Goal: Task Accomplishment & Management: Manage account settings

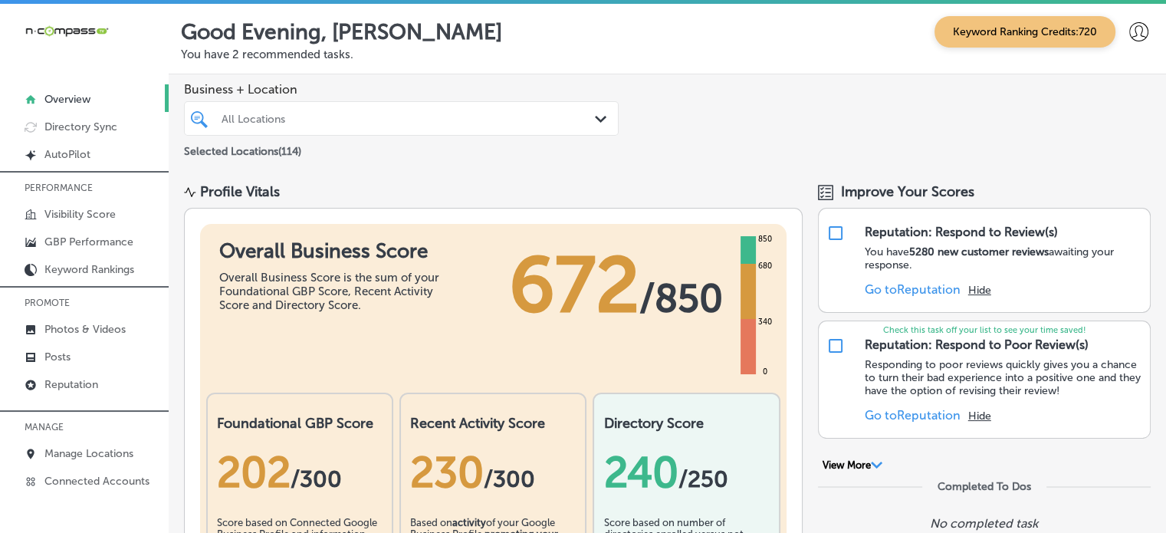
click at [763, 126] on div "Business + Location All Locations Path Created with Sketch. Selected Locations …" at bounding box center [667, 121] width 997 height 94
click at [82, 346] on link "Posts" at bounding box center [84, 356] width 169 height 28
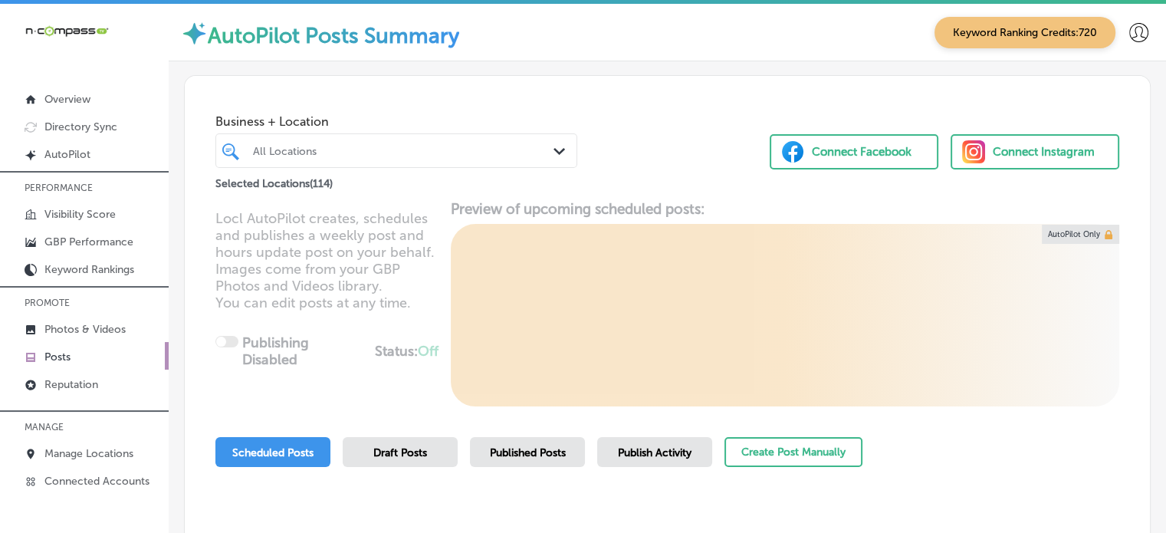
click at [375, 150] on div "All Locations" at bounding box center [404, 150] width 302 height 13
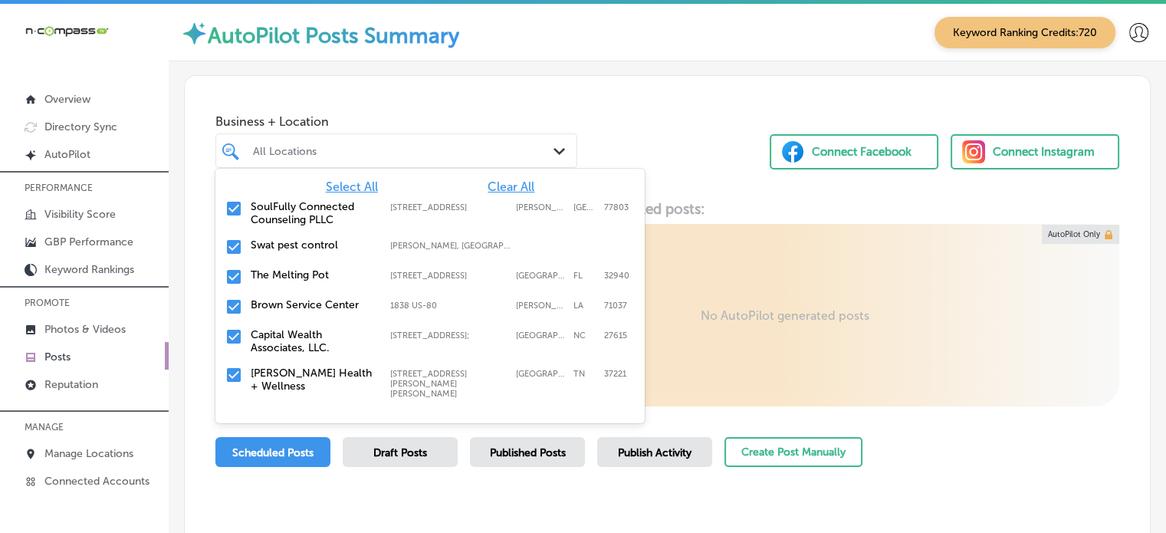
click at [506, 188] on span "Clear All" at bounding box center [510, 186] width 47 height 15
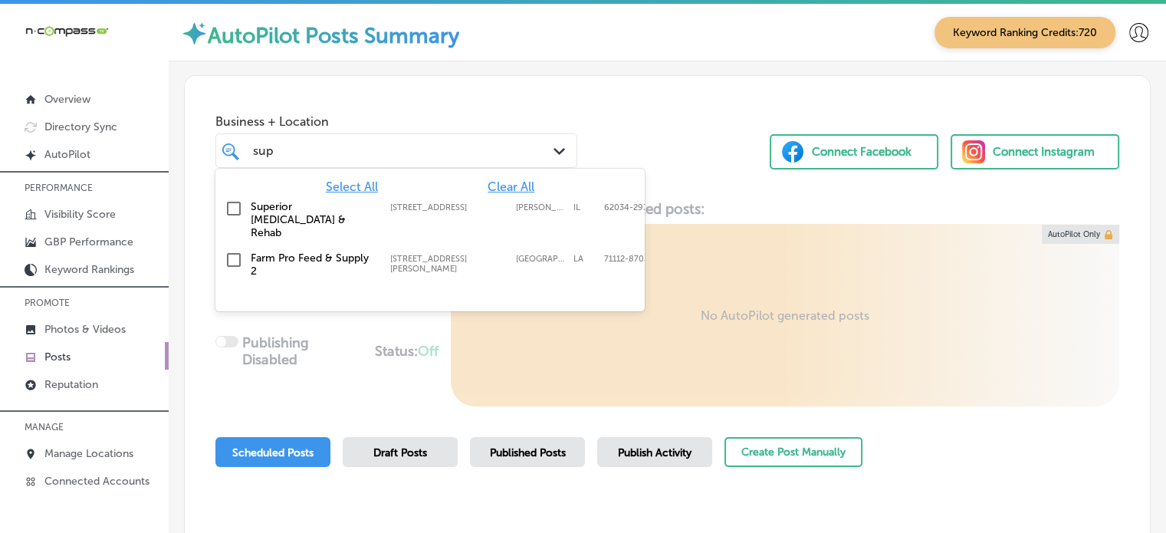
click at [313, 215] on label "Superior [MEDICAL_DATA] & Rehab" at bounding box center [313, 219] width 124 height 39
type input "sup"
click at [656, 116] on div "Business + Location option 9 Junction Dr W; Suite 5, selected. option 9 Junctio…" at bounding box center [667, 134] width 965 height 116
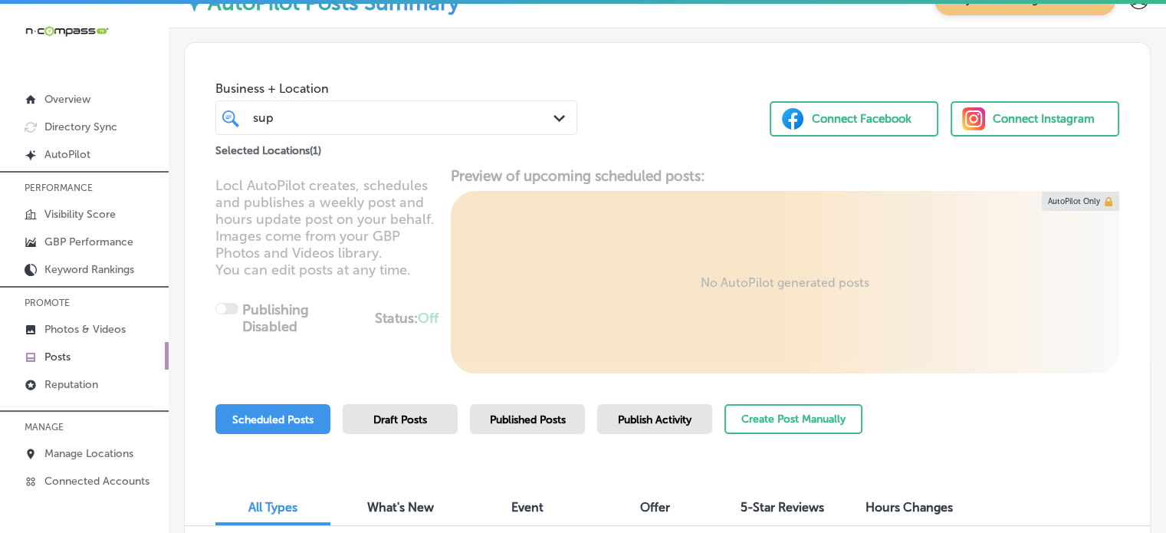
scroll to position [31, 0]
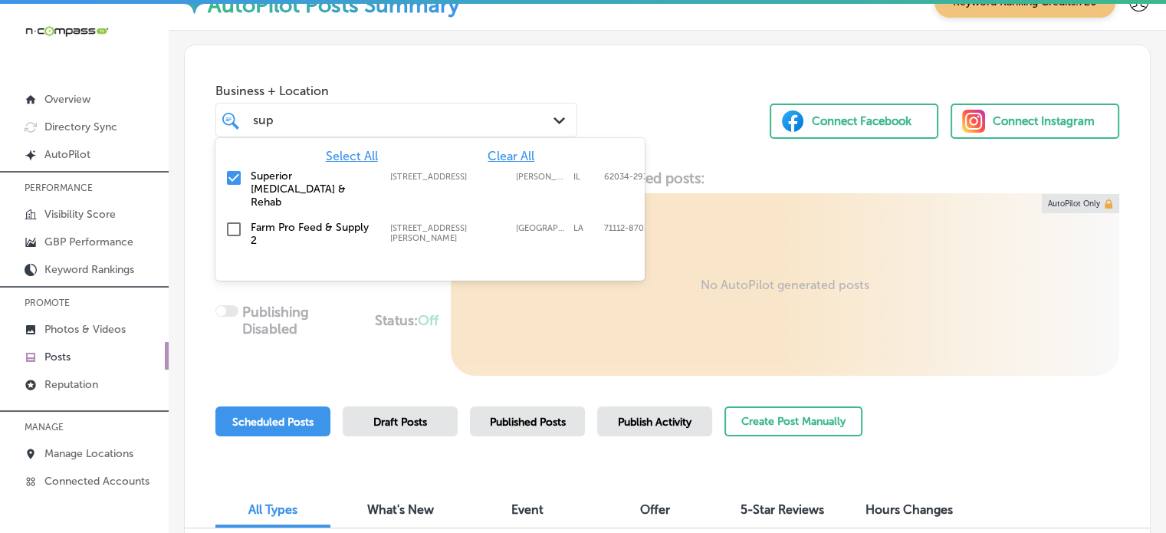
click at [451, 125] on div "sup sup" at bounding box center [381, 120] width 261 height 21
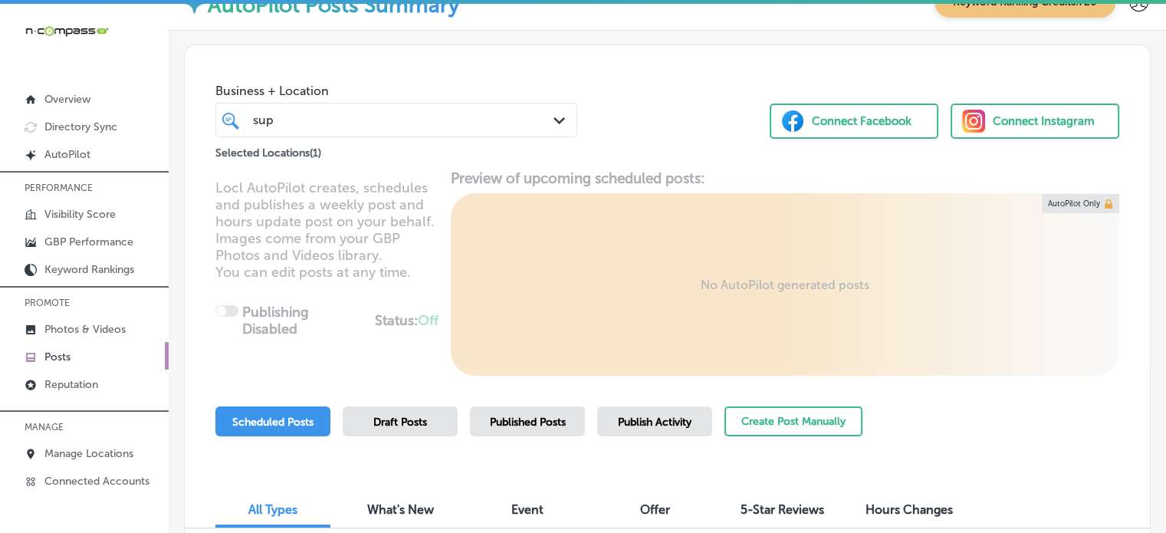
click at [451, 125] on div "sup sup" at bounding box center [381, 120] width 261 height 21
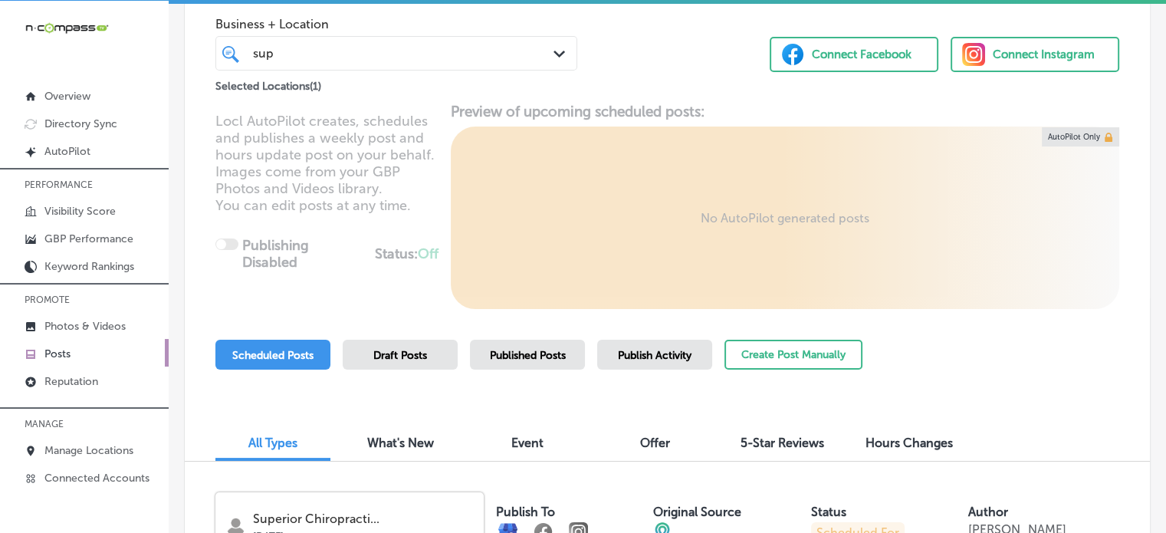
scroll to position [0, 0]
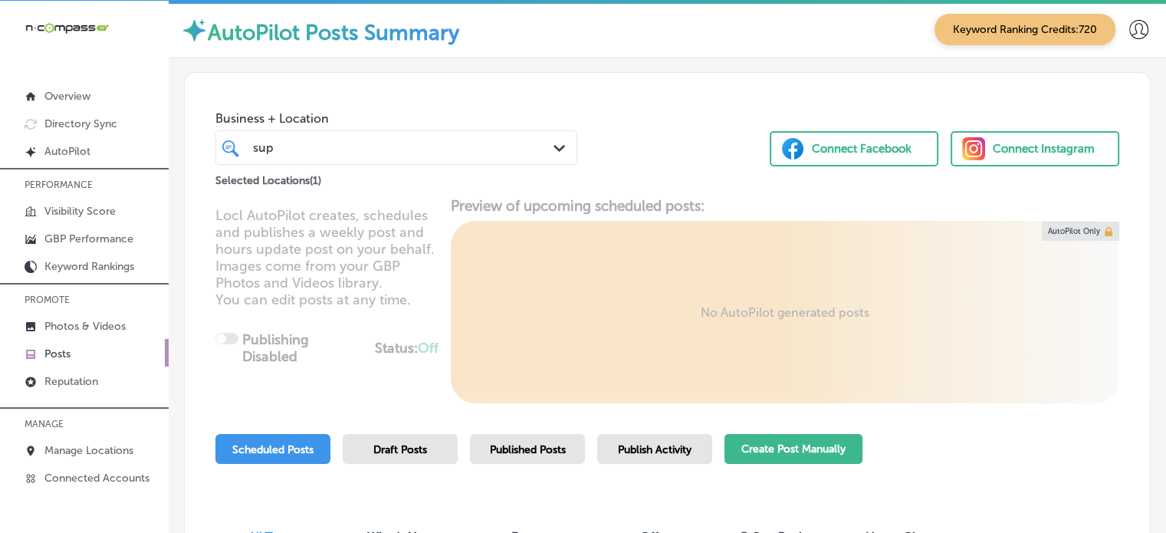
click at [775, 448] on button "Create Post Manually" at bounding box center [793, 449] width 138 height 30
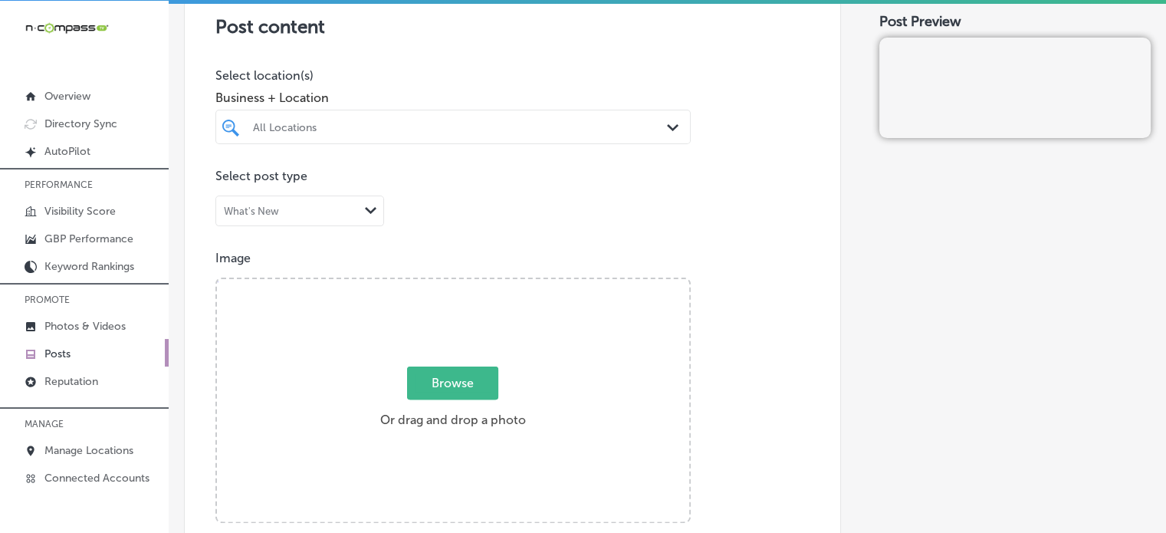
scroll to position [380, 0]
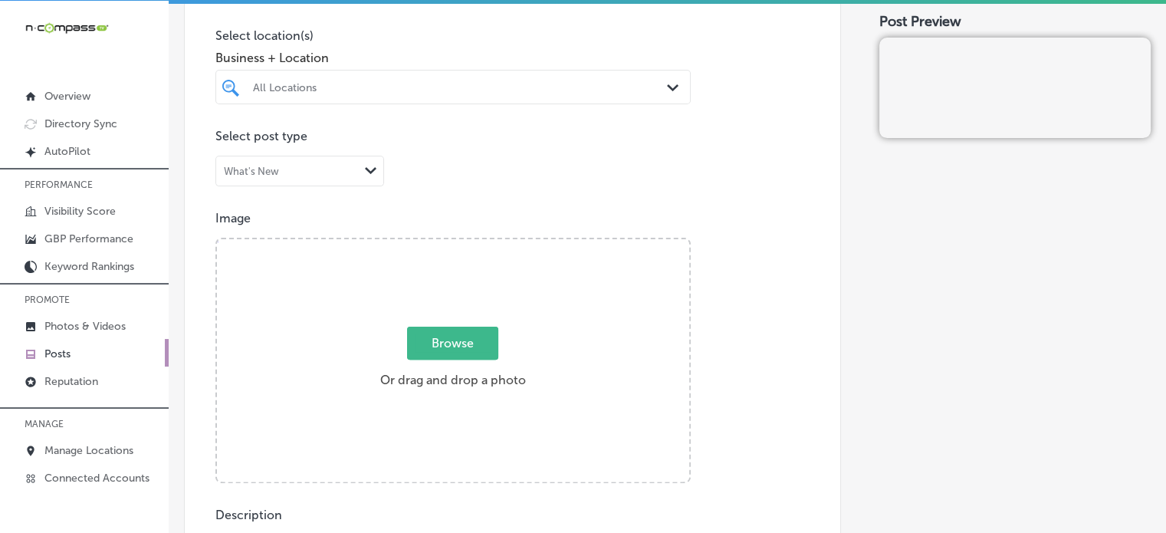
click at [438, 83] on div "All Locations" at bounding box center [460, 86] width 415 height 13
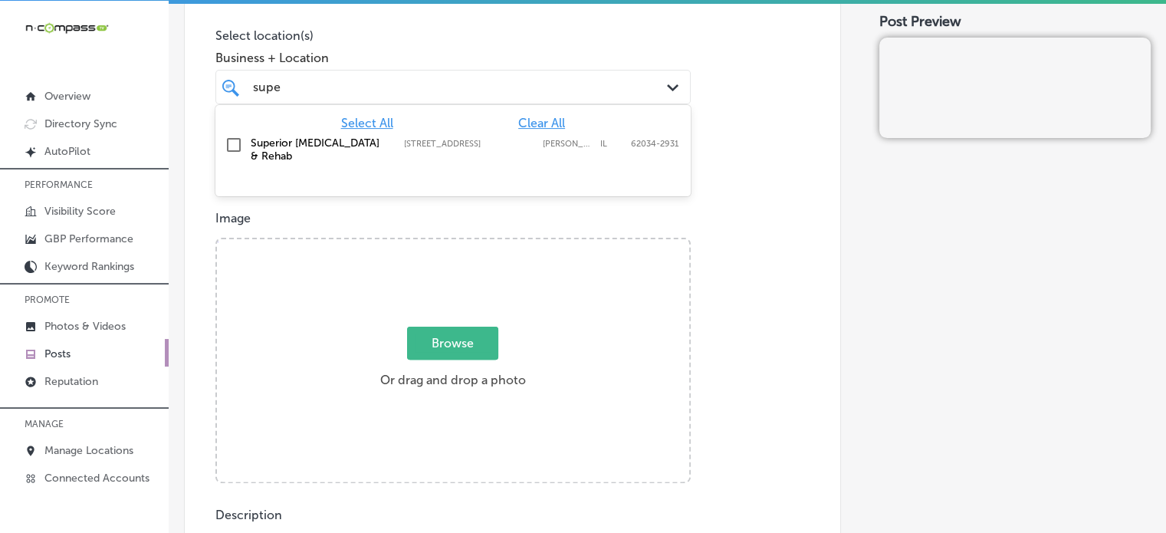
click at [323, 137] on label "Superior [MEDICAL_DATA] & Rehab" at bounding box center [320, 149] width 138 height 26
type input "supe"
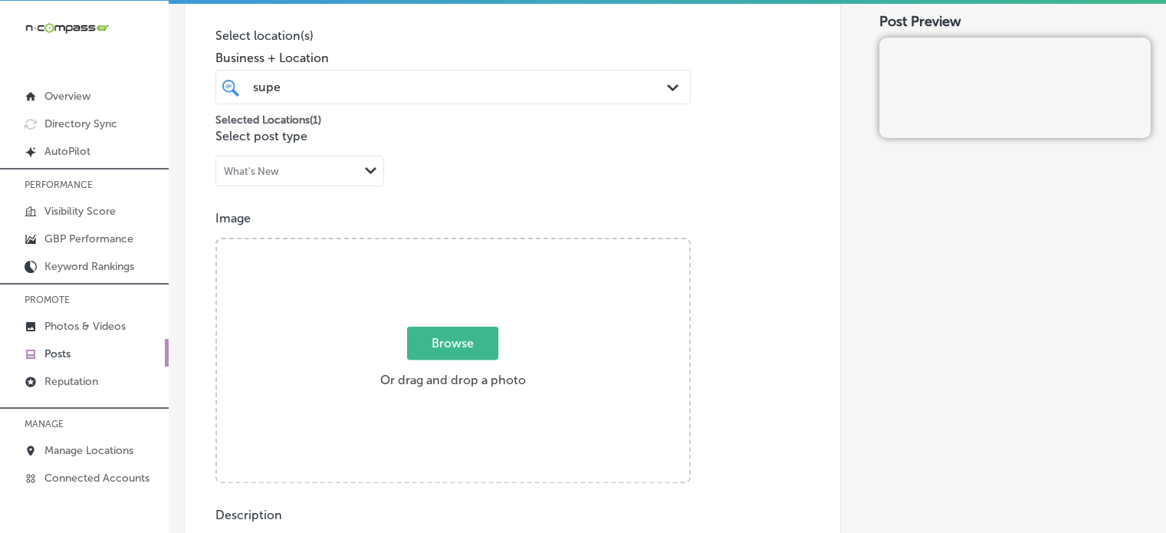
click at [622, 48] on div "Business + Location supe supe Path Created with Sketch." at bounding box center [452, 73] width 475 height 61
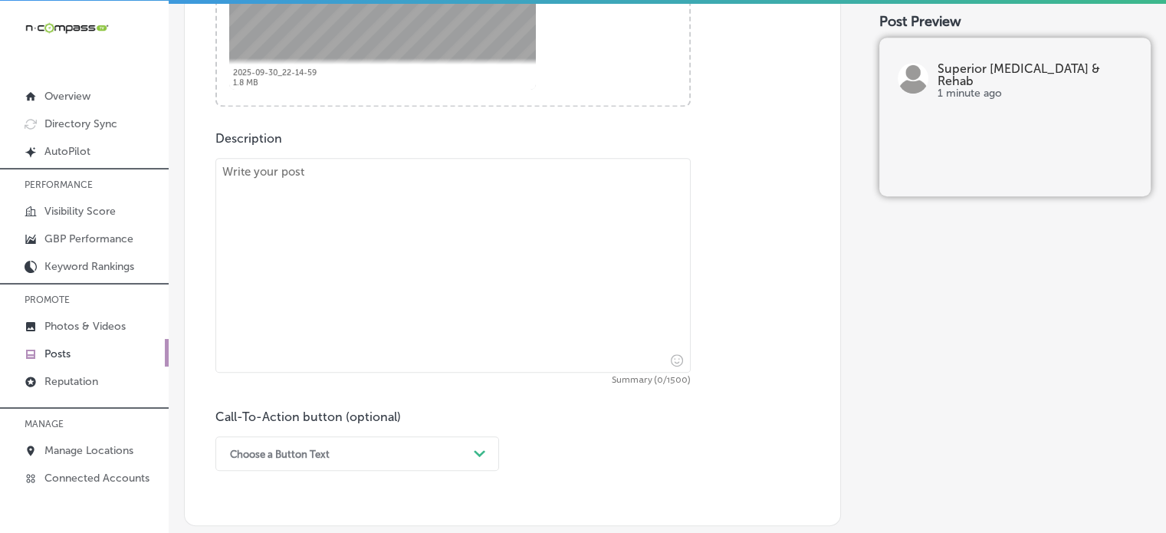
scroll to position [766, 0]
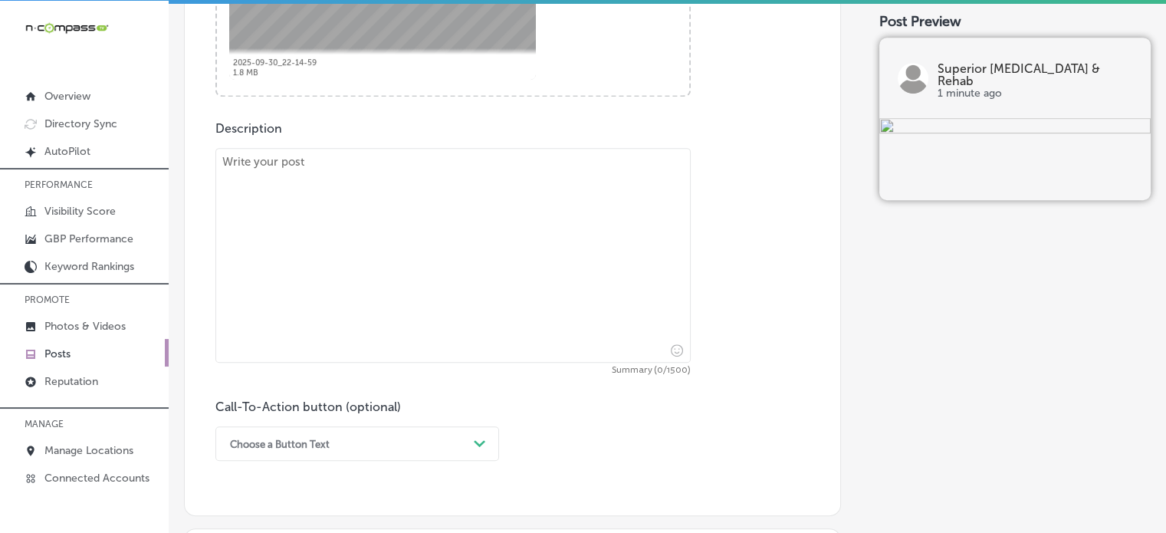
click at [500, 269] on textarea at bounding box center [452, 255] width 475 height 215
paste textarea ""Serving Belleville, Swansea, and Hamel, Superior Chiropractic & Rehab offers e…"
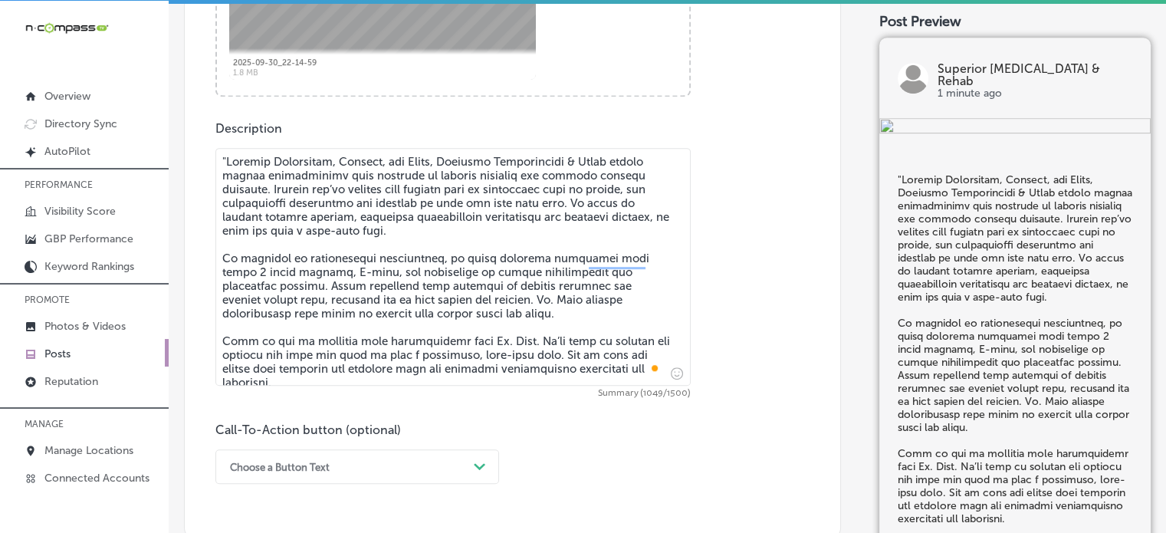
click at [228, 155] on textarea "To enrich screen reader interactions, please activate Accessibility in Grammarl…" at bounding box center [452, 267] width 475 height 238
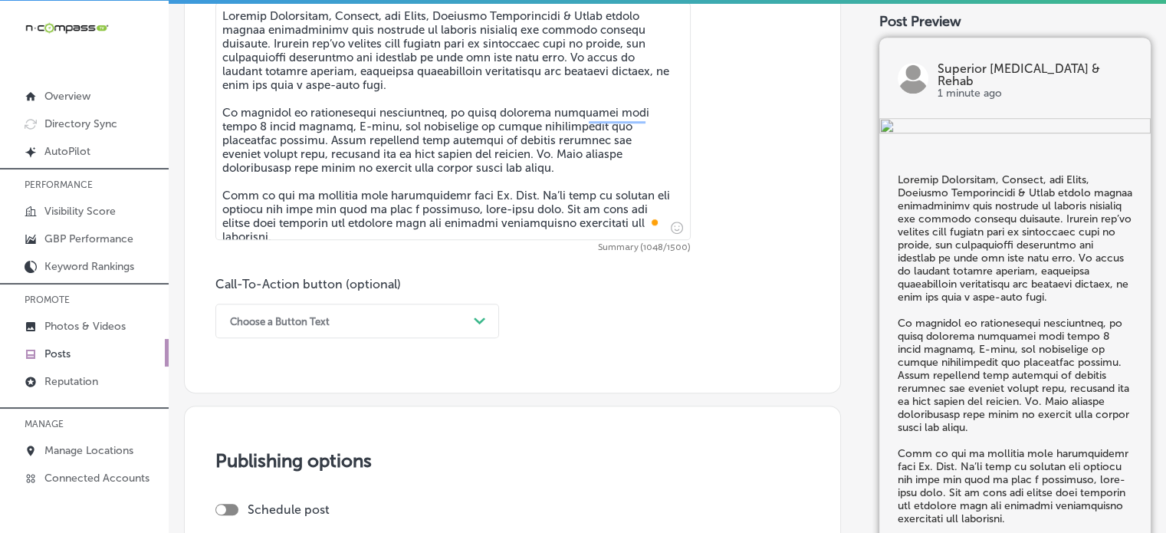
scroll to position [914, 0]
type textarea "Serving Belleville, Swansea, and Hamel, Superior Chiropractic & Rehab offers ex…"
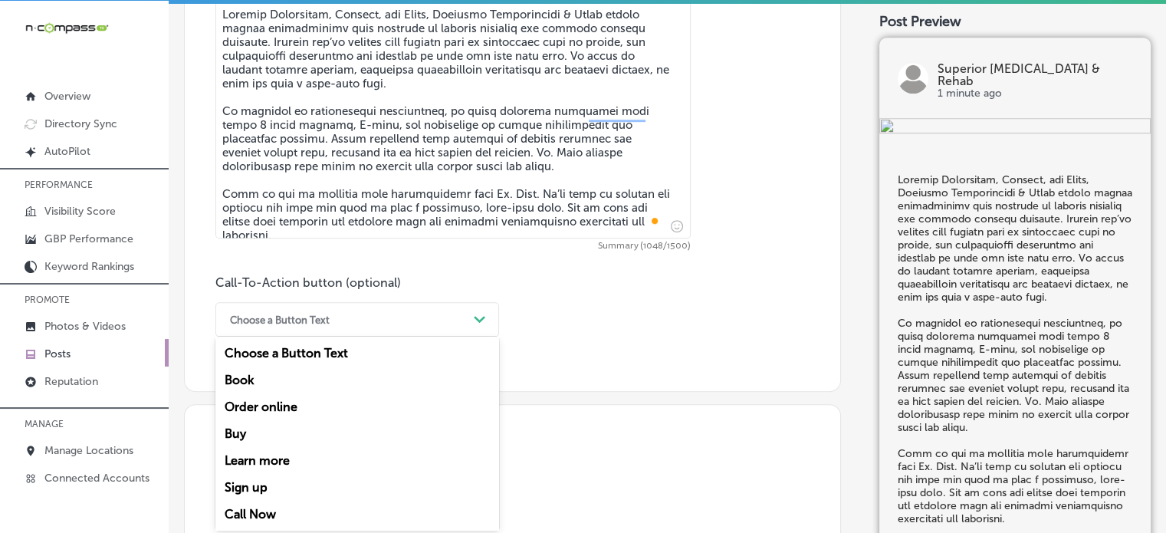
click at [428, 323] on div "Choose a Button Text" at bounding box center [344, 319] width 245 height 24
click at [266, 506] on div "Call Now" at bounding box center [357, 513] width 284 height 27
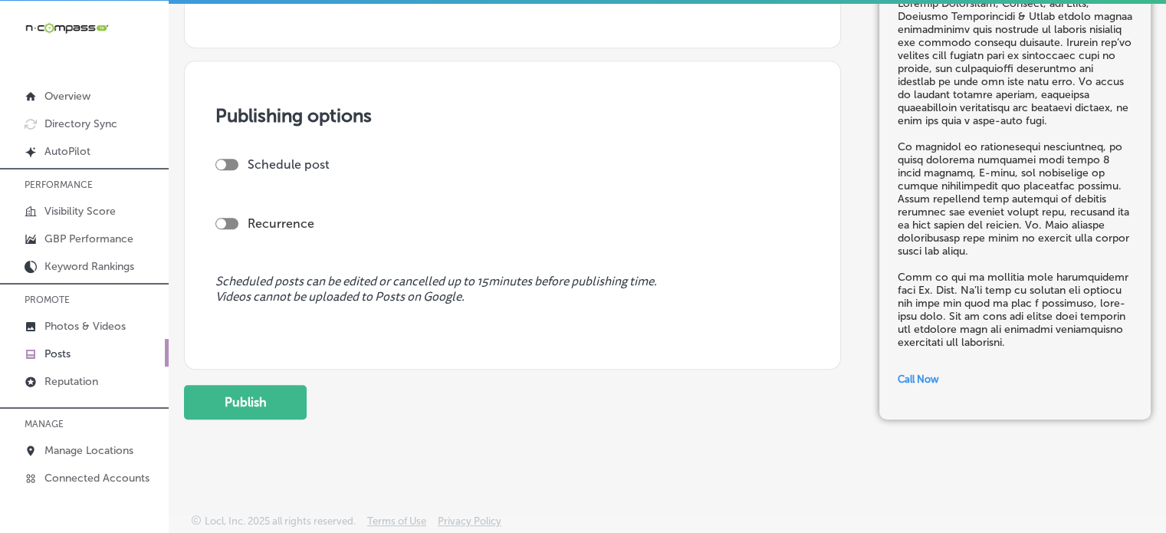
scroll to position [1098, 0]
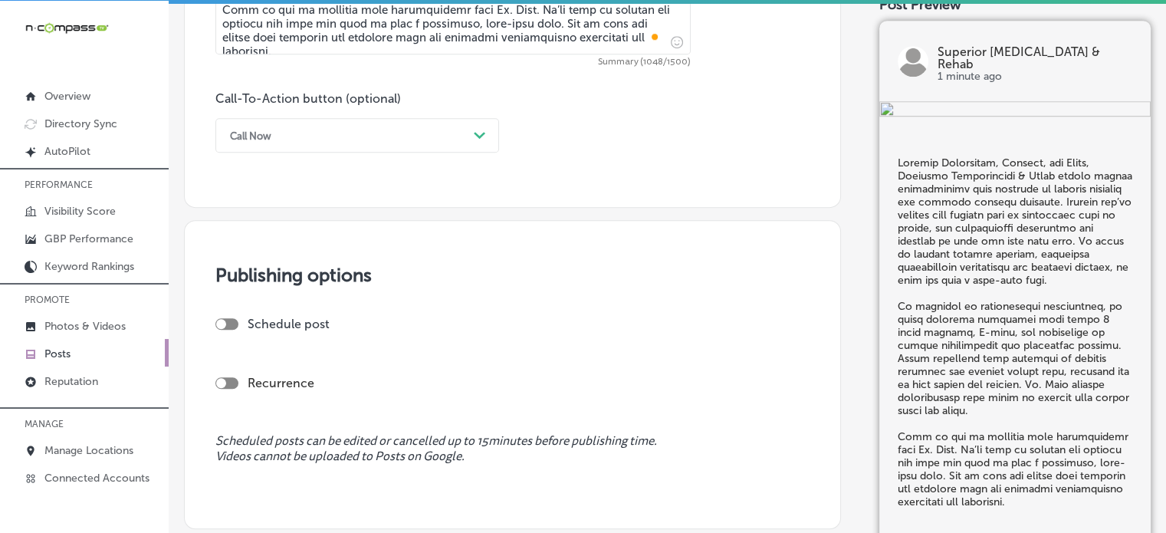
click at [230, 325] on div at bounding box center [226, 323] width 23 height 11
checkbox input "true"
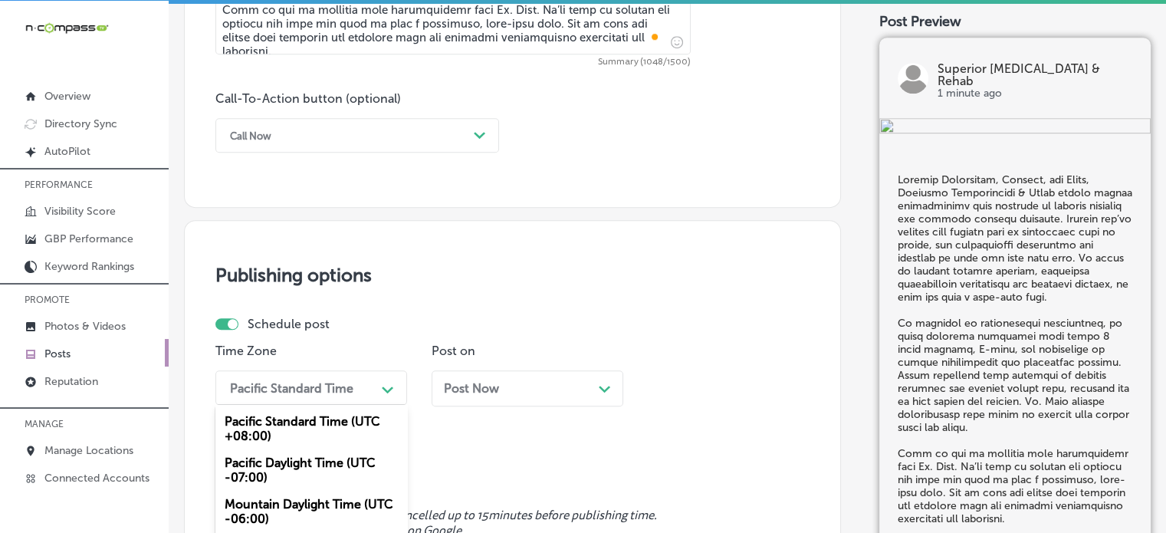
scroll to position [1205, 0]
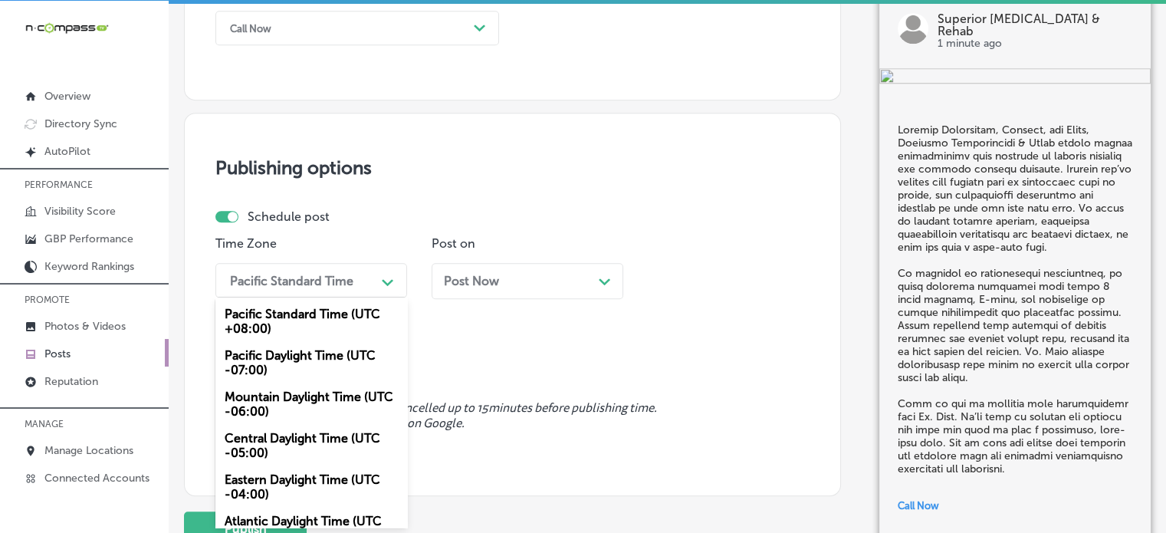
click at [335, 297] on div "option Pacific Daylight Time (UTC -07:00) focused, 2 of 6. 6 results available.…" at bounding box center [311, 280] width 192 height 34
click at [309, 410] on div "Mountain Daylight Time (UTC -06:00)" at bounding box center [311, 403] width 192 height 41
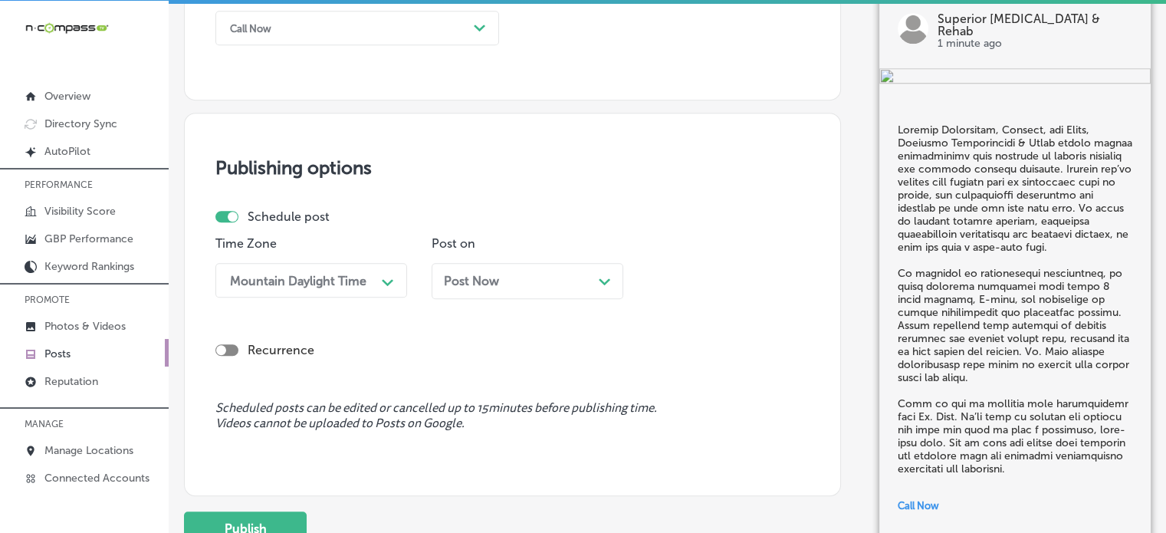
click at [475, 281] on span "Post Now" at bounding box center [471, 281] width 55 height 15
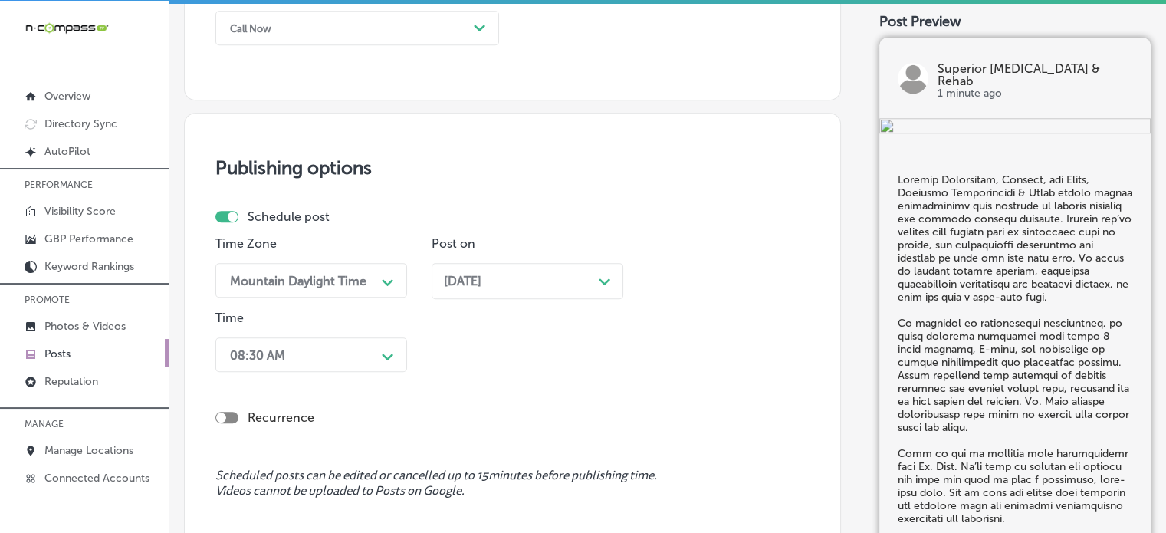
click at [481, 287] on span "Oct 06, 2025" at bounding box center [463, 281] width 38 height 15
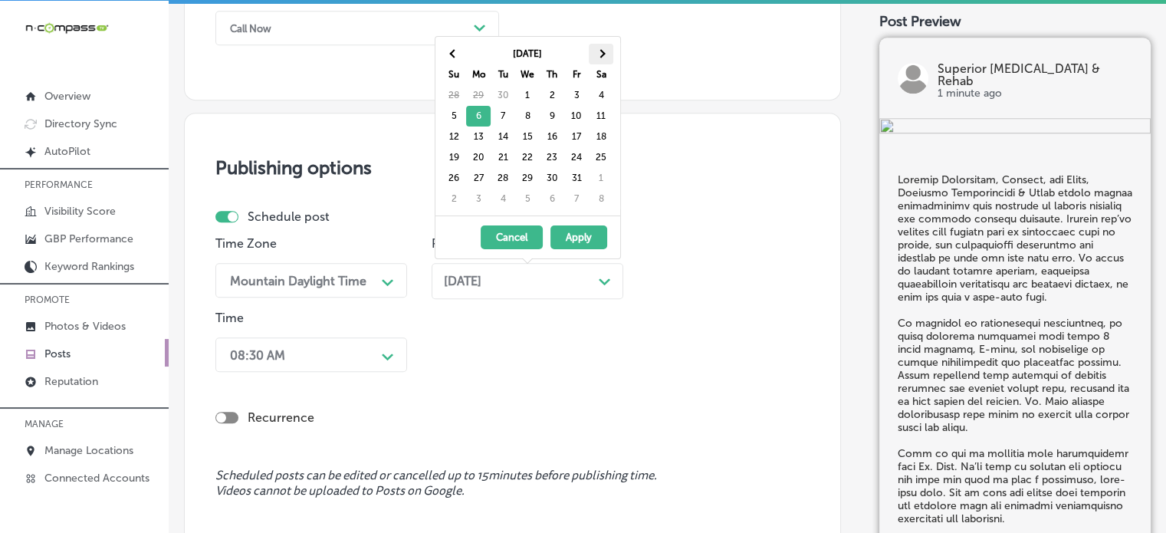
click at [604, 54] on th at bounding box center [601, 54] width 25 height 21
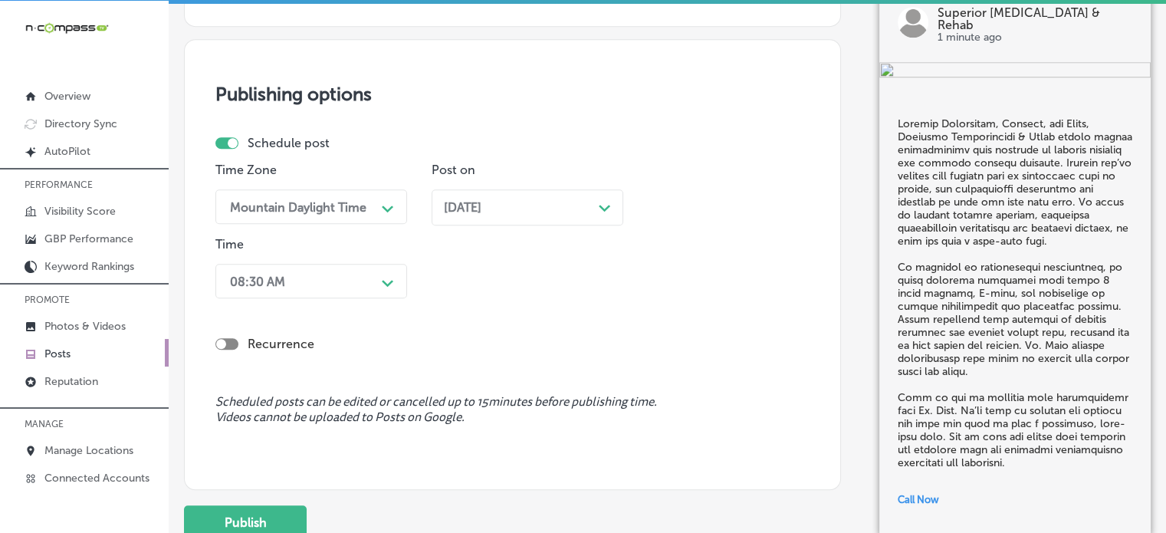
scroll to position [1278, 0]
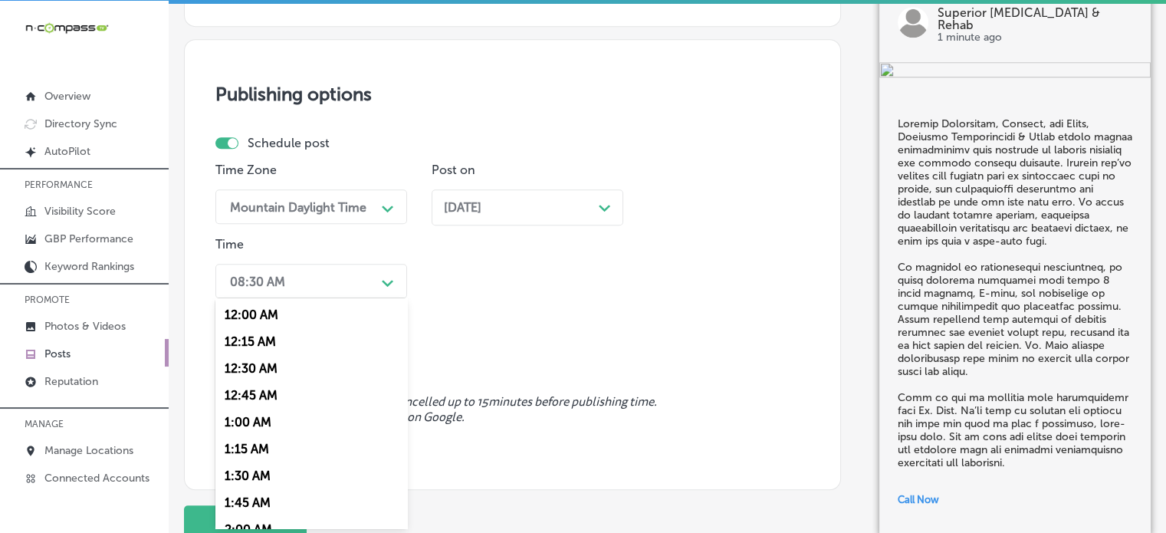
click at [353, 279] on div "08:30 AM" at bounding box center [298, 280] width 153 height 27
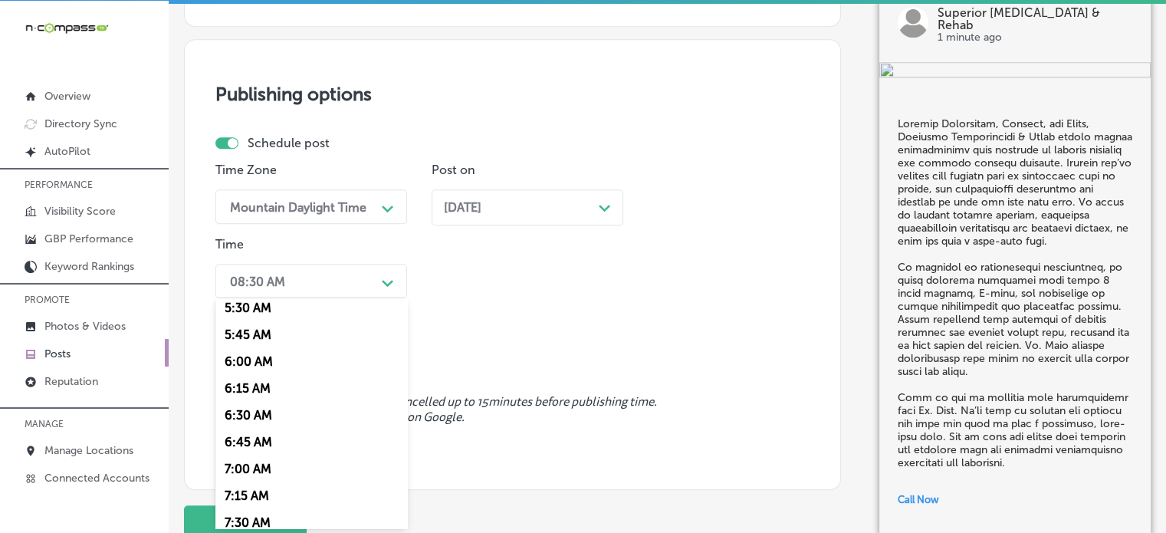
scroll to position [598, 0]
click at [247, 472] on div "7:00 AM" at bounding box center [311, 467] width 192 height 27
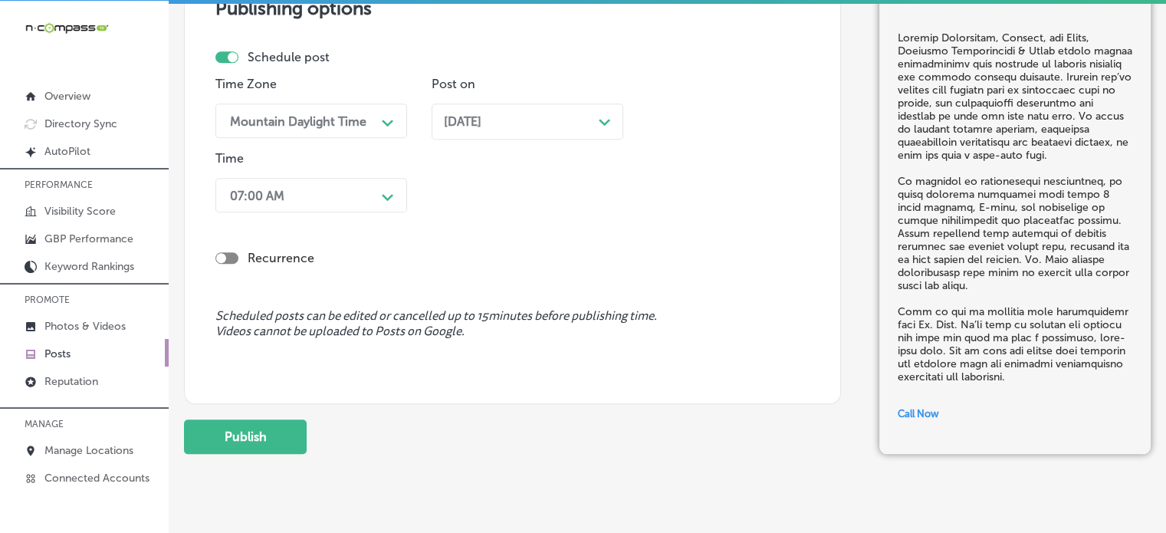
scroll to position [1370, 0]
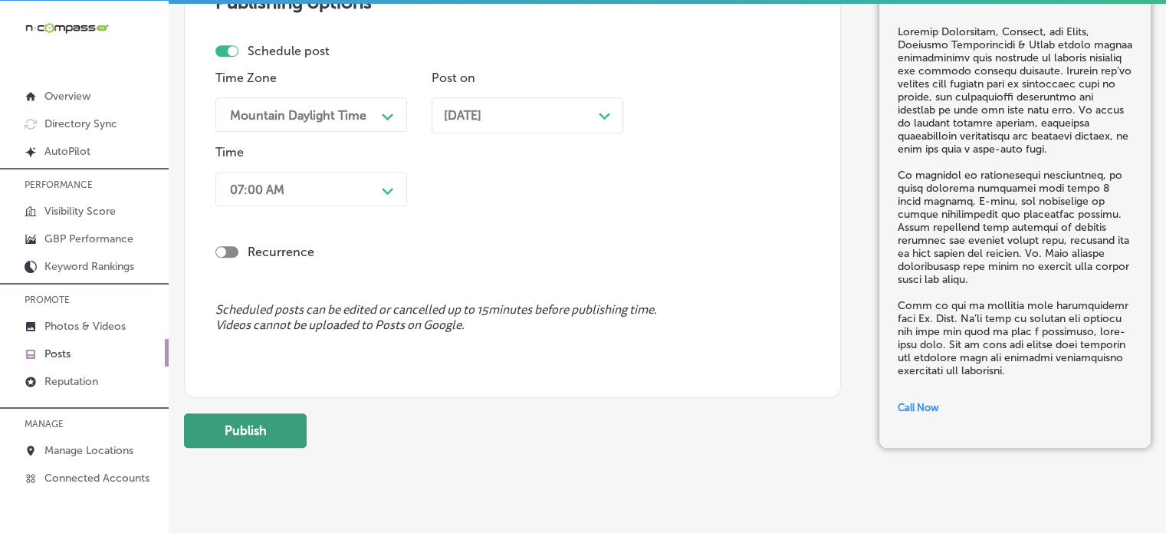
click at [280, 424] on button "Publish" at bounding box center [245, 430] width 123 height 34
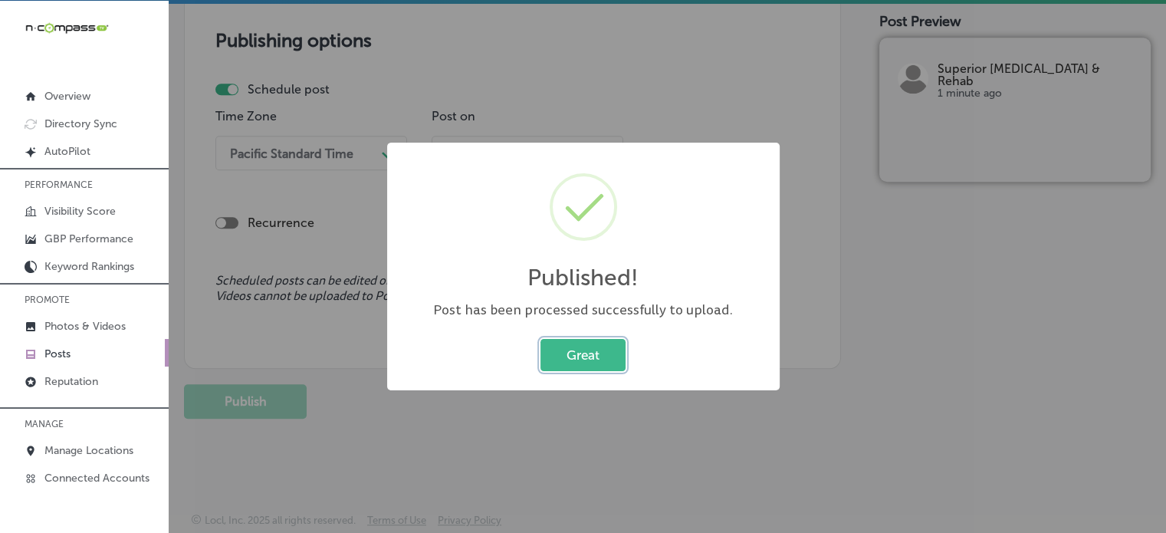
scroll to position [1331, 0]
click at [594, 366] on button "Great" at bounding box center [582, 354] width 85 height 31
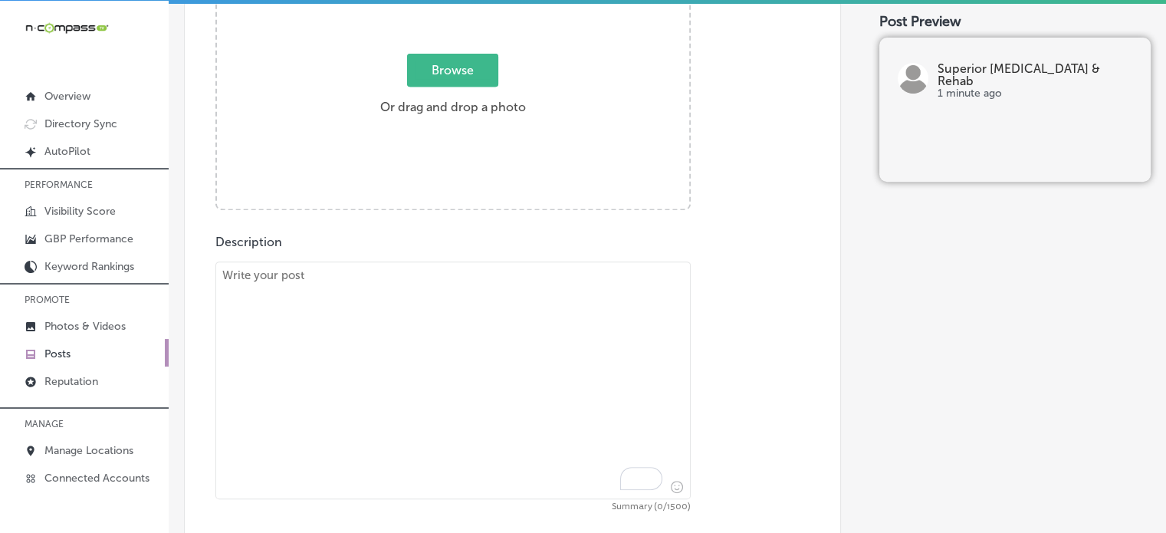
scroll to position [612, 0]
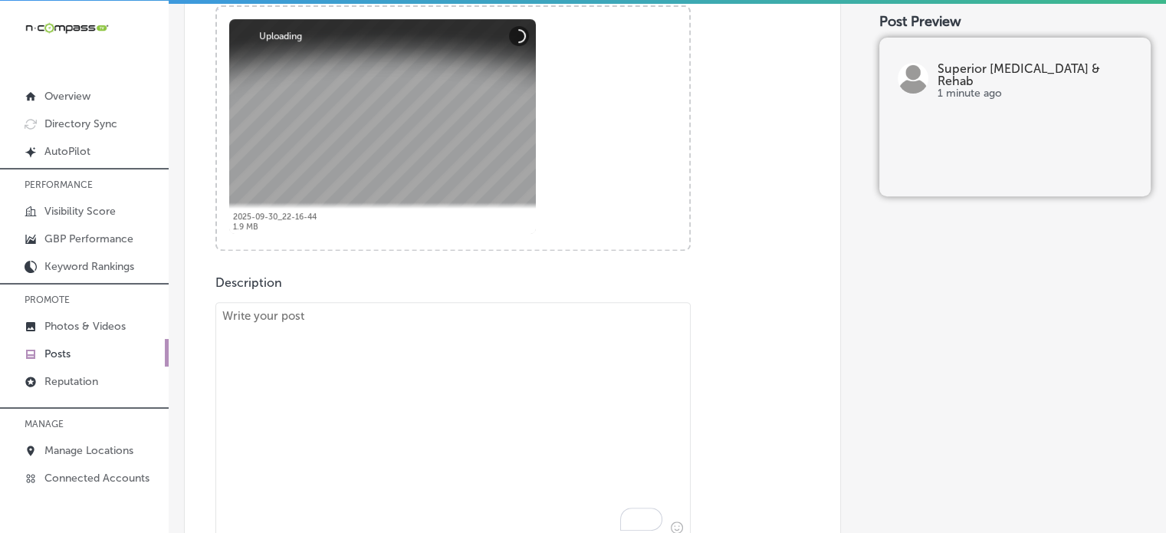
click at [509, 456] on textarea "To enrich screen reader interactions, please activate Accessibility in Grammarl…" at bounding box center [452, 421] width 475 height 238
paste textarea ""At Superior Chiropractic & Rehab, proudly serving Godfrey, Madison, and Alton,…"
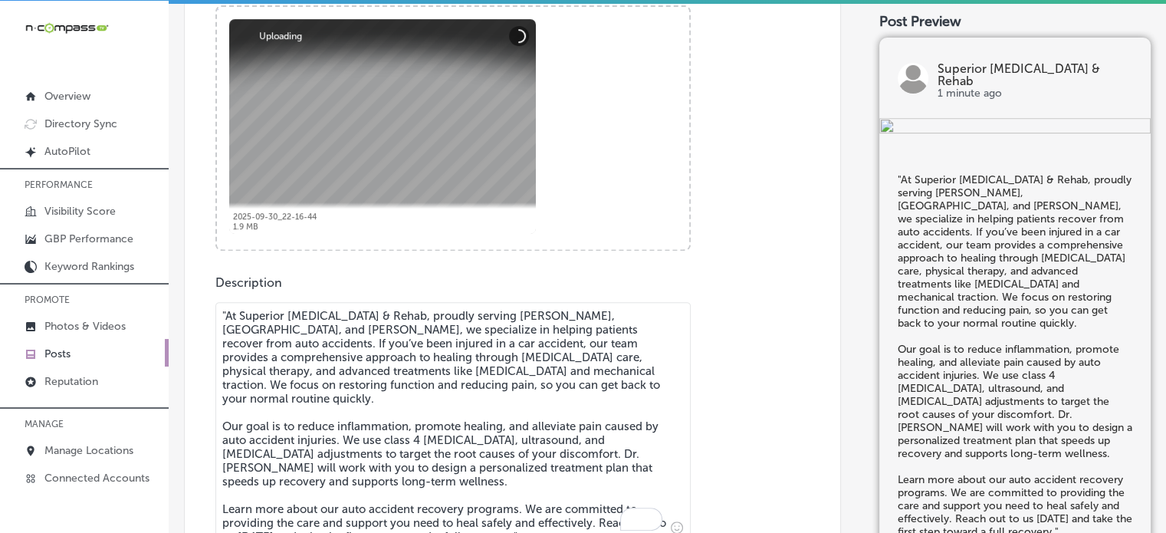
scroll to position [613, 0]
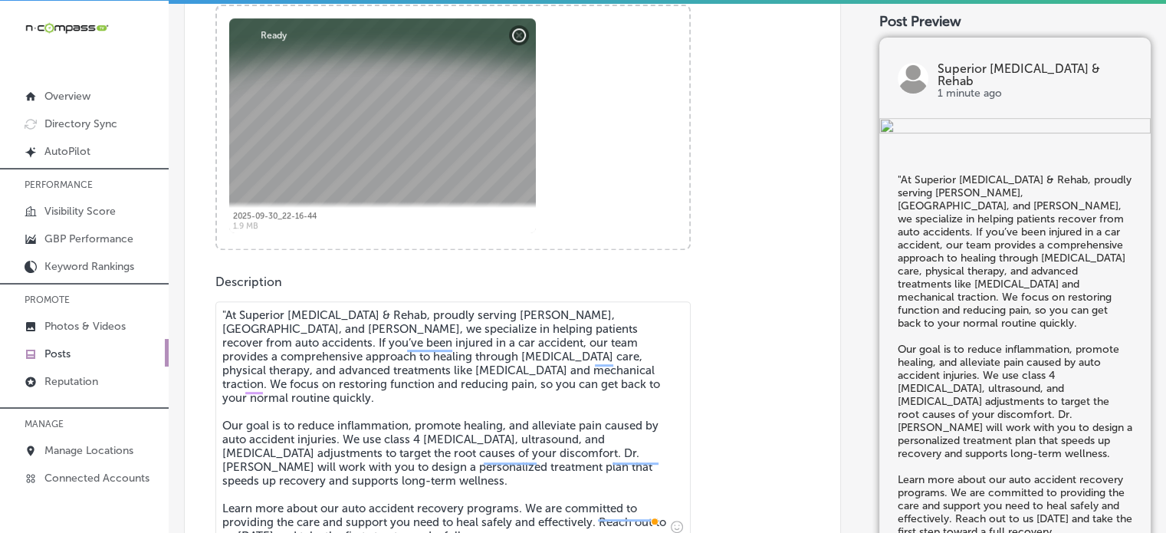
click at [225, 317] on textarea ""At Superior Chiropractic & Rehab, proudly serving Godfrey, Madison, and Alton,…" at bounding box center [452, 420] width 475 height 238
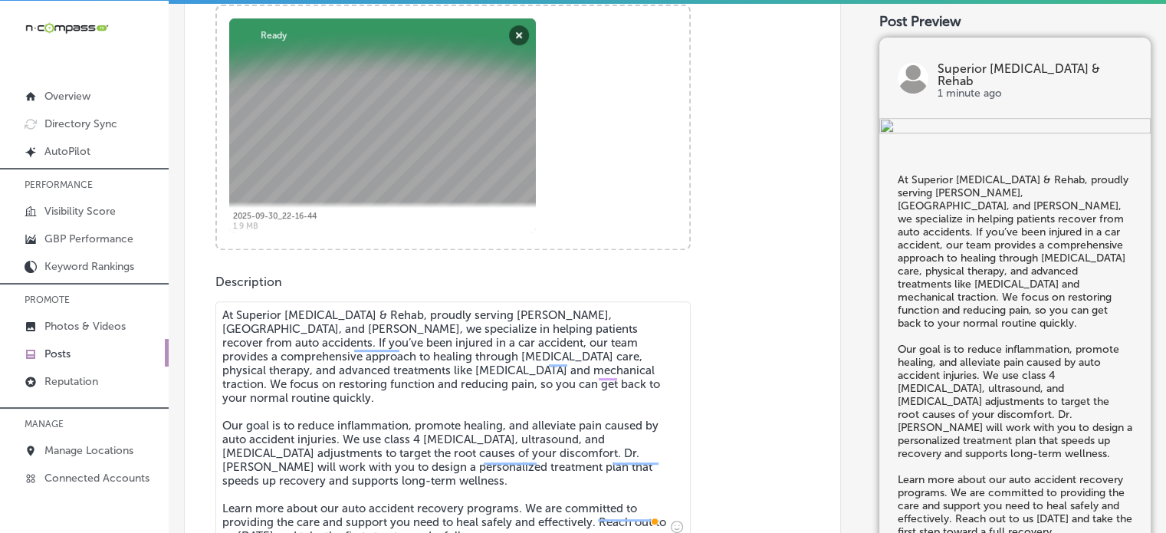
click at [290, 358] on textarea "At Superior Chiropractic & Rehab, proudly serving Godfrey, Madison, and Alton, …" at bounding box center [452, 420] width 475 height 238
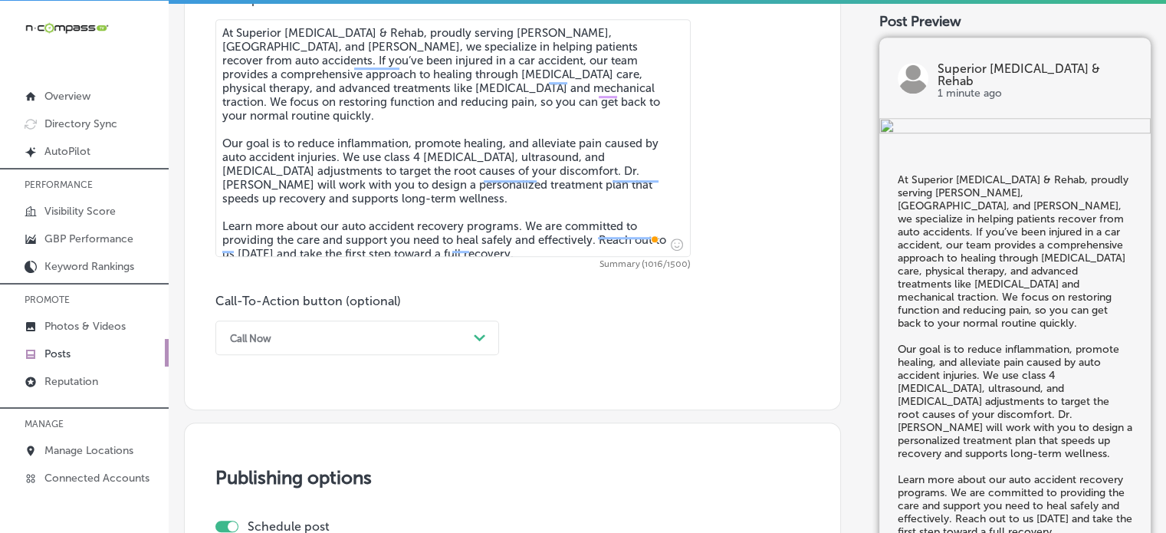
scroll to position [899, 0]
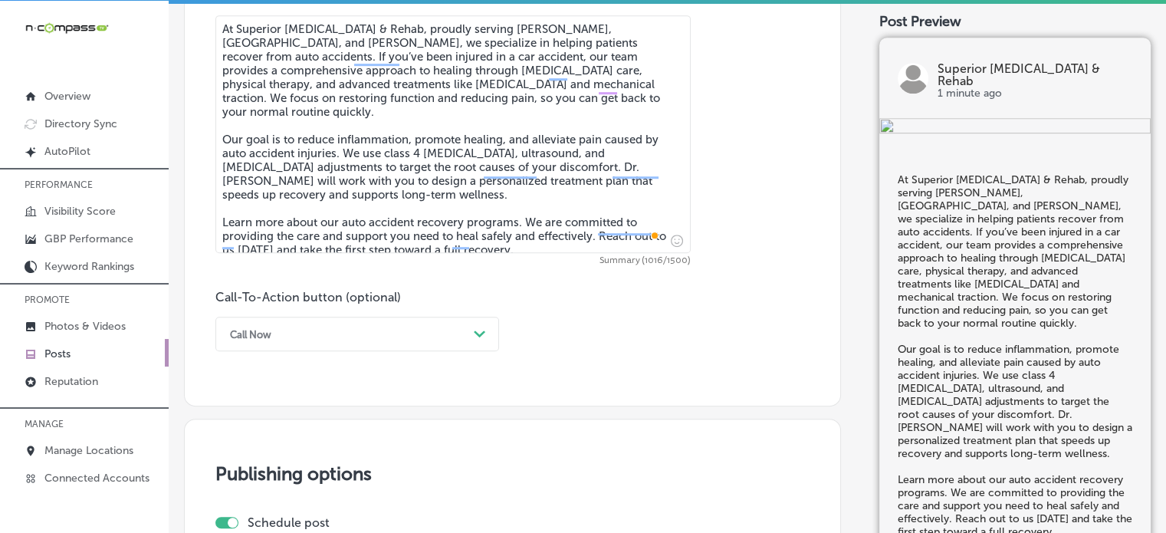
type textarea "At Superior Chiropractic & Rehab, proudly serving Godfrey, Madison, and Alton, …"
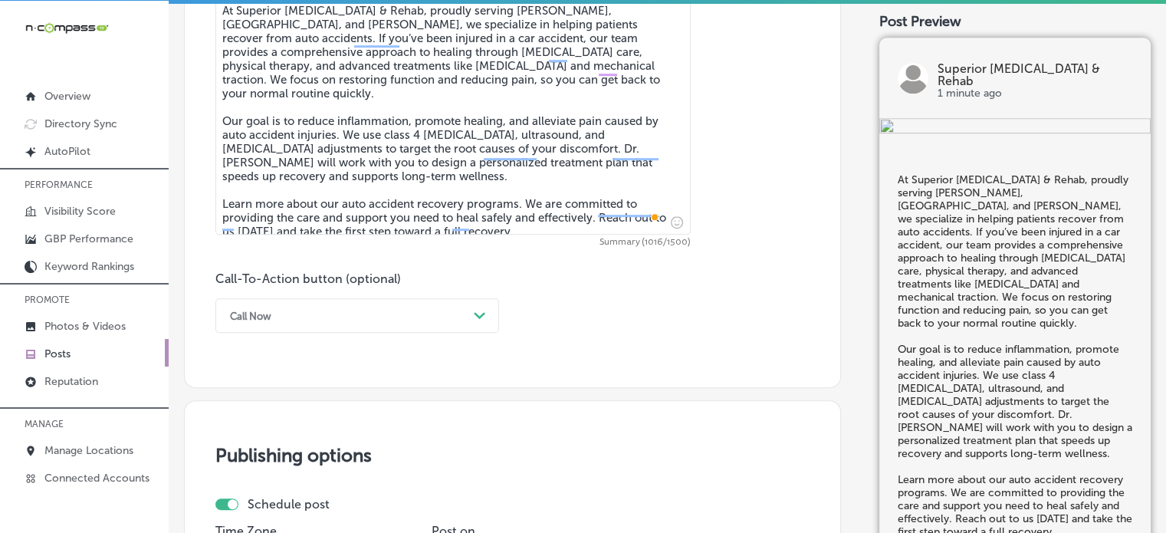
click at [448, 332] on div "Call Now Path Created with Sketch." at bounding box center [357, 315] width 284 height 34
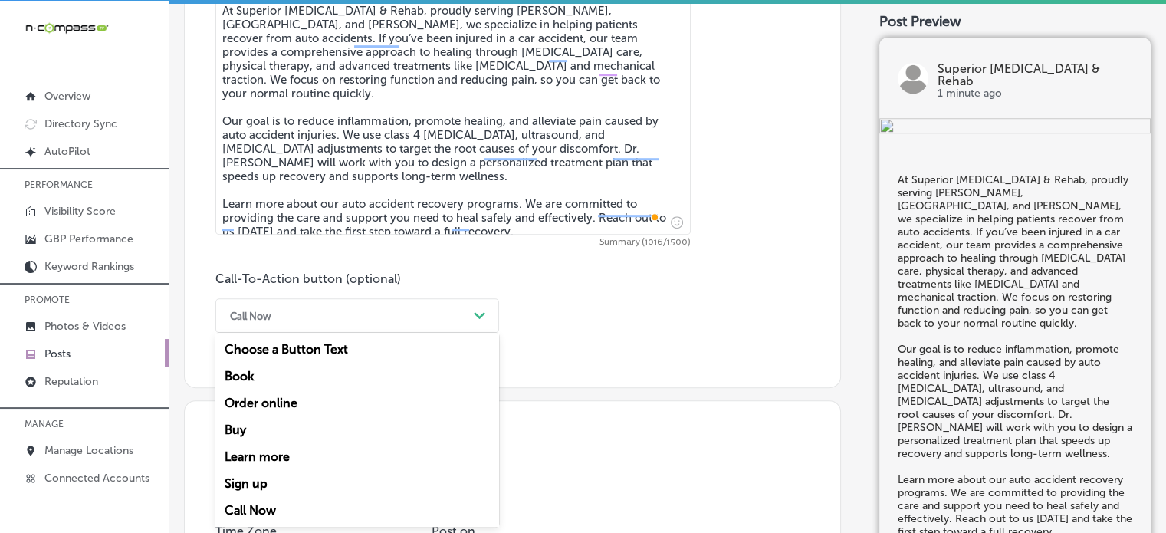
click at [263, 457] on div "Learn more" at bounding box center [357, 456] width 284 height 27
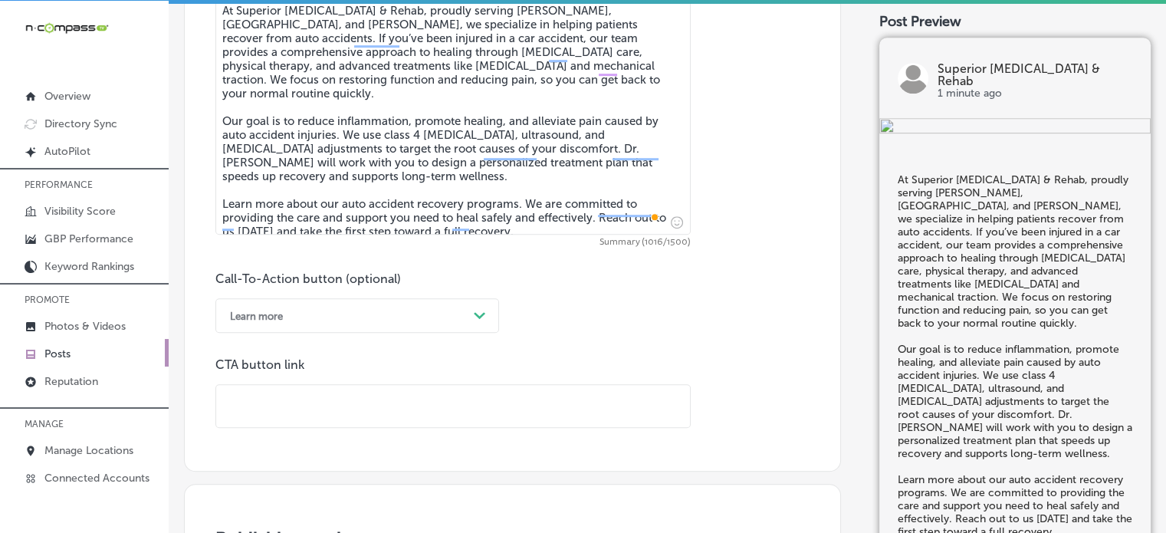
click at [311, 385] on input "text" at bounding box center [453, 406] width 474 height 42
paste input "https://www.superiorchiropracticrehab.com/"
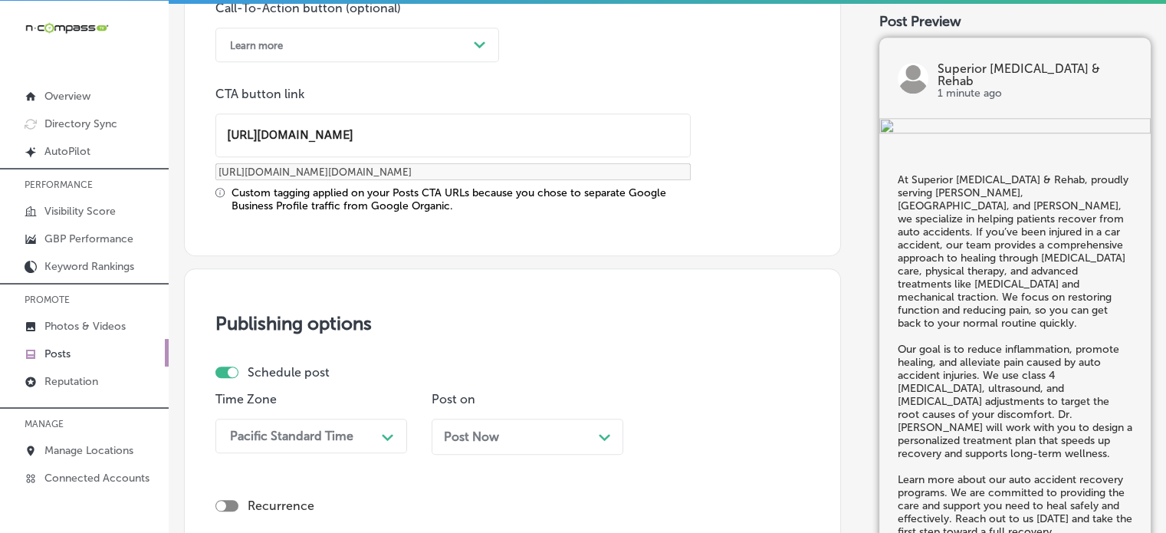
scroll to position [1187, 0]
type input "https://www.superiorchiropracticrehab.com/"
click at [307, 392] on p "Time Zone" at bounding box center [311, 399] width 192 height 15
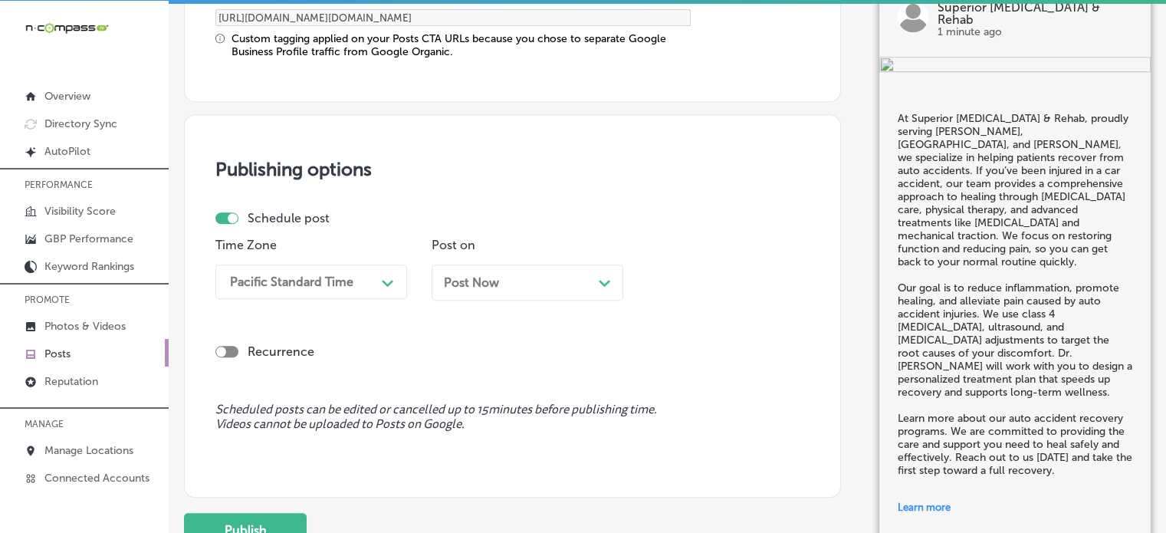
click at [319, 299] on div "Pacific Standard Time Path Created with Sketch." at bounding box center [311, 281] width 192 height 34
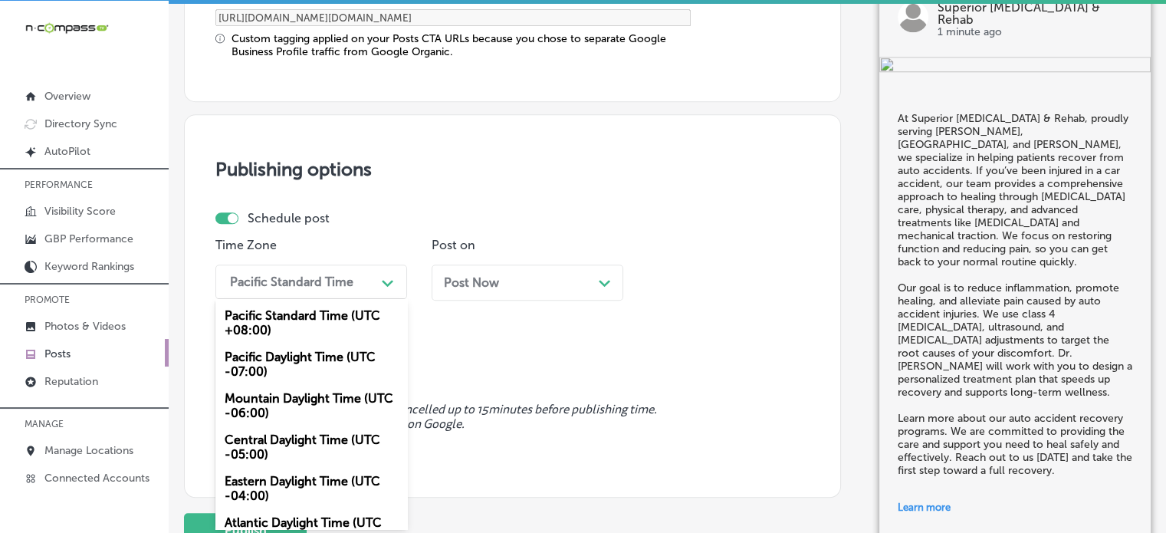
click at [287, 405] on div "Mountain Daylight Time (UTC -06:00)" at bounding box center [311, 405] width 192 height 41
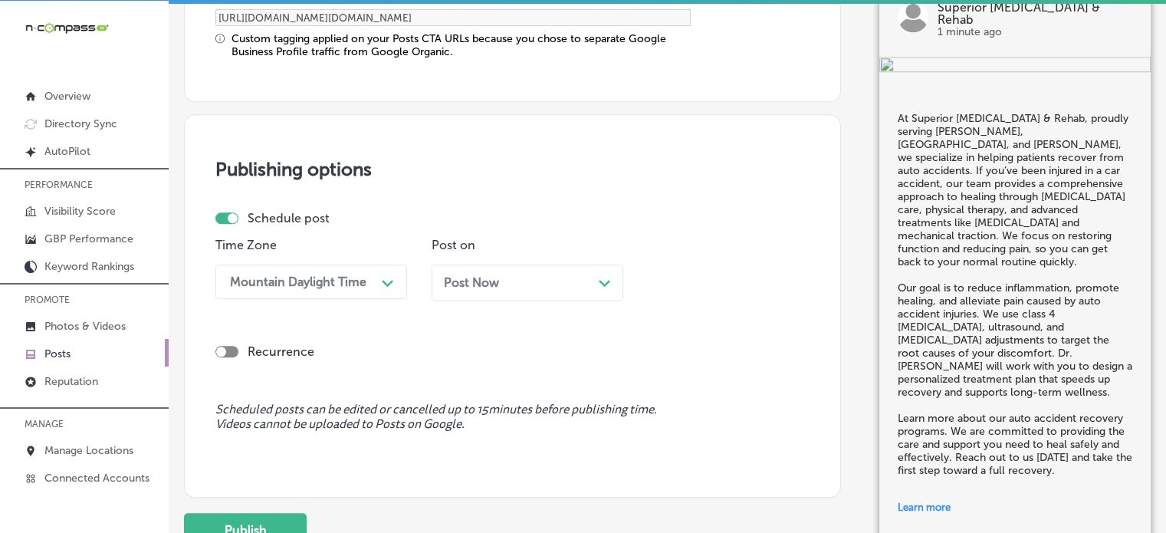
click at [530, 275] on div "Post Now Path Created with Sketch." at bounding box center [527, 282] width 167 height 15
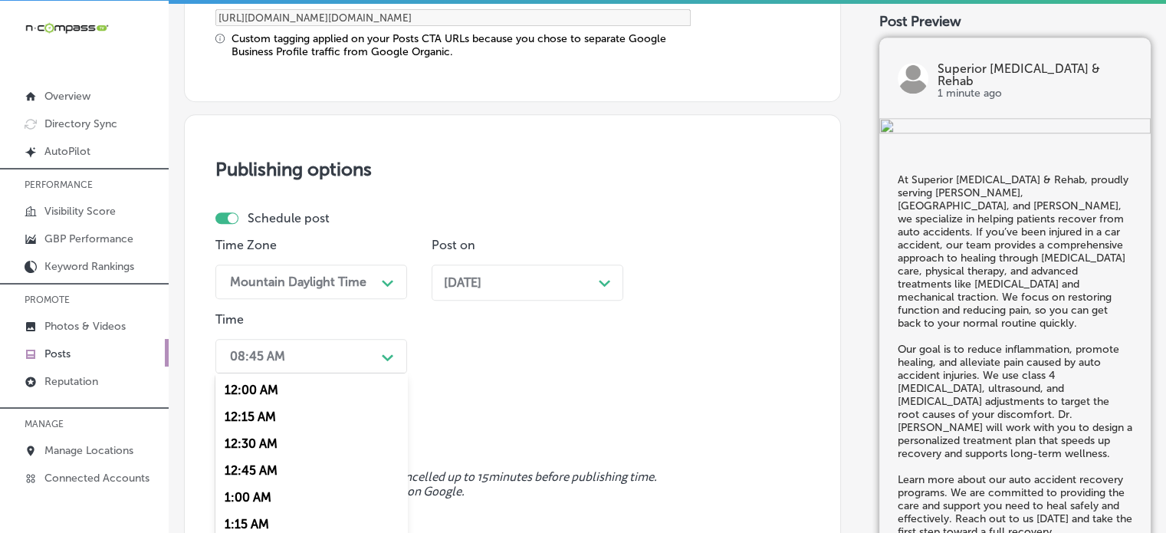
scroll to position [1416, 0]
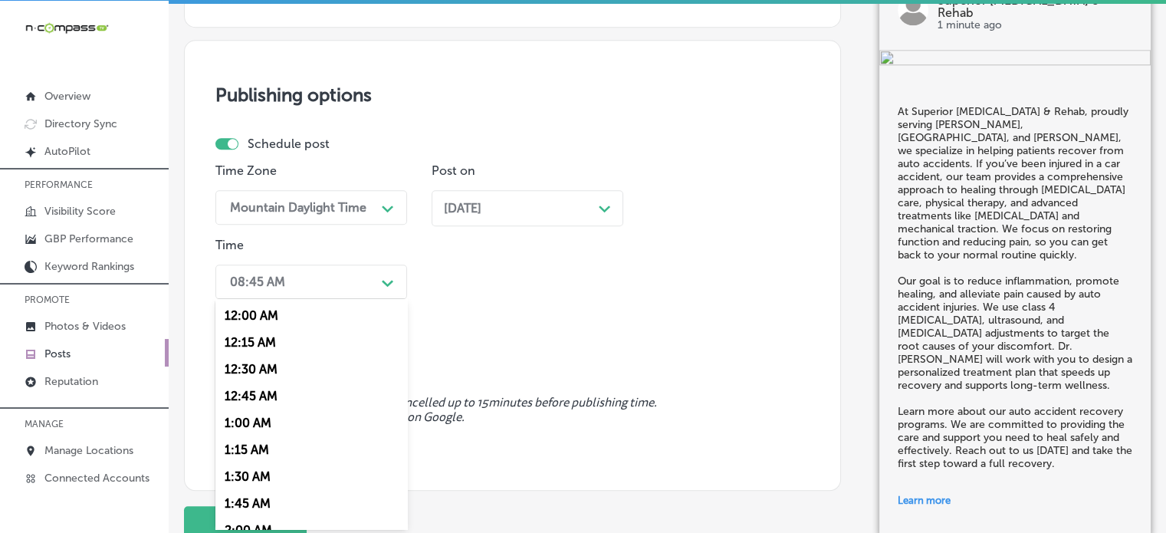
click at [346, 299] on div "option 7:00 AM, selected. option 12:30 AM focused, 3 of 96. 96 results availabl…" at bounding box center [311, 281] width 192 height 34
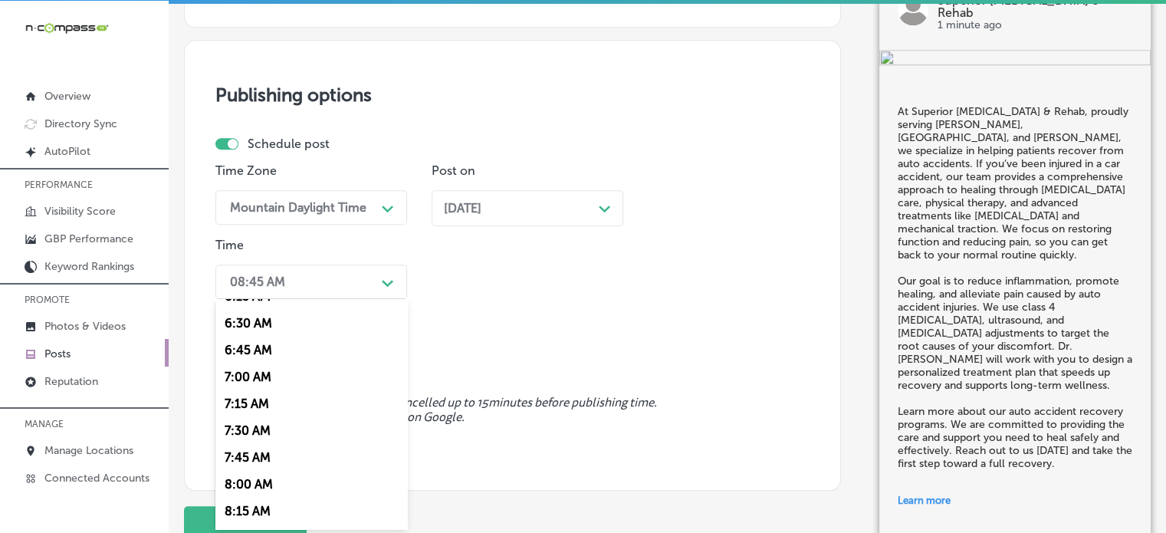
scroll to position [693, 0]
click at [241, 379] on div "7:00 AM" at bounding box center [311, 373] width 192 height 27
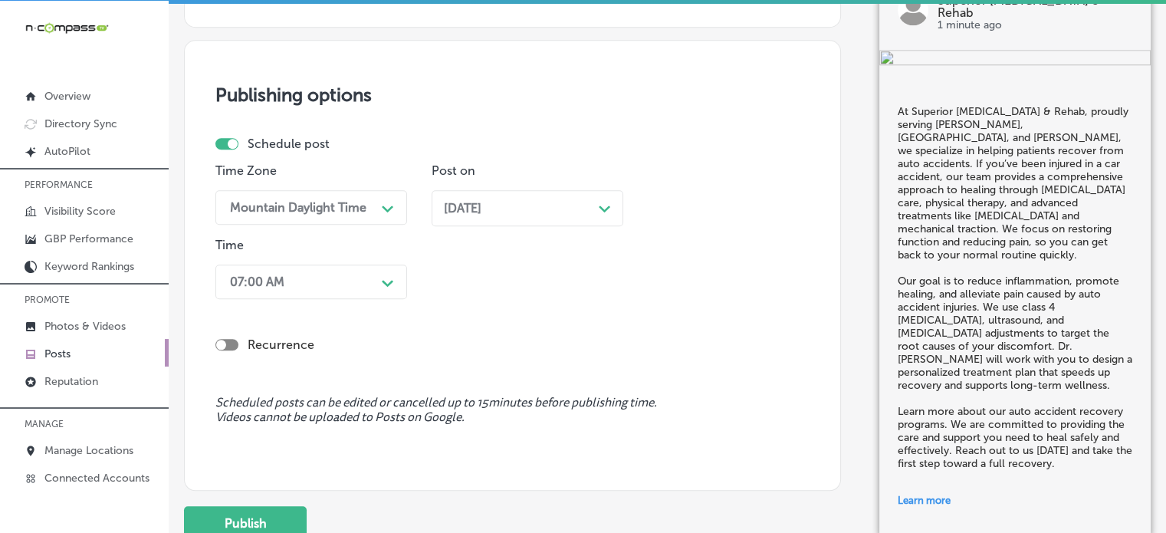
scroll to position [1499, 0]
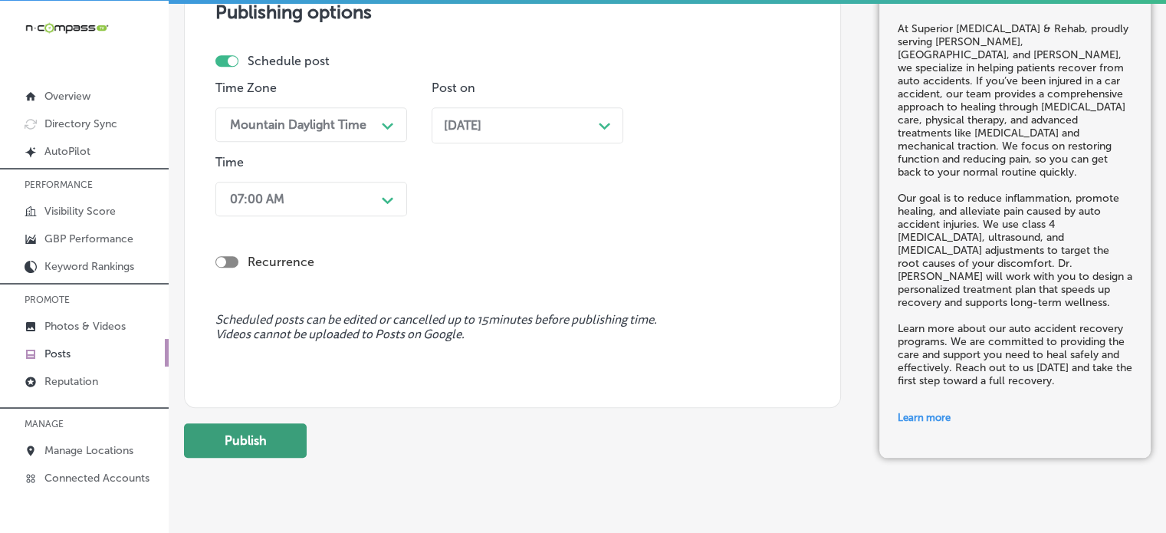
click at [275, 435] on button "Publish" at bounding box center [245, 440] width 123 height 34
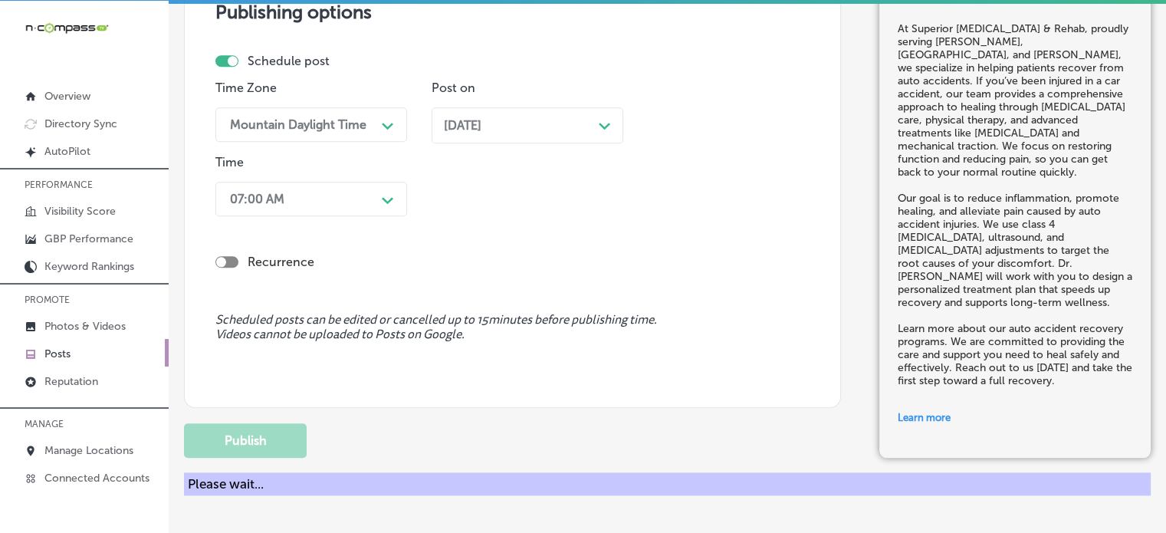
scroll to position [1331, 0]
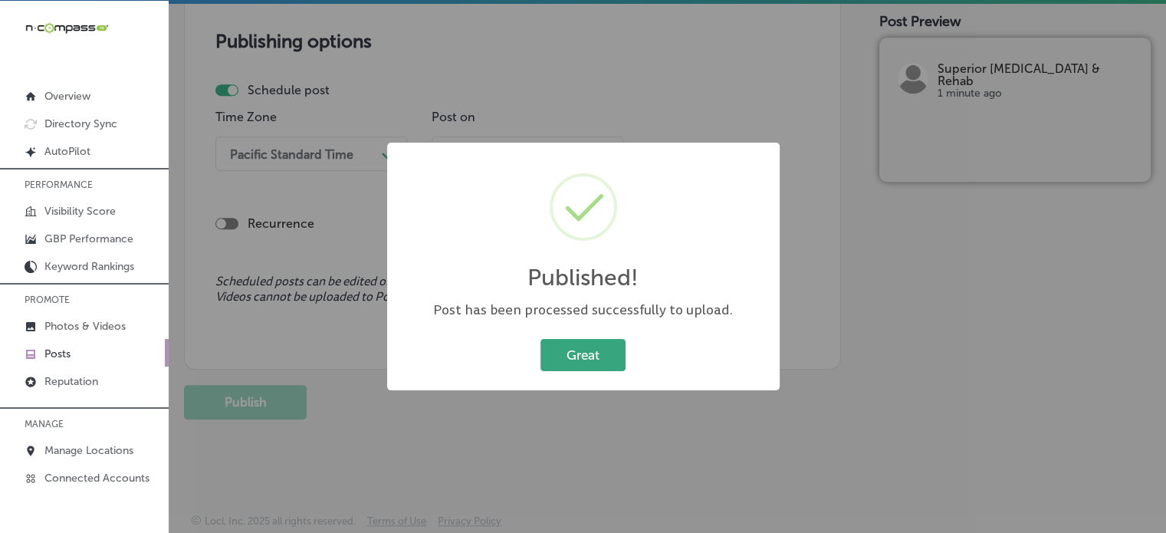
click at [586, 358] on button "Great" at bounding box center [582, 354] width 85 height 31
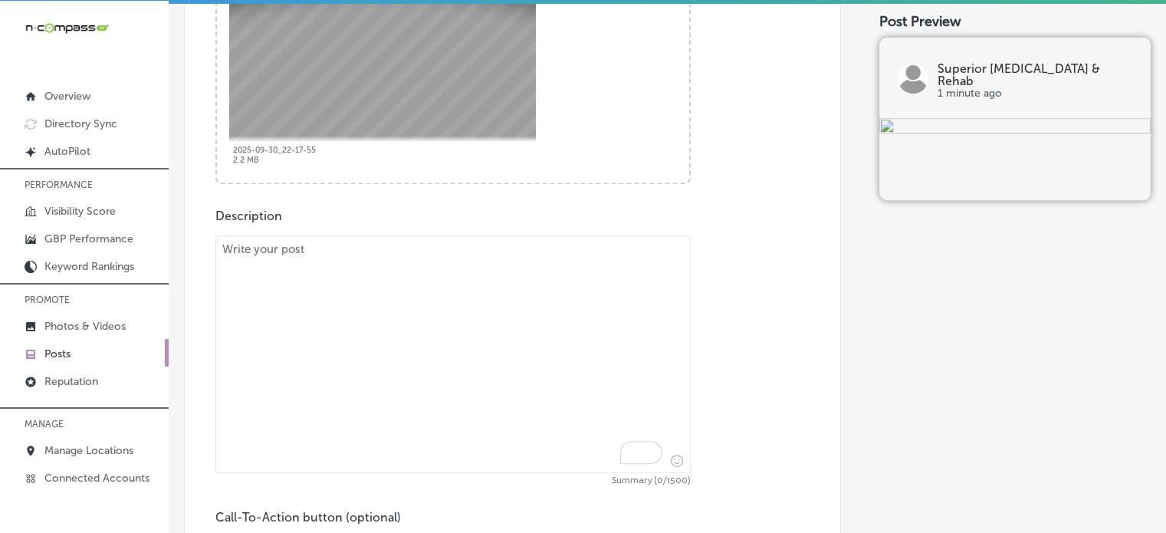
scroll to position [690, 0]
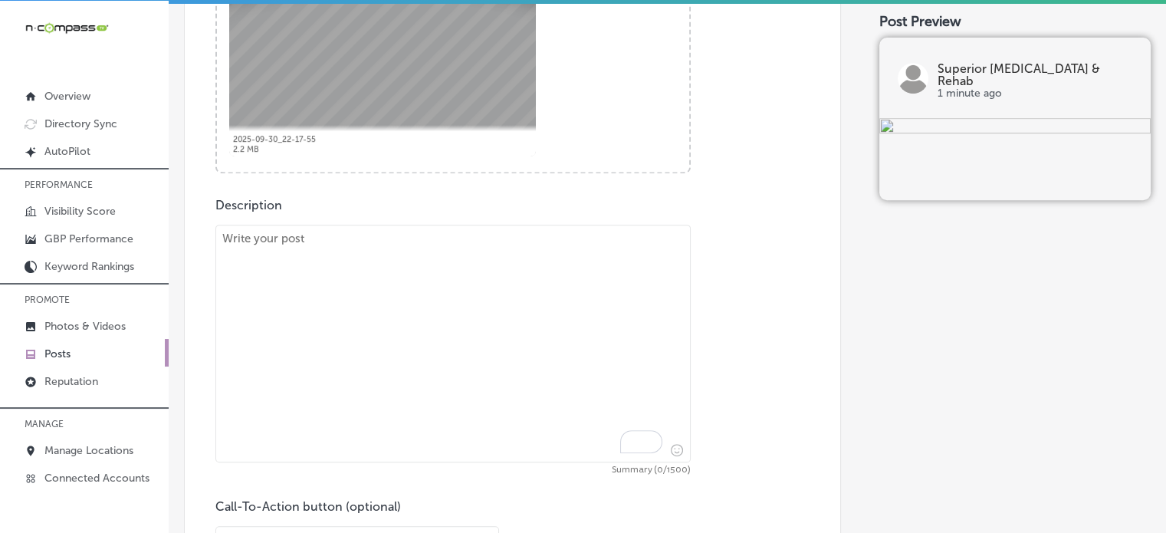
paste textarea ""Serving Edwardsville, Belleville, and Collinsville, Superior Chiropractic & Re…"
click at [575, 281] on textarea "To enrich screen reader interactions, please activate Accessibility in Grammarl…" at bounding box center [452, 344] width 475 height 238
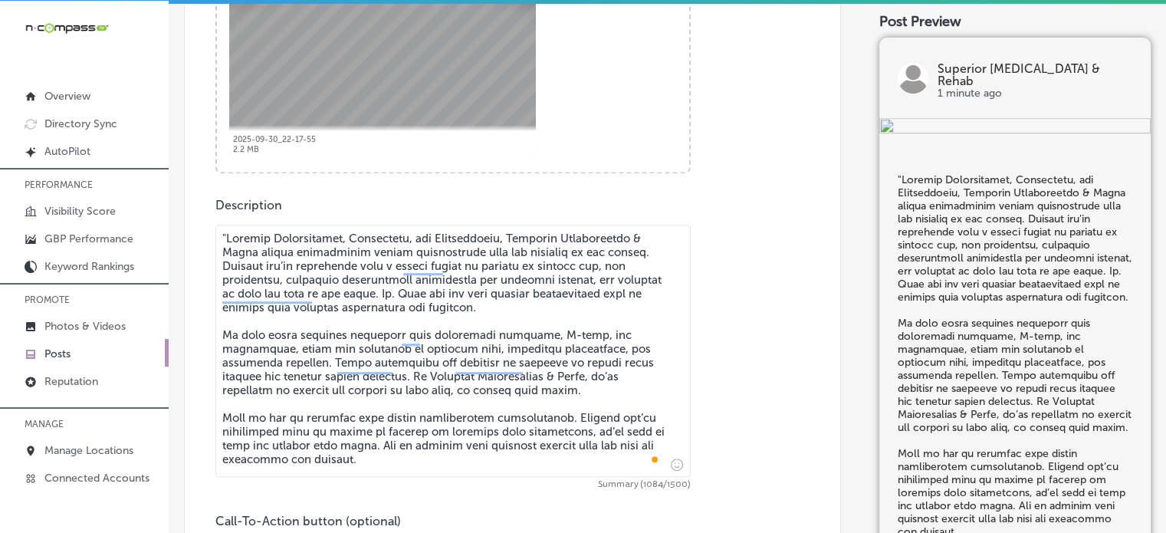
click at [225, 231] on textarea "To enrich screen reader interactions, please activate Accessibility in Grammarl…" at bounding box center [452, 351] width 475 height 252
click at [327, 313] on textarea "To enrich screen reader interactions, please activate Accessibility in Grammarl…" at bounding box center [452, 351] width 475 height 252
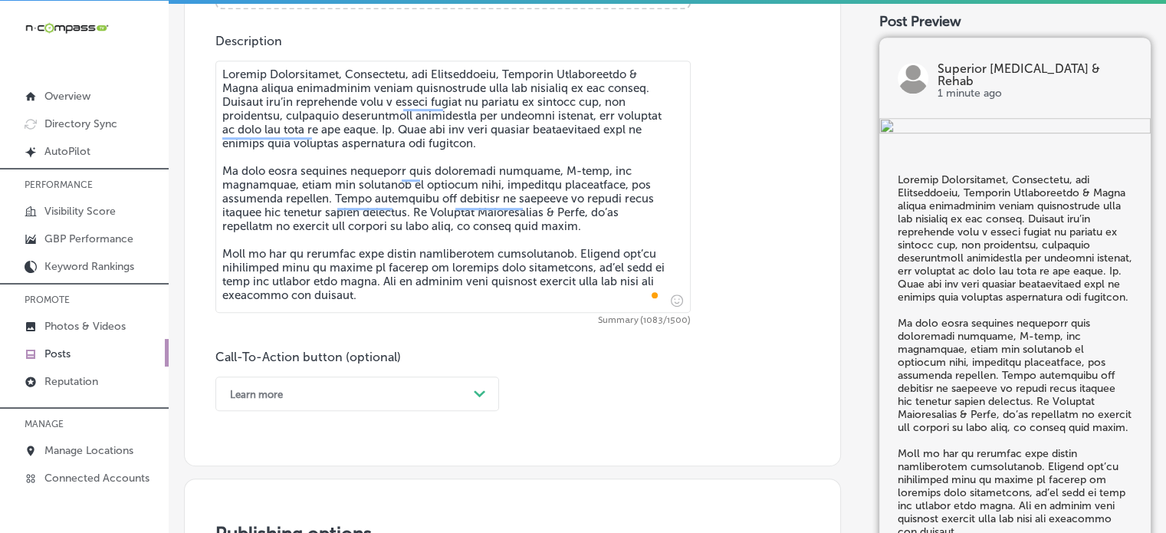
scroll to position [860, 0]
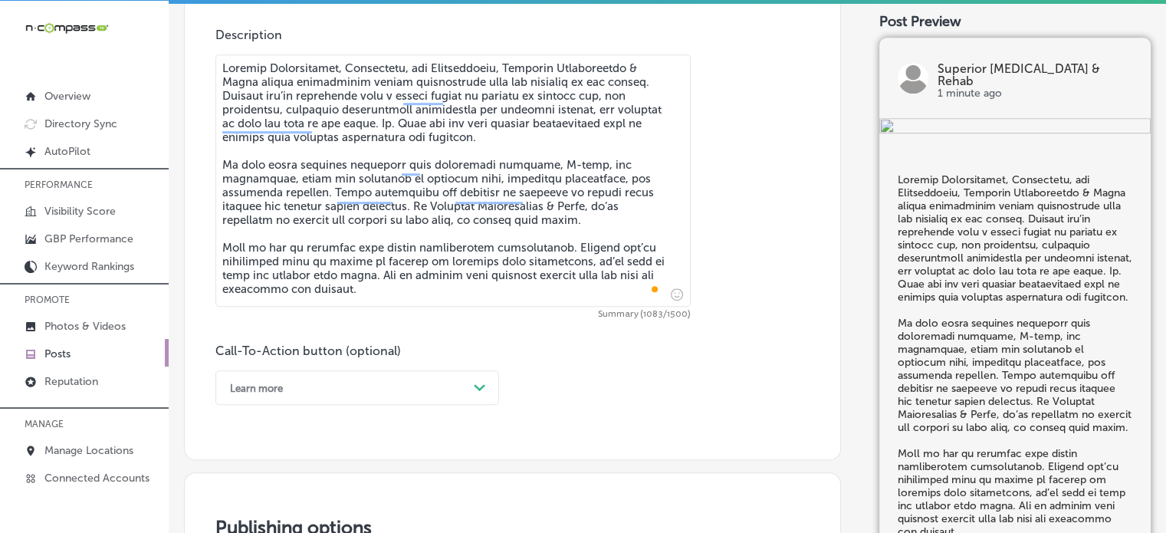
type textarea "Serving Edwardsville, Belleville, and Collinsville, Superior Chiropractic & Reh…"
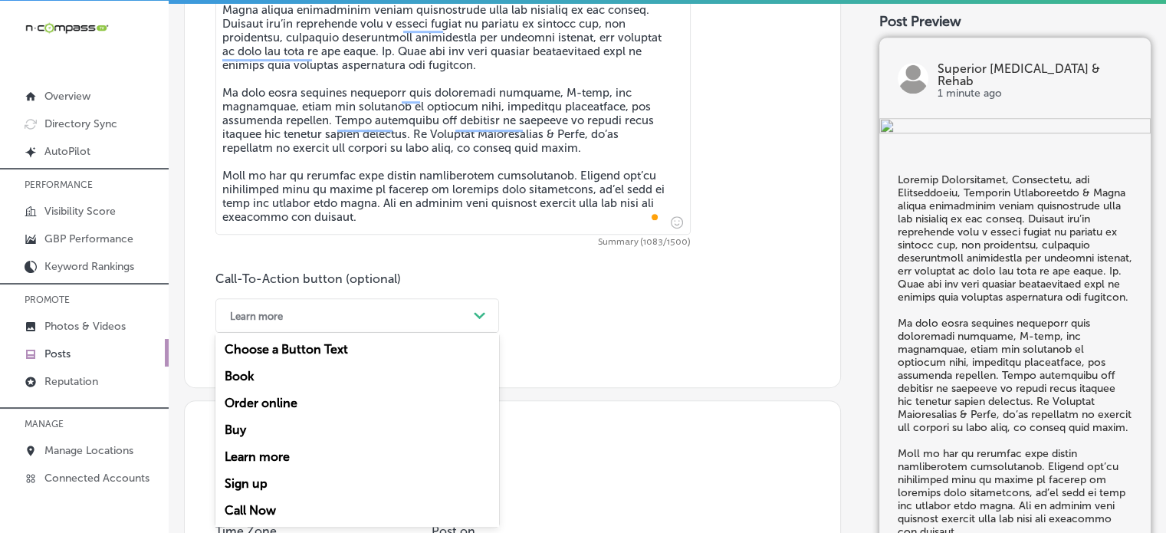
click at [421, 333] on div "option Learn more, selected. option Order online focused, 3 of 7. 7 results ava…" at bounding box center [357, 315] width 284 height 34
click at [248, 510] on div "Call Now" at bounding box center [357, 510] width 284 height 27
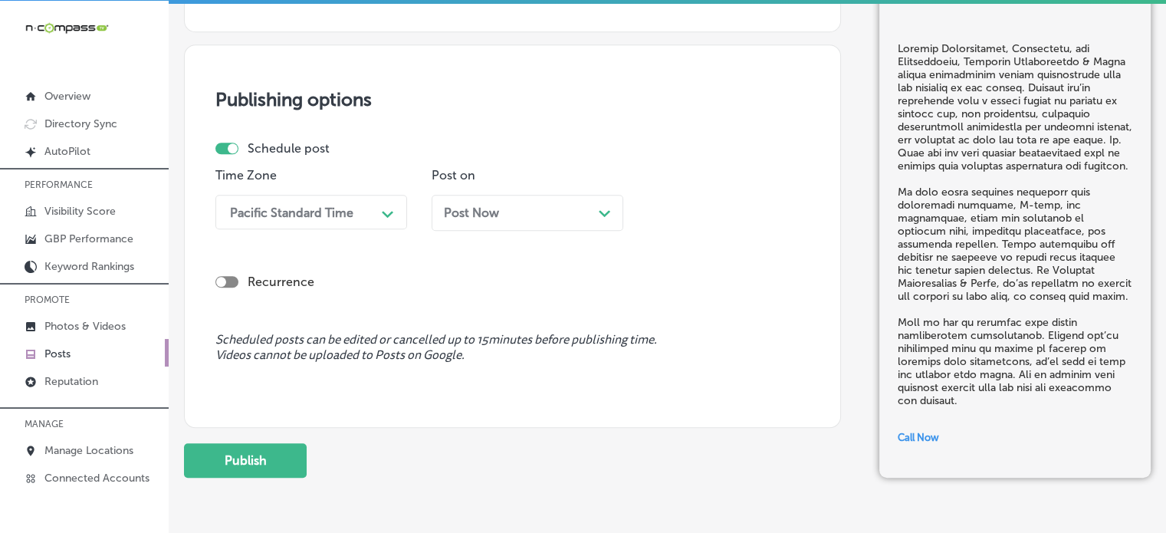
scroll to position [1291, 0]
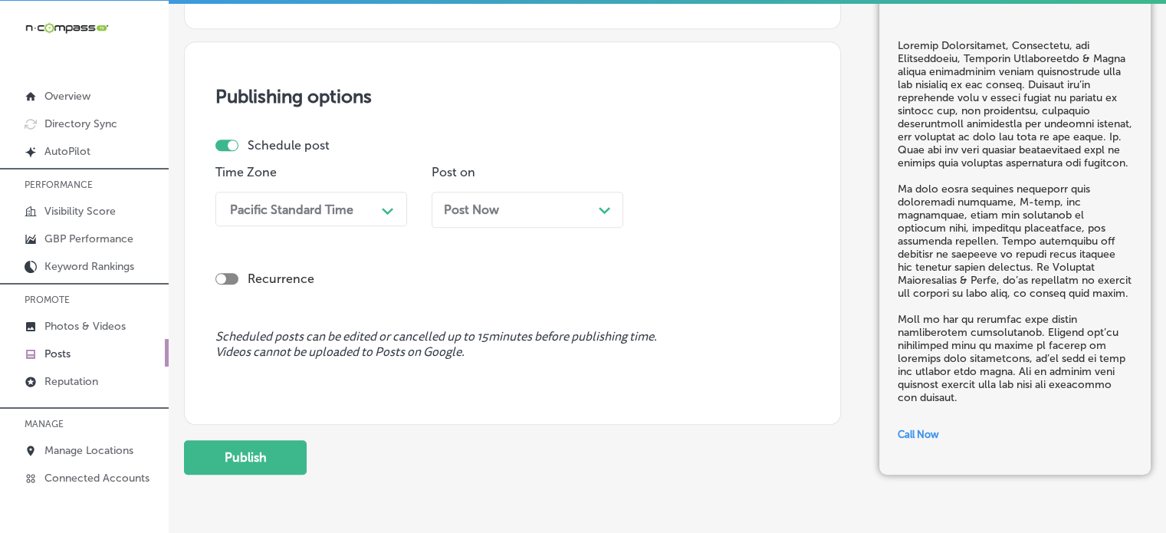
click at [303, 221] on div "Pacific Standard Time" at bounding box center [298, 208] width 153 height 27
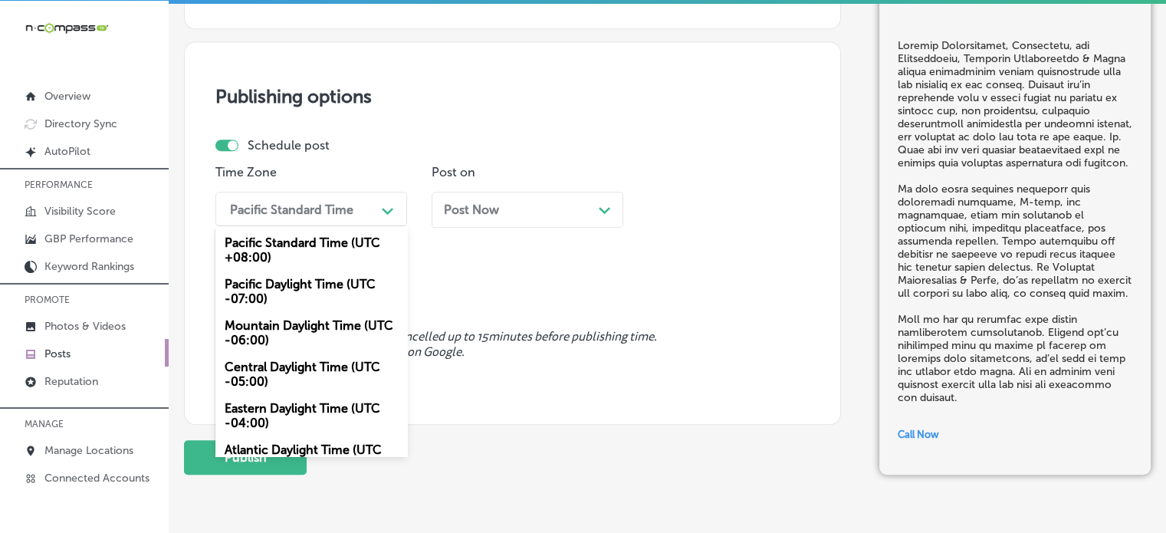
click at [304, 320] on div "Mountain Daylight Time (UTC -06:00)" at bounding box center [311, 332] width 192 height 41
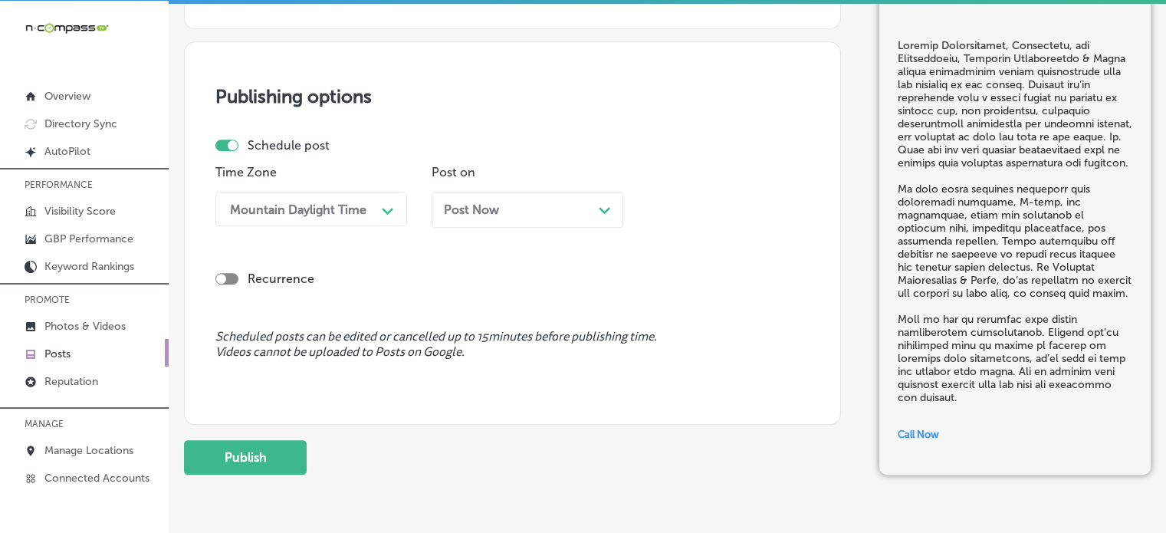
click at [512, 218] on div "Post Now Path Created with Sketch." at bounding box center [527, 210] width 192 height 36
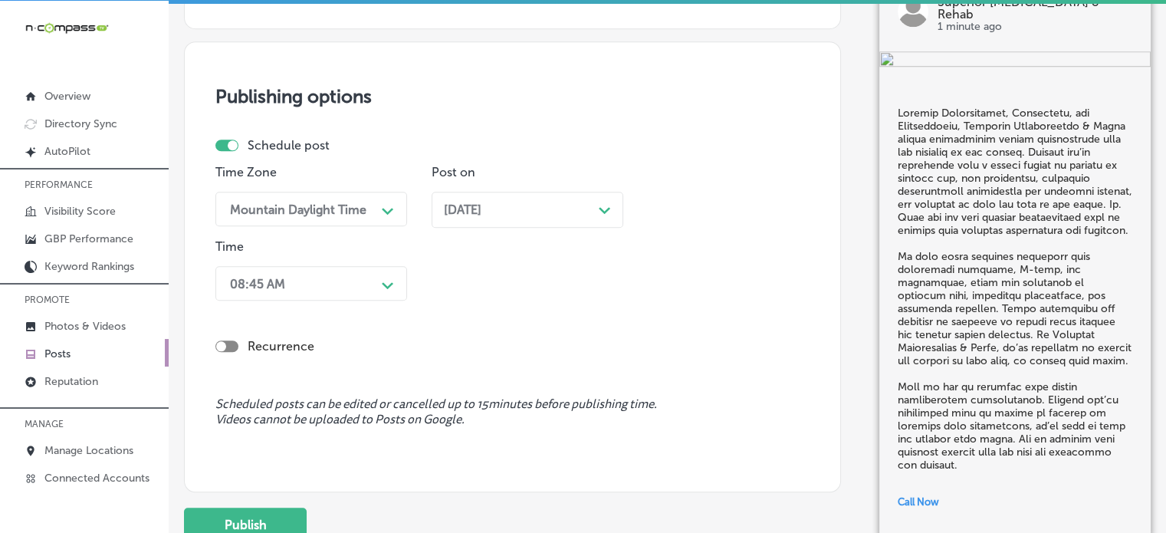
click at [358, 283] on div "08:45 AM" at bounding box center [298, 283] width 153 height 27
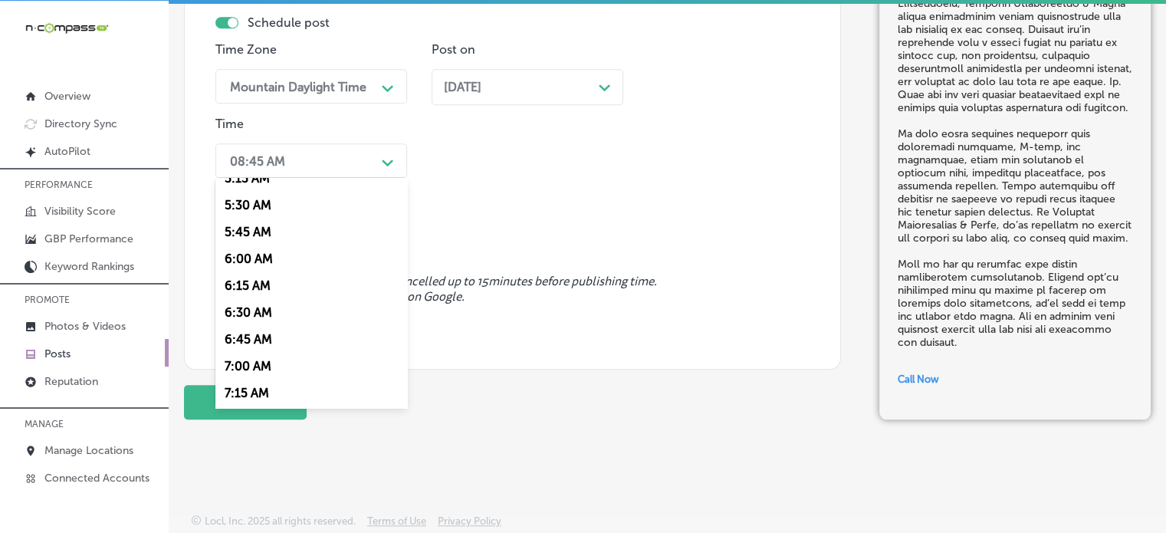
scroll to position [579, 0]
click at [266, 363] on div "7:00 AM" at bounding box center [311, 366] width 192 height 27
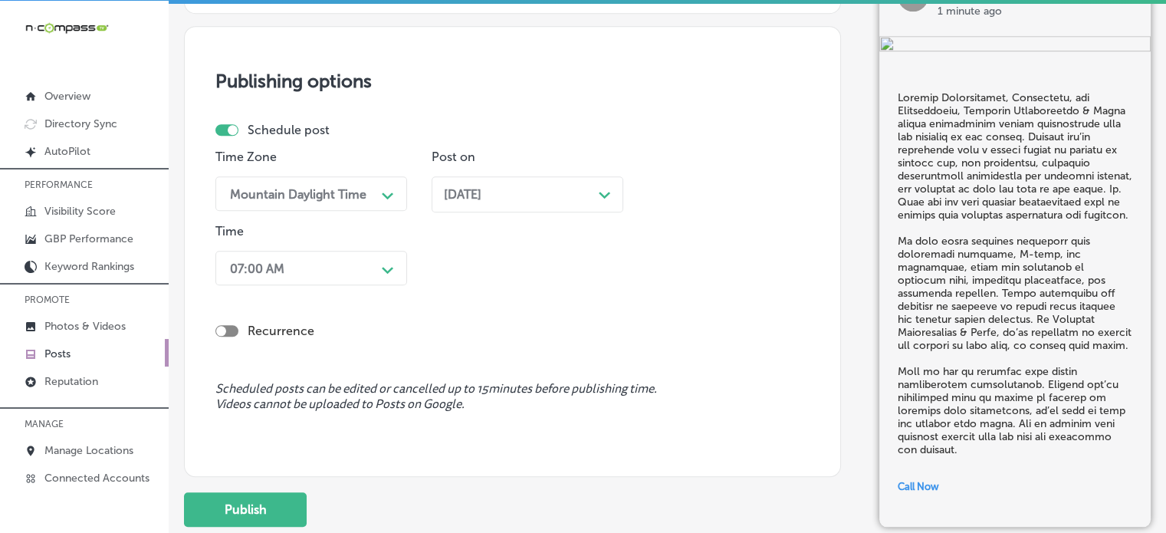
scroll to position [1325, 0]
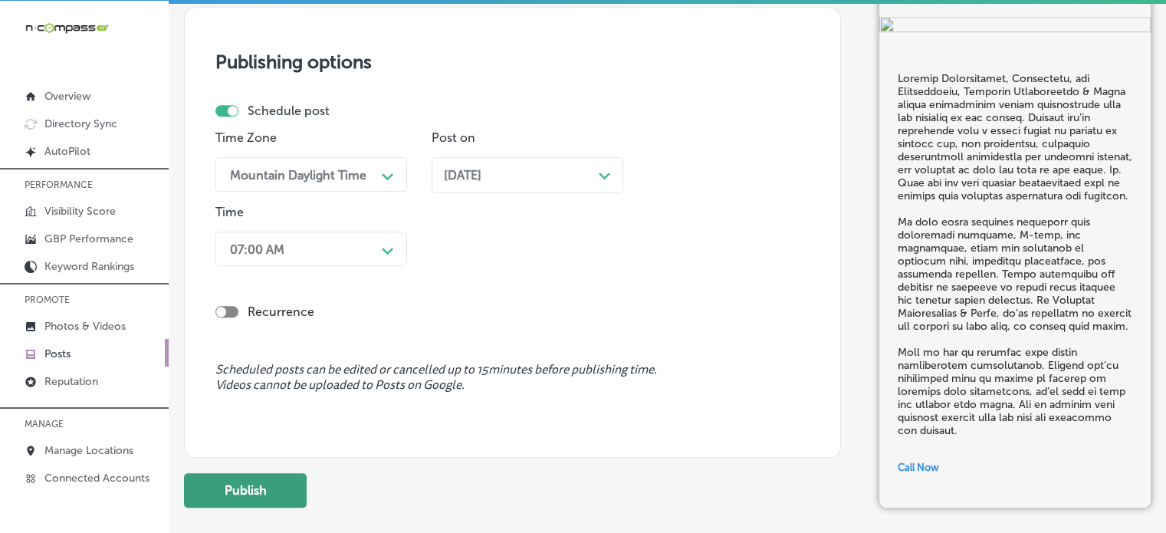
click at [274, 489] on button "Publish" at bounding box center [245, 490] width 123 height 34
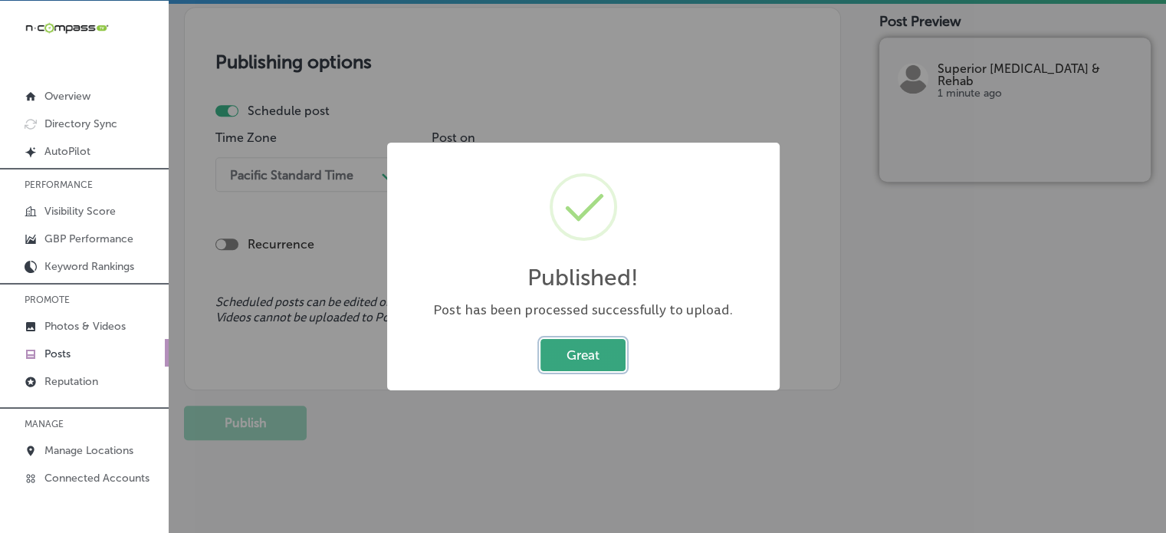
click at [594, 364] on button "Great" at bounding box center [582, 354] width 85 height 31
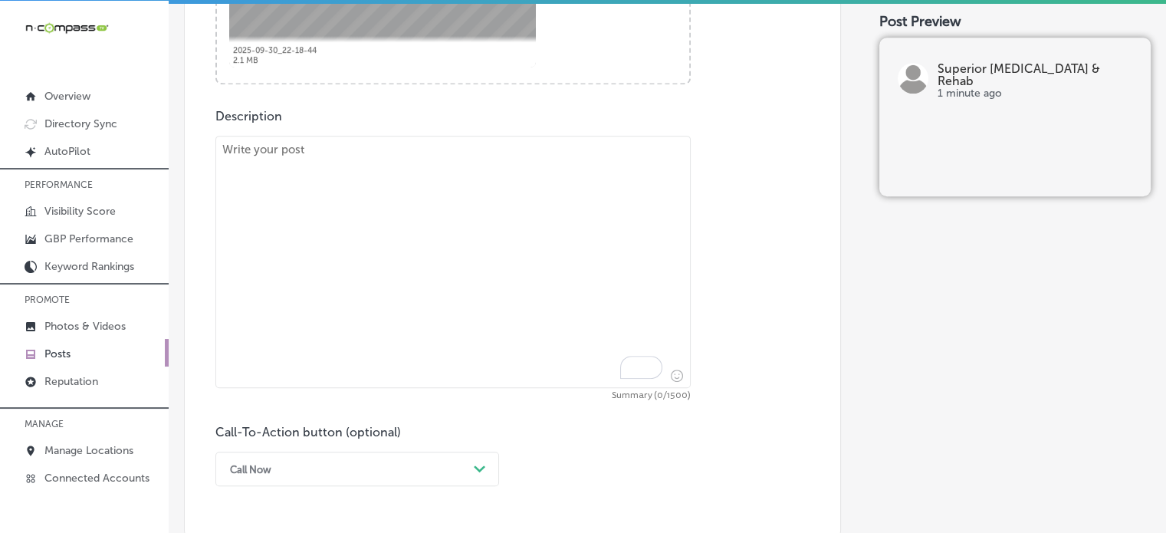
scroll to position [806, 0]
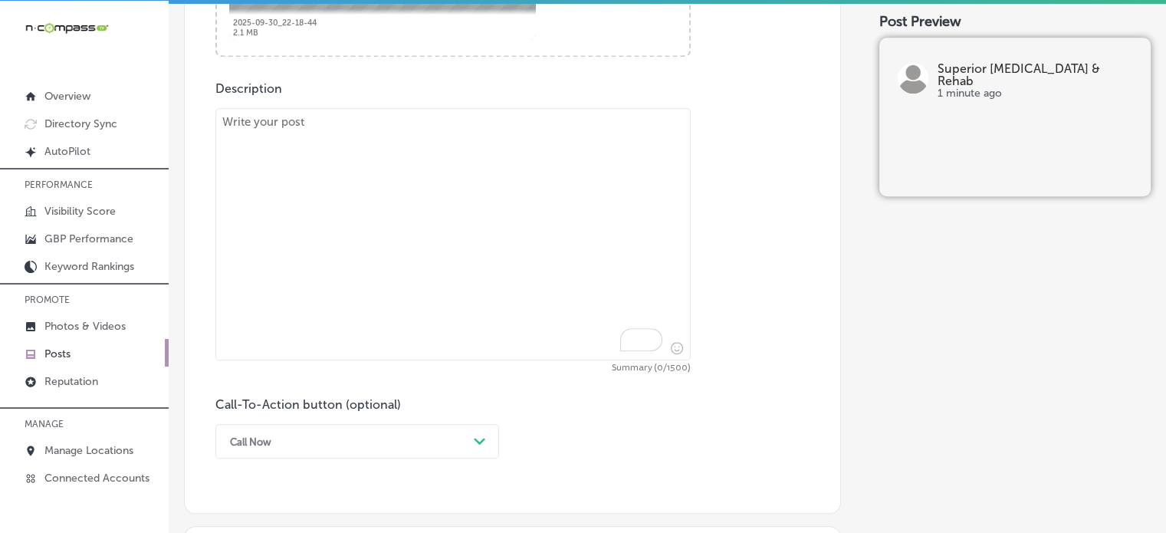
click at [483, 300] on textarea "To enrich screen reader interactions, please activate Accessibility in Grammarl…" at bounding box center [452, 234] width 475 height 252
paste textarea ""At Superior Chiropractic & Rehab, we proudly serve Glen Carbon, Maryville, and…"
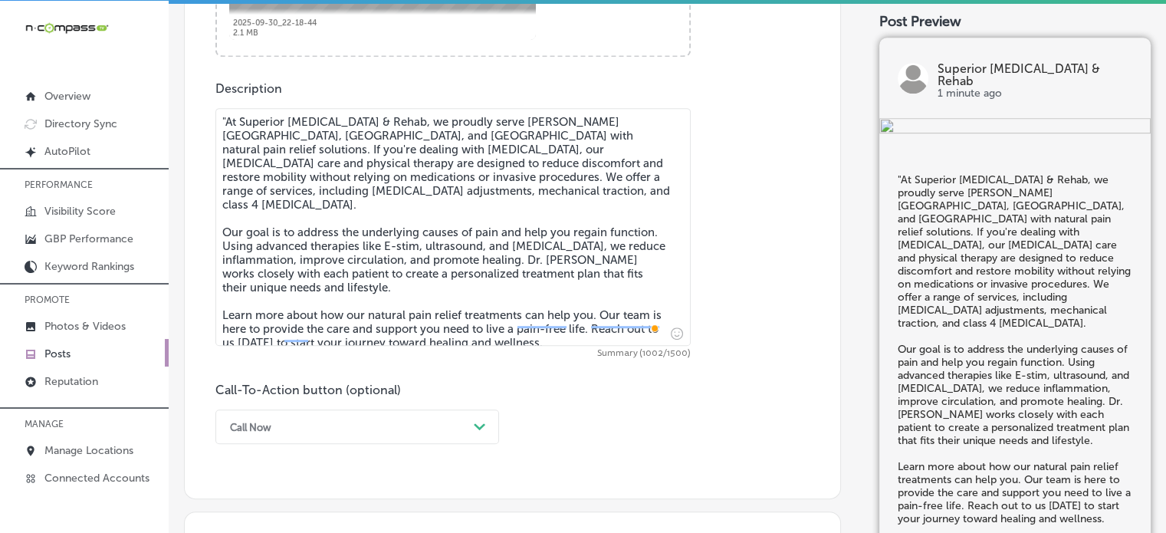
click at [228, 116] on textarea ""At Superior Chiropractic & Rehab, we proudly serve Glen Carbon, Maryville, and…" at bounding box center [452, 227] width 475 height 238
click at [337, 242] on textarea "At Superior Chiropractic & Rehab, we proudly serve Glen Carbon, Maryville, and …" at bounding box center [452, 227] width 475 height 238
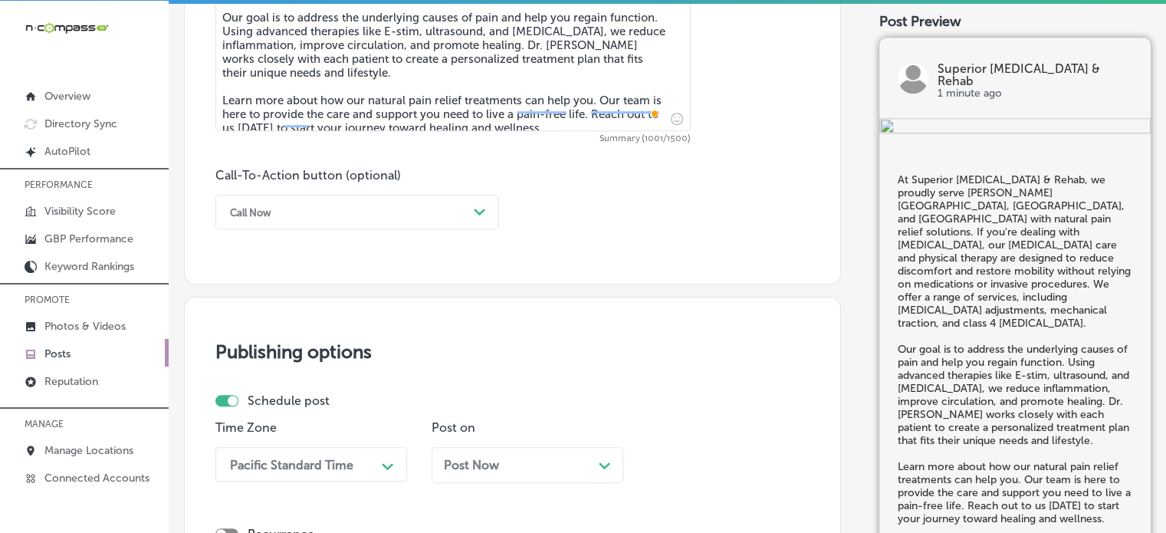
scroll to position [1024, 0]
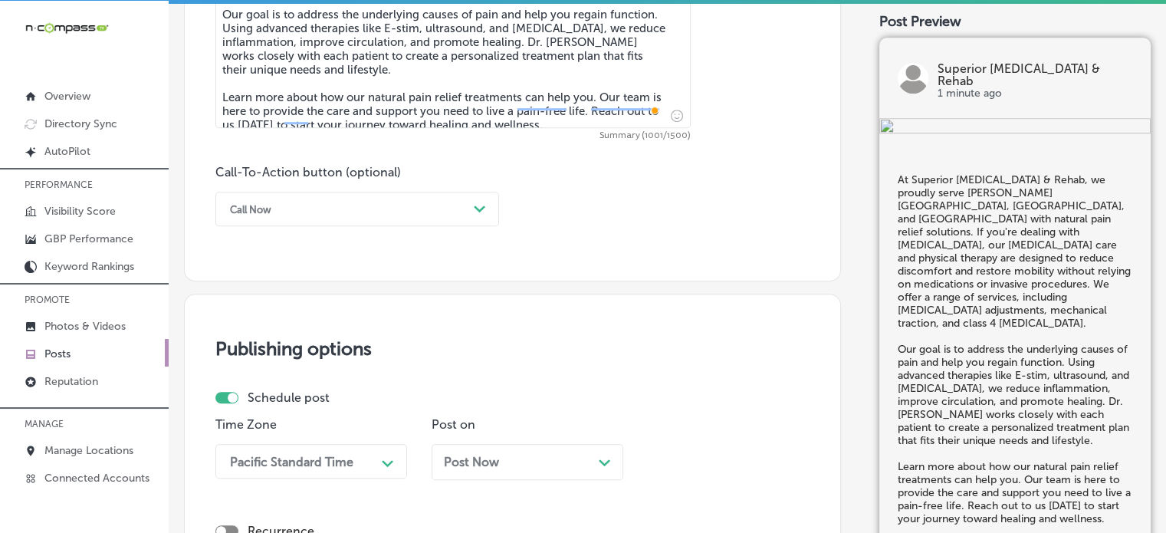
type textarea "At Superior Chiropractic & Rehab, we proudly serve Glen Carbon, Maryville, and …"
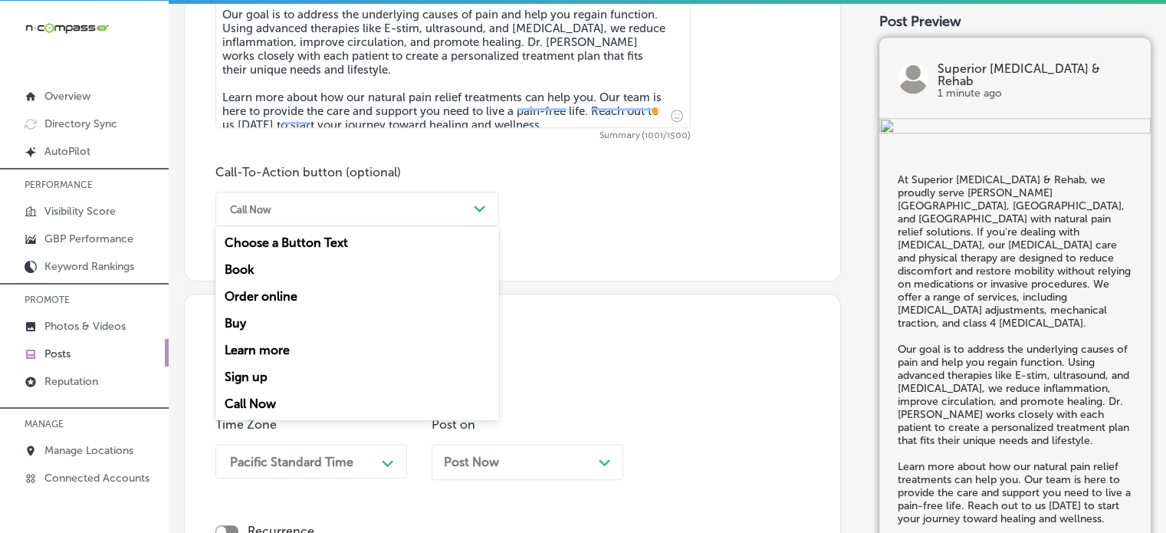
click at [417, 200] on div "Call Now" at bounding box center [344, 209] width 245 height 24
click at [286, 349] on div "Learn more" at bounding box center [357, 349] width 284 height 27
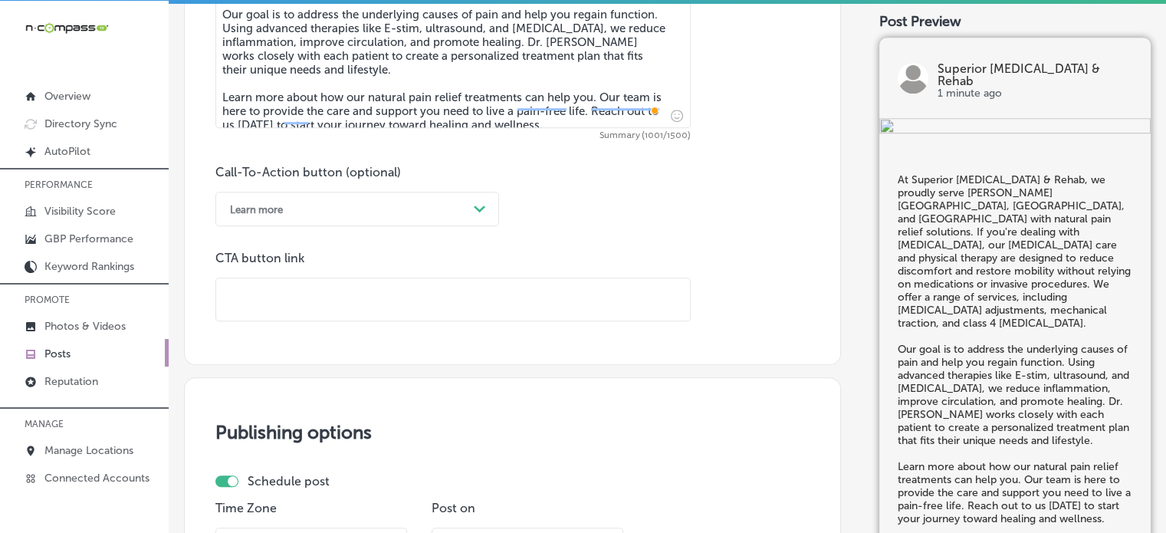
click at [403, 308] on input "text" at bounding box center [453, 299] width 474 height 42
paste input "https://www.superiorchiropracticrehab.com/"
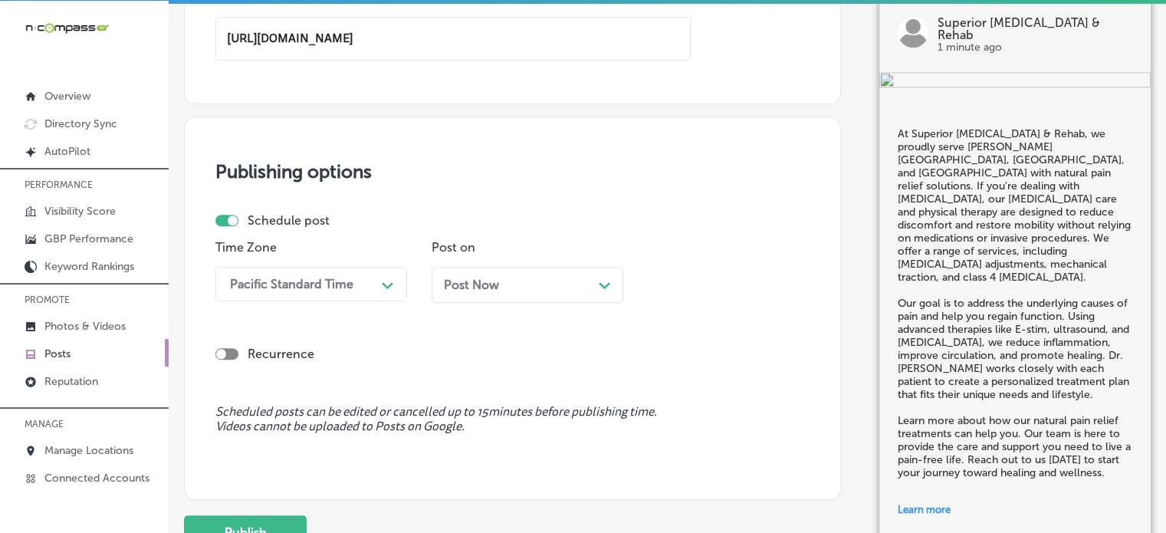
scroll to position [1324, 0]
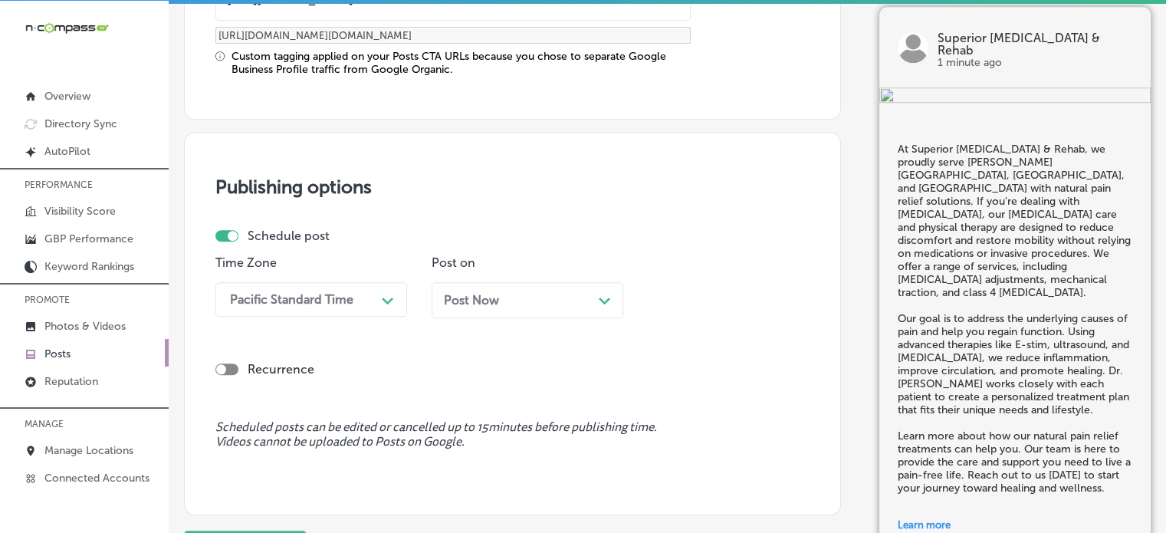
type input "https://www.superiorchiropracticrehab.com/"
drag, startPoint x: 294, startPoint y: 242, endPoint x: 290, endPoint y: 307, distance: 65.3
click at [290, 307] on div "Schedule post Time Zone Pacific Standard Time Path Created with Sketch. Post on…" at bounding box center [506, 278] width 582 height 101
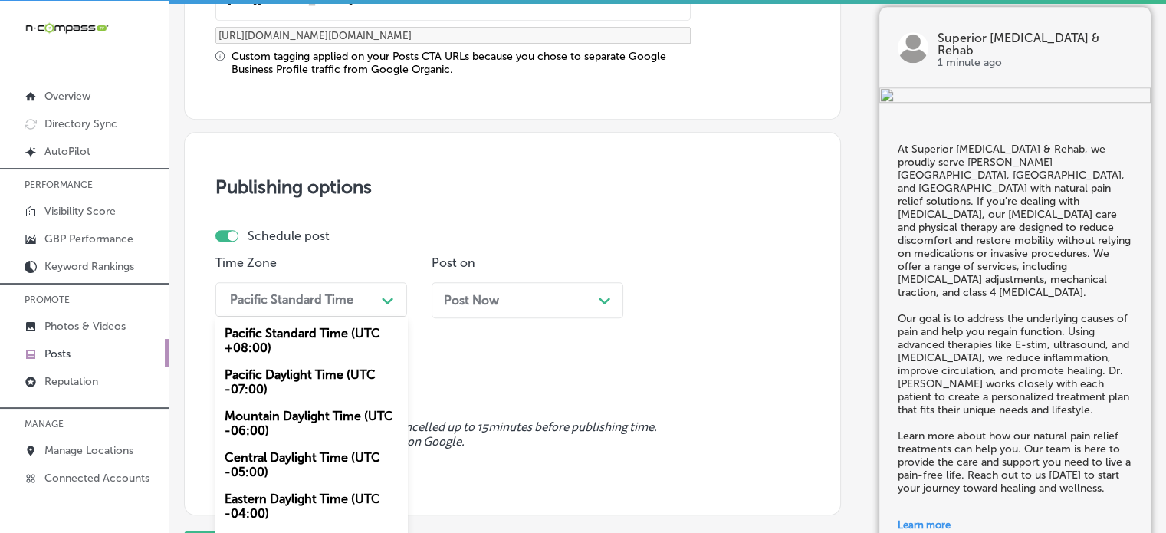
scroll to position [1342, 0]
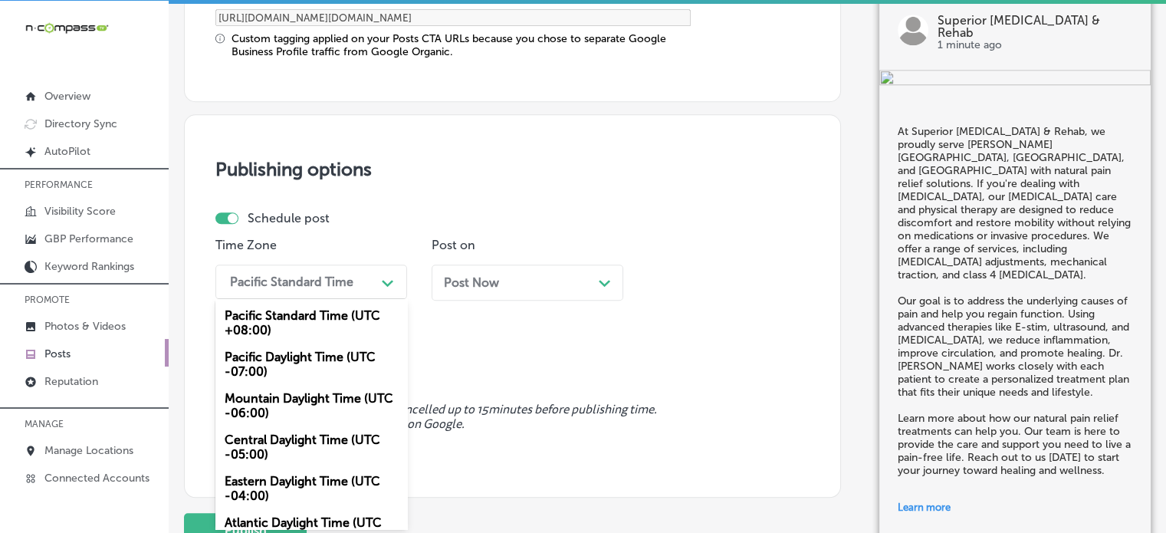
click at [290, 299] on div "option Mountain Daylight Time (UTC -06:00), selected. option Pacific Standard T…" at bounding box center [311, 281] width 192 height 34
click at [297, 401] on div "Mountain Daylight Time (UTC -06:00)" at bounding box center [311, 405] width 192 height 41
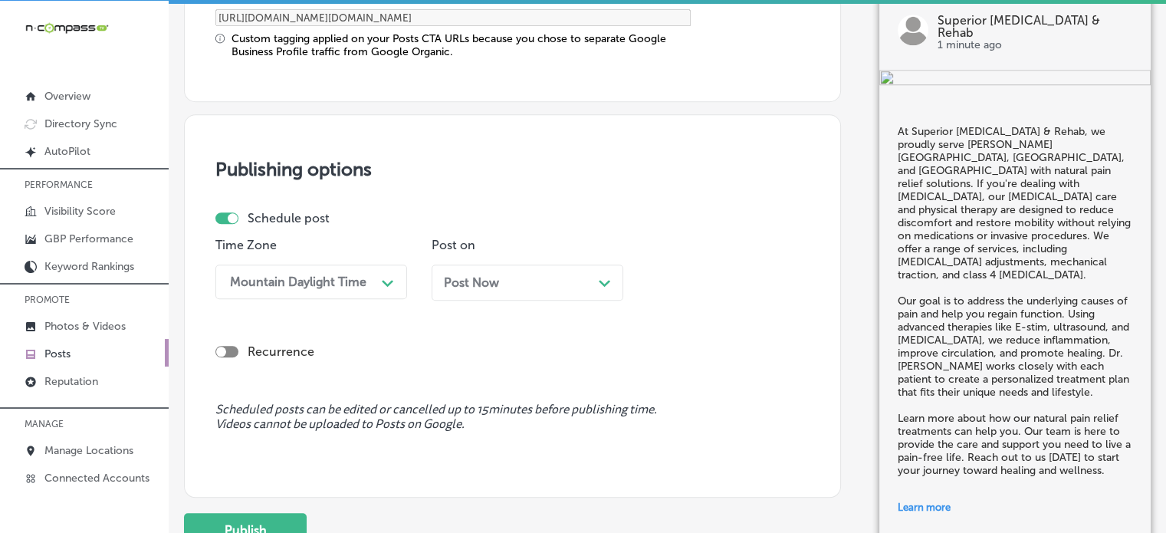
click at [503, 283] on div "Post Now Path Created with Sketch." at bounding box center [527, 282] width 167 height 15
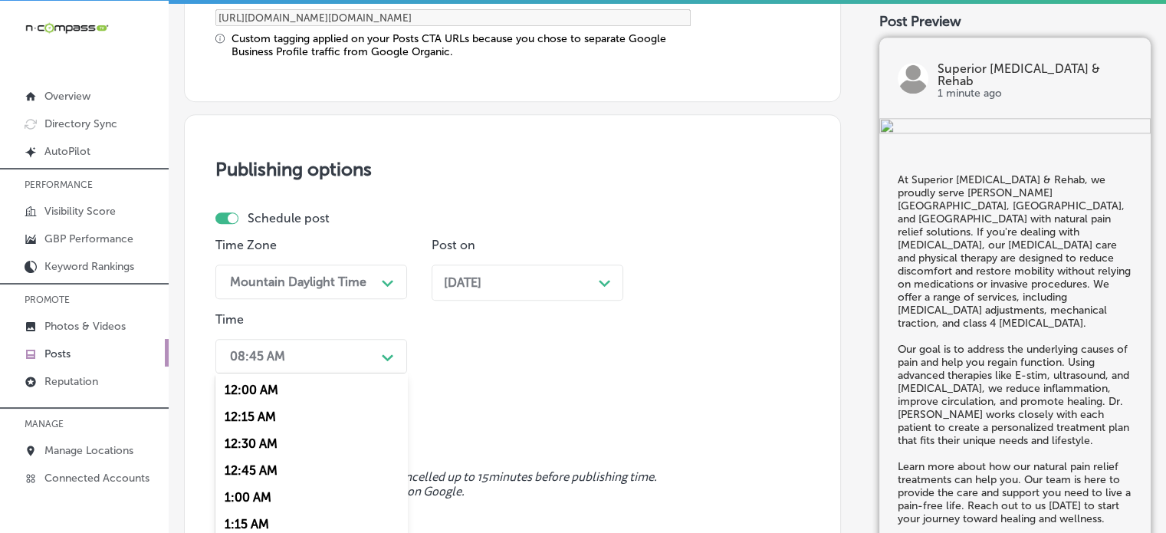
scroll to position [1416, 0]
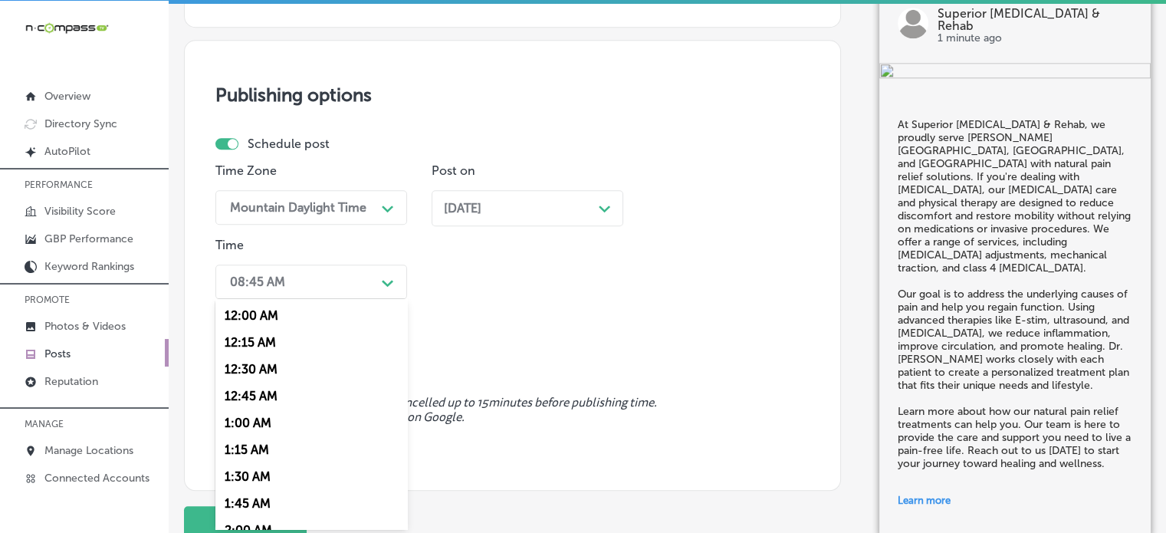
click at [348, 299] on div "option 7:00 AM, selected. option 12:30 AM focused, 3 of 96. 96 results availabl…" at bounding box center [311, 281] width 192 height 34
click at [250, 397] on div "7:00 AM" at bounding box center [311, 398] width 192 height 27
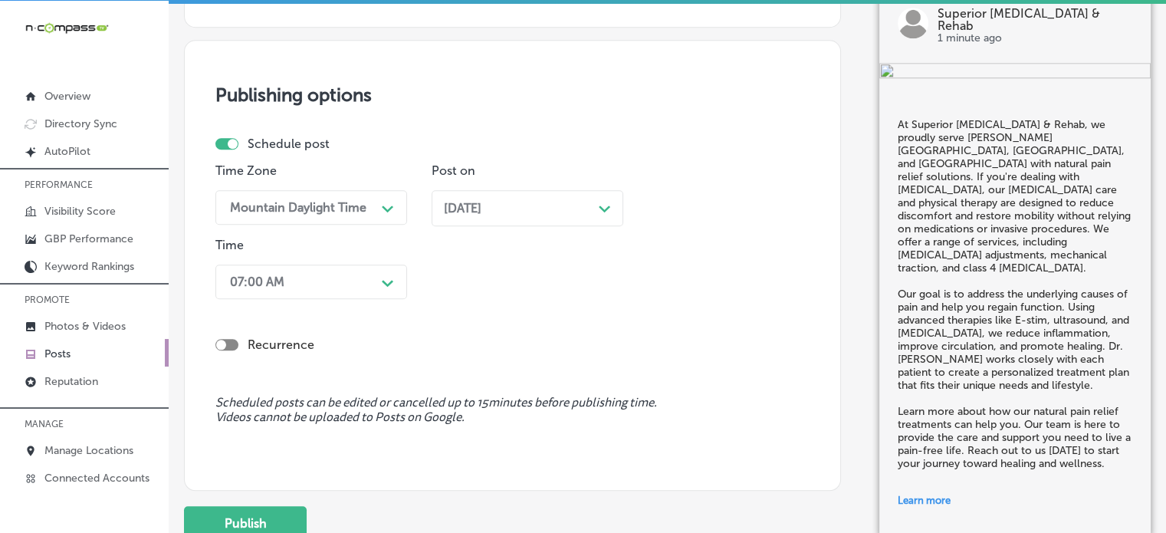
scroll to position [1537, 0]
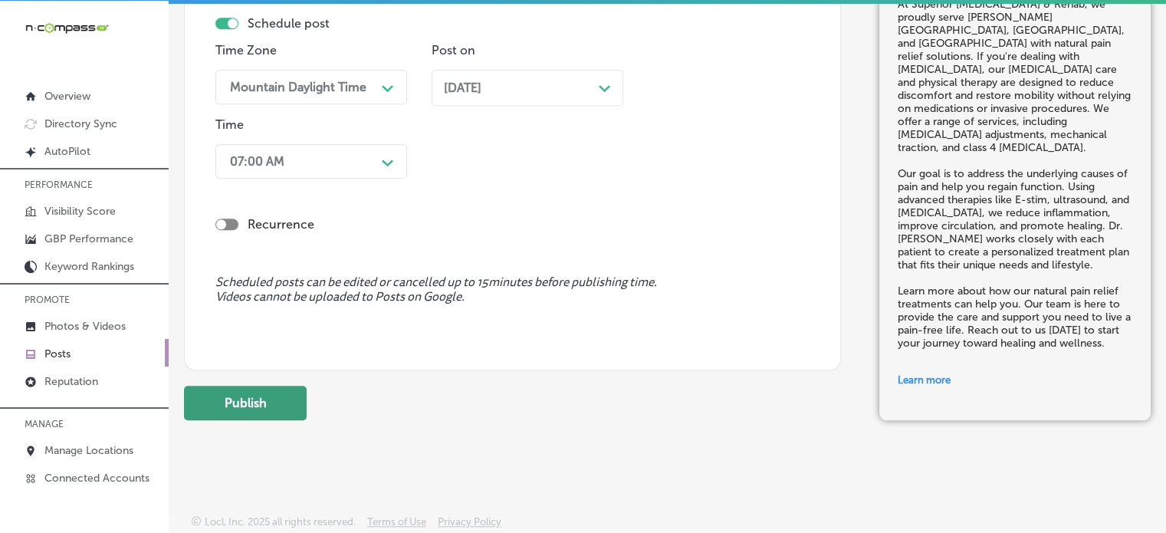
click at [261, 417] on button "Publish" at bounding box center [245, 403] width 123 height 34
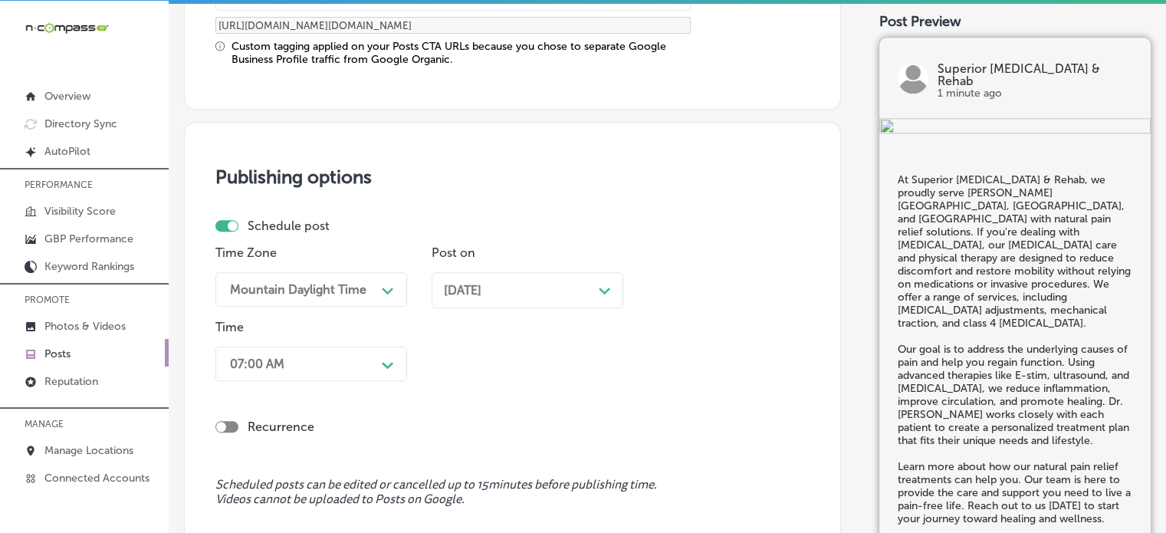
scroll to position [1322, 0]
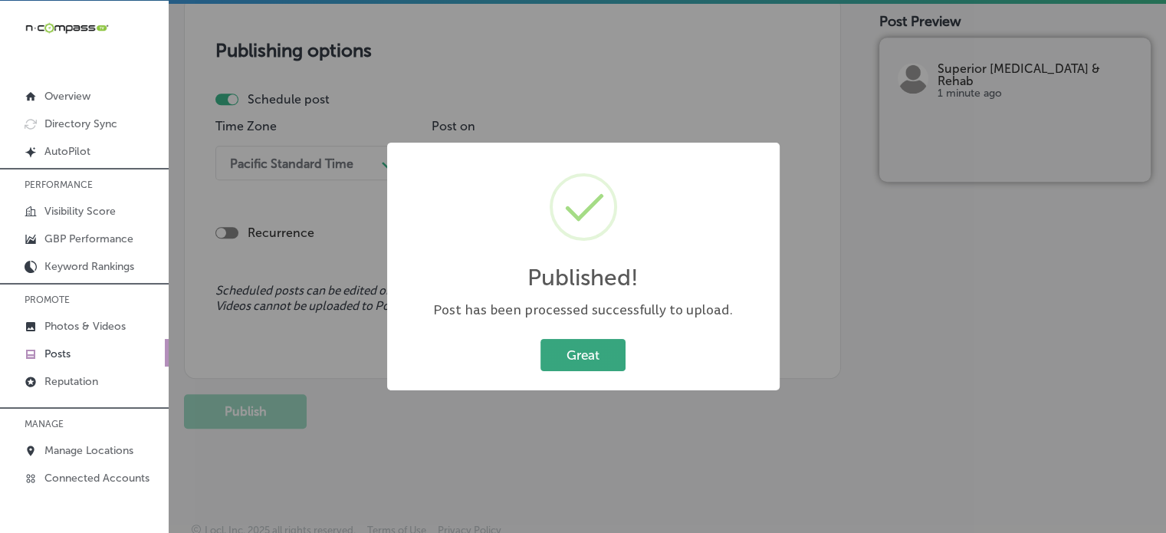
click at [600, 345] on button "Great" at bounding box center [582, 354] width 85 height 31
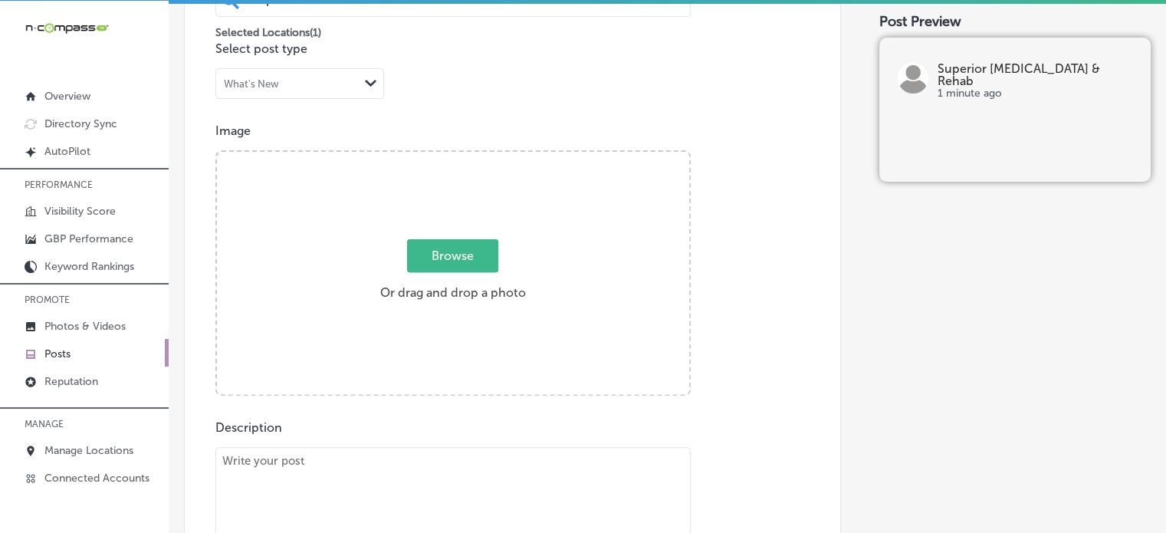
scroll to position [0, 0]
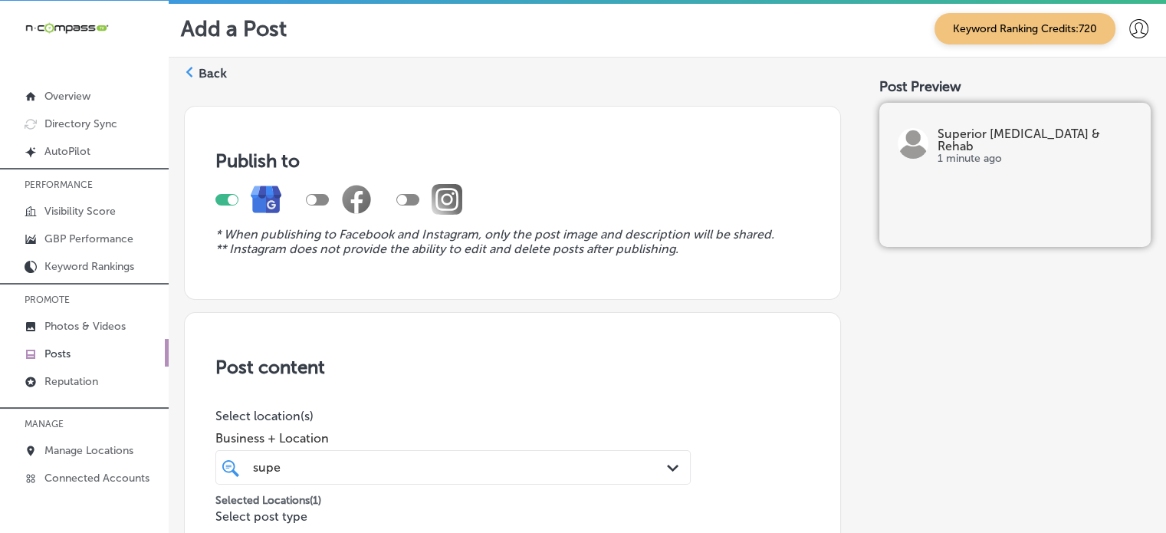
click at [203, 73] on label "Back" at bounding box center [213, 73] width 28 height 17
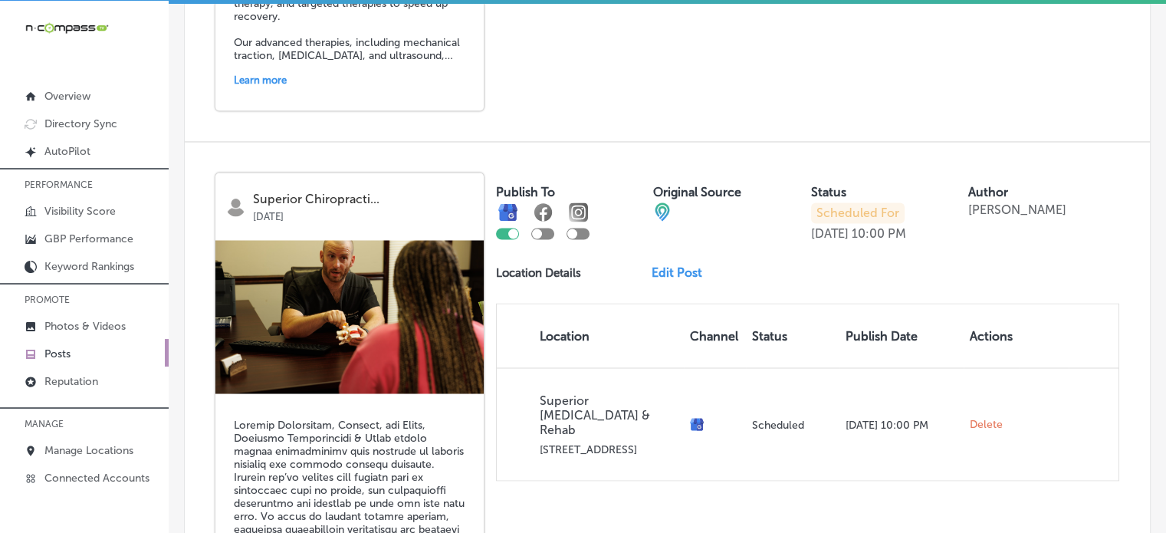
scroll to position [3470, 0]
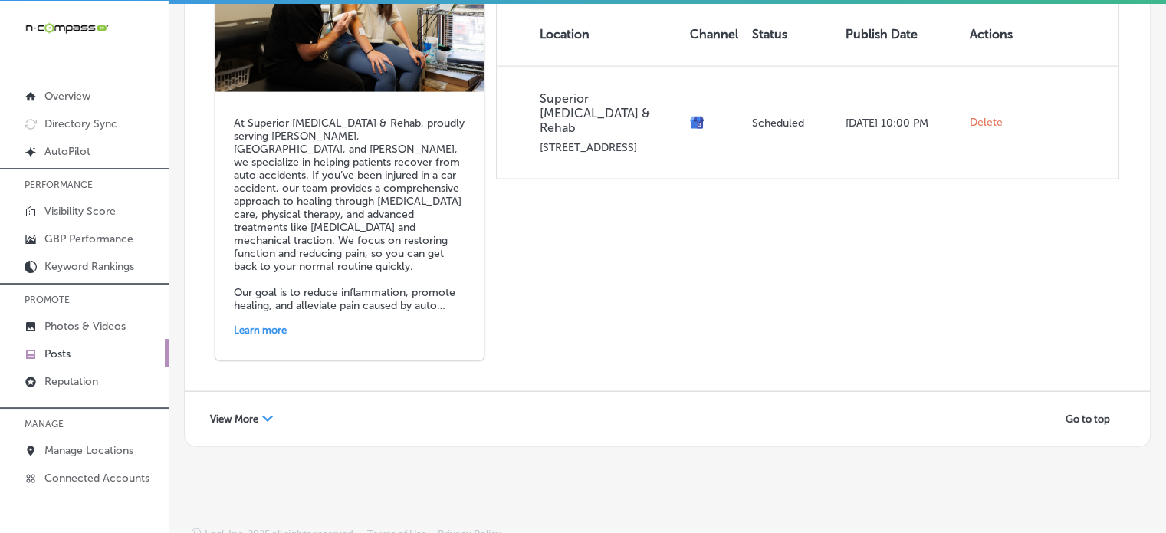
click at [245, 413] on span "View More" at bounding box center [234, 418] width 48 height 11
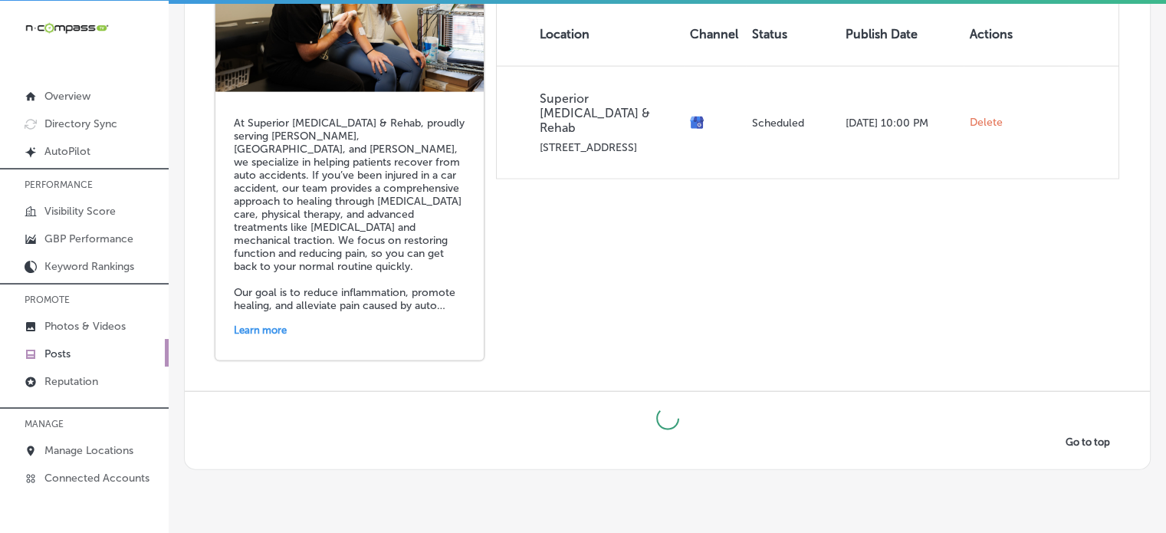
scroll to position [3493, 0]
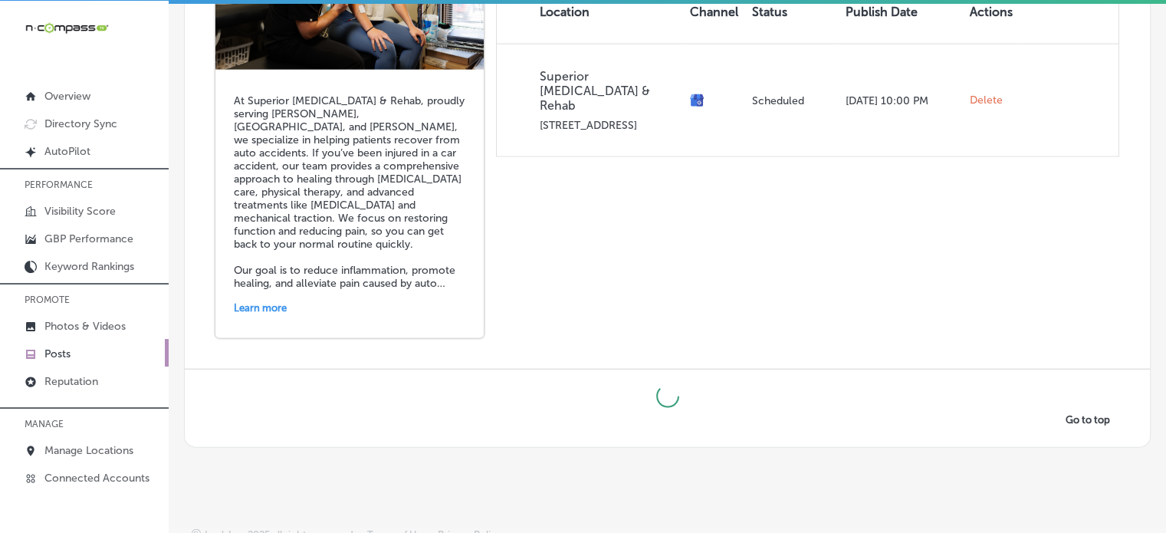
click at [451, 369] on div "Go to top" at bounding box center [667, 407] width 965 height 77
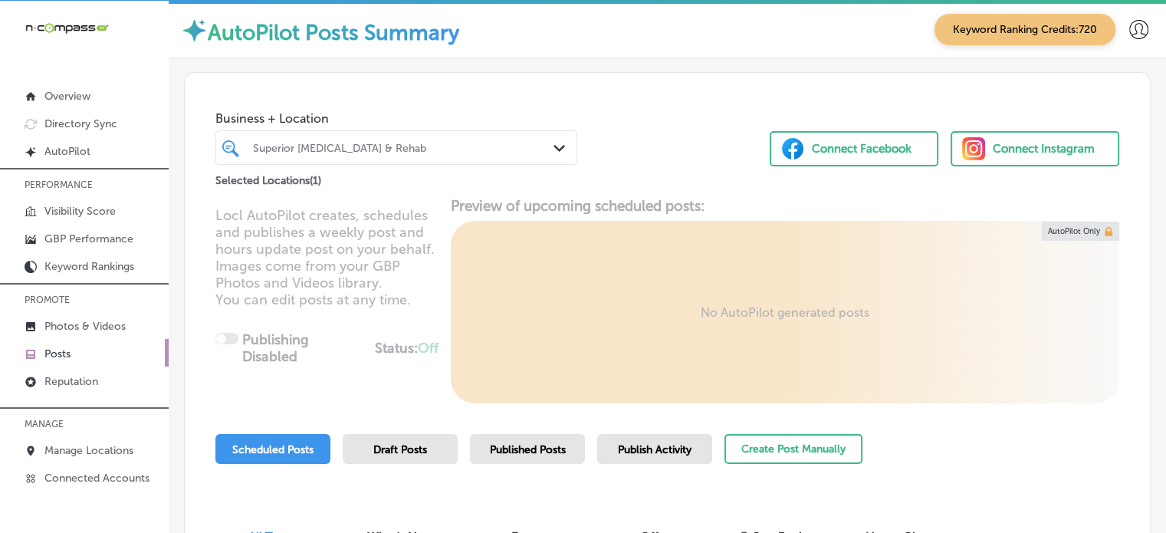
scroll to position [0, 0]
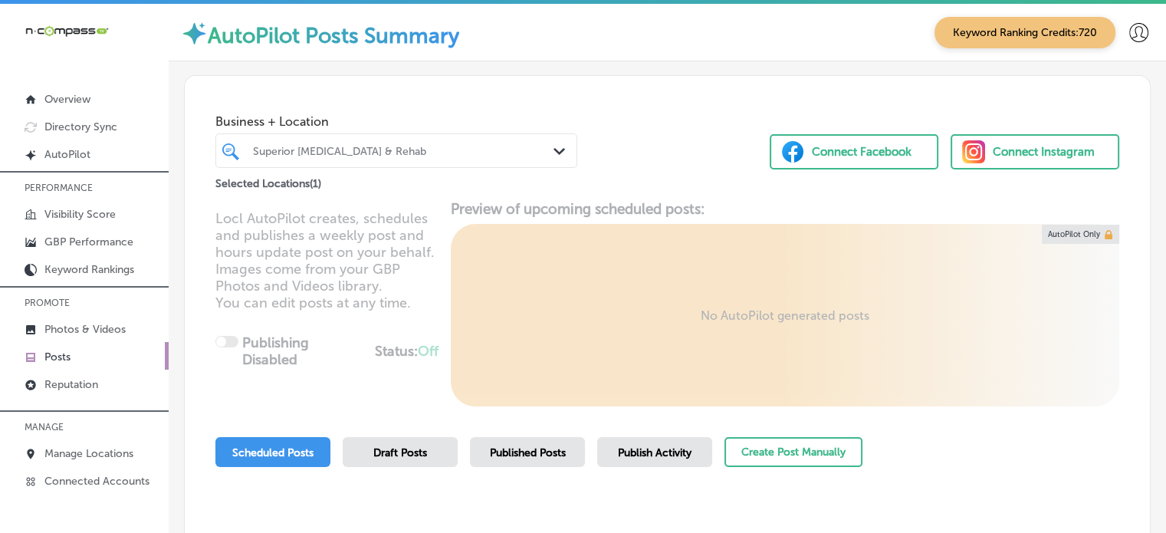
click at [419, 153] on div "Superior [MEDICAL_DATA] & Rehab" at bounding box center [404, 150] width 302 height 13
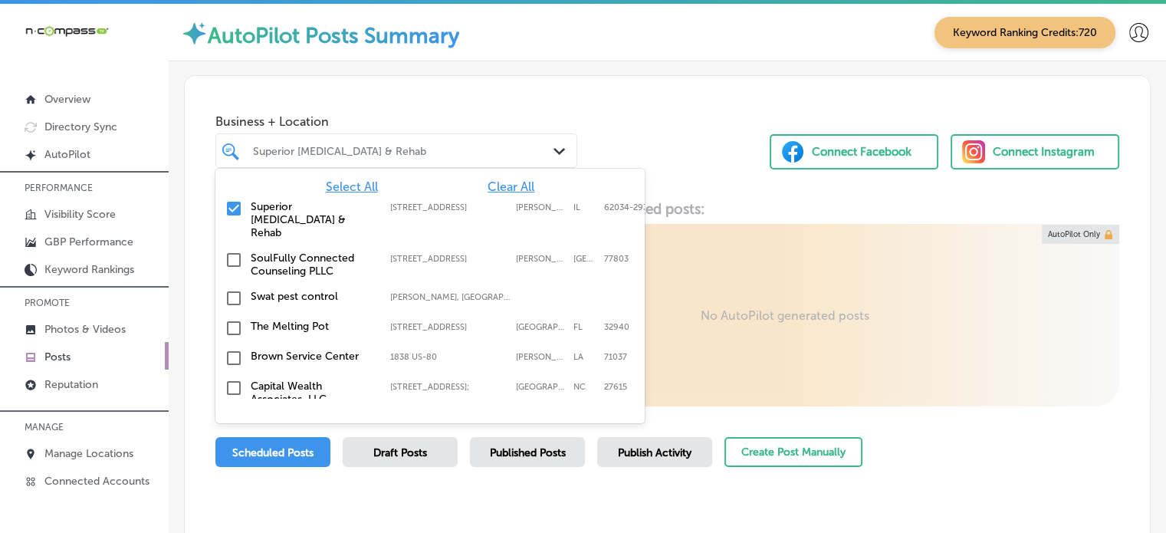
click at [494, 180] on span "Clear All" at bounding box center [510, 186] width 47 height 15
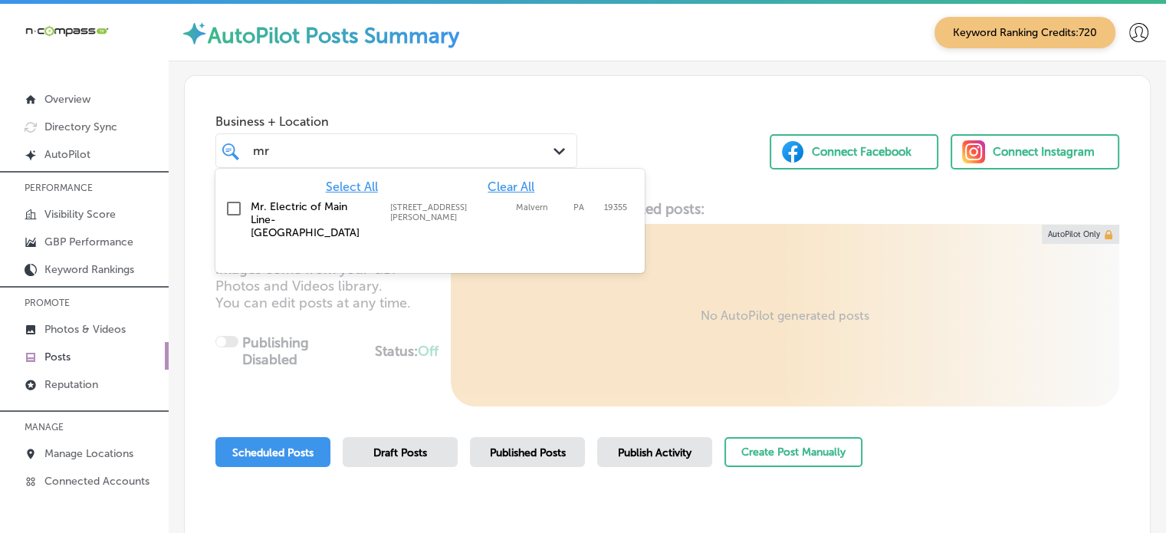
click at [319, 216] on label "Mr. Electric of Main Line-[GEOGRAPHIC_DATA]" at bounding box center [313, 219] width 124 height 39
type input "mr"
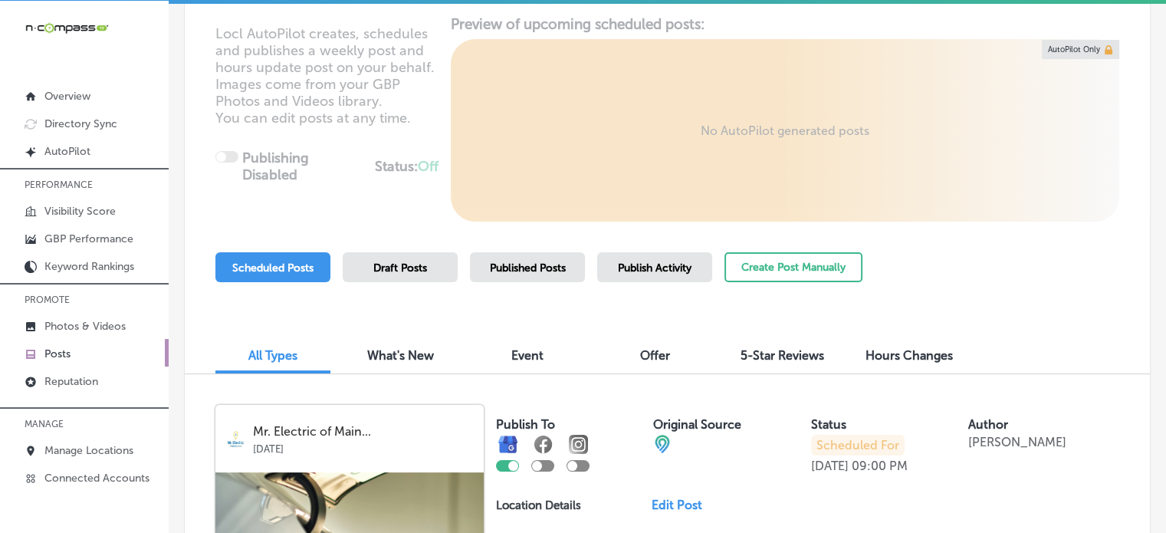
scroll to position [180, 0]
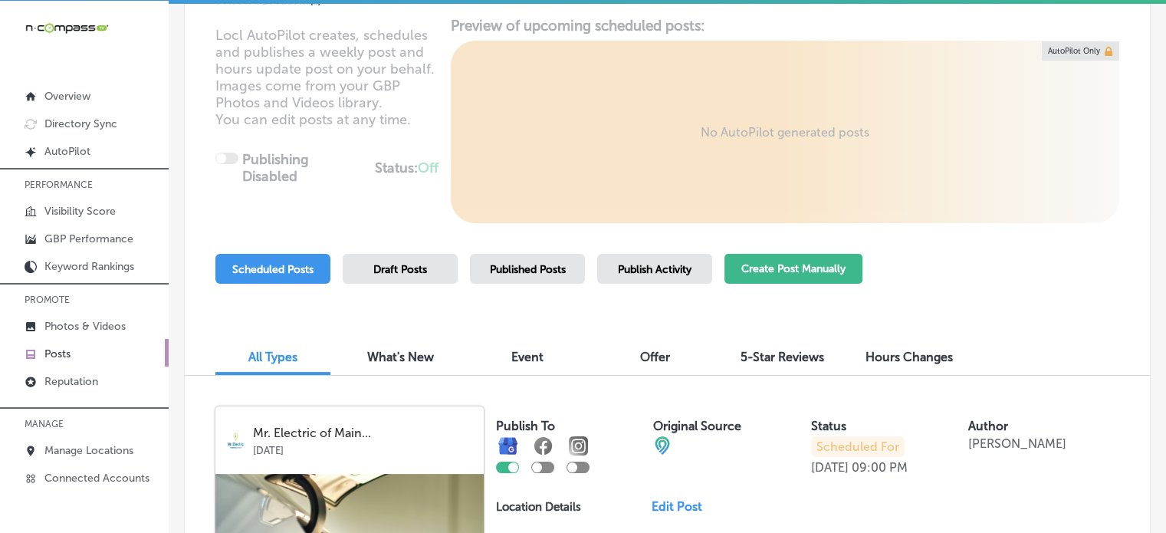
click at [748, 266] on button "Create Post Manually" at bounding box center [793, 269] width 138 height 30
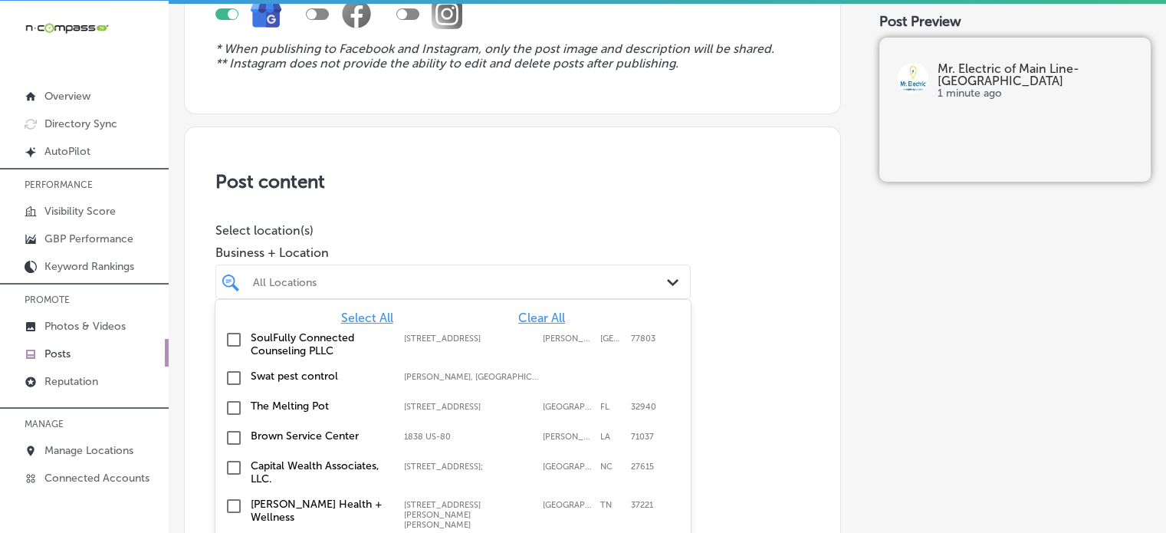
click at [500, 284] on div "option focused, 1 of 115. 115 results available. Use Up and Down to choose opti…" at bounding box center [452, 281] width 475 height 34
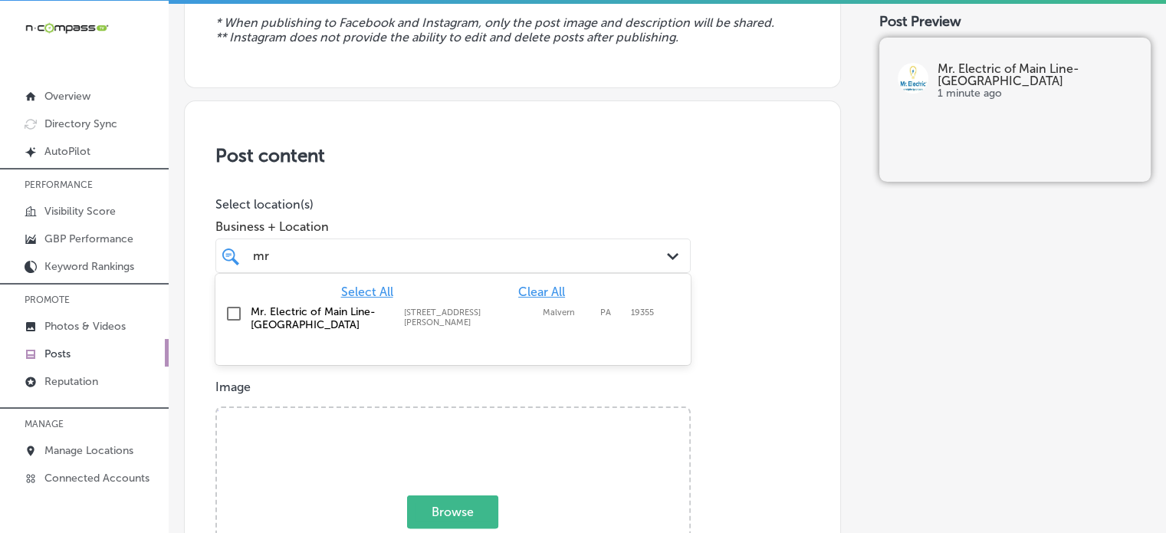
click at [412, 312] on label "[STREET_ADDRESS][PERSON_NAME]" at bounding box center [469, 317] width 131 height 20
type input "mr"
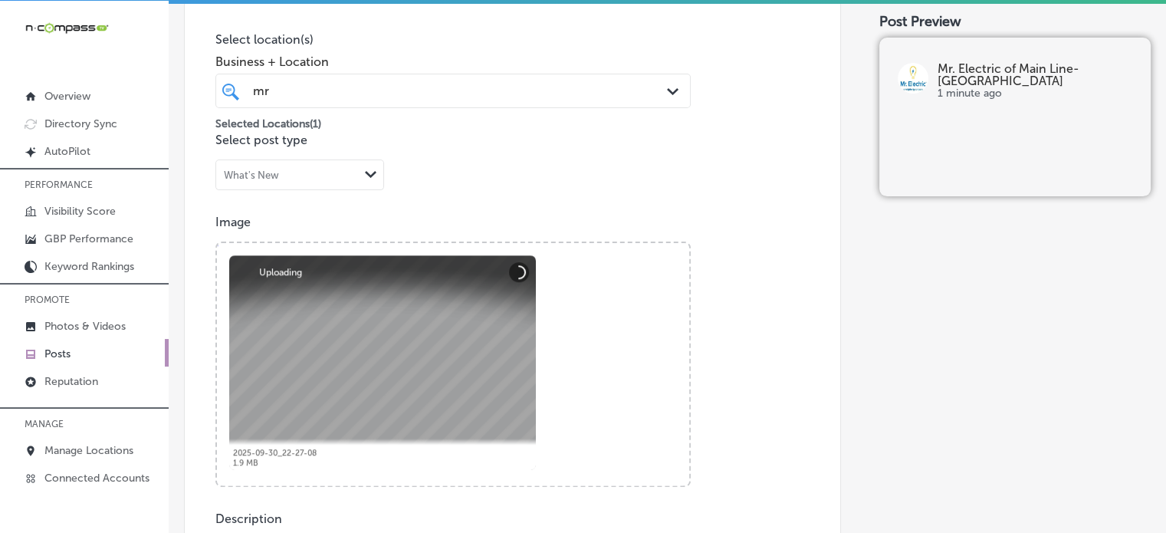
scroll to position [592, 0]
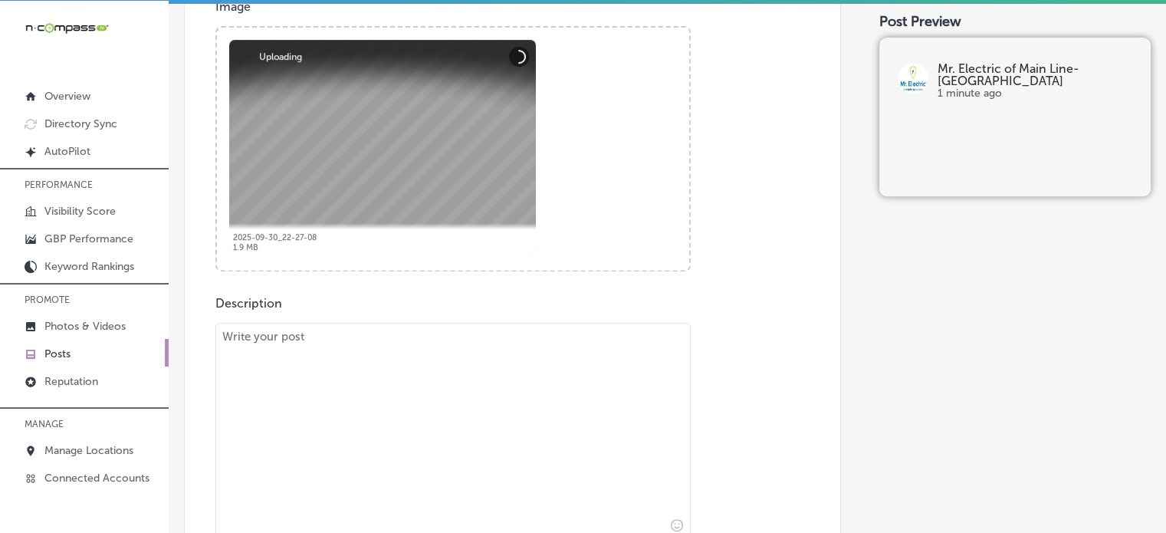
click at [564, 438] on textarea at bounding box center [452, 430] width 475 height 215
paste textarea ""Electrical Panel Upgrades & Energy Efficiency Solutions At Mr. Electric of Mai…"
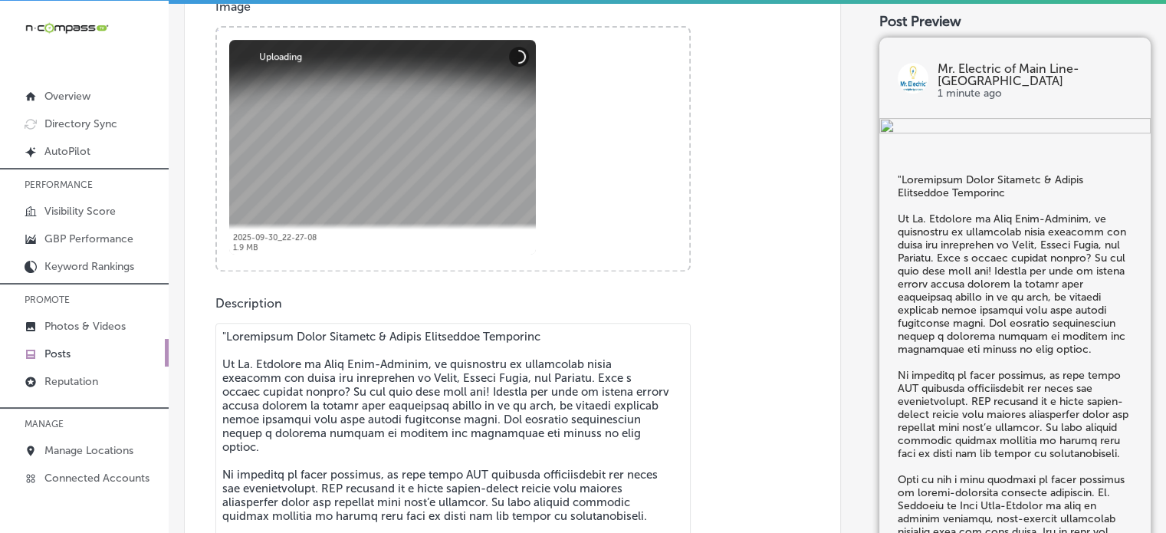
scroll to position [641, 0]
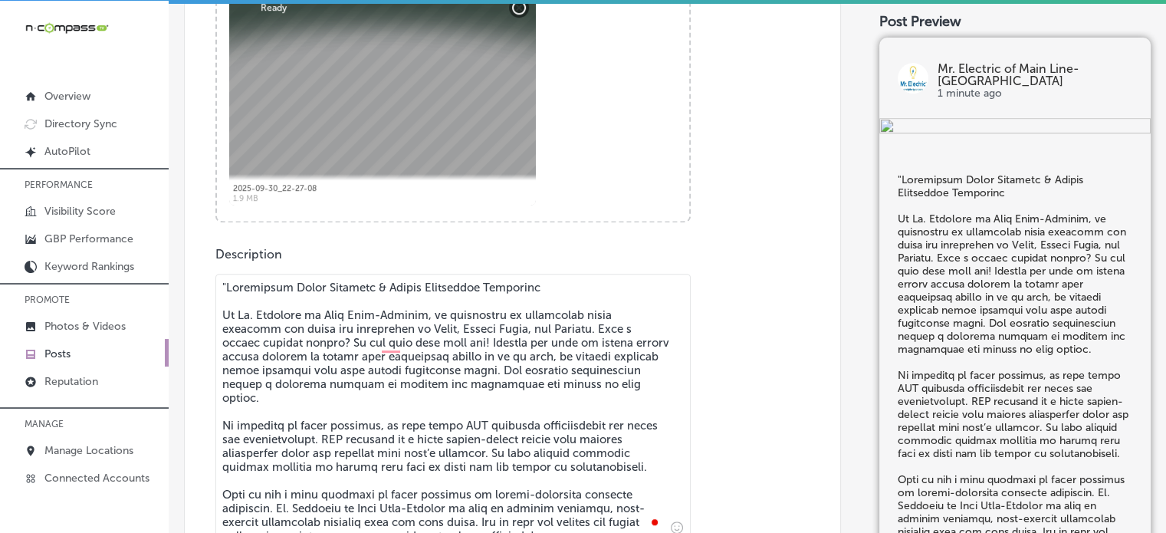
click at [218, 287] on div "Publish to * When publishing to Facebook and Instagram, only the post image and…" at bounding box center [667, 258] width 966 height 1611
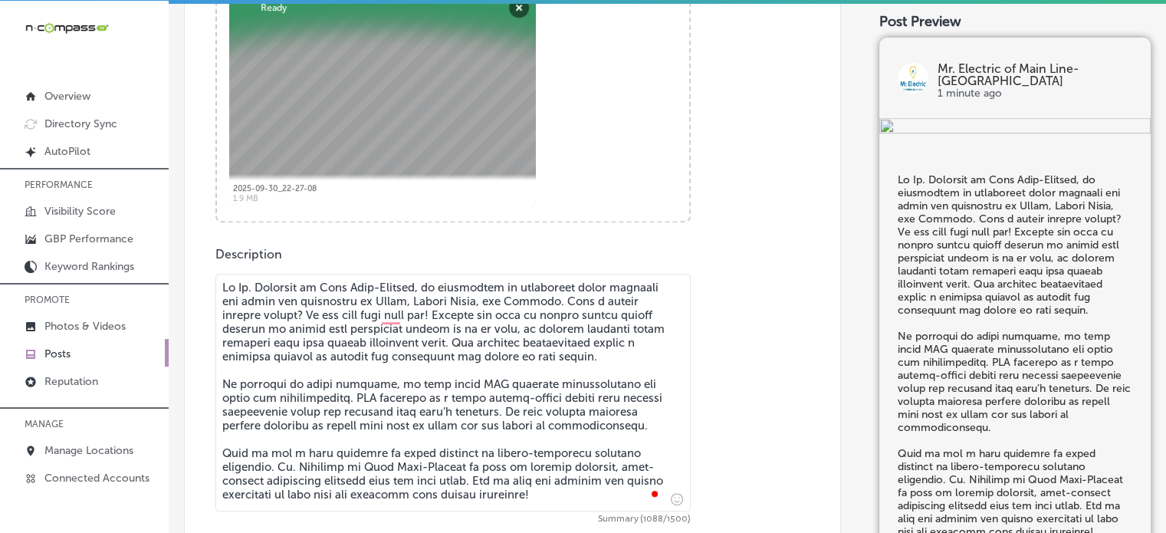
type textarea "At Mr. Electric of Main Line-Malvern, we specialize in electrical panel upgrade…"
click at [421, 266] on div "Description Summary (1088/1500) Call-To-Action button (optional) Choose a Butto…" at bounding box center [512, 428] width 594 height 363
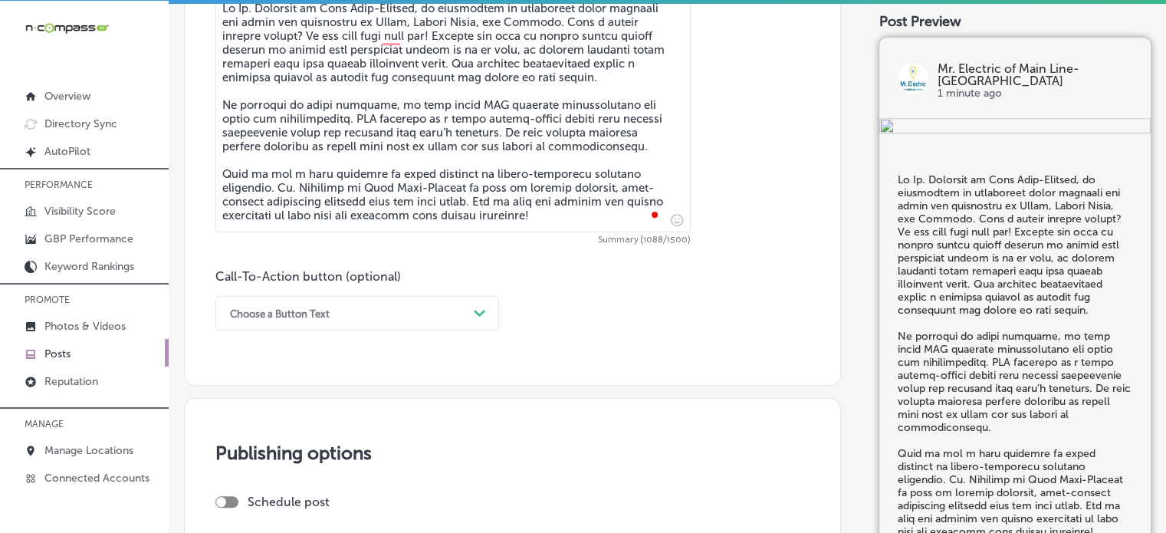
scroll to position [920, 0]
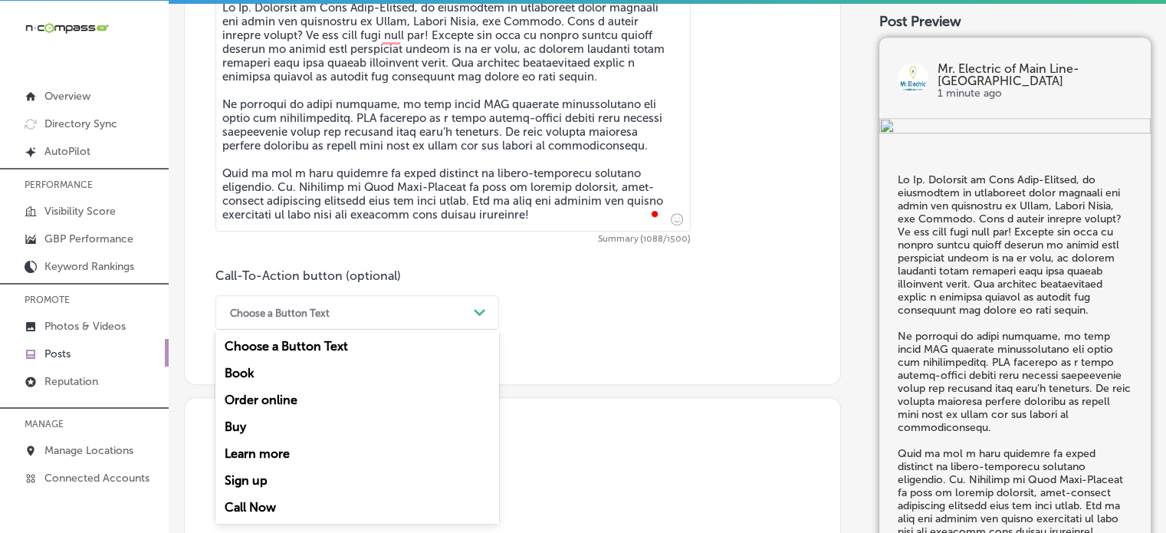
click at [377, 311] on div "Choose a Button Text" at bounding box center [344, 312] width 245 height 24
click at [279, 499] on div "Call Now" at bounding box center [357, 507] width 284 height 27
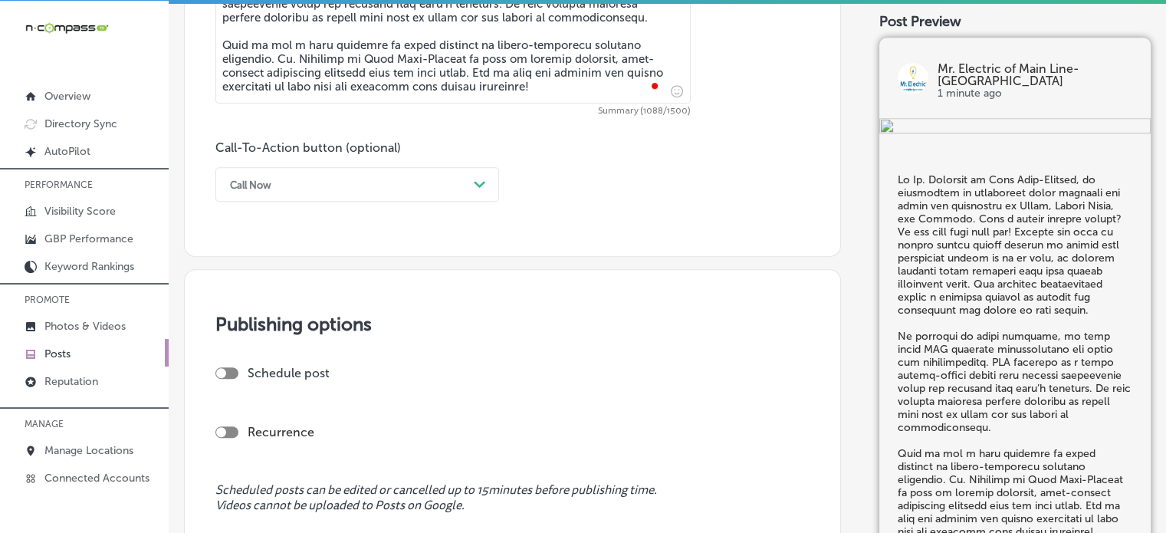
scroll to position [1052, 0]
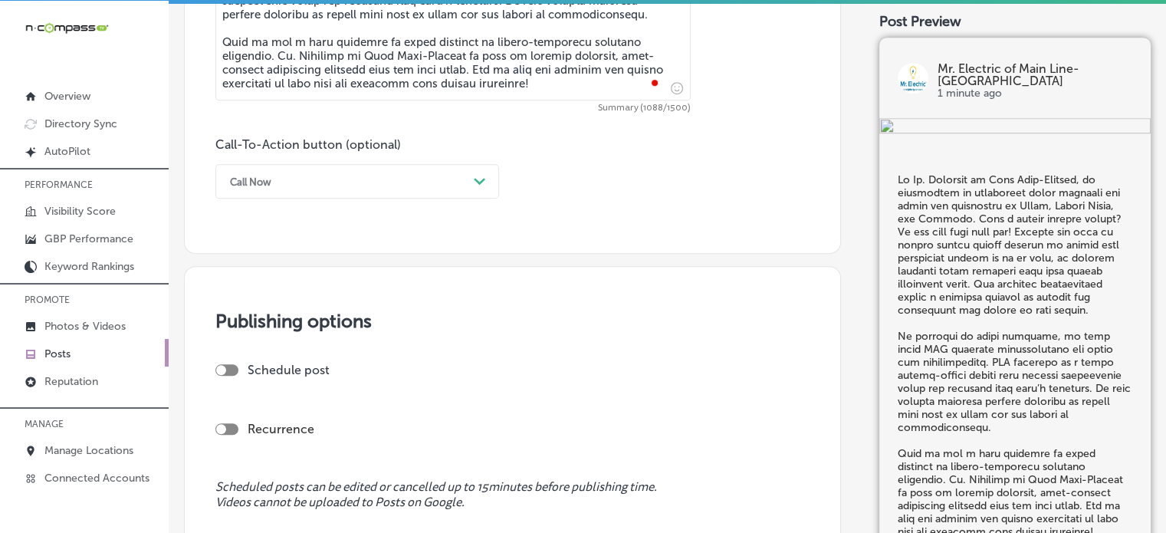
click at [235, 364] on div at bounding box center [226, 369] width 23 height 11
checkbox input "true"
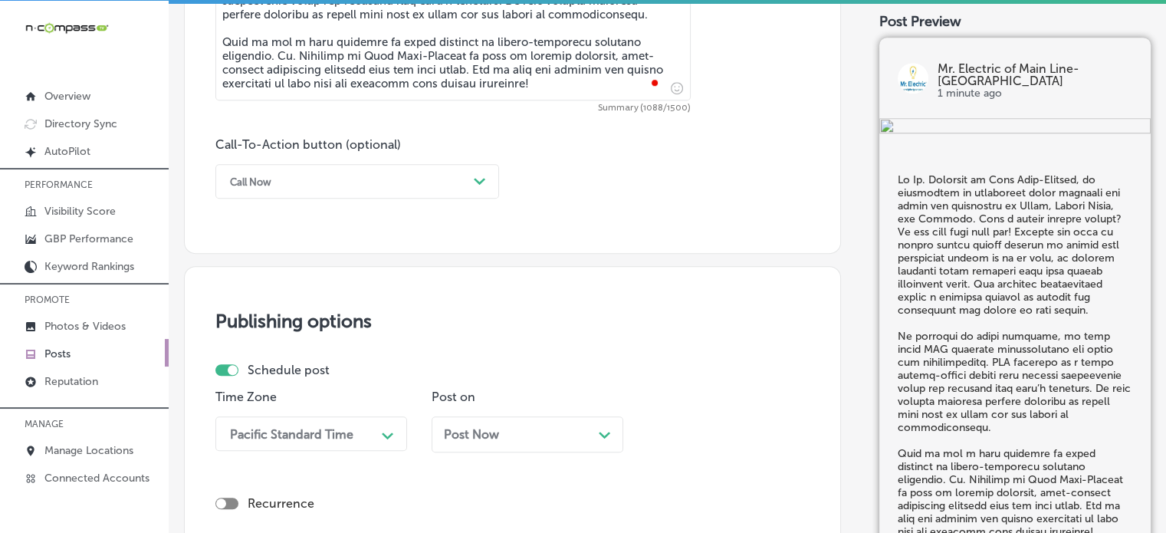
scroll to position [1205, 0]
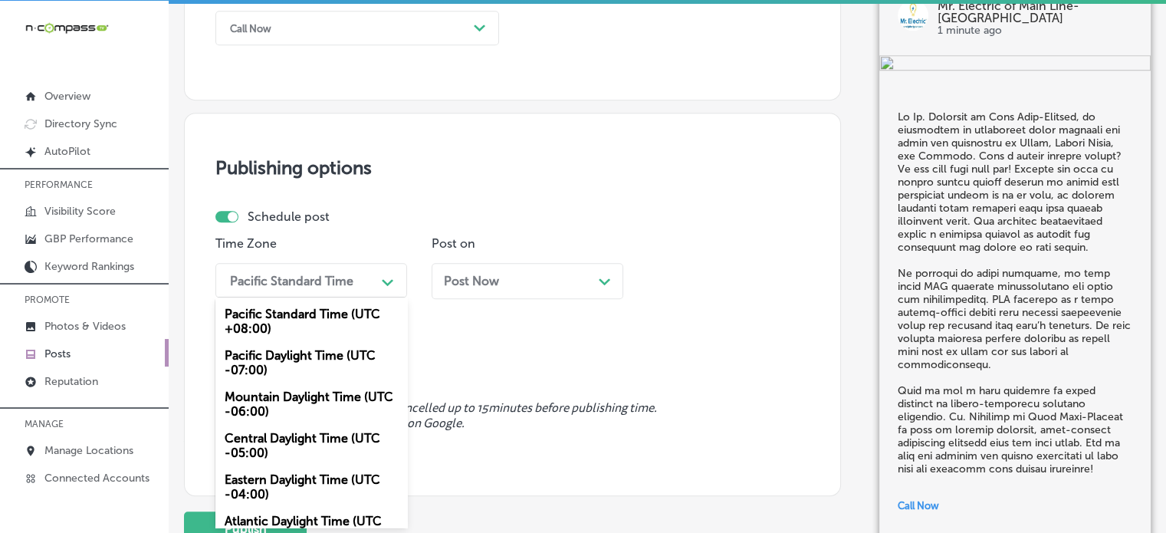
click at [273, 297] on div "option Central Daylight Time (UTC -05:00) focused, 4 of 6. 6 results available.…" at bounding box center [311, 280] width 192 height 34
click at [310, 409] on div "Mountain Daylight Time (UTC -06:00)" at bounding box center [311, 403] width 192 height 41
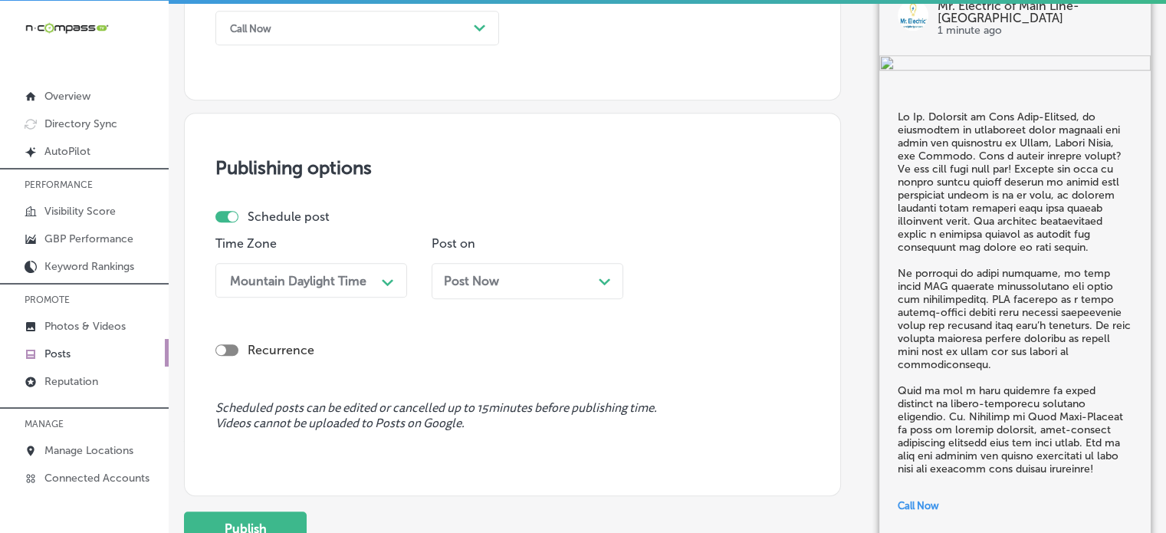
click at [528, 280] on div "Post Now Path Created with Sketch." at bounding box center [527, 281] width 167 height 15
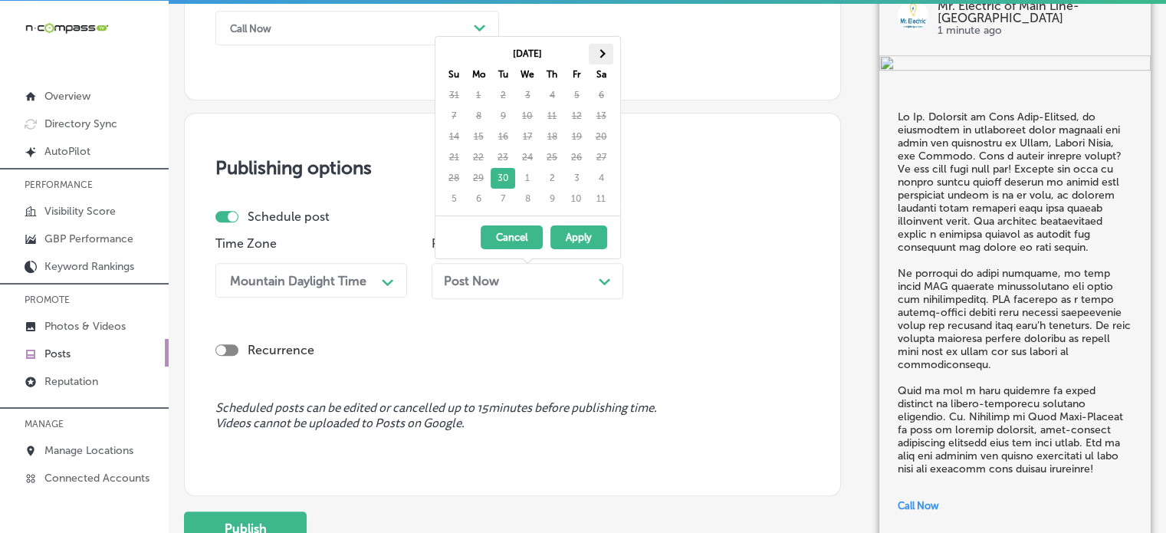
click at [606, 47] on th at bounding box center [601, 54] width 25 height 21
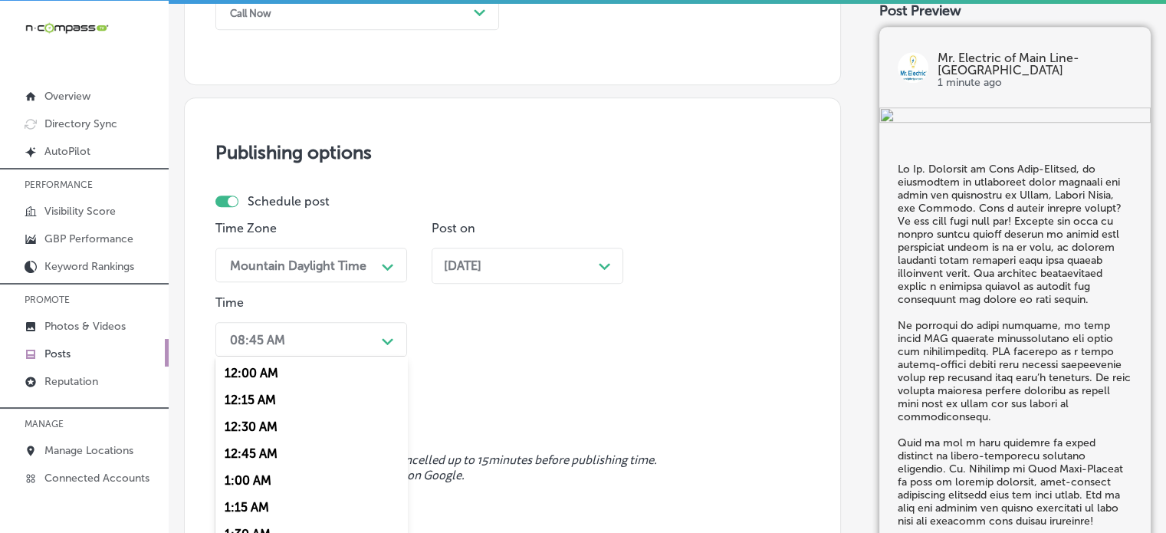
scroll to position [1278, 0]
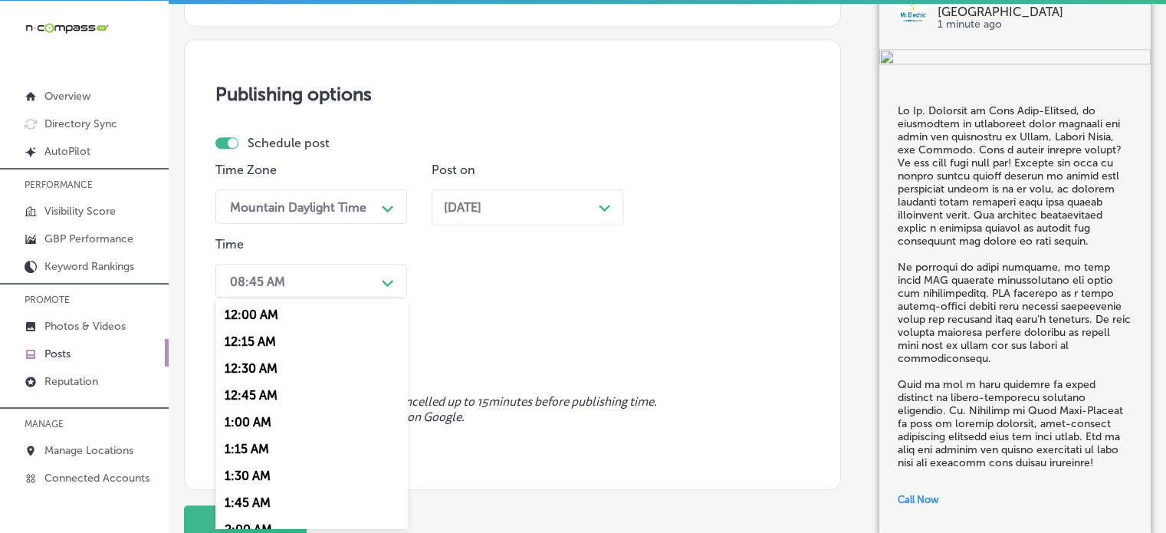
click at [362, 298] on div "option 12:15 AM focused, 2 of 96. 96 results available. Use Up and Down to choo…" at bounding box center [311, 281] width 192 height 34
click at [258, 458] on div "7:00 AM" at bounding box center [311, 453] width 192 height 27
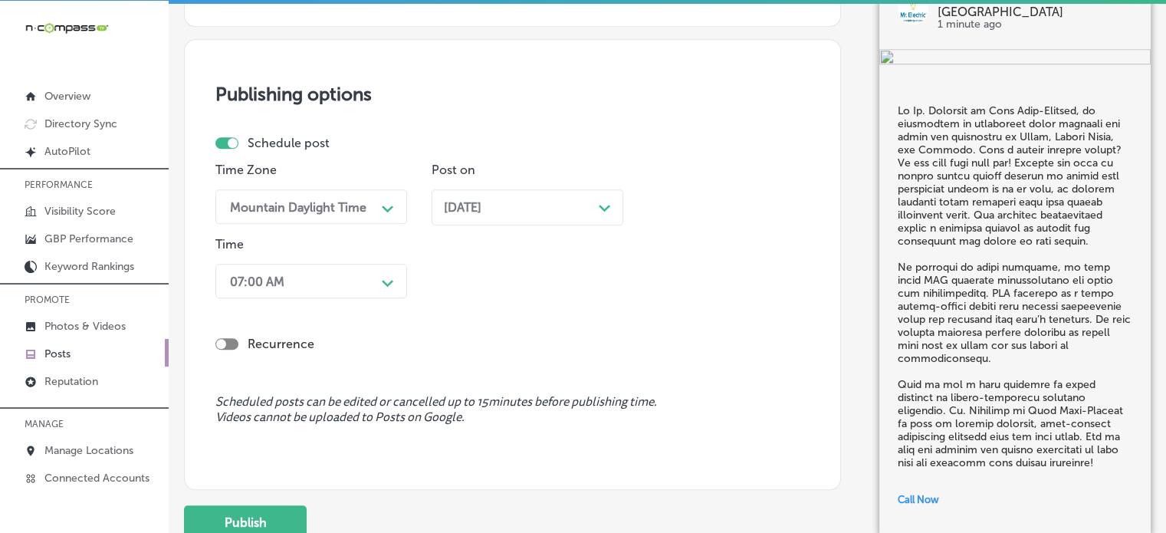
click at [512, 336] on div "Recurrence" at bounding box center [512, 343] width 594 height 15
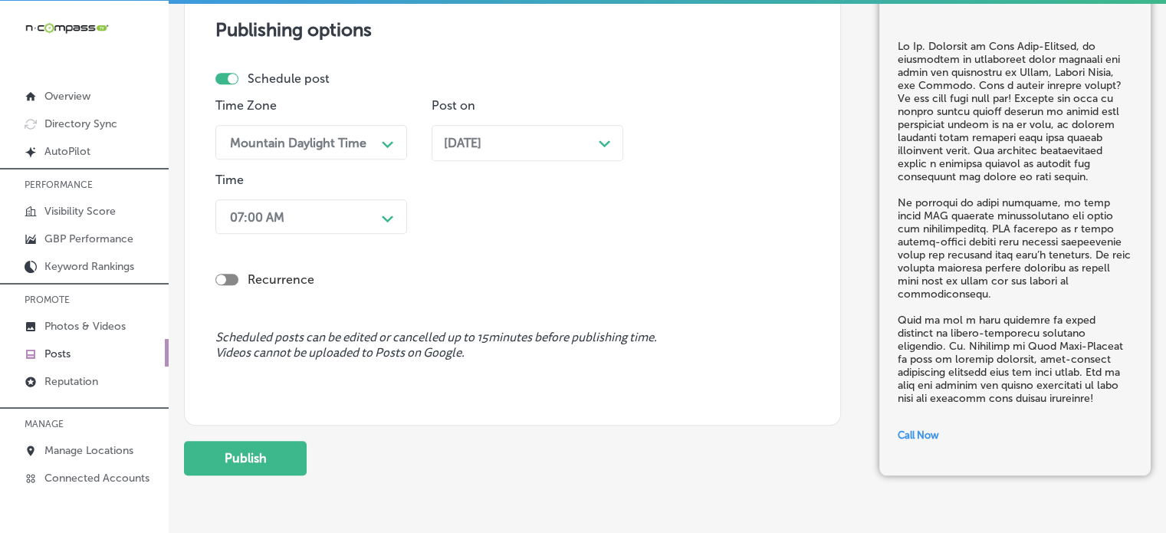
scroll to position [1399, 0]
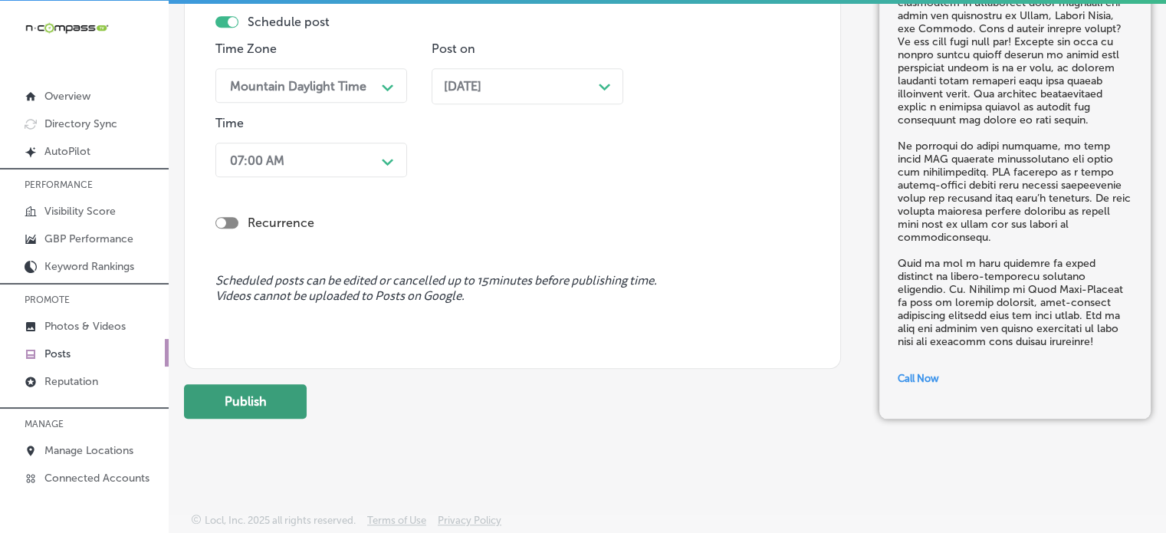
click at [276, 395] on button "Publish" at bounding box center [245, 401] width 123 height 34
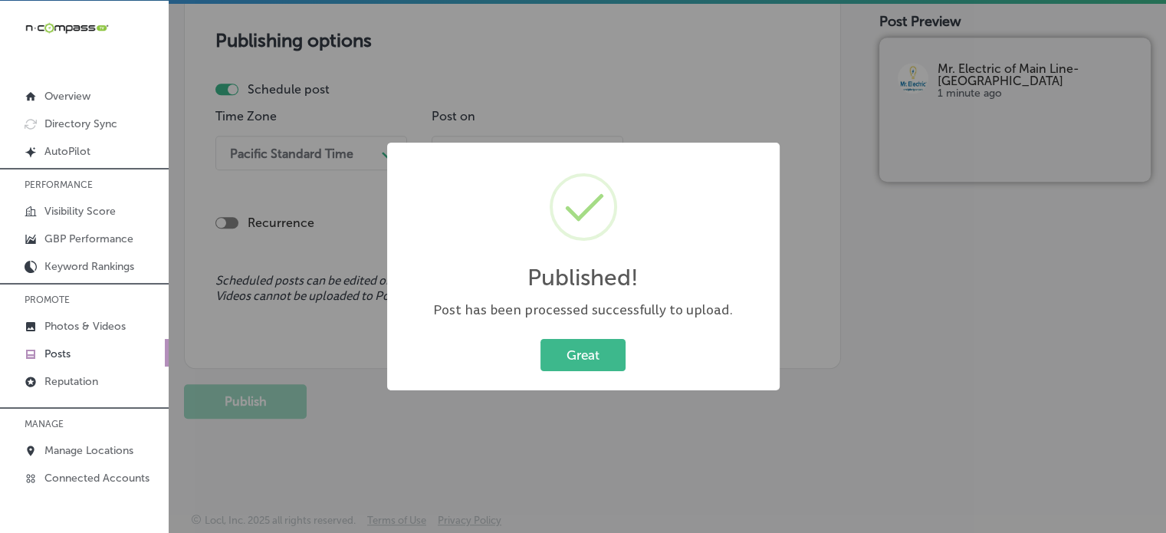
scroll to position [1331, 0]
click at [600, 350] on button "Great" at bounding box center [582, 354] width 85 height 31
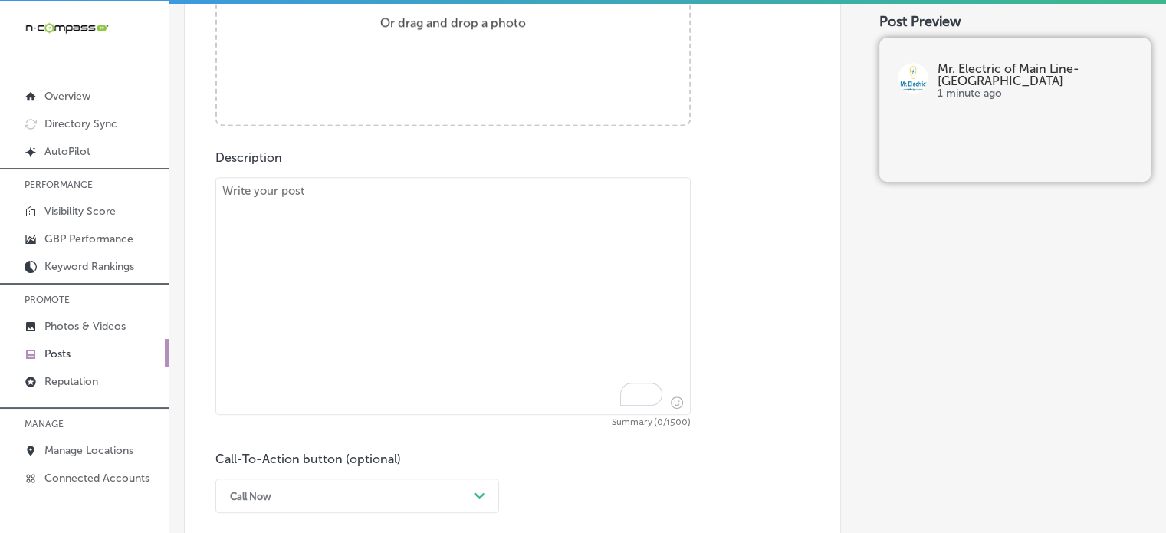
scroll to position [733, 0]
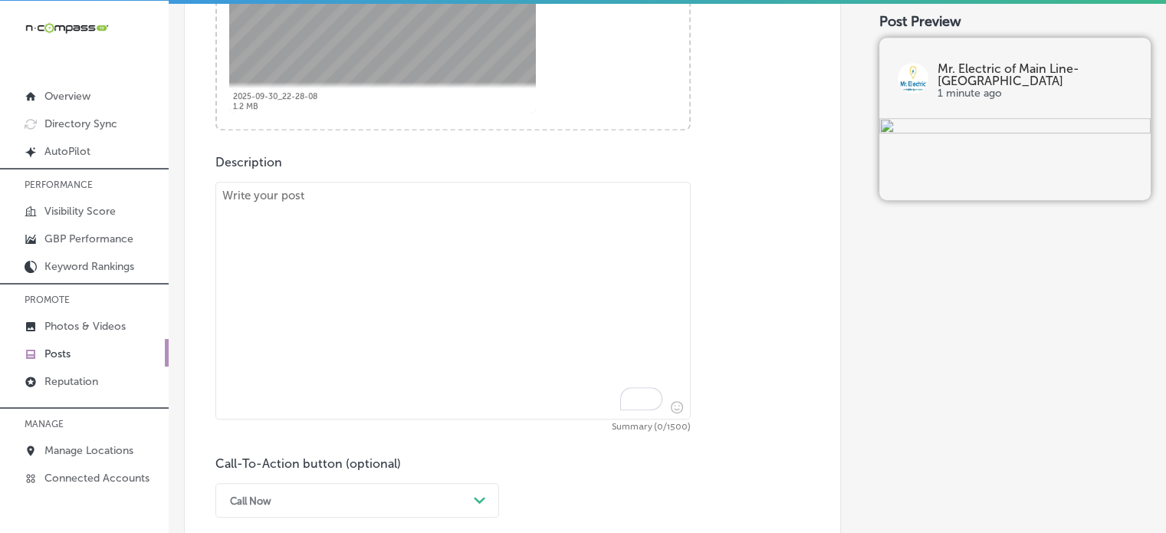
click at [512, 220] on textarea "To enrich screen reader interactions, please activate Accessibility in Grammarl…" at bounding box center [452, 301] width 475 height 238
paste textarea ""Electrical Safety Services & Smart Home Solutions At Mr. Electric of Main Line…"
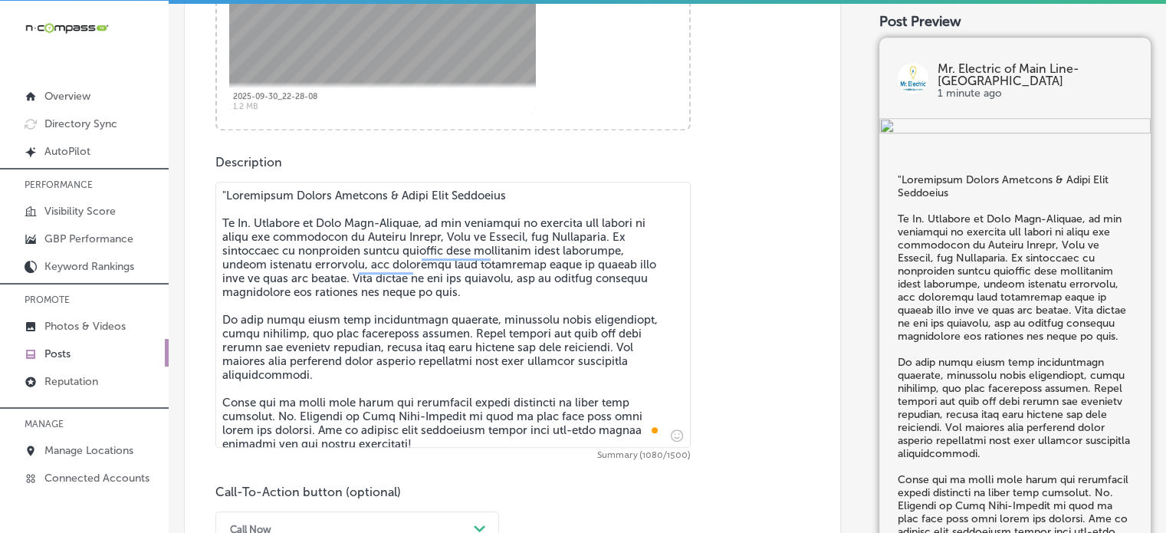
drag, startPoint x: 219, startPoint y: 226, endPoint x: 221, endPoint y: 183, distance: 42.9
click at [221, 183] on textarea "To enrich screen reader interactions, please activate Accessibility in Grammarl…" at bounding box center [452, 315] width 475 height 266
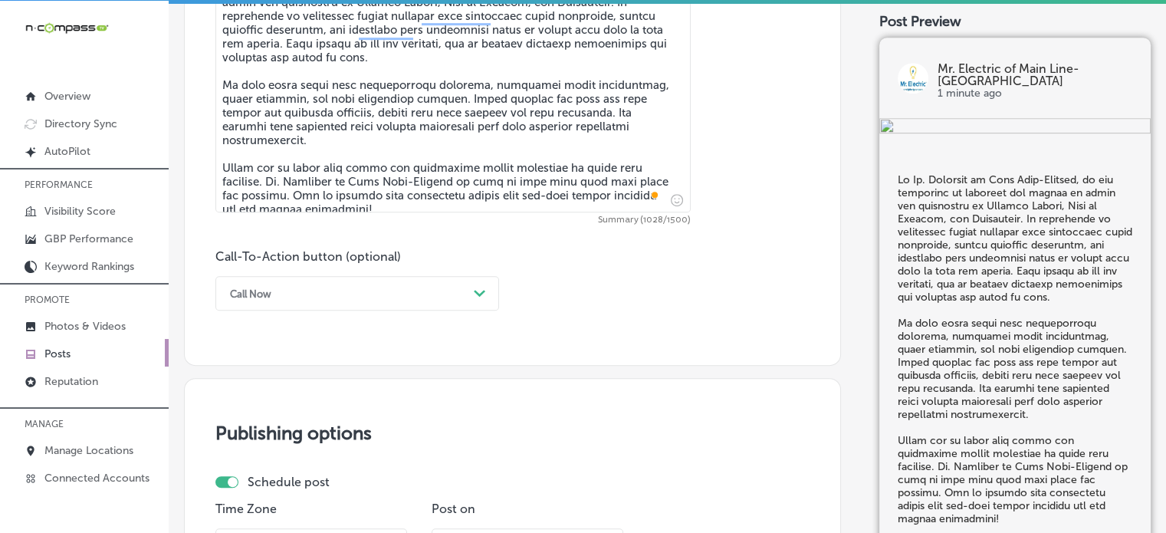
scroll to position [947, 0]
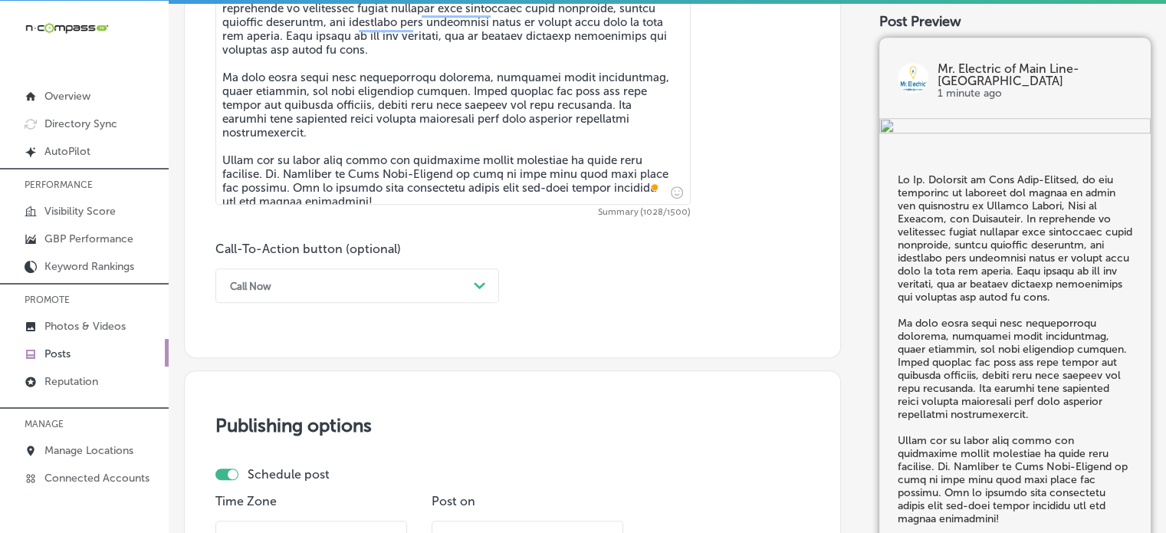
type textarea "At Mr. Electric of Main Line-Malvern, we are dedicated to ensuring the safety o…"
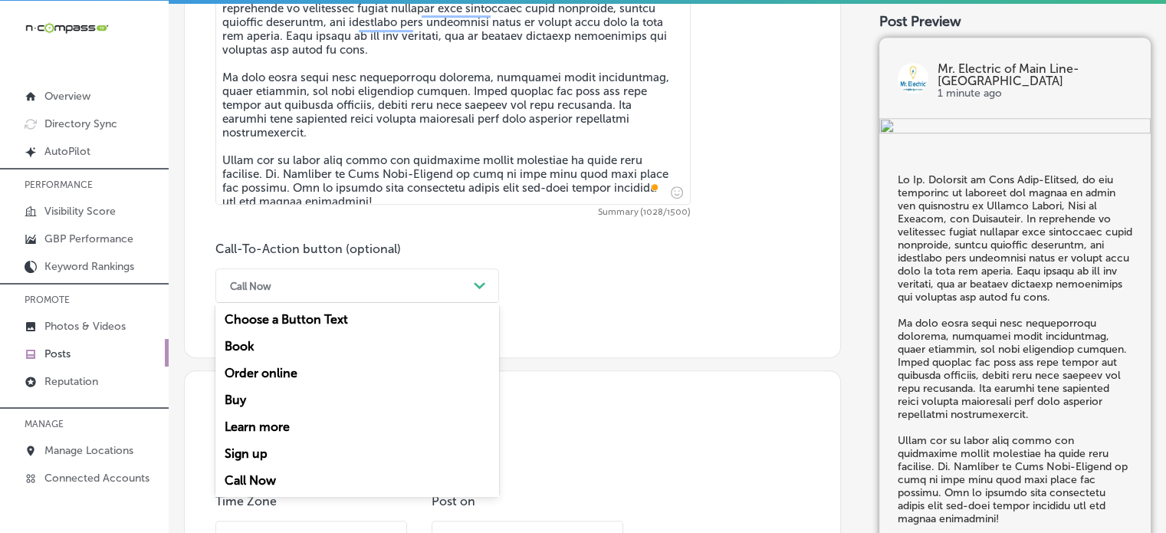
click at [442, 274] on div "Call Now" at bounding box center [344, 286] width 245 height 24
click at [285, 422] on div "Learn more" at bounding box center [357, 426] width 284 height 27
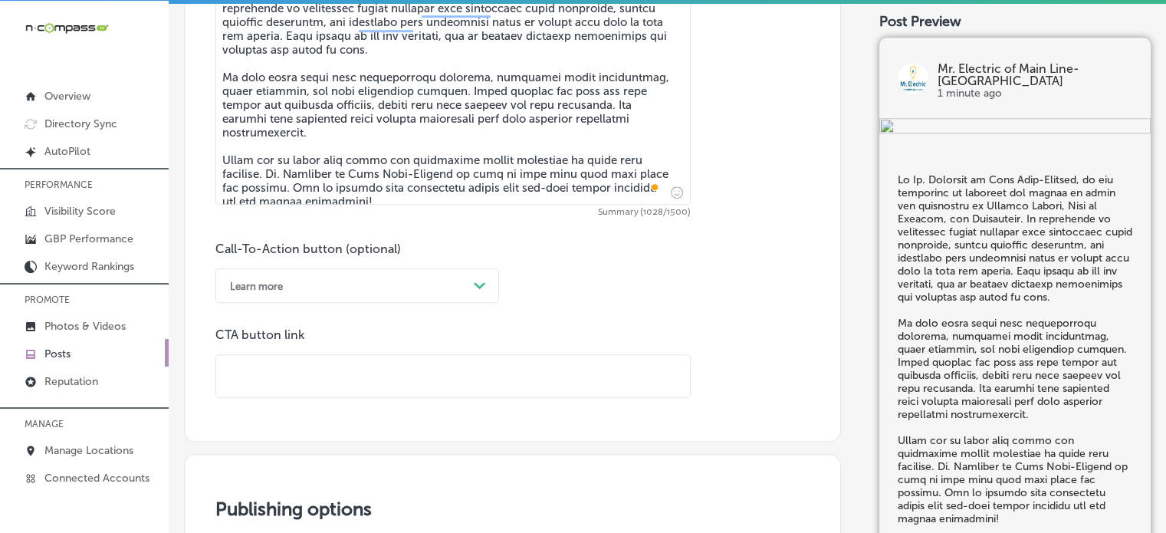
click at [417, 391] on input "text" at bounding box center [453, 376] width 474 height 42
paste input "https://mrelectric.com/schedule-appointment"
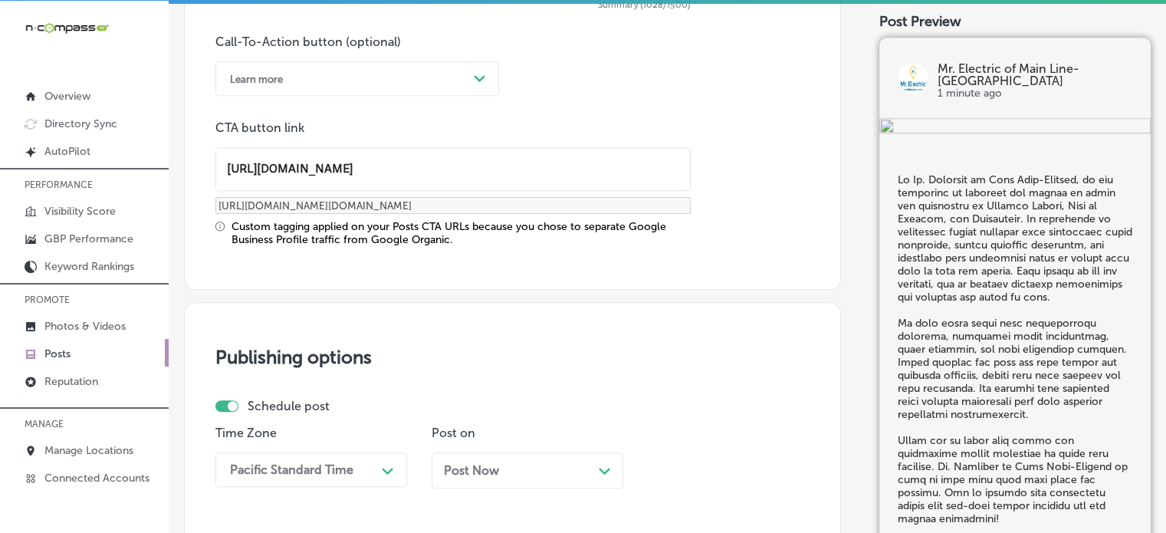
scroll to position [1186, 0]
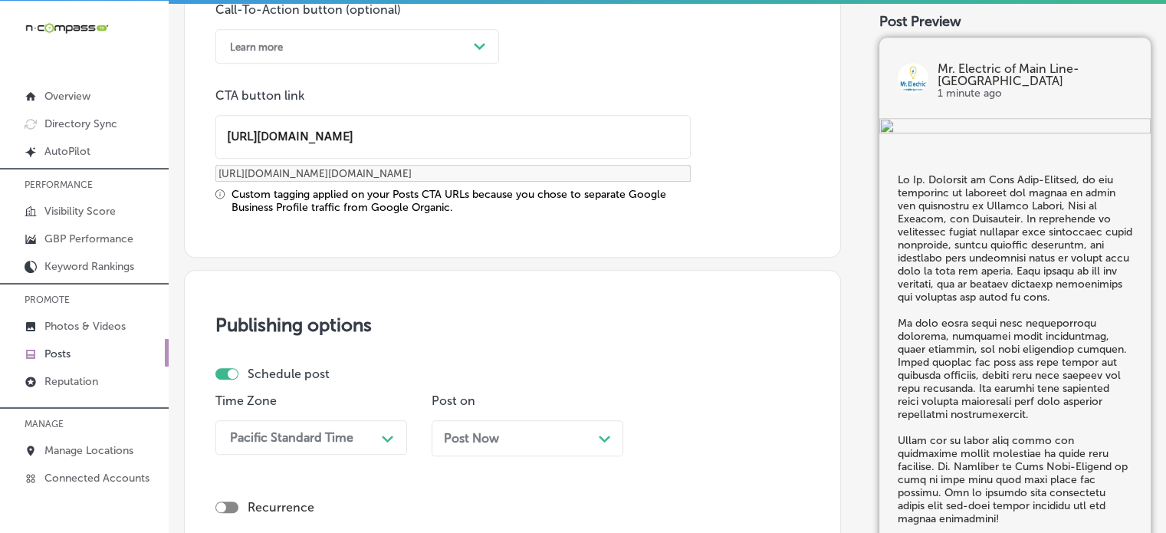
type input "https://mrelectric.com/schedule-appointment"
click at [363, 454] on div "Time Zone Pacific Standard Time Path Created with Sketch." at bounding box center [311, 430] width 192 height 74
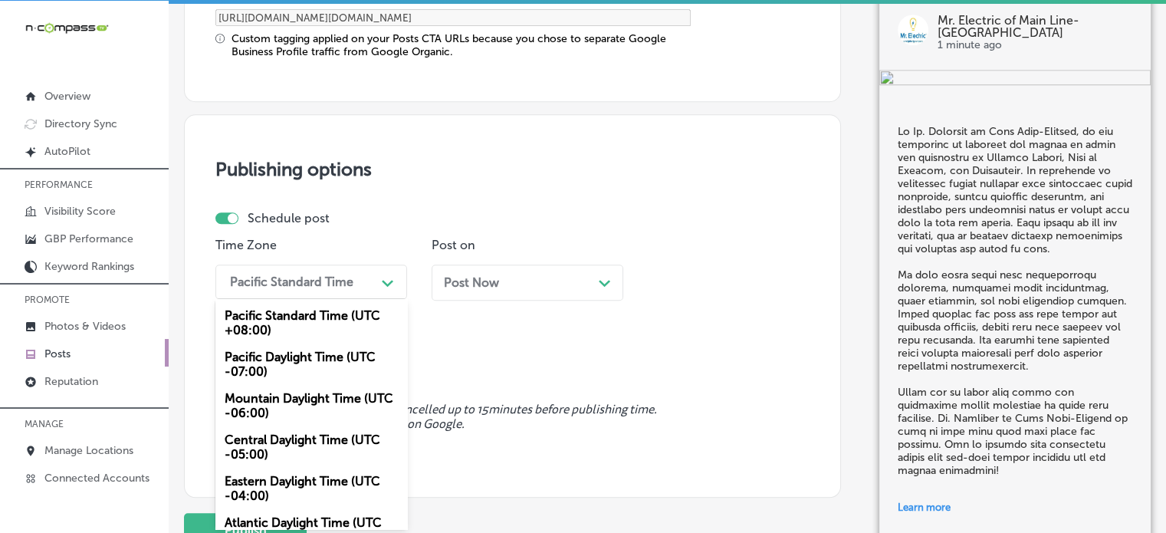
click at [355, 299] on div "option Mountain Daylight Time (UTC -06:00), selected. option Central Daylight T…" at bounding box center [311, 281] width 192 height 34
click at [300, 397] on div "Mountain Daylight Time (UTC -06:00)" at bounding box center [311, 405] width 192 height 41
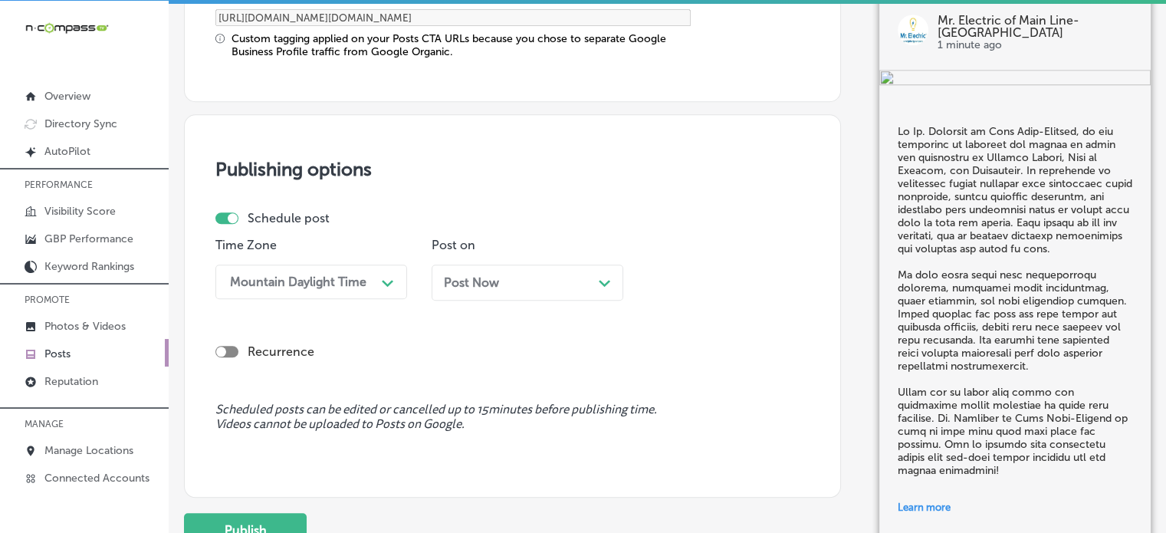
click at [517, 285] on div "Post Now Path Created with Sketch." at bounding box center [527, 282] width 167 height 15
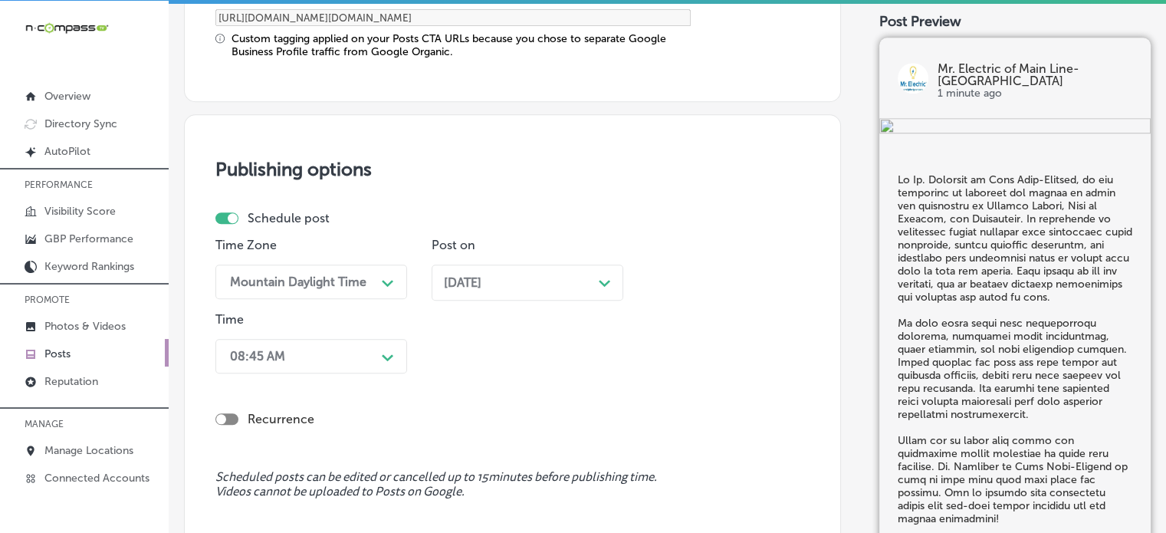
scroll to position [1416, 0]
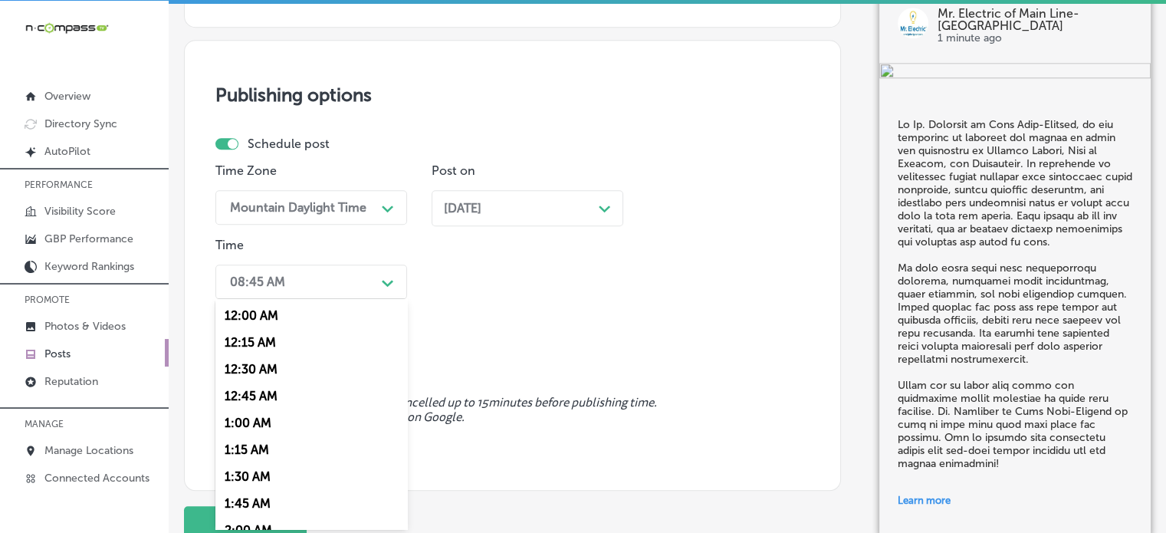
click at [338, 299] on div "option 7:00 AM, selected. option 12:15 AM focused, 2 of 96. 96 results availabl…" at bounding box center [311, 281] width 192 height 34
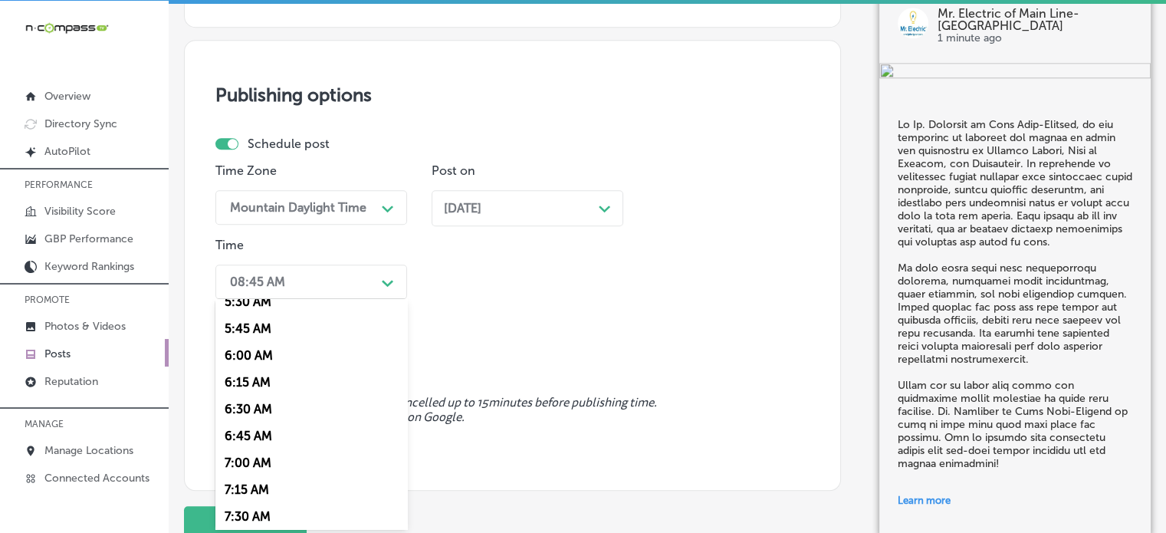
scroll to position [604, 0]
click at [238, 463] on div "7:00 AM" at bounding box center [311, 462] width 192 height 27
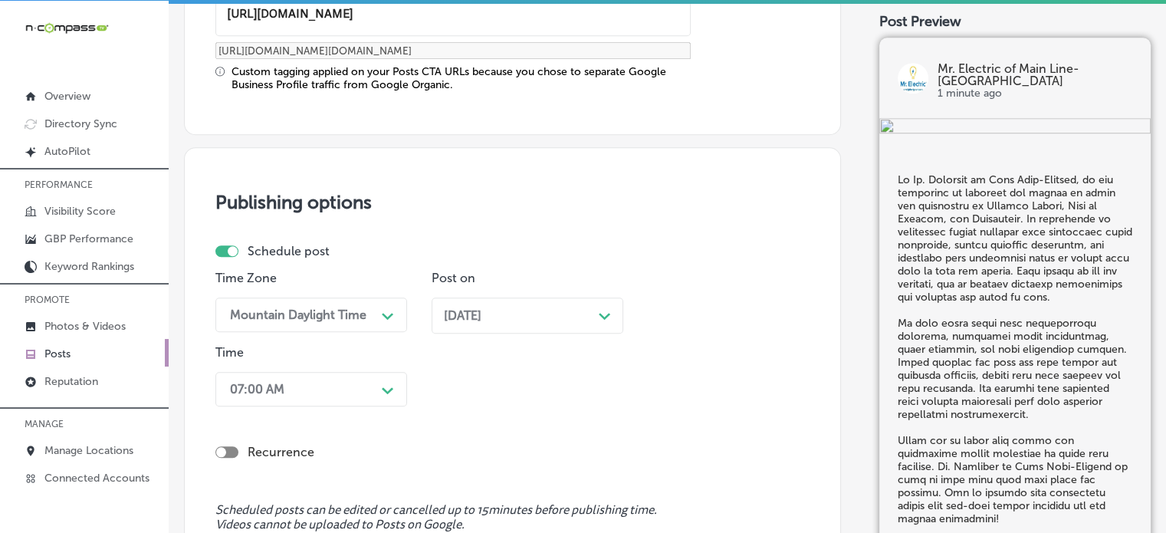
scroll to position [1537, 0]
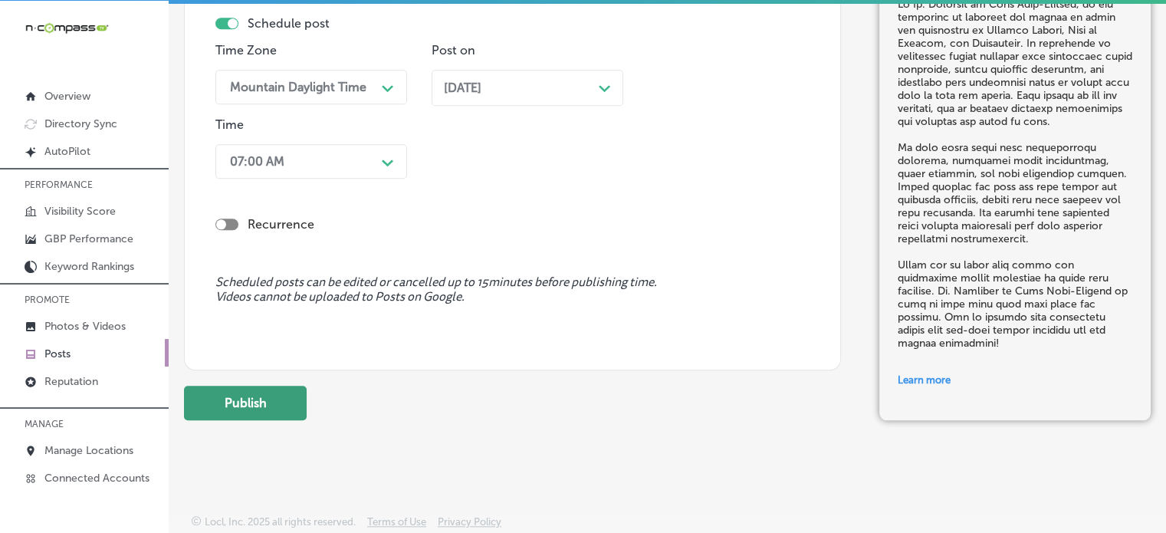
click at [234, 398] on button "Publish" at bounding box center [245, 403] width 123 height 34
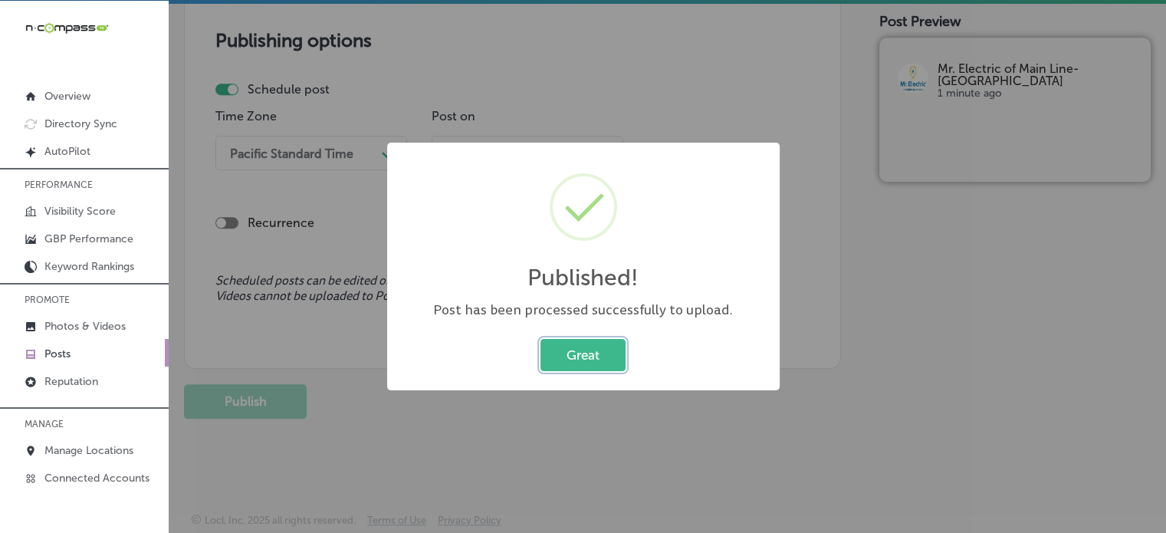
scroll to position [1331, 0]
click at [602, 356] on button "Great" at bounding box center [582, 354] width 85 height 31
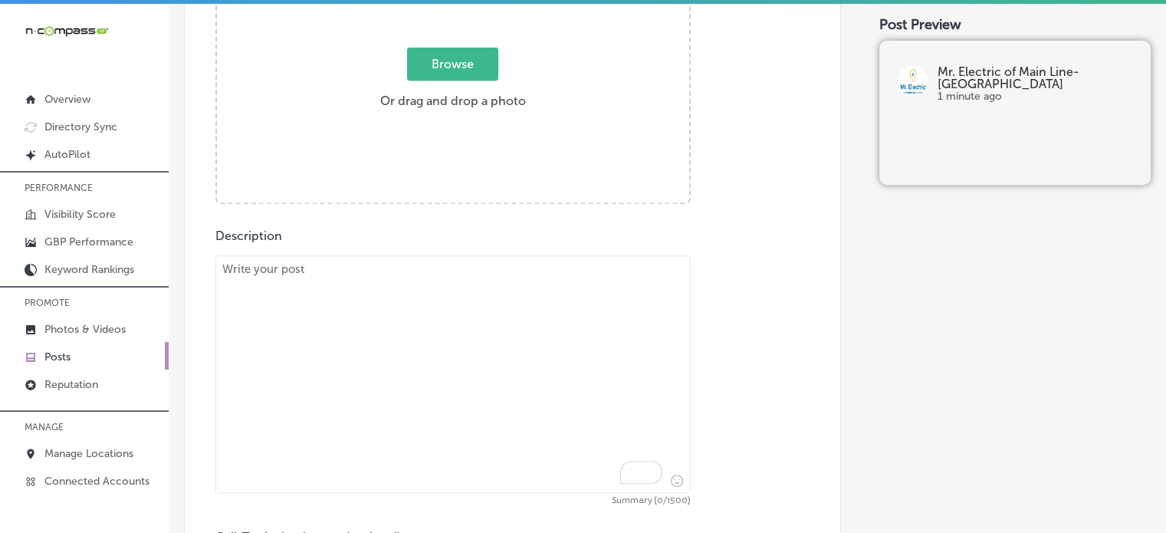
scroll to position [645, 0]
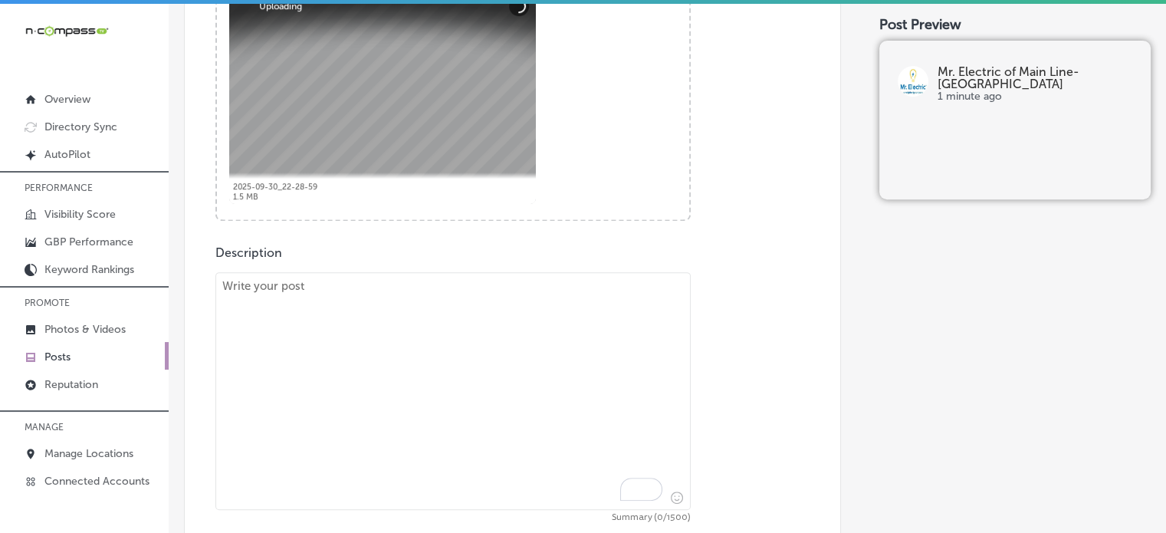
click at [527, 364] on textarea "To enrich screen reader interactions, please activate Accessibility in Grammarl…" at bounding box center [452, 391] width 475 height 238
paste textarea ""Upgrade Your Lighting & Electrical Repairs If you’re looking to update your ho…"
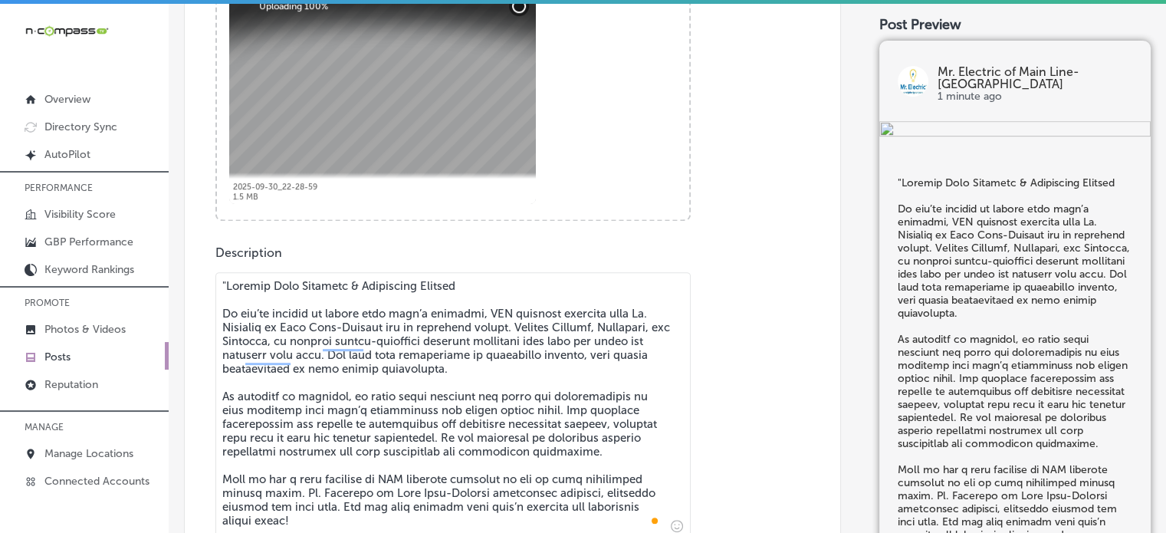
click at [215, 284] on div "Publish to * When publishing to Facebook and Instagram, only the post image and…" at bounding box center [667, 293] width 966 height 1685
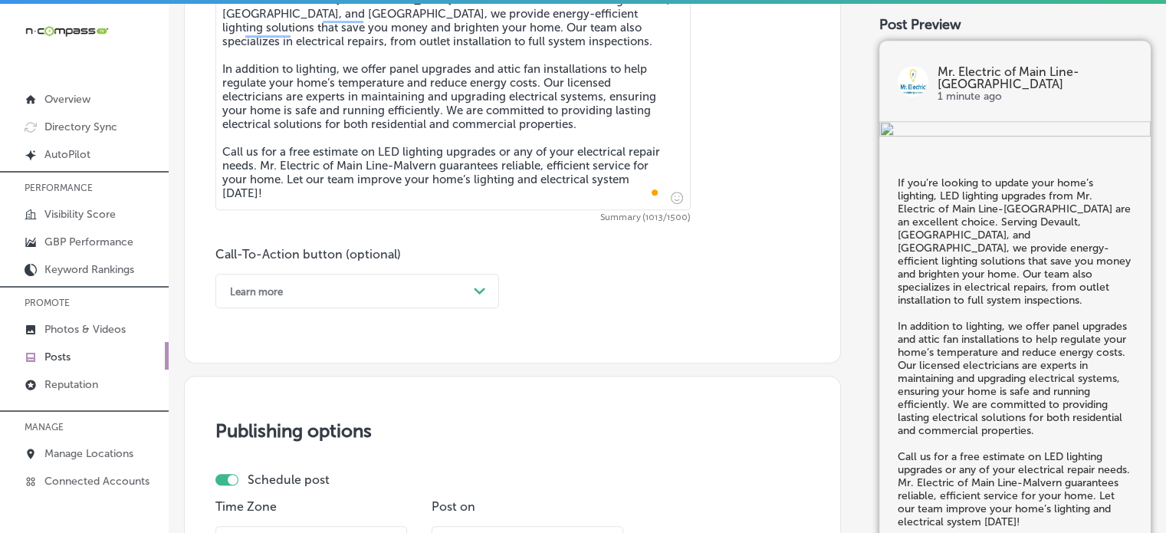
scroll to position [946, 0]
type textarea "If you’re looking to update your home’s lighting, LED lighting upgrades from Mr…"
click at [391, 294] on div "Learn more" at bounding box center [344, 290] width 245 height 24
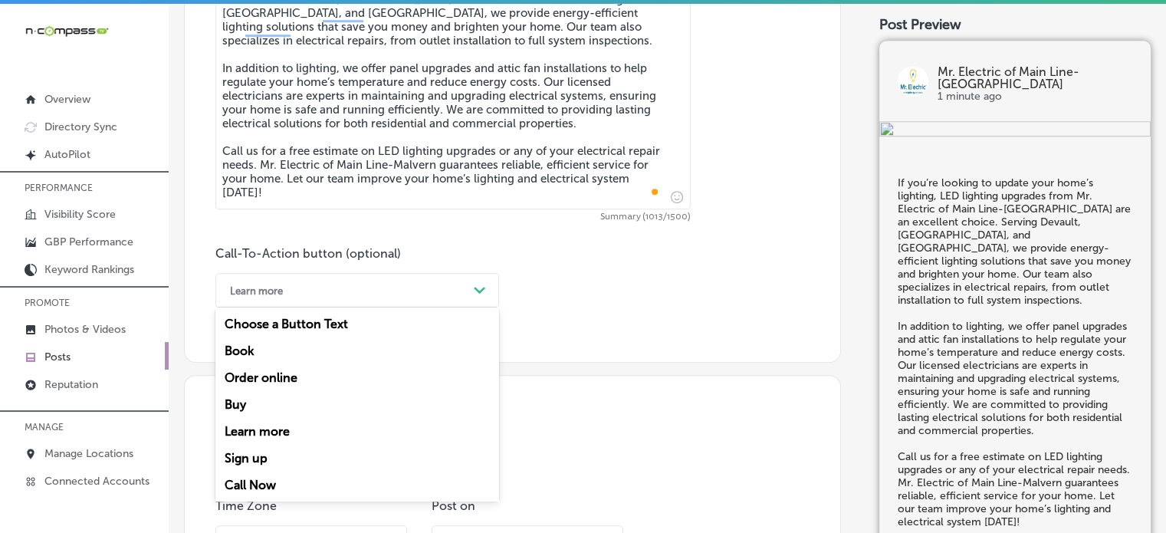
click at [263, 488] on div "Call Now" at bounding box center [357, 484] width 284 height 27
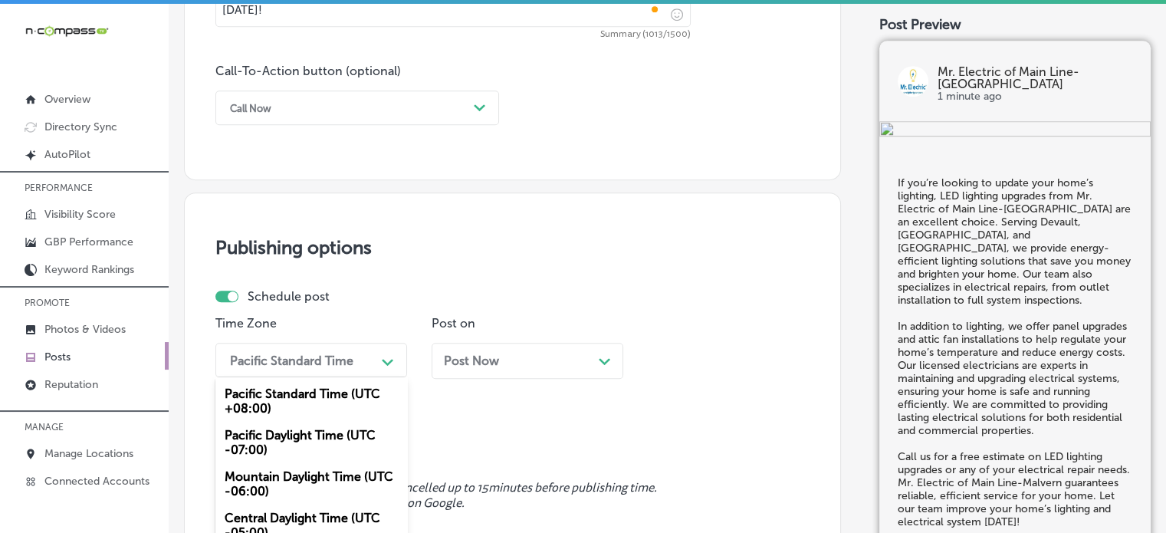
scroll to position [1208, 0]
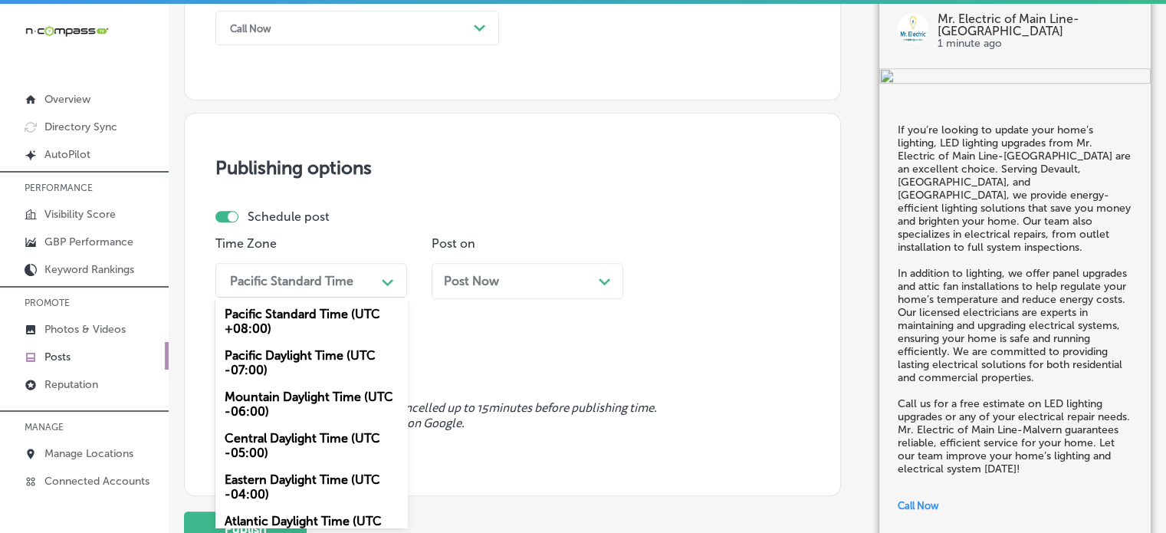
click at [363, 297] on div "option Mountain Daylight Time (UTC -06:00), selected. option Pacific Daylight T…" at bounding box center [311, 280] width 192 height 34
click at [318, 389] on div "Mountain Daylight Time (UTC -06:00)" at bounding box center [311, 403] width 192 height 41
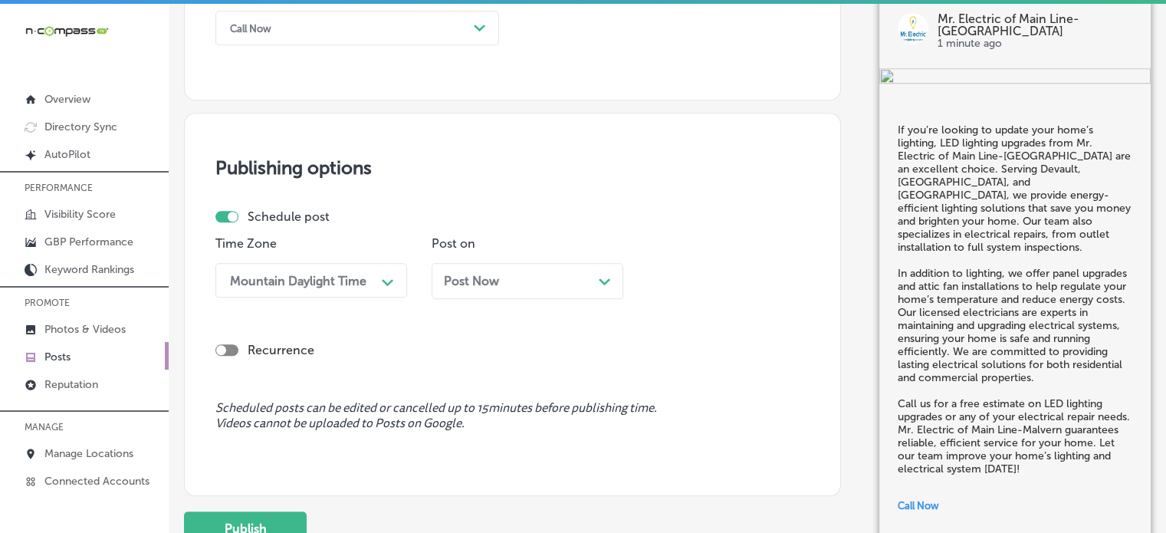
click at [527, 279] on div "Post Now Path Created with Sketch." at bounding box center [527, 281] width 167 height 15
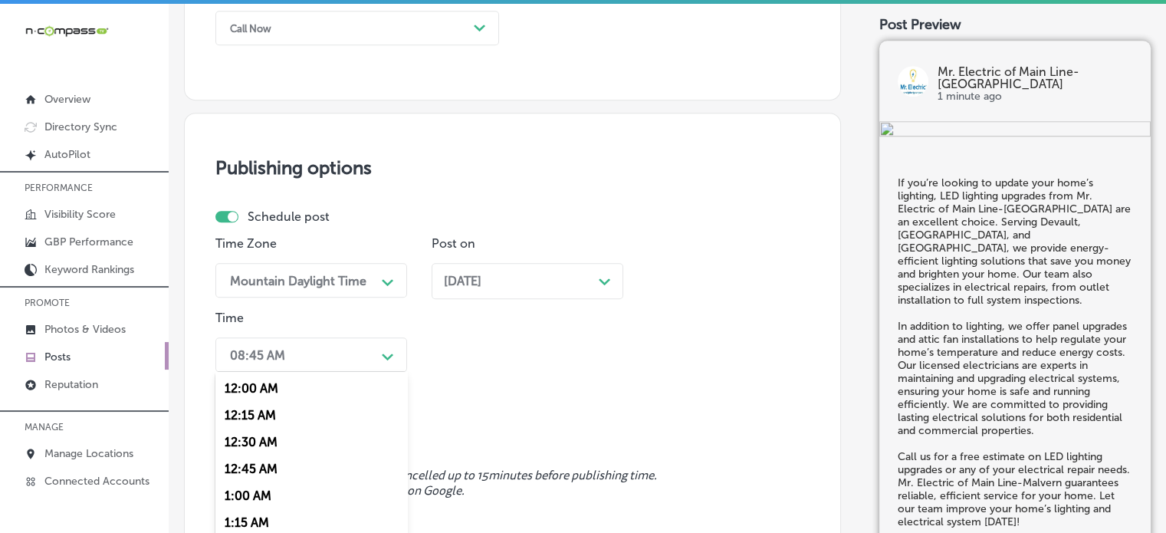
scroll to position [1282, 0]
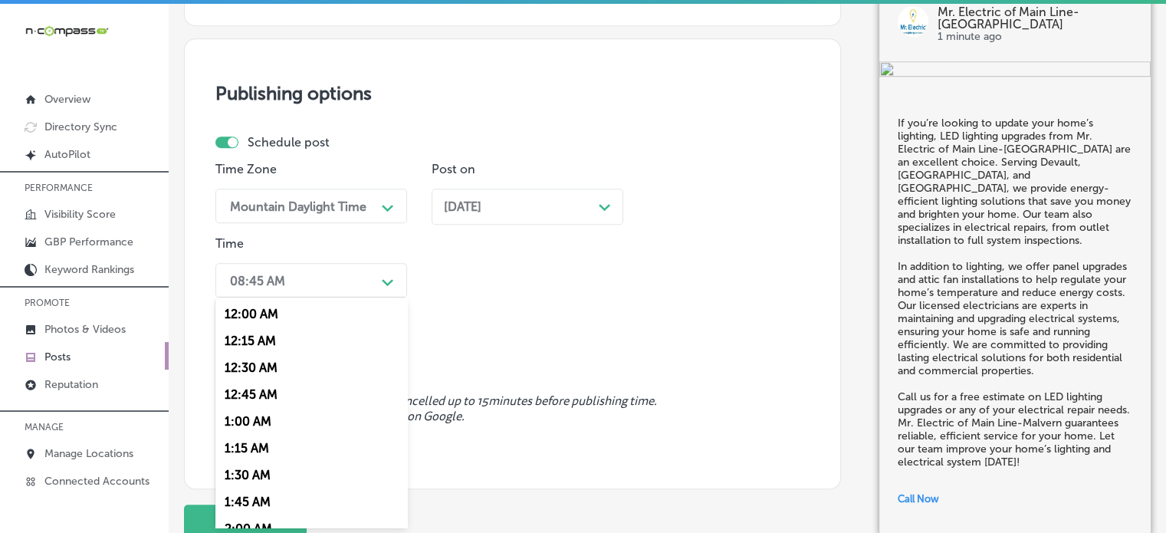
click at [337, 297] on div "option 7:00 AM, selected. option 12:30 AM focused, 3 of 96. 96 results availabl…" at bounding box center [311, 280] width 192 height 34
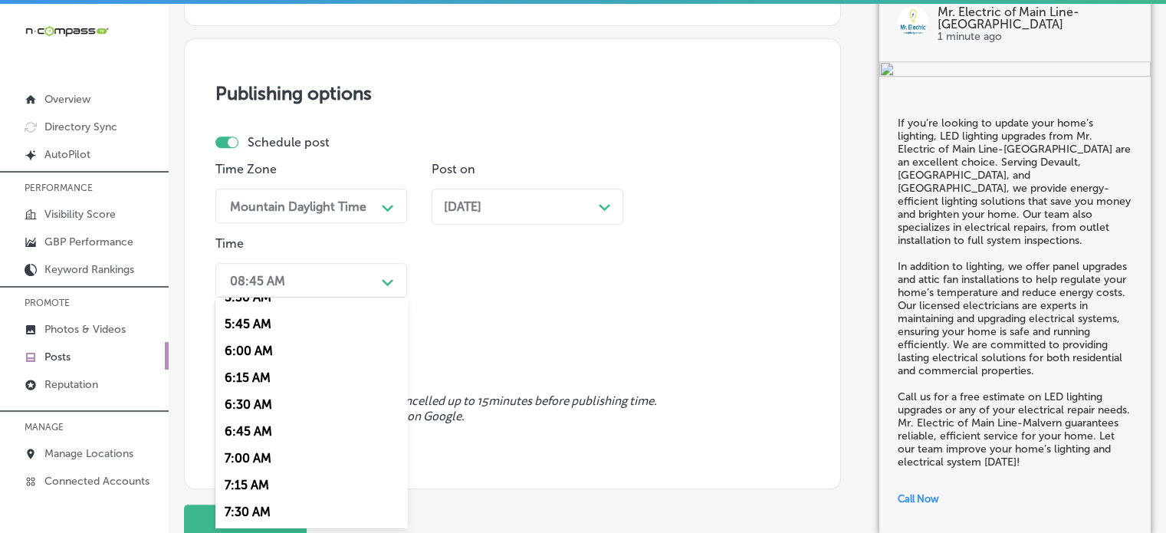
scroll to position [630, 0]
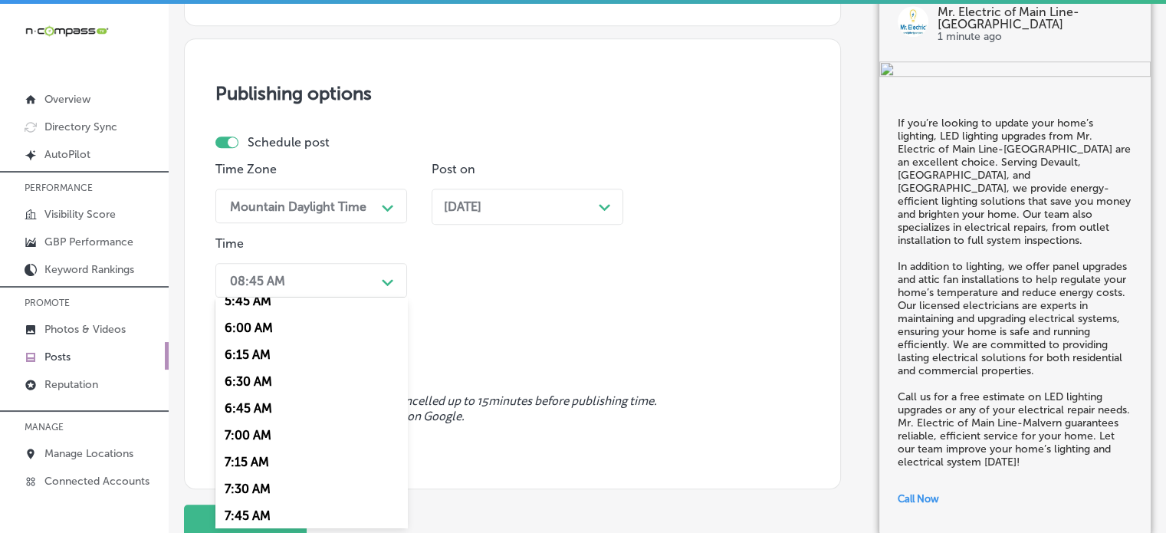
click at [260, 438] on div "7:00 AM" at bounding box center [311, 435] width 192 height 27
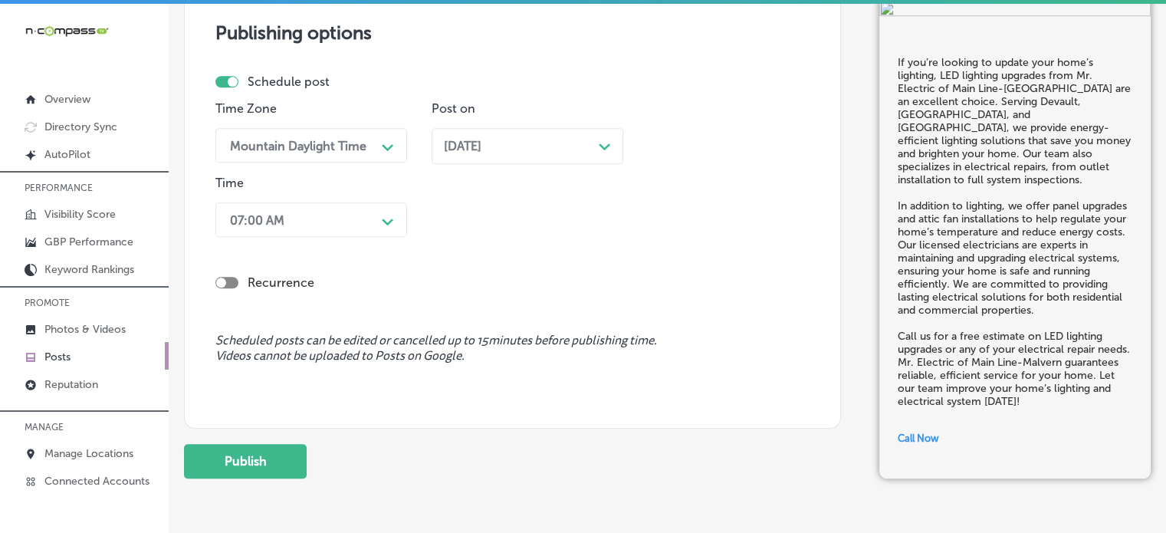
scroll to position [1344, 0]
click at [263, 453] on button "Publish" at bounding box center [245, 460] width 123 height 34
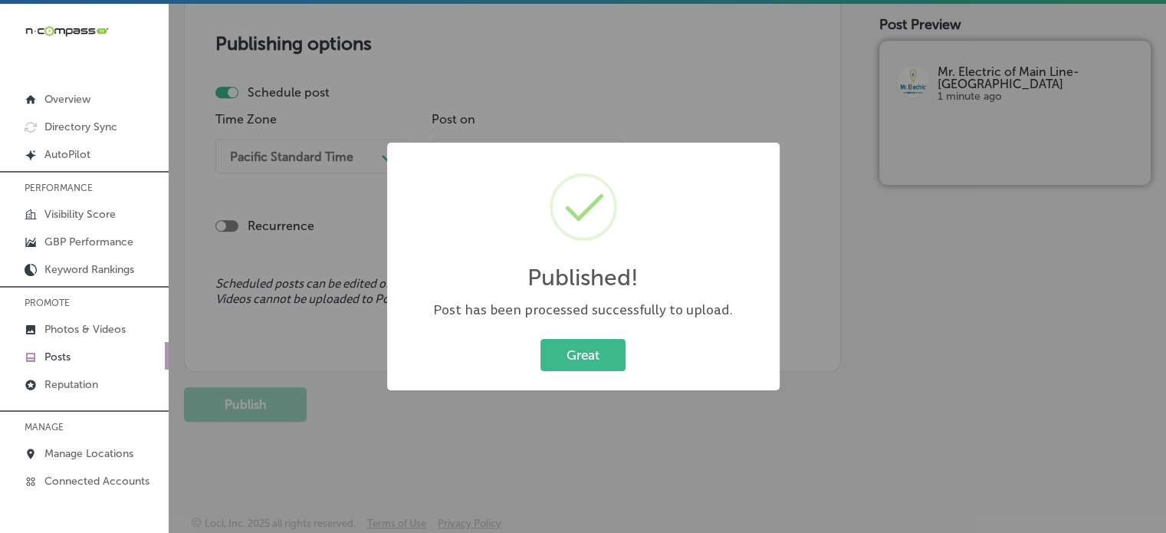
scroll to position [1331, 0]
click at [609, 340] on button "Great" at bounding box center [582, 354] width 85 height 31
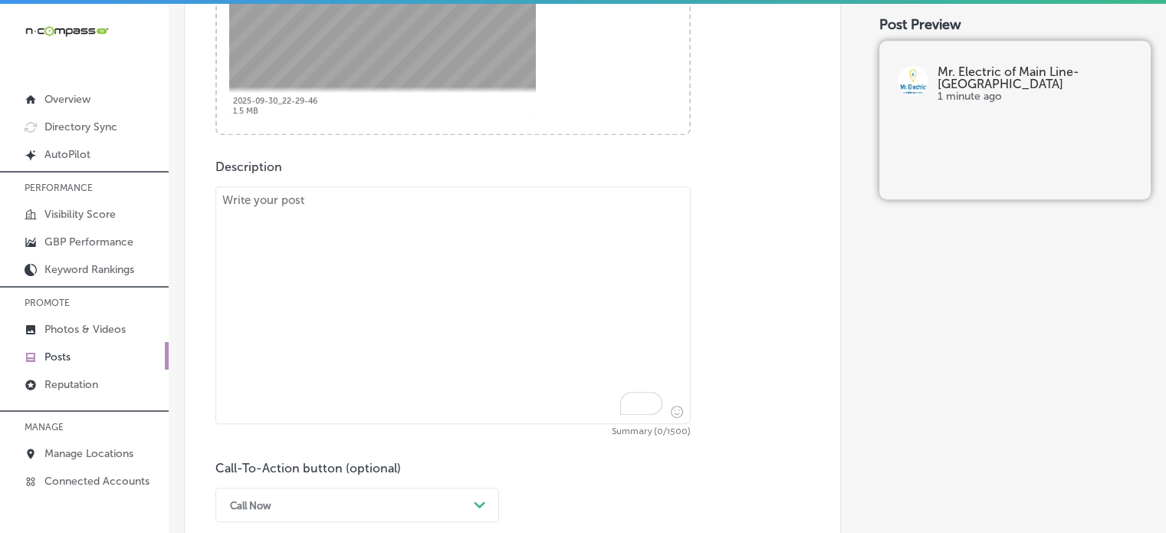
scroll to position [733, 0]
click at [483, 323] on textarea "To enrich screen reader interactions, please activate Accessibility in Grammarl…" at bounding box center [452, 304] width 475 height 238
paste textarea ""At Mr. Electric of Main Line-Malvern, we specialize in electrical system upgra…"
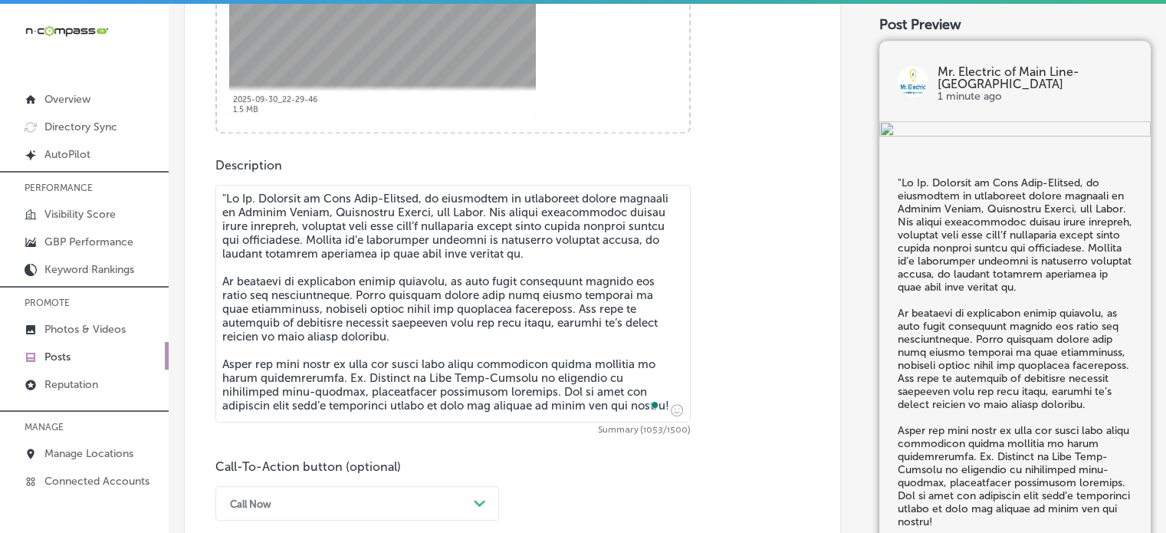
click at [229, 195] on textarea "To enrich screen reader interactions, please activate Accessibility in Grammarl…" at bounding box center [452, 304] width 475 height 238
click at [275, 269] on textarea "To enrich screen reader interactions, please activate Accessibility in Grammarl…" at bounding box center [452, 304] width 475 height 238
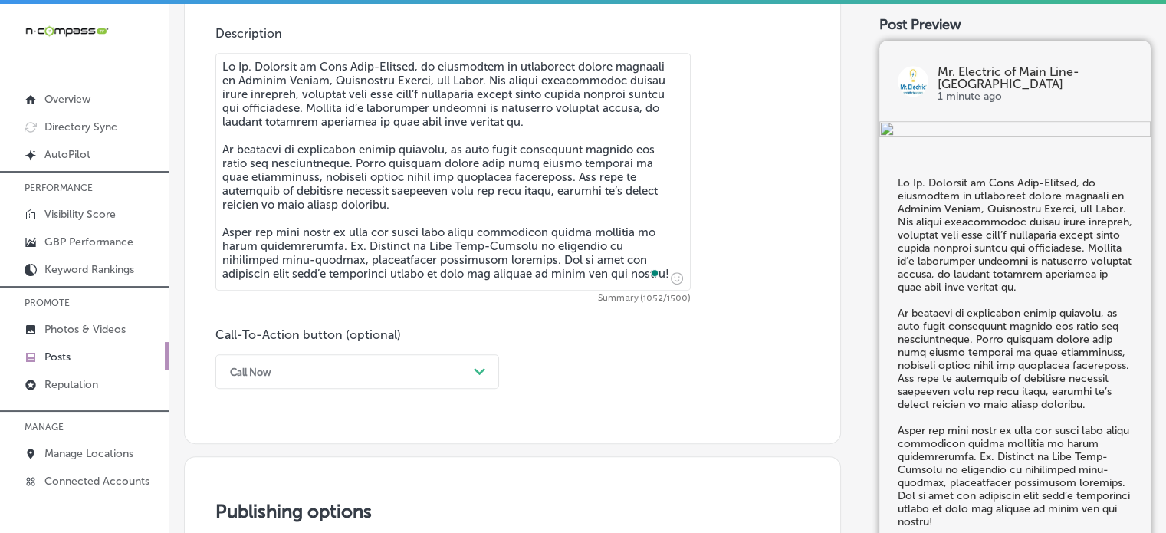
type textarea "At Mr. Electric of Main Line-Malvern, we specialize in electrical system upgrad…"
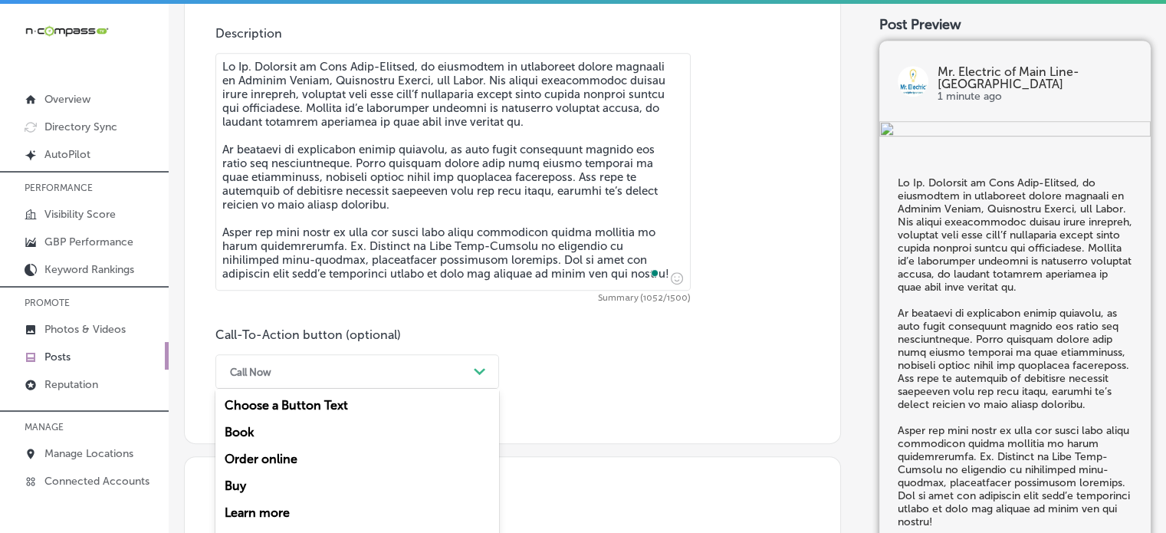
scroll to position [921, 0]
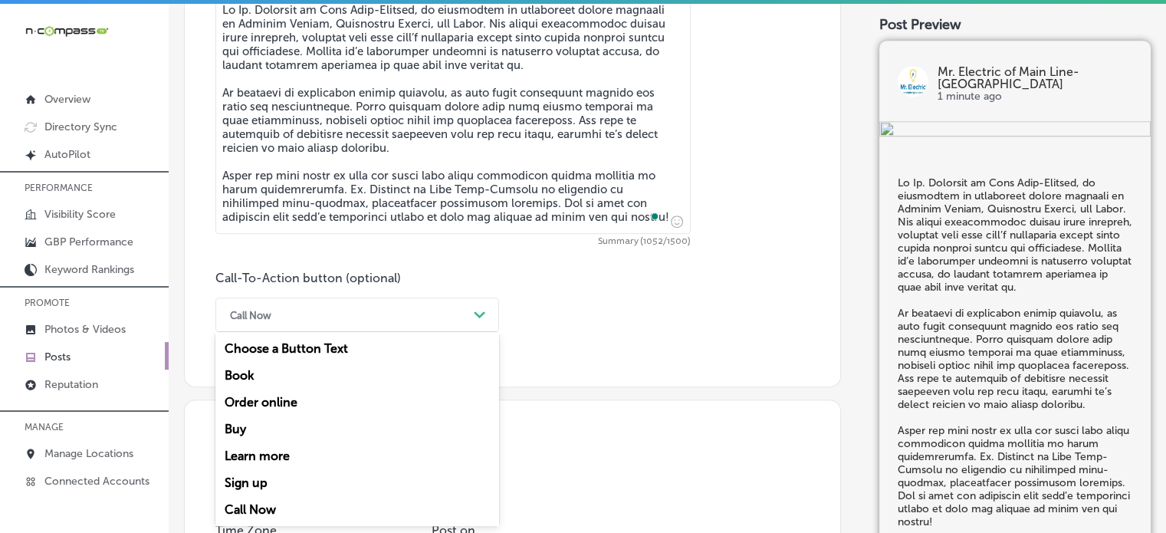
click at [404, 332] on div "option Call Now, selected. option Book focused, 2 of 7. 7 results available. Us…" at bounding box center [357, 314] width 284 height 34
click at [418, 307] on div "Call Now" at bounding box center [344, 315] width 245 height 24
click at [276, 453] on div "Learn more" at bounding box center [357, 455] width 284 height 27
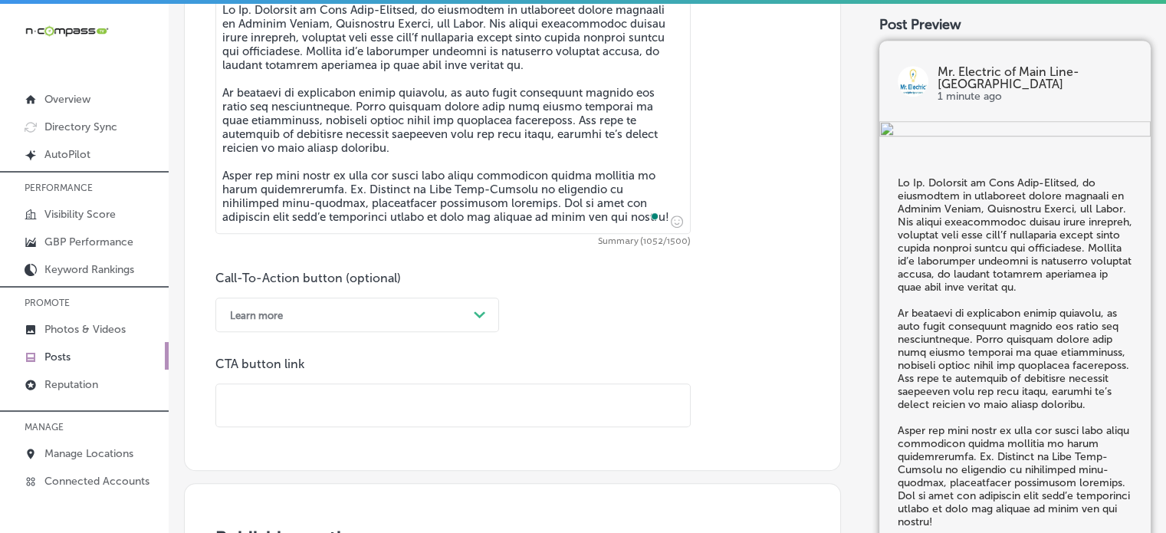
click at [405, 398] on input "text" at bounding box center [453, 405] width 474 height 42
paste input "https://mrelectric.com/schedule-appointment"
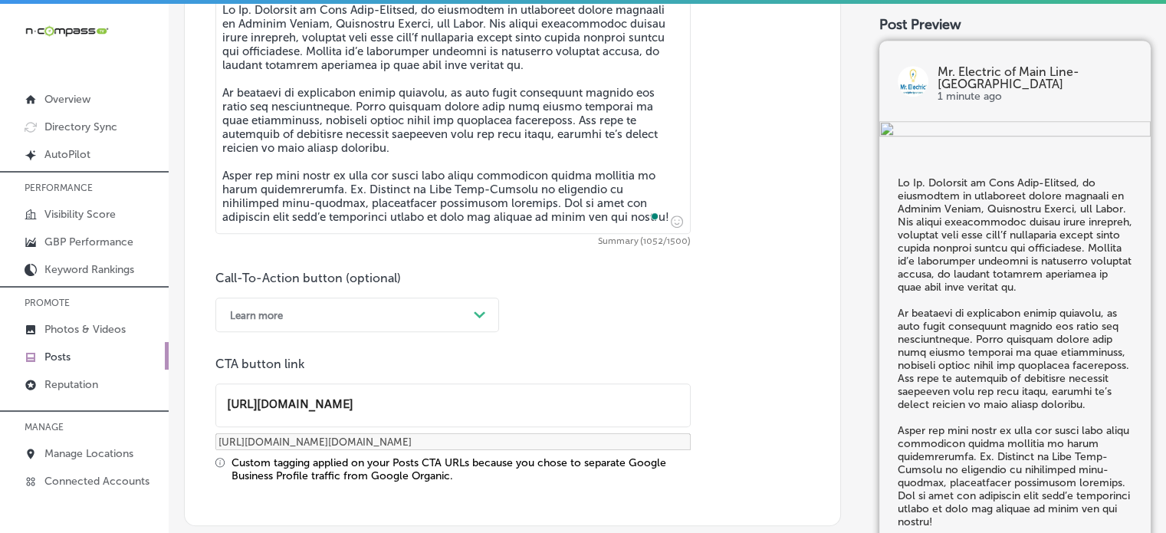
type input "https://mrelectric.com/schedule-appointment"
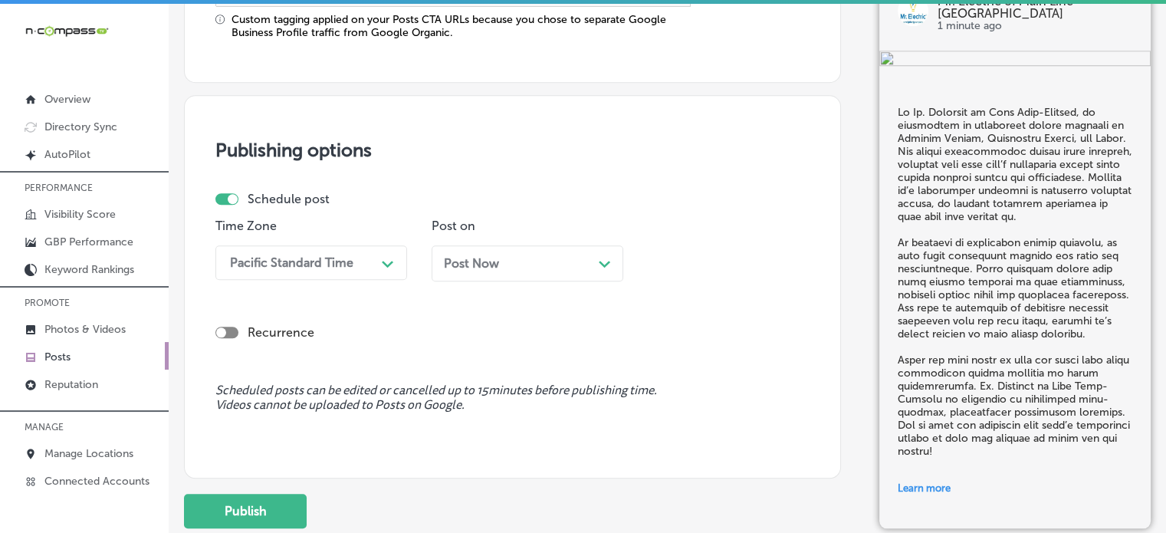
scroll to position [1367, 0]
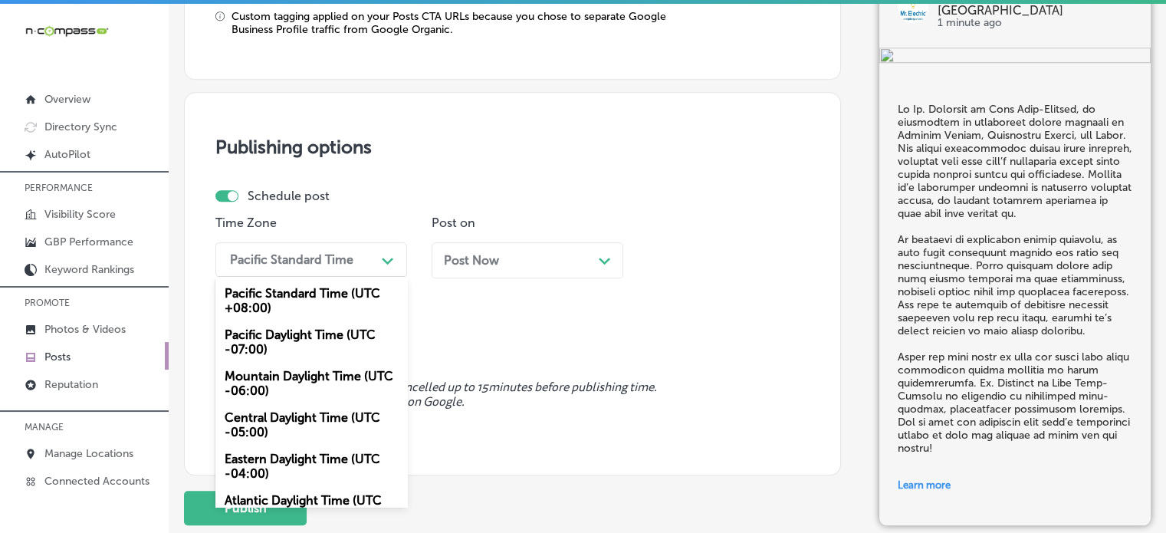
click at [305, 267] on div "Pacific Standard Time" at bounding box center [298, 259] width 153 height 27
click at [298, 381] on div "Mountain Daylight Time (UTC -06:00)" at bounding box center [311, 383] width 192 height 41
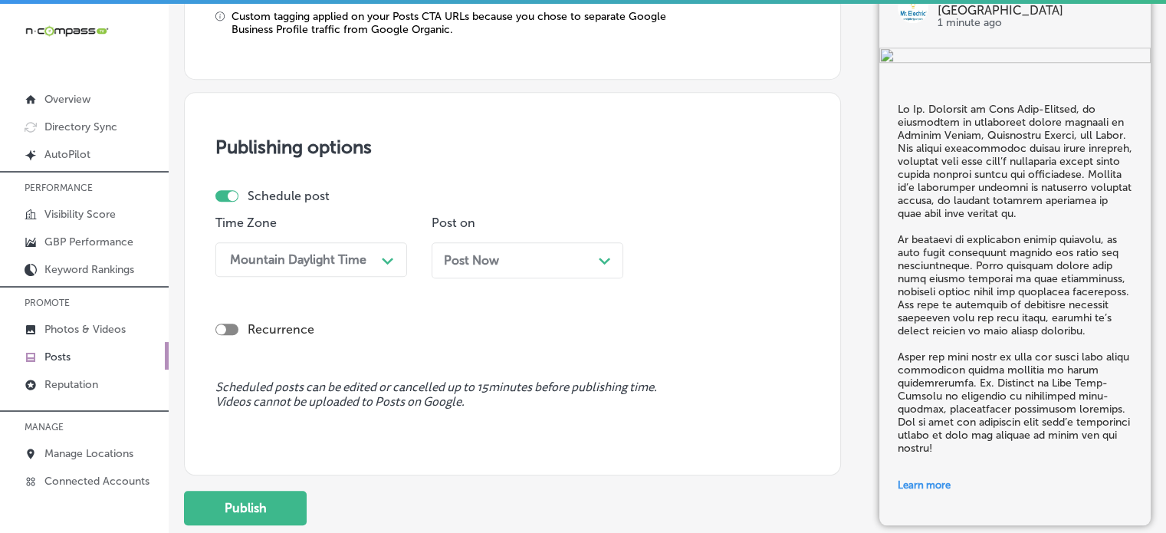
click at [518, 263] on div "Post Now Path Created with Sketch." at bounding box center [527, 260] width 167 height 15
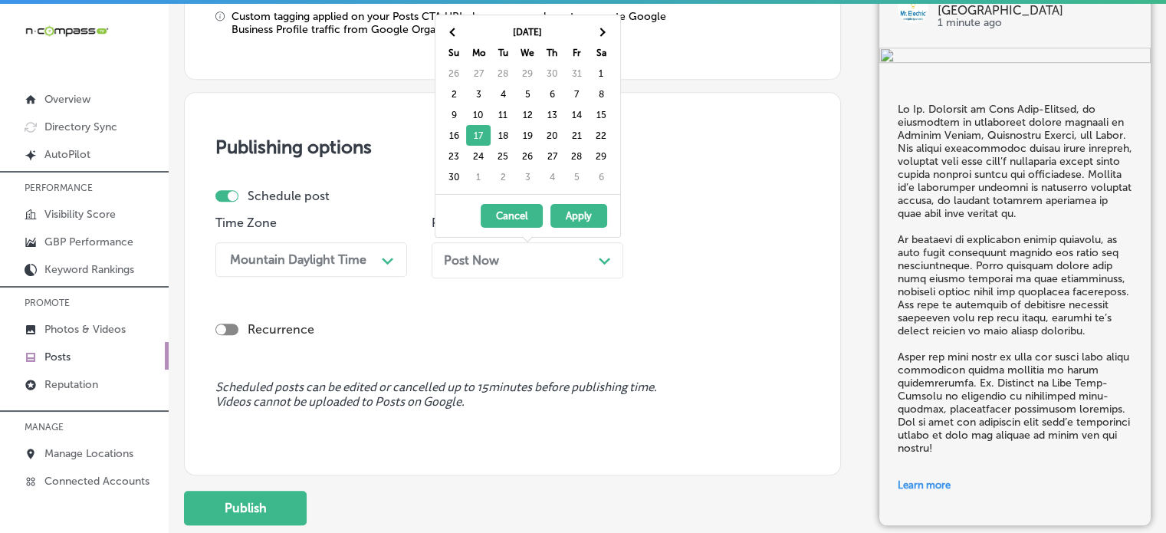
click at [518, 263] on div "Post Now Path Created with Sketch." at bounding box center [527, 260] width 167 height 15
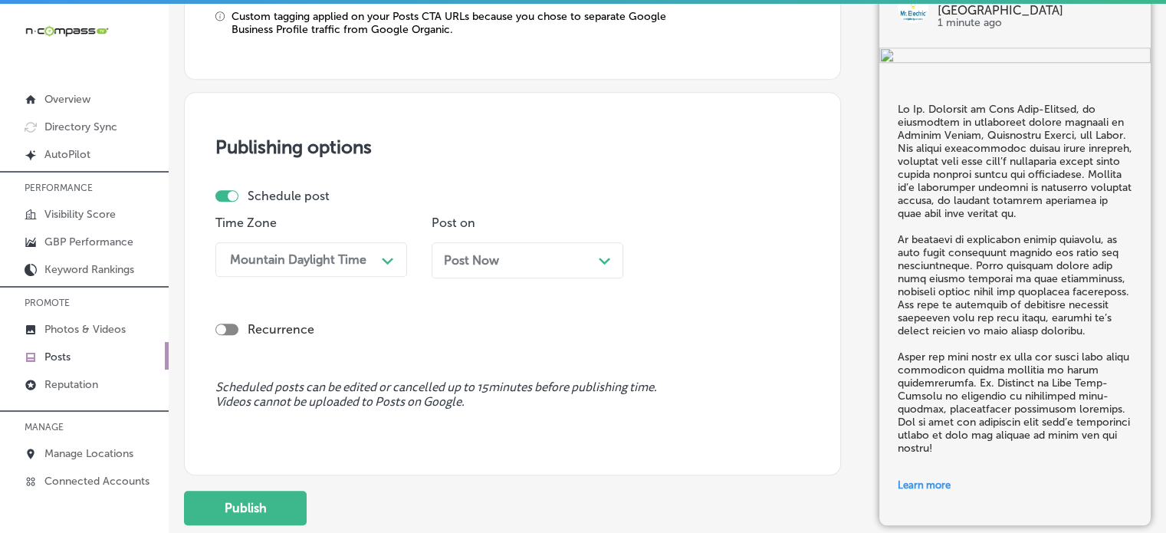
click at [518, 263] on div "Post Now Path Created with Sketch." at bounding box center [527, 260] width 167 height 15
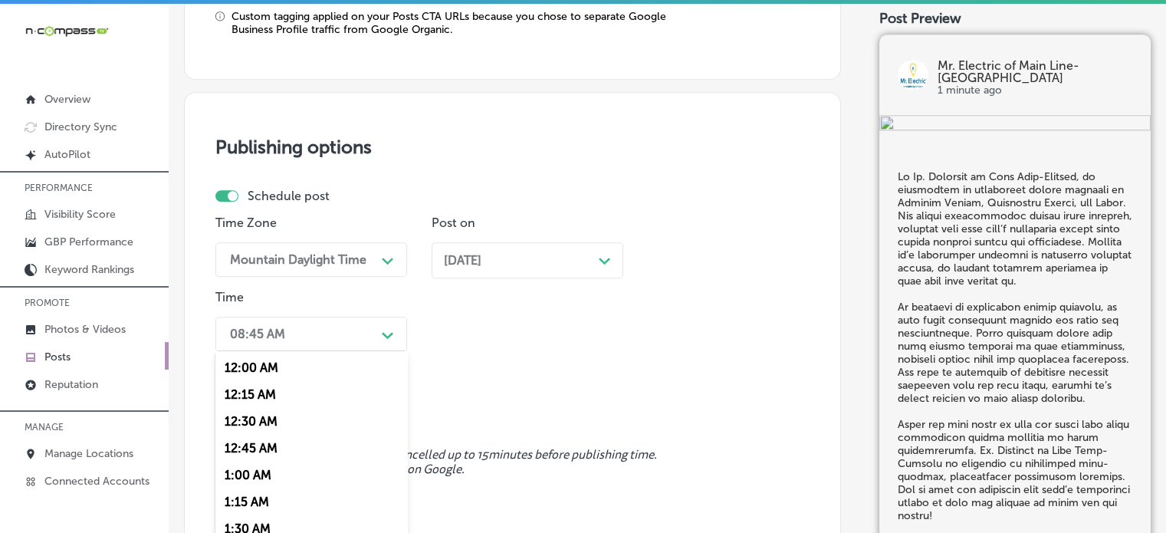
scroll to position [1420, 0]
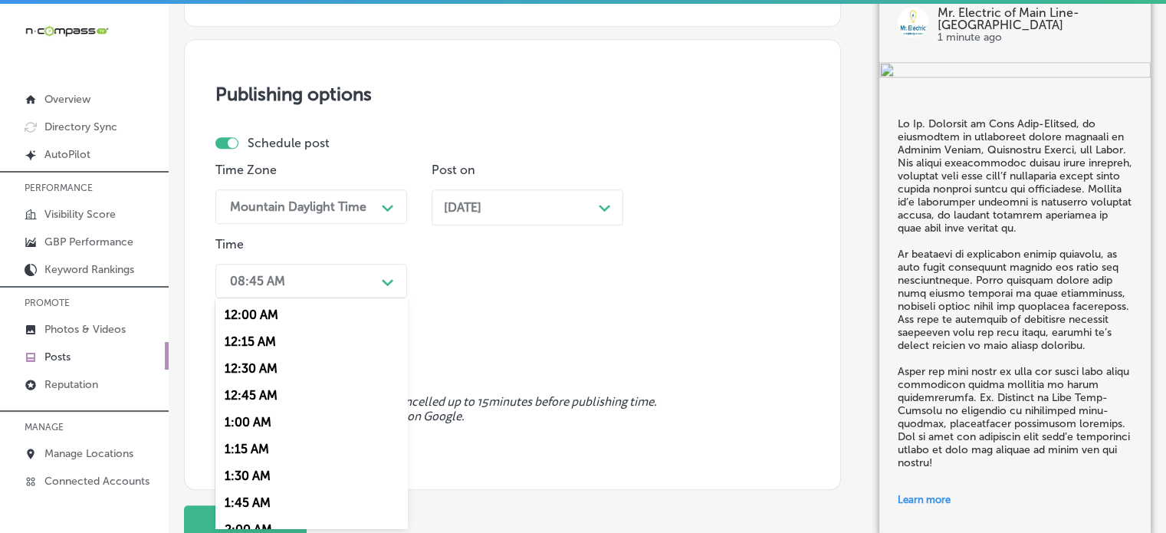
click at [331, 298] on div "option 7:00 AM, selected. option 12:15 AM focused, 2 of 96. 96 results availabl…" at bounding box center [311, 281] width 192 height 34
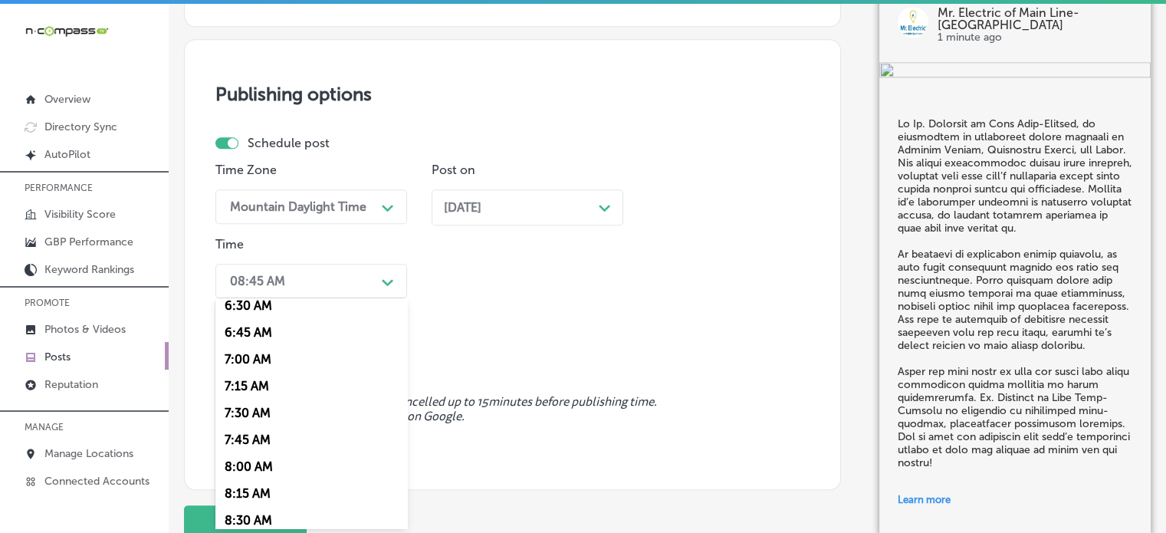
scroll to position [707, 0]
click at [244, 354] on div "7:00 AM" at bounding box center [311, 358] width 192 height 27
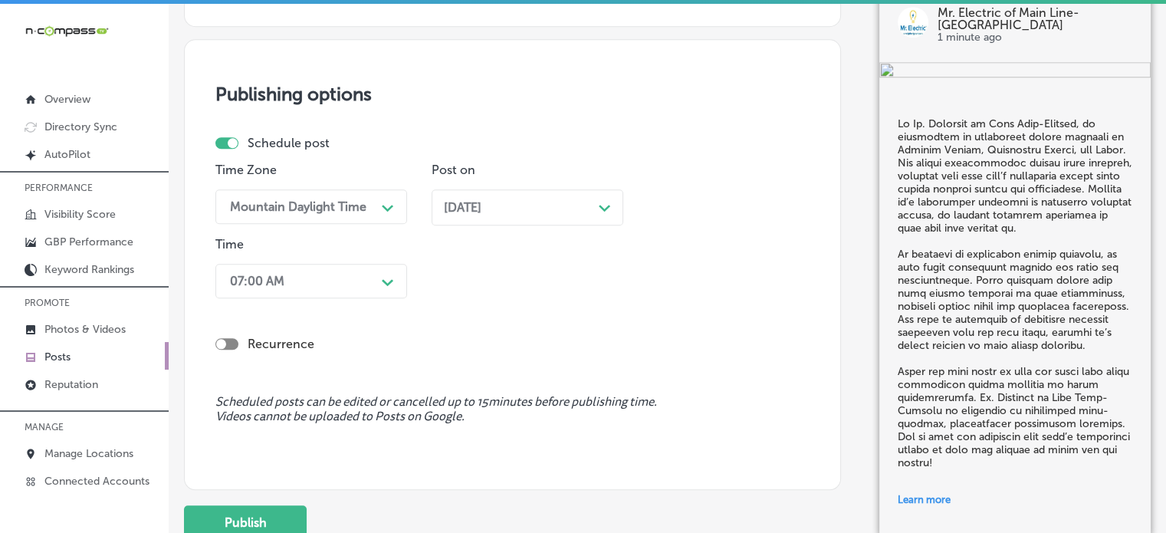
scroll to position [1493, 0]
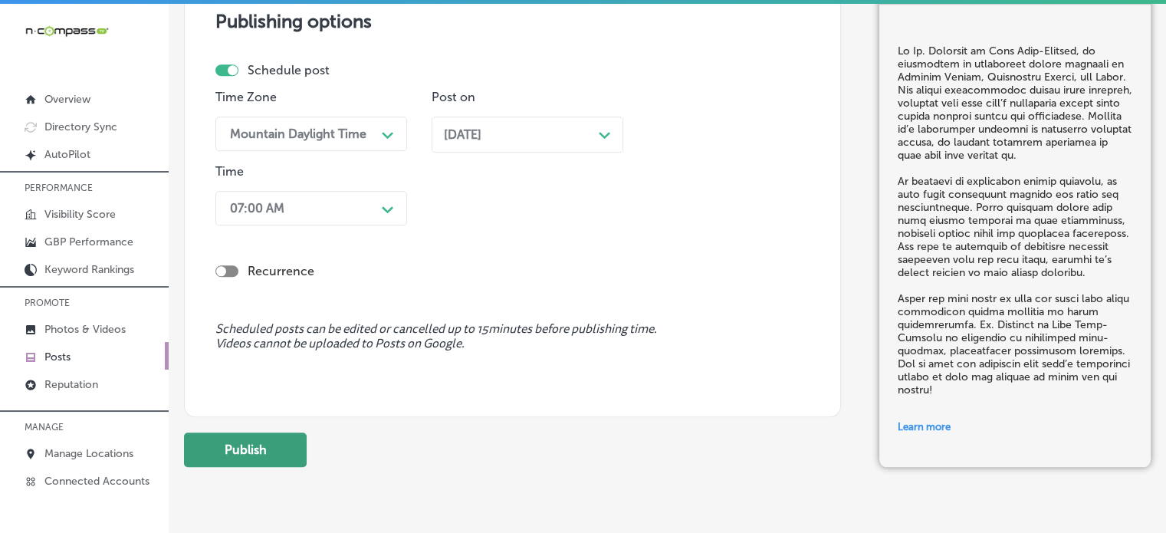
click at [262, 444] on button "Publish" at bounding box center [245, 449] width 123 height 34
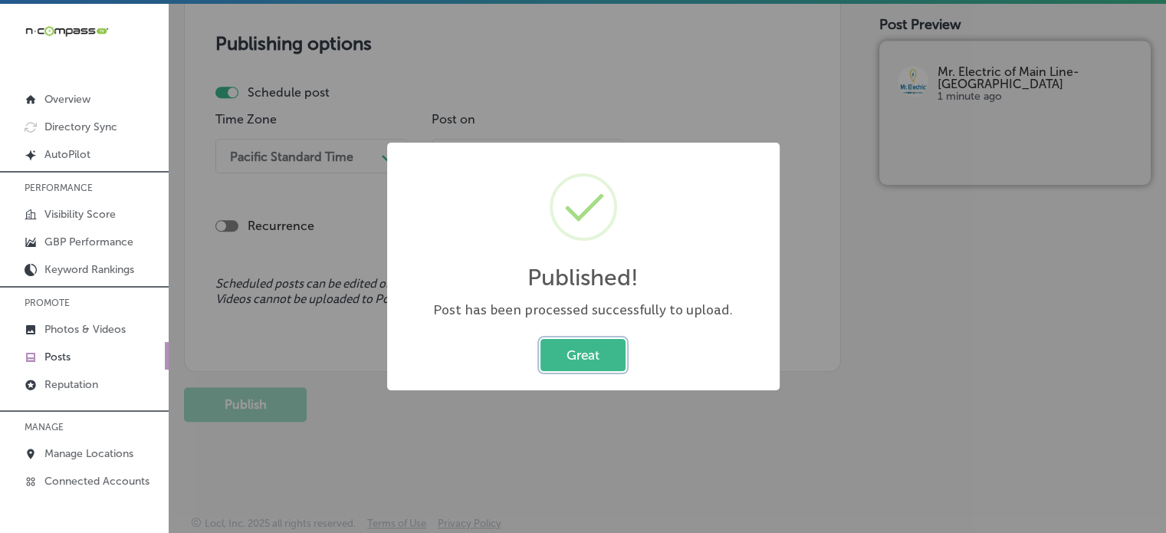
scroll to position [1331, 0]
click at [595, 347] on button "Great" at bounding box center [582, 354] width 85 height 31
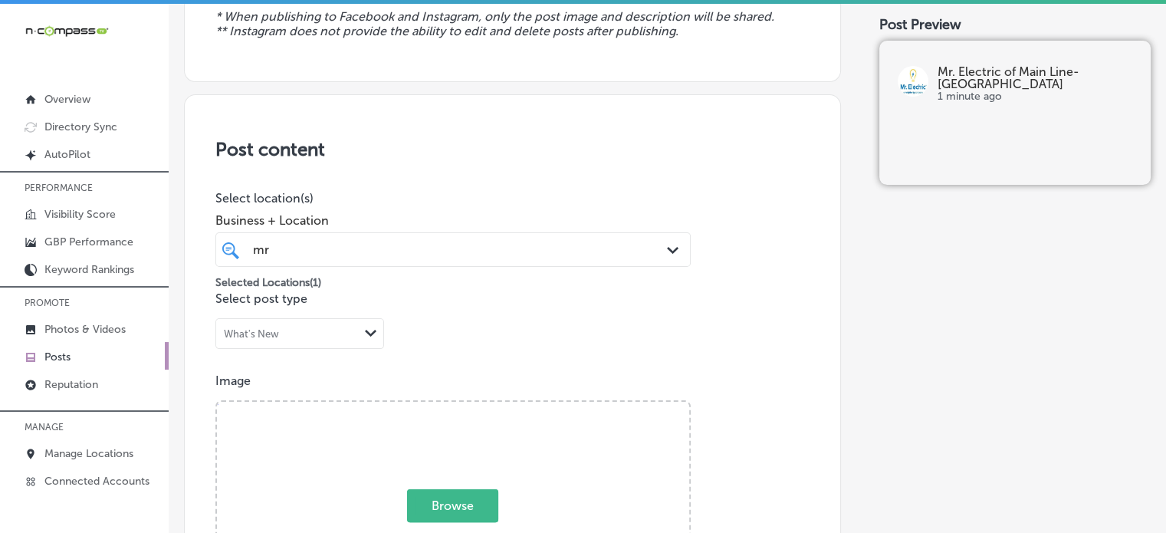
scroll to position [0, 0]
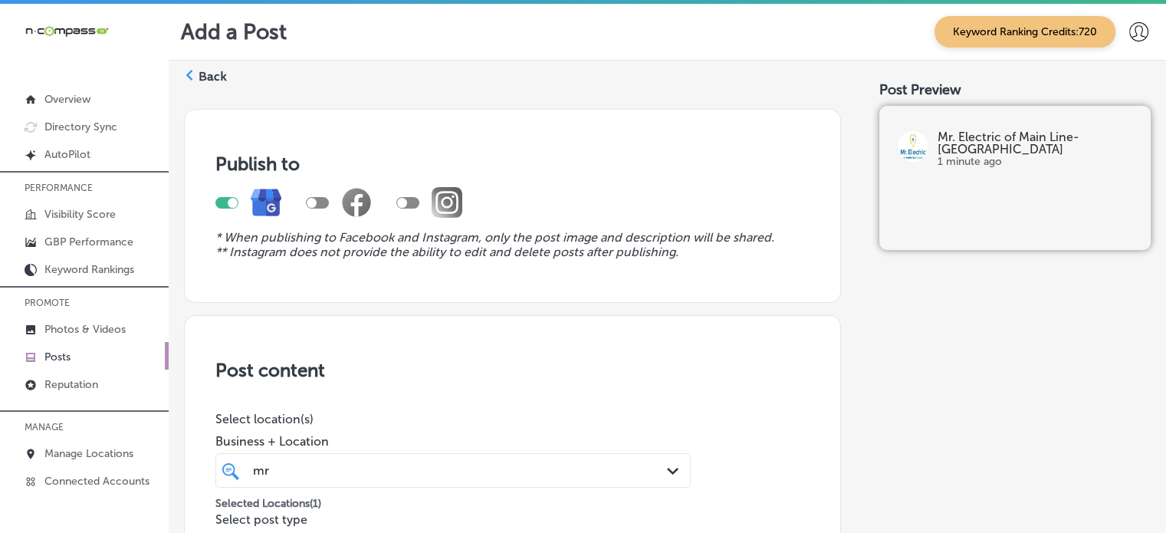
click at [205, 79] on label "Back" at bounding box center [213, 76] width 28 height 17
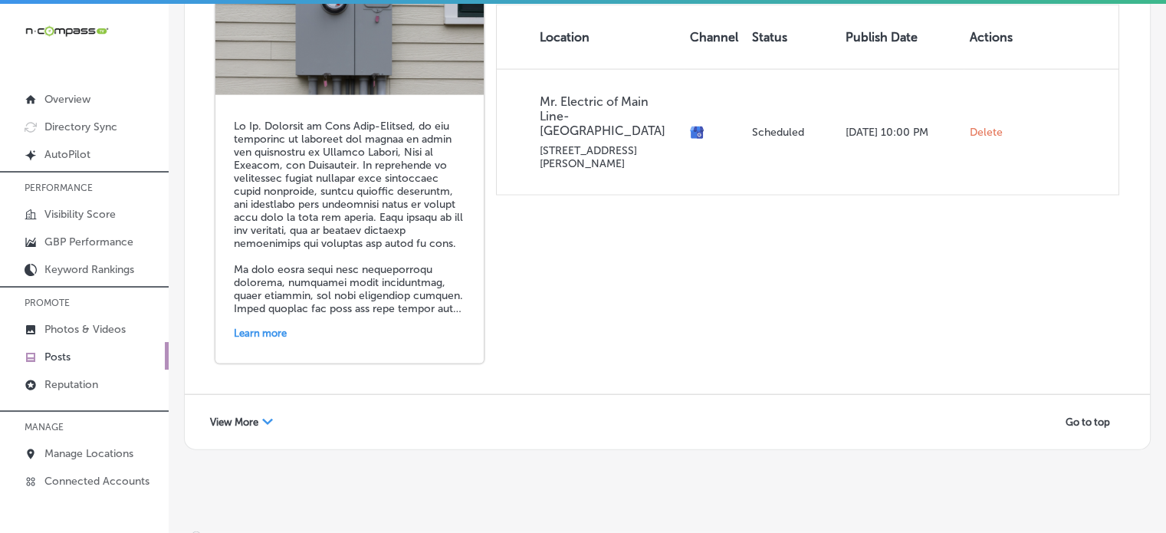
scroll to position [3, 0]
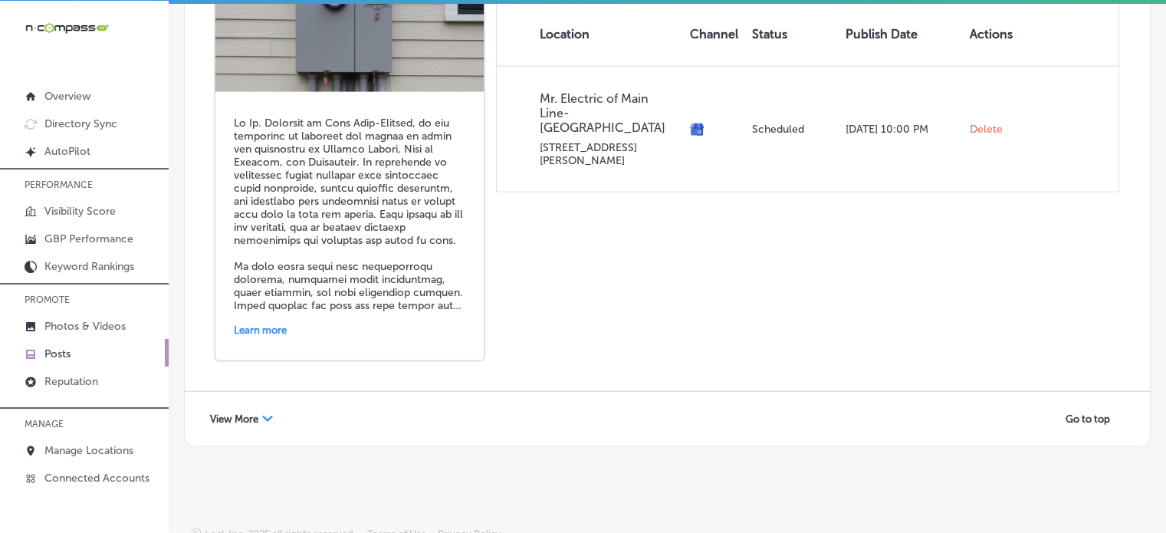
click at [235, 413] on span "View More" at bounding box center [234, 418] width 48 height 11
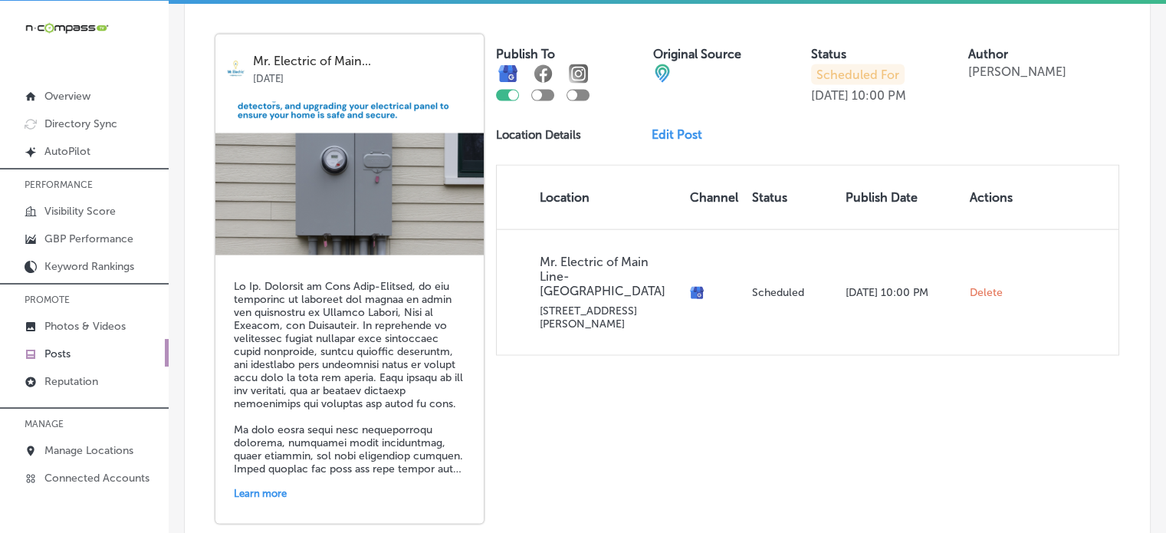
scroll to position [3242, 0]
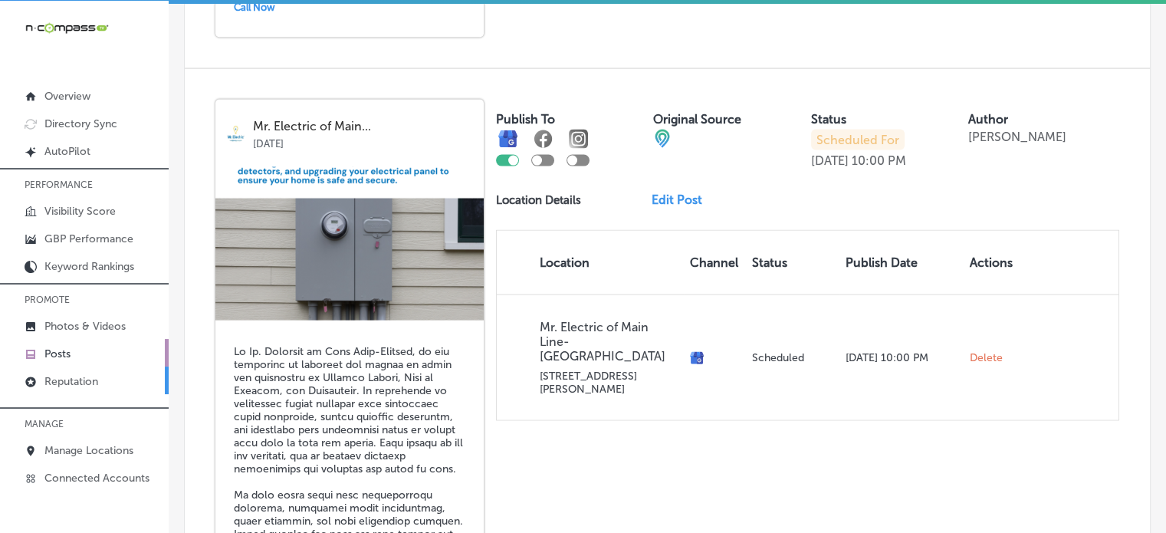
click at [74, 379] on p "Reputation" at bounding box center [71, 381] width 54 height 13
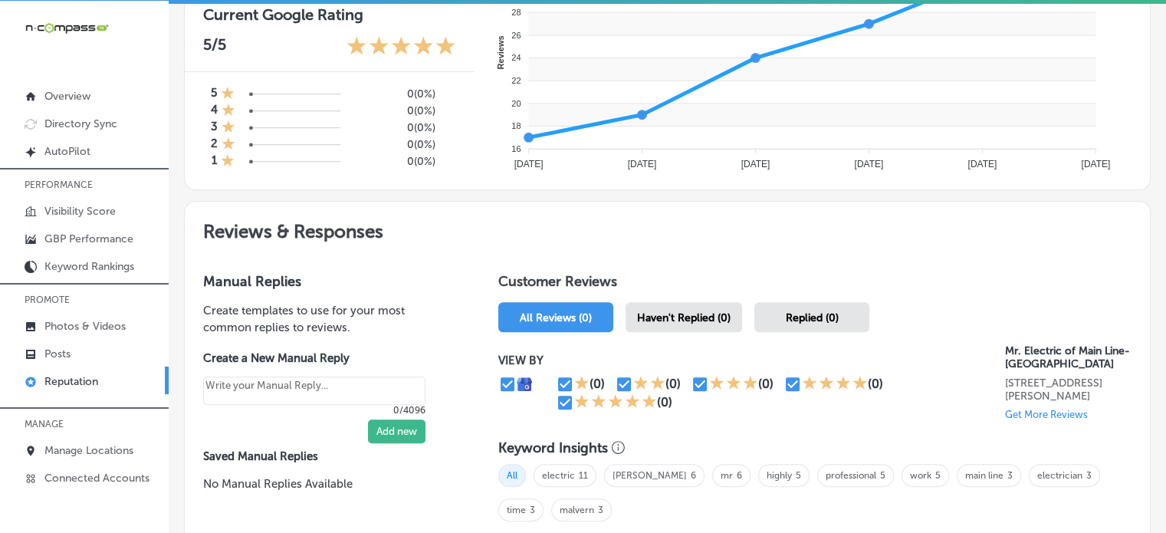
scroll to position [650, 0]
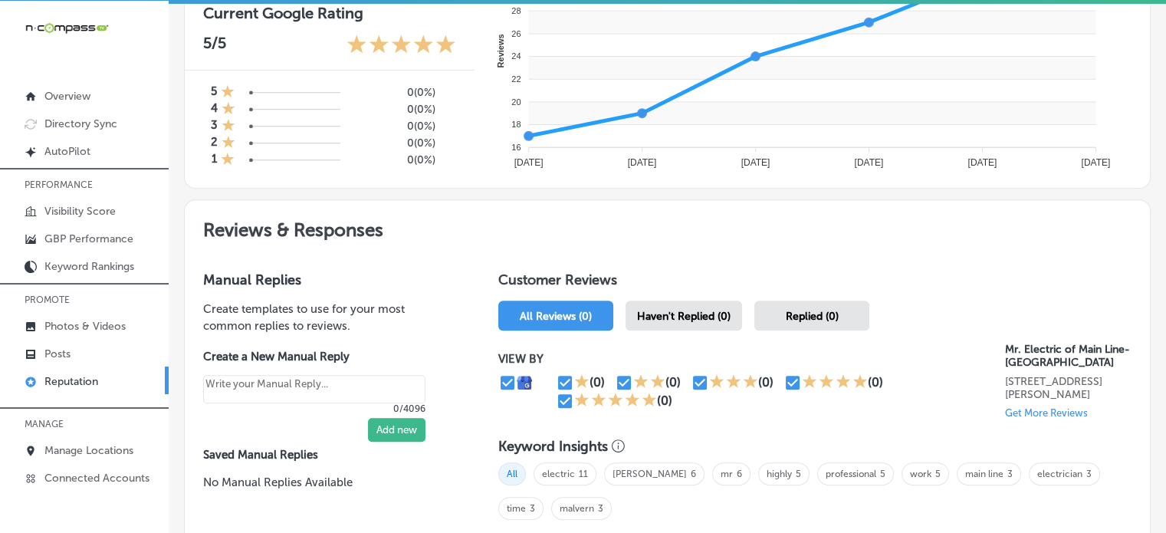
click at [674, 313] on span "Haven't Replied (0)" at bounding box center [684, 316] width 94 height 13
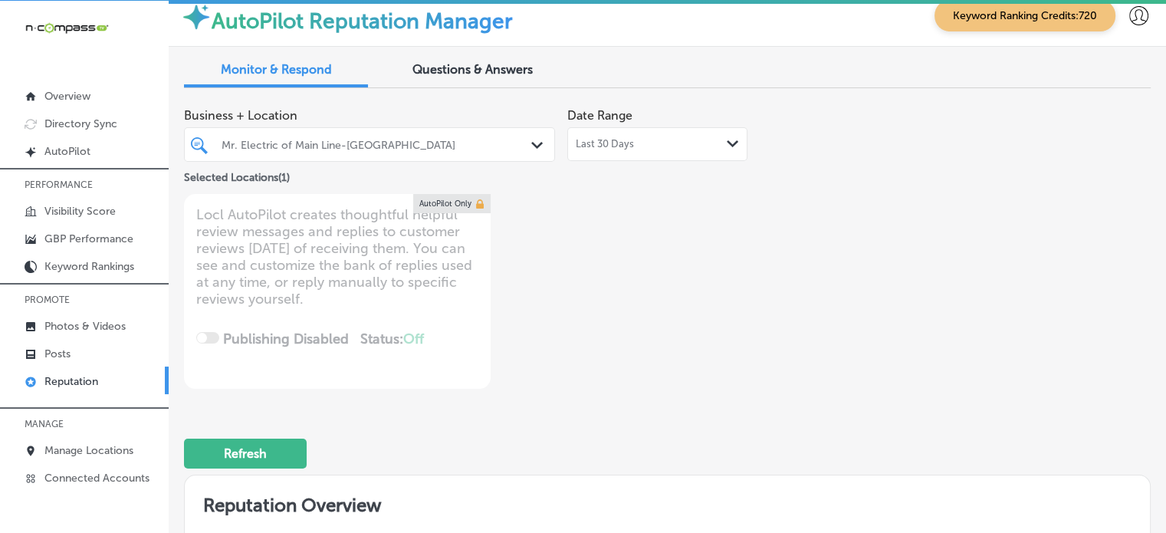
scroll to position [49, 0]
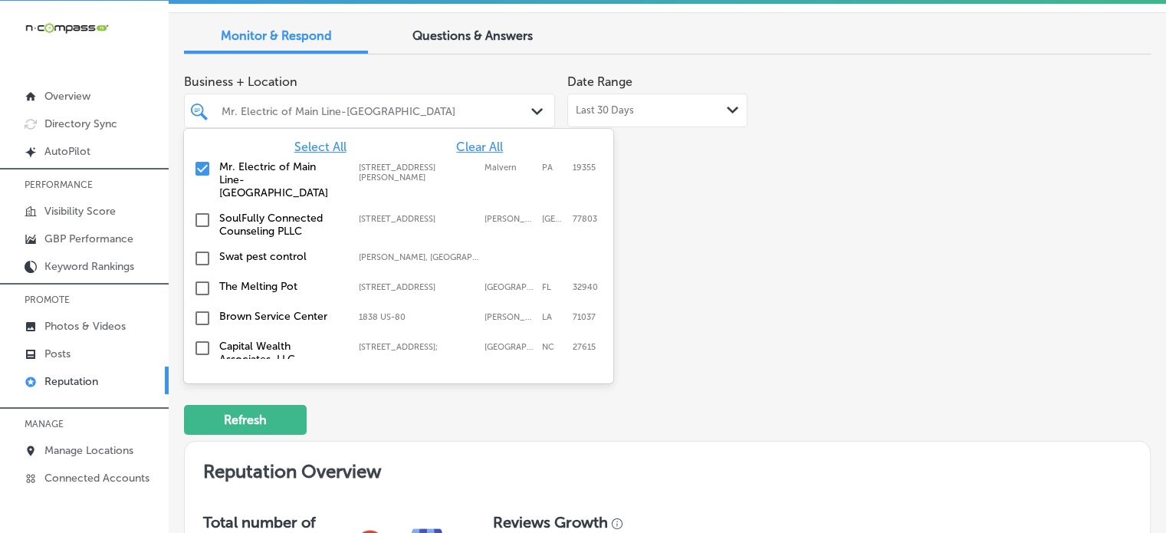
click at [515, 116] on div "Mr. Electric of Main Line-[GEOGRAPHIC_DATA]" at bounding box center [369, 111] width 311 height 24
click at [479, 148] on span "Clear All" at bounding box center [479, 146] width 47 height 15
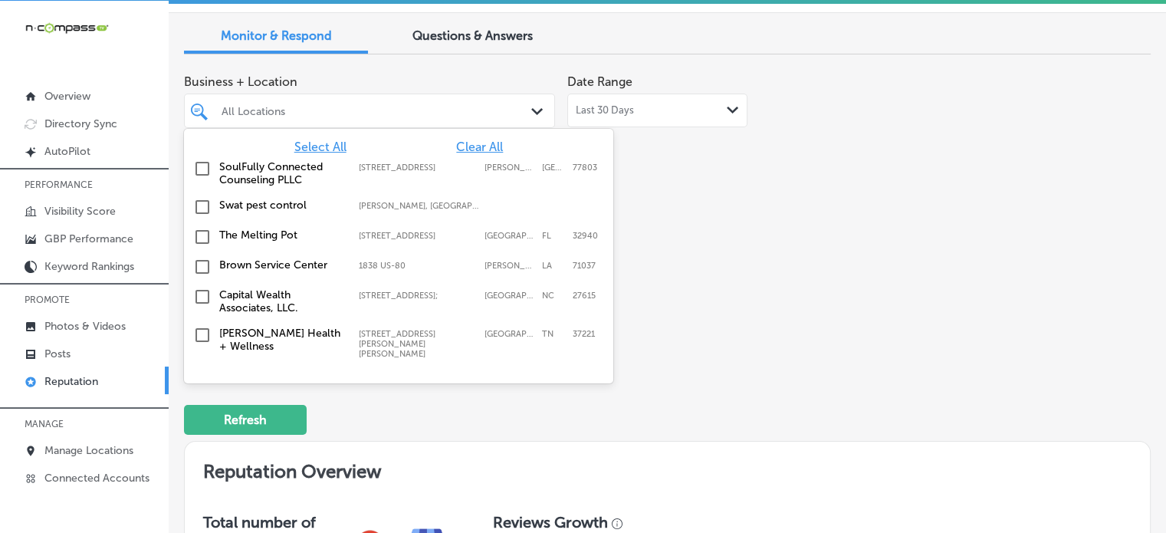
click at [311, 148] on span "Select All" at bounding box center [320, 146] width 52 height 15
click at [674, 151] on div "Business + Location option 401 N. Main Street; Suite 106 focused, 2 of 115. 115…" at bounding box center [474, 211] width 580 height 288
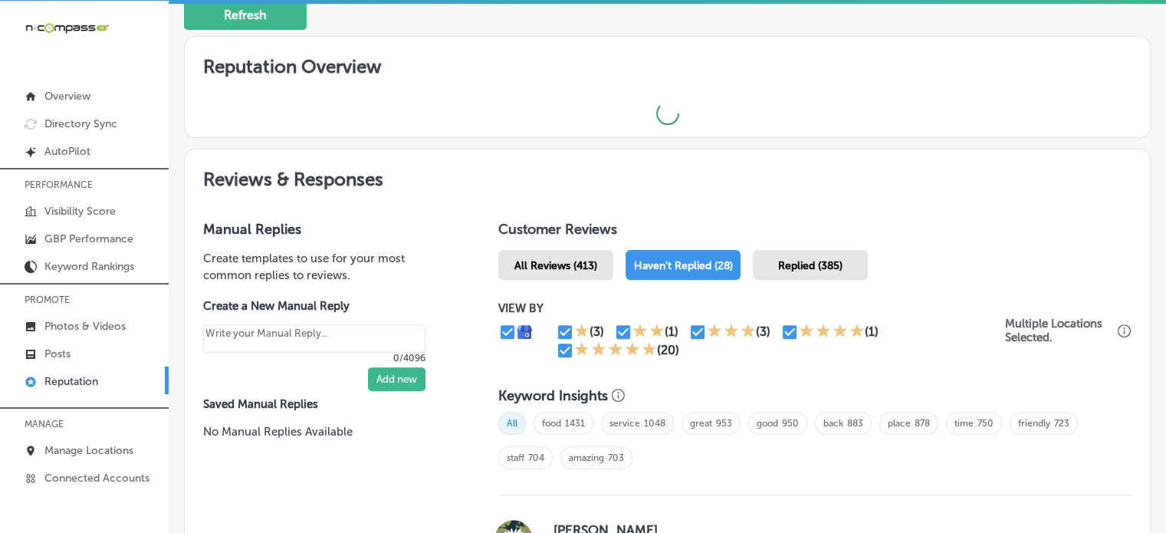
type textarea "x"
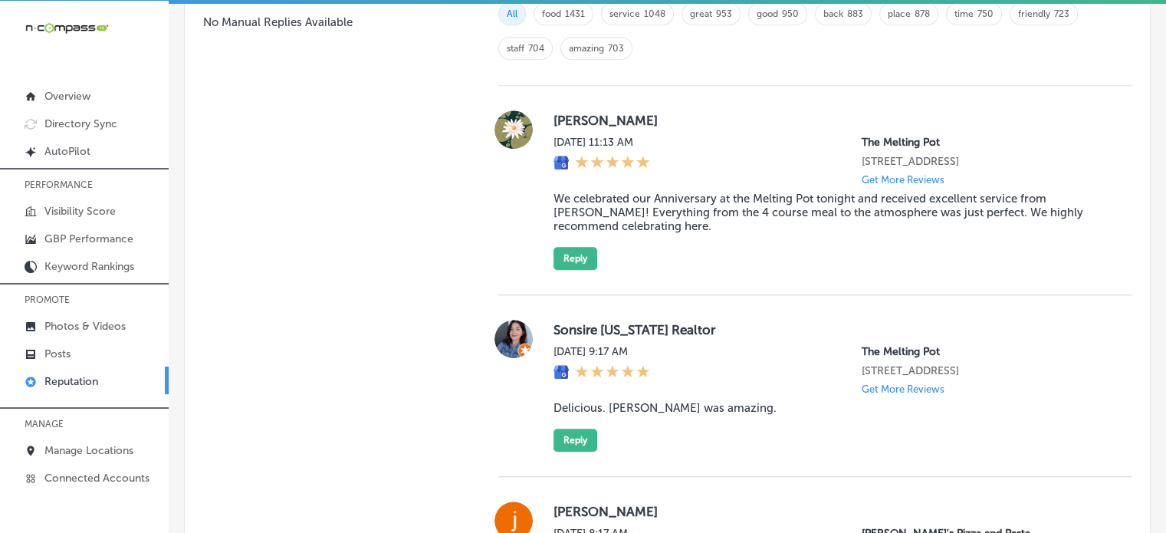
scroll to position [1110, 0]
click at [635, 202] on blockquote "We celebrated our Anniversary at the Melting Pot tonight and received excellent…" at bounding box center [829, 212] width 553 height 41
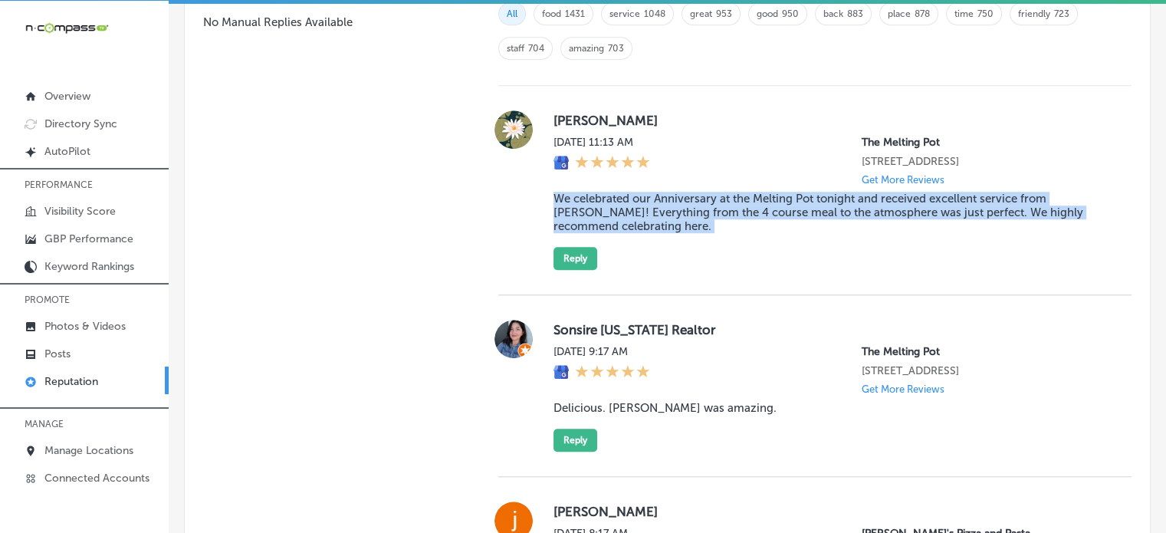
click at [635, 202] on blockquote "We celebrated our Anniversary at the Melting Pot tonight and received excellent…" at bounding box center [829, 212] width 553 height 41
click at [566, 263] on button "Reply" at bounding box center [575, 258] width 44 height 23
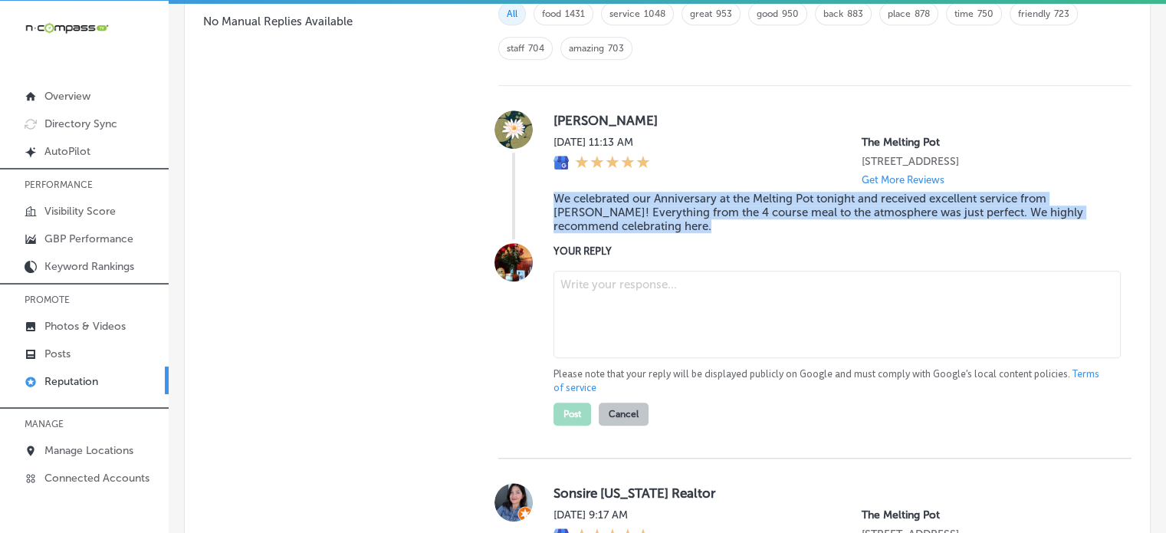
scroll to position [1109, 0]
click at [607, 291] on textarea "To enrich screen reader interactions, please activate Accessibility in Grammarl…" at bounding box center [836, 314] width 567 height 87
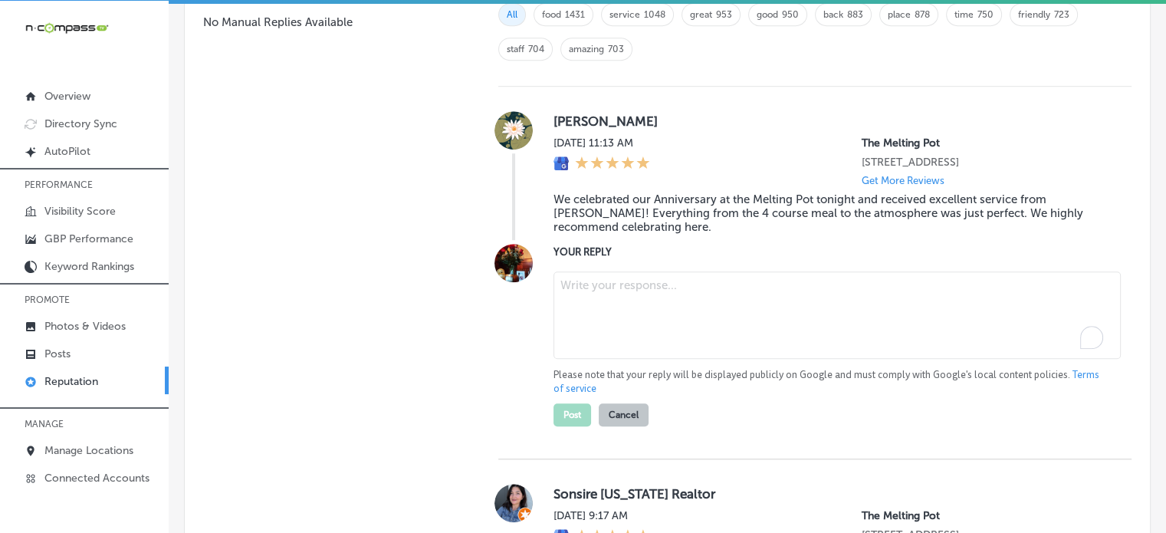
paste textarea "Thank you for the wonderful review, Leah! We’re thrilled to hear that you had a…"
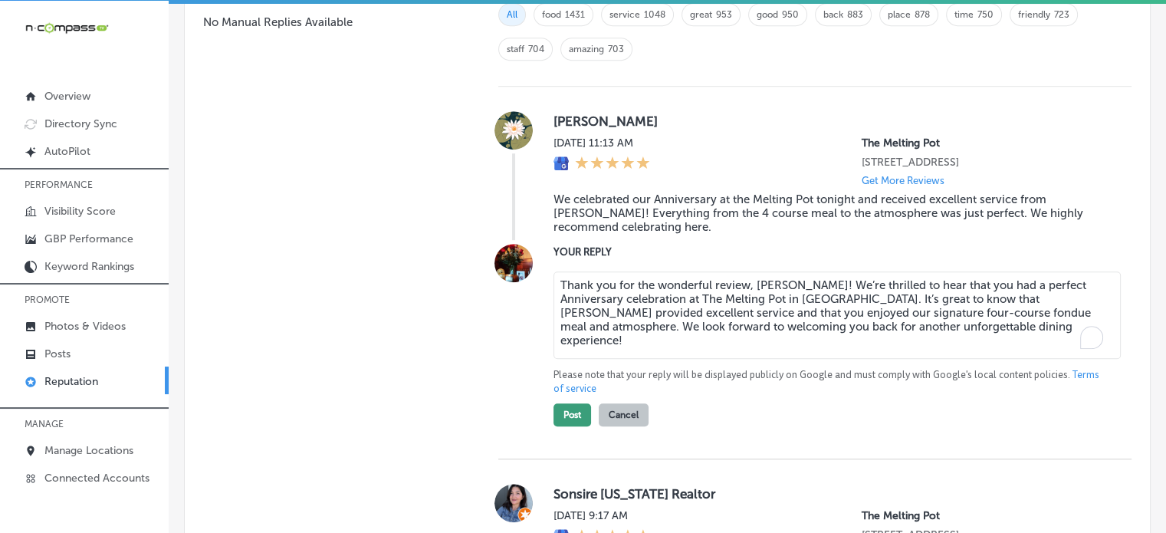
type textarea "Thank you for the wonderful review, Leah! We’re thrilled to hear that you had a…"
click at [567, 426] on button "Post" at bounding box center [572, 414] width 38 height 23
type textarea "x"
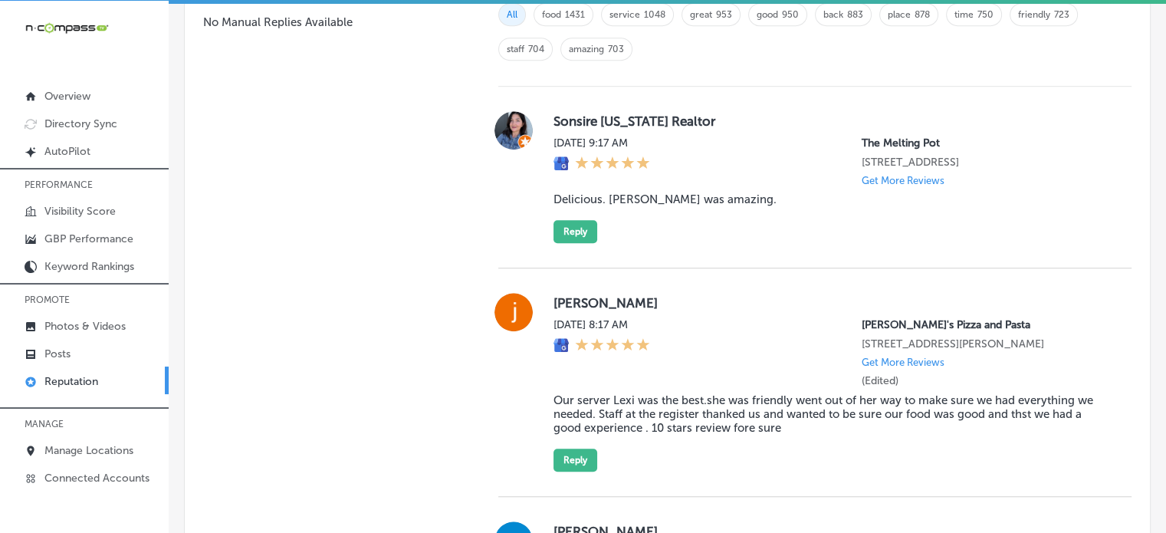
click at [664, 206] on blockquote "Delicious. [PERSON_NAME] was amazing." at bounding box center [829, 199] width 553 height 14
copy blockquote "Delicious. [PERSON_NAME] was amazing."
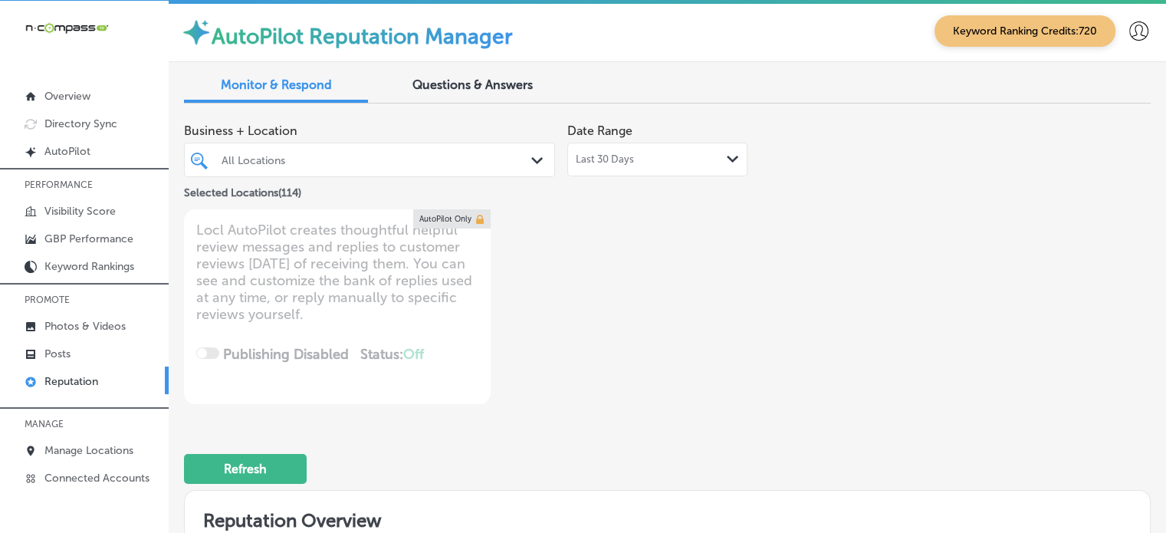
scroll to position [1109, 0]
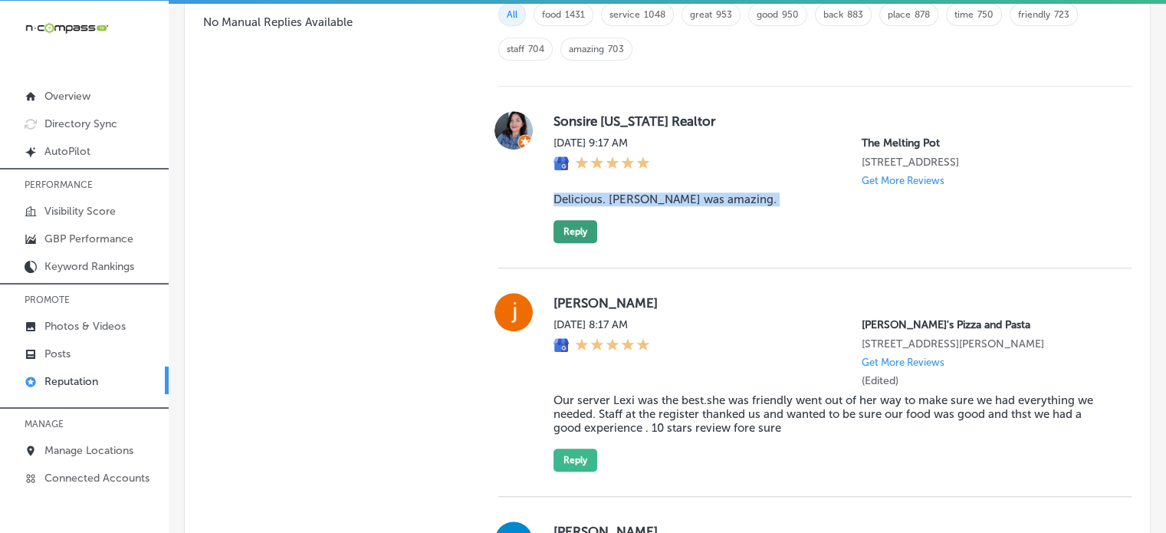
click at [564, 234] on button "Reply" at bounding box center [575, 231] width 44 height 23
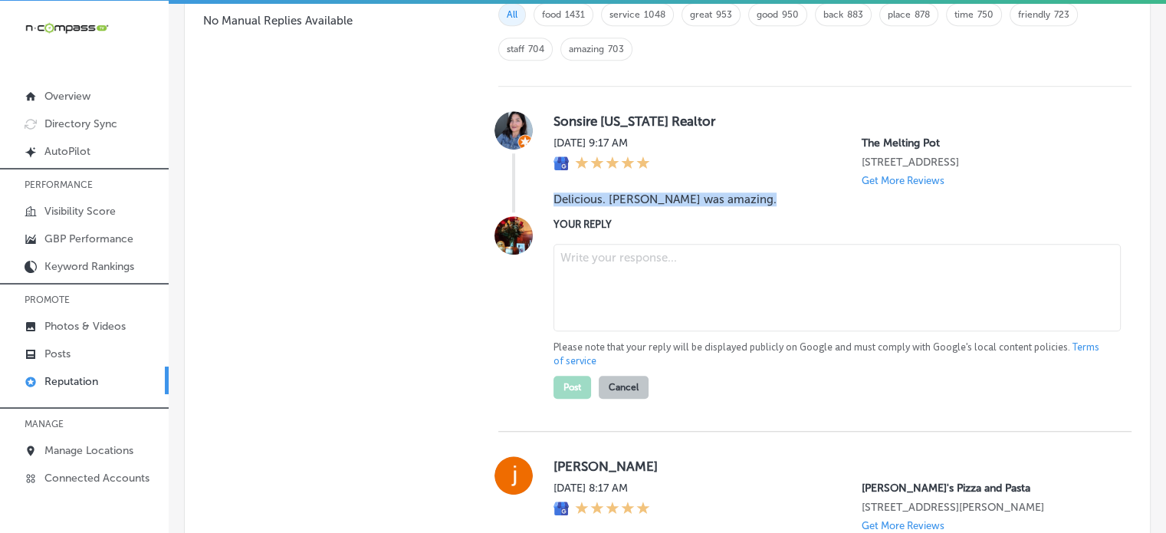
scroll to position [1107, 0]
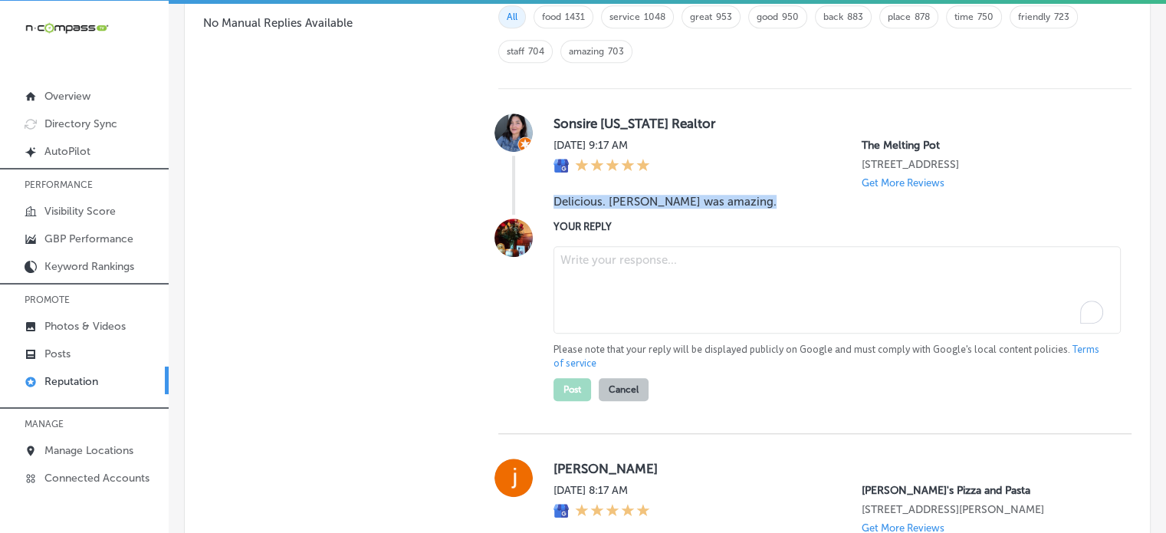
click at [589, 288] on textarea "To enrich screen reader interactions, please activate Accessibility in Grammarl…" at bounding box center [836, 289] width 567 height 87
paste textarea "Thank you for the fantastic review! We’re so glad to hear that you enjoyed the …"
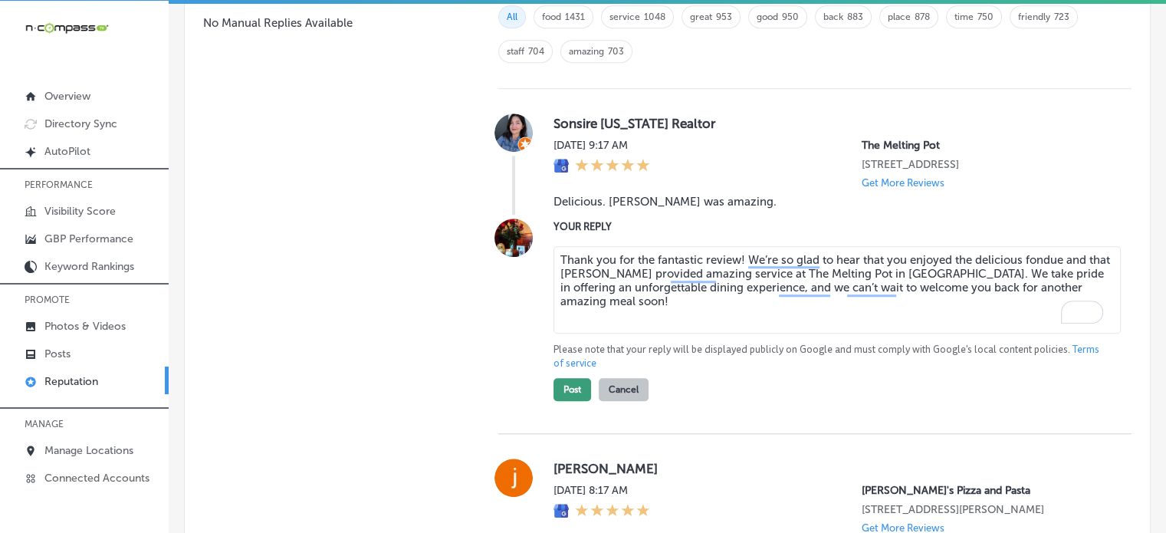
type textarea "Thank you for the fantastic review! We’re so glad to hear that you enjoyed the …"
click at [567, 398] on button "Post" at bounding box center [572, 389] width 38 height 23
type textarea "x"
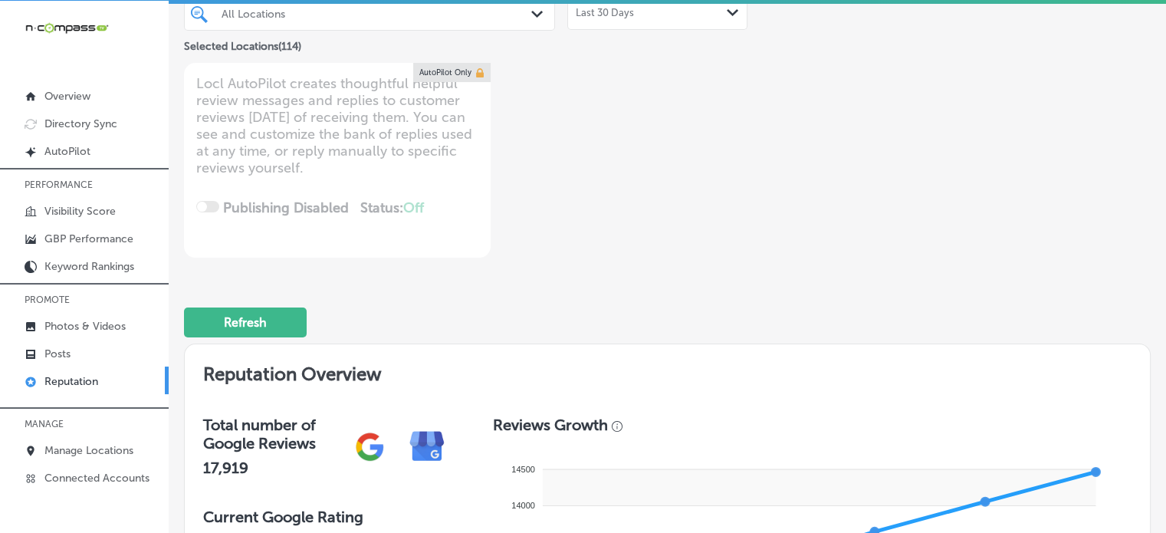
scroll to position [0, 0]
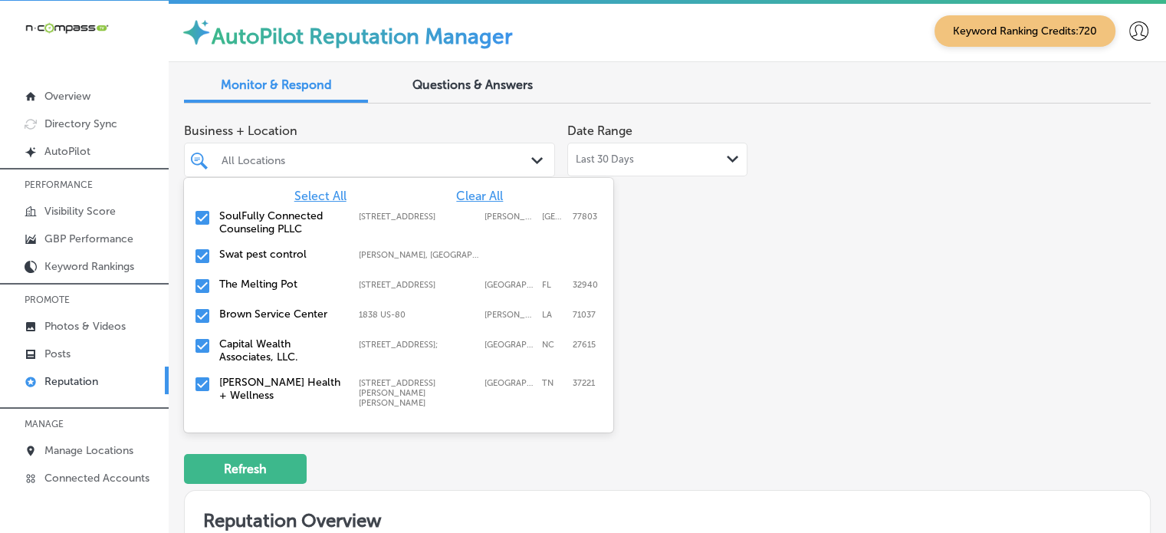
click at [362, 162] on div "All Locations" at bounding box center [376, 159] width 311 height 13
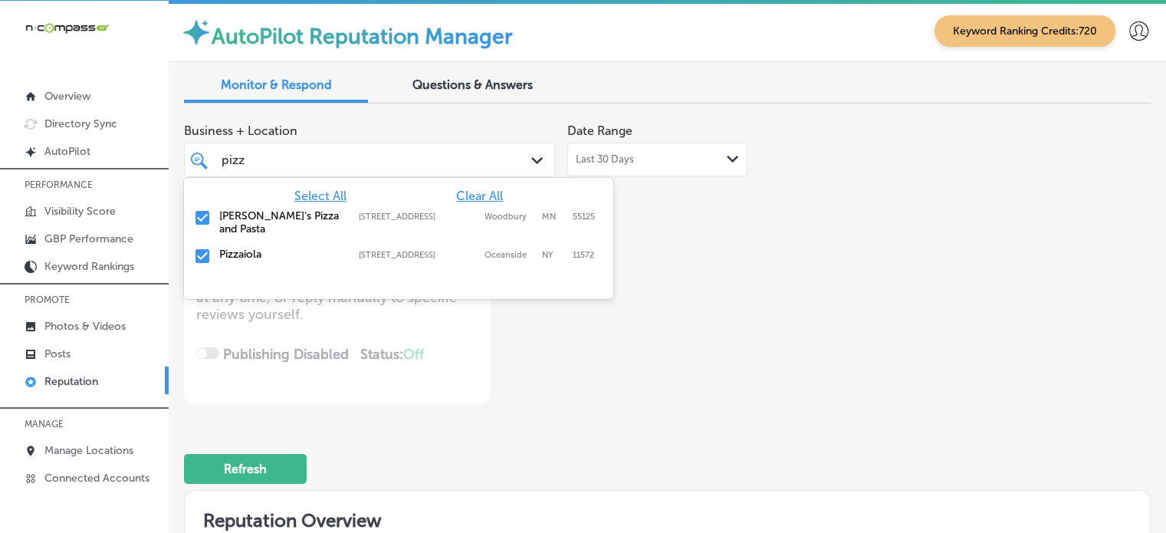
type input "pizza"
click at [231, 217] on label "[PERSON_NAME]'s Pizza and Pasta" at bounding box center [281, 222] width 124 height 26
click at [252, 218] on label "Pizzaiola" at bounding box center [281, 215] width 124 height 13
type textarea "x"
type input "pizza"
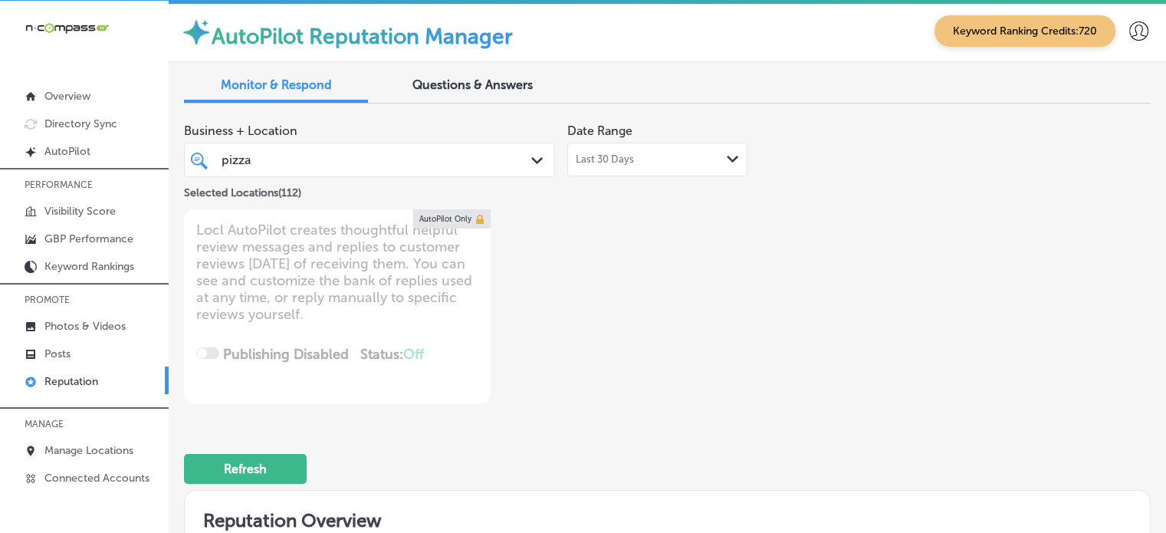
click at [689, 382] on div "Business + Location pizza pizza Path Created with Sketch. Selected Locations ( …" at bounding box center [474, 260] width 580 height 288
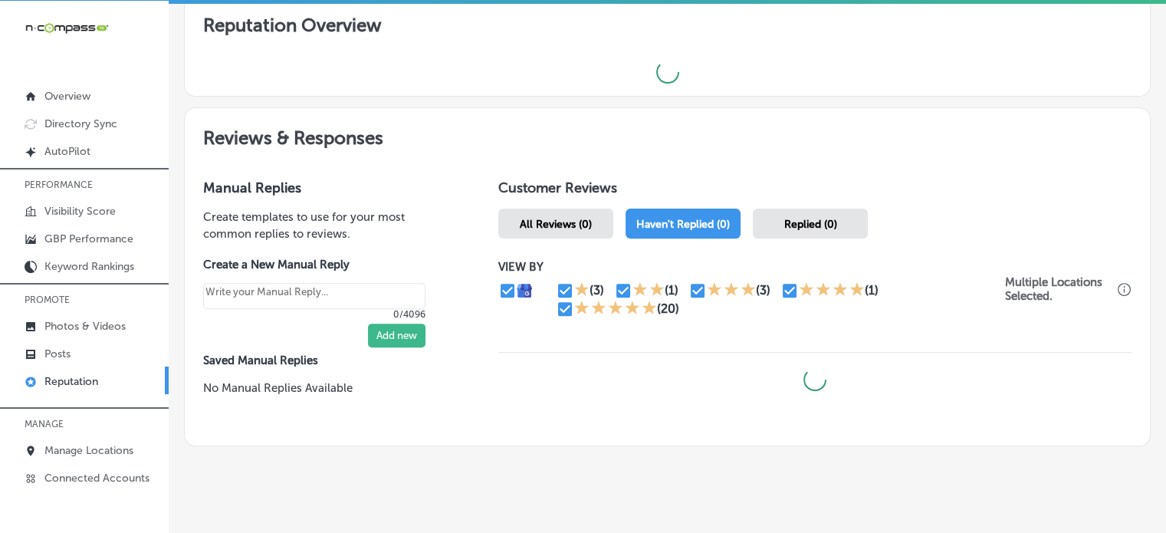
scroll to position [515, 0]
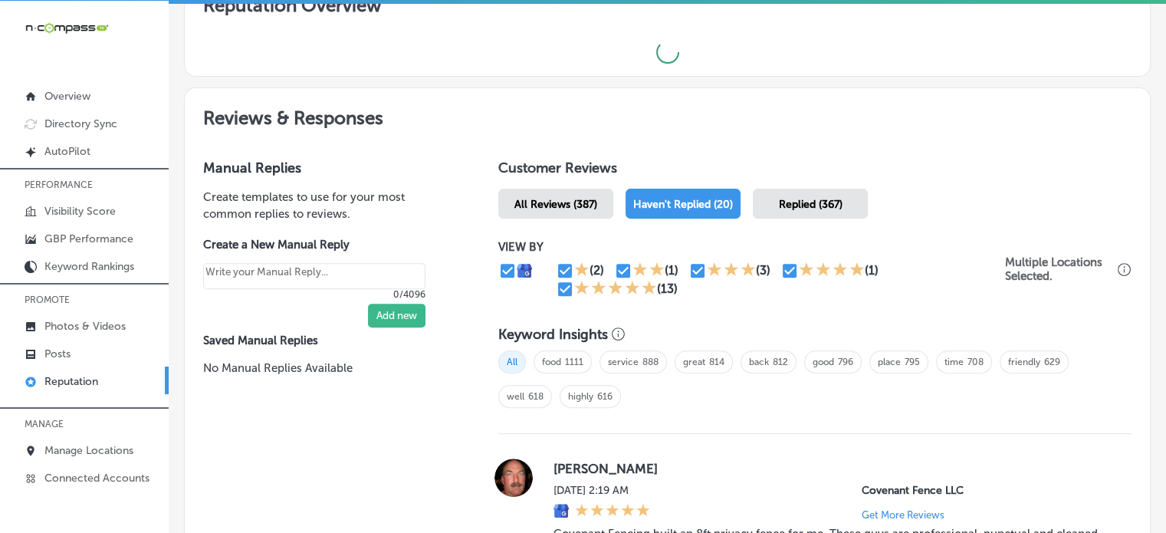
type textarea "x"
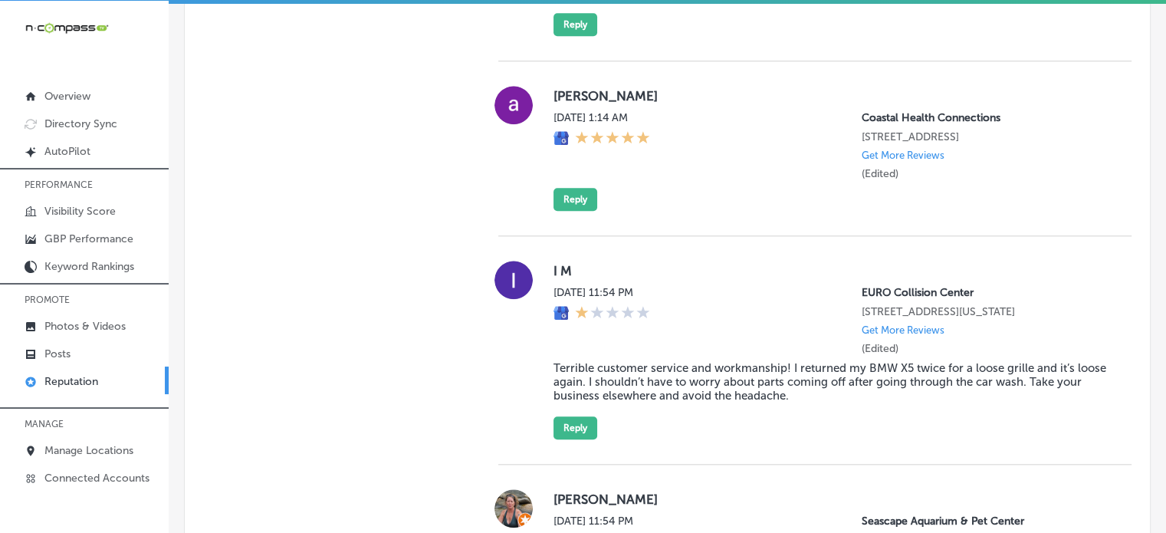
scroll to position [1508, 0]
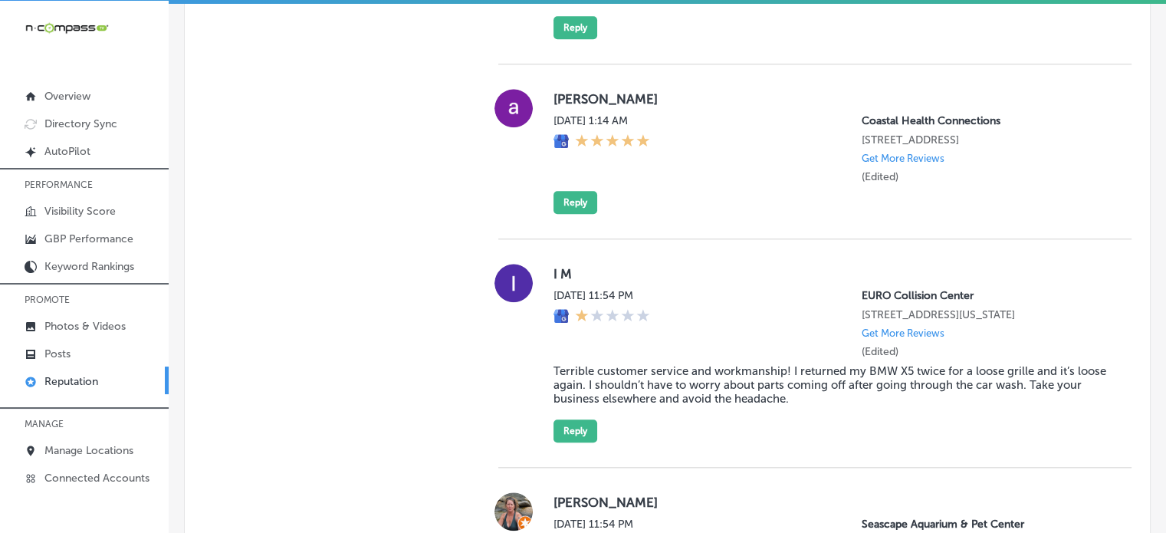
click at [576, 107] on label "[PERSON_NAME]" at bounding box center [829, 98] width 553 height 15
copy label "[PERSON_NAME]"
click at [566, 107] on label "[PERSON_NAME]" at bounding box center [829, 98] width 553 height 15
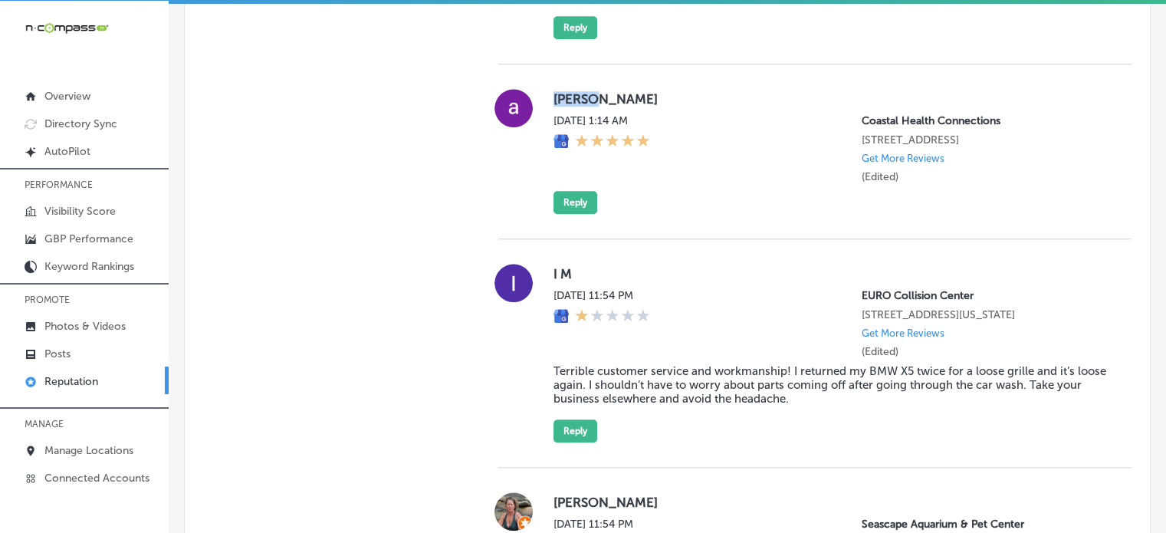
click at [566, 107] on label "[PERSON_NAME]" at bounding box center [829, 98] width 553 height 15
click at [575, 214] on button "Reply" at bounding box center [575, 202] width 44 height 23
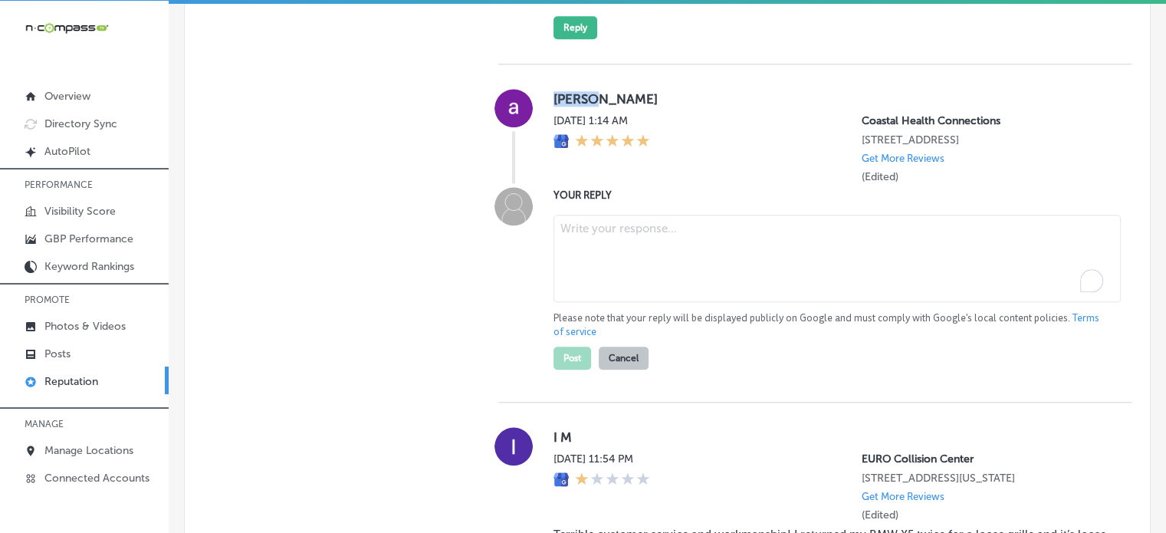
click at [623, 240] on textarea "To enrich screen reader interactions, please activate Accessibility in Grammarl…" at bounding box center [836, 258] width 567 height 87
paste textarea "Thank you, [PERSON_NAME], for the 5-star review! We're so glad to hear you had …"
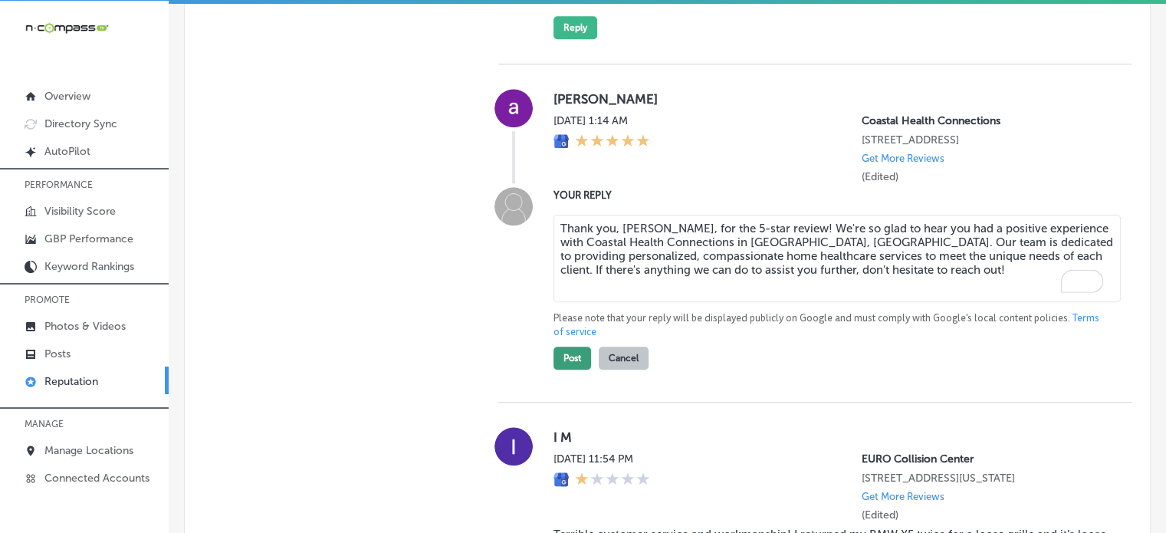
type textarea "Thank you, [PERSON_NAME], for the 5-star review! We're so glad to hear you had …"
click at [565, 369] on button "Post" at bounding box center [572, 357] width 38 height 23
type textarea "x"
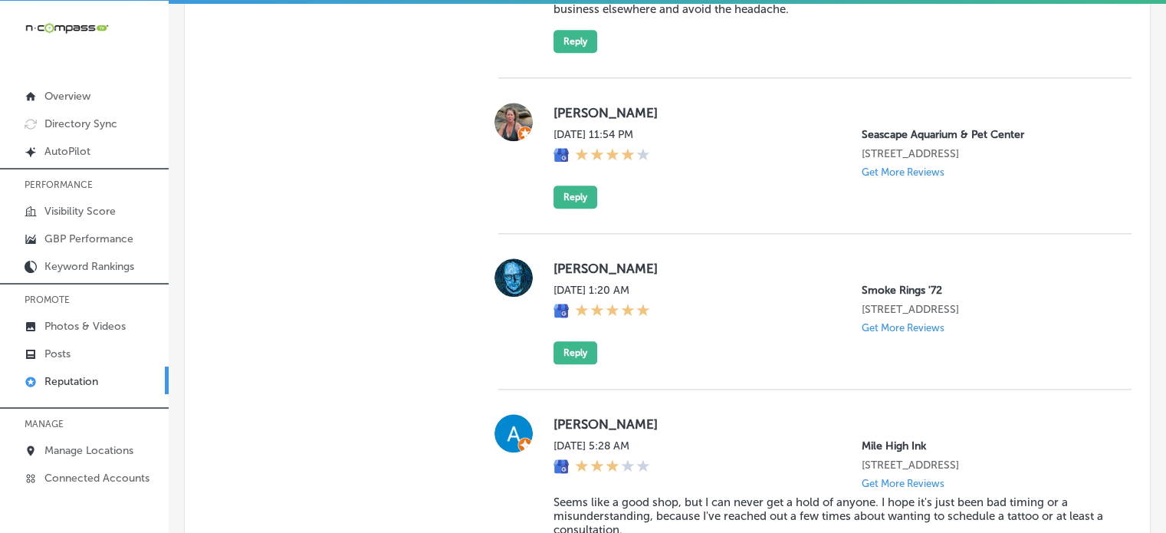
scroll to position [1715, 0]
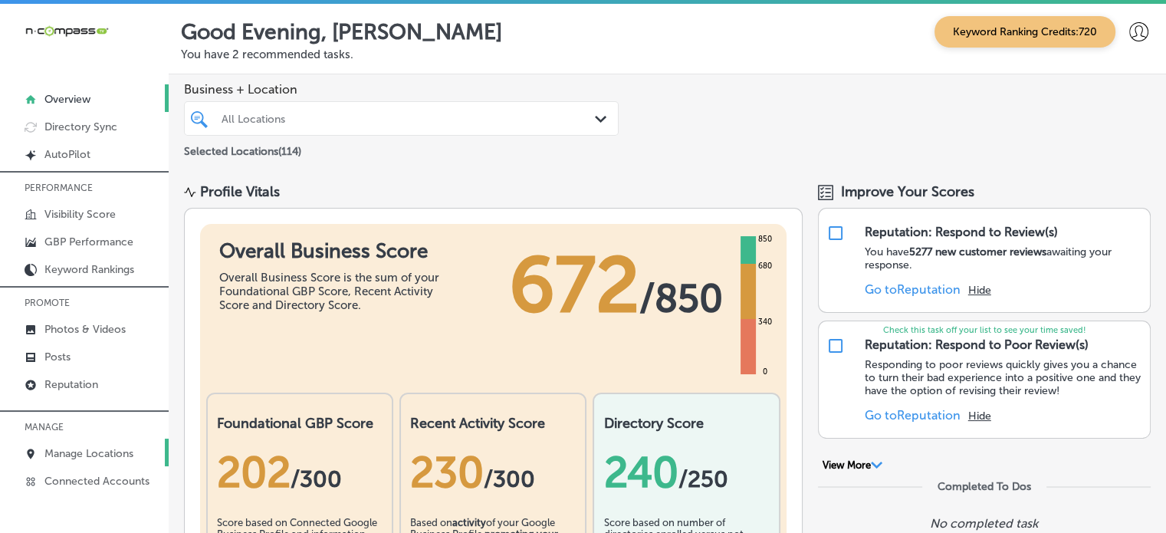
click at [109, 451] on p "Manage Locations" at bounding box center [88, 453] width 89 height 13
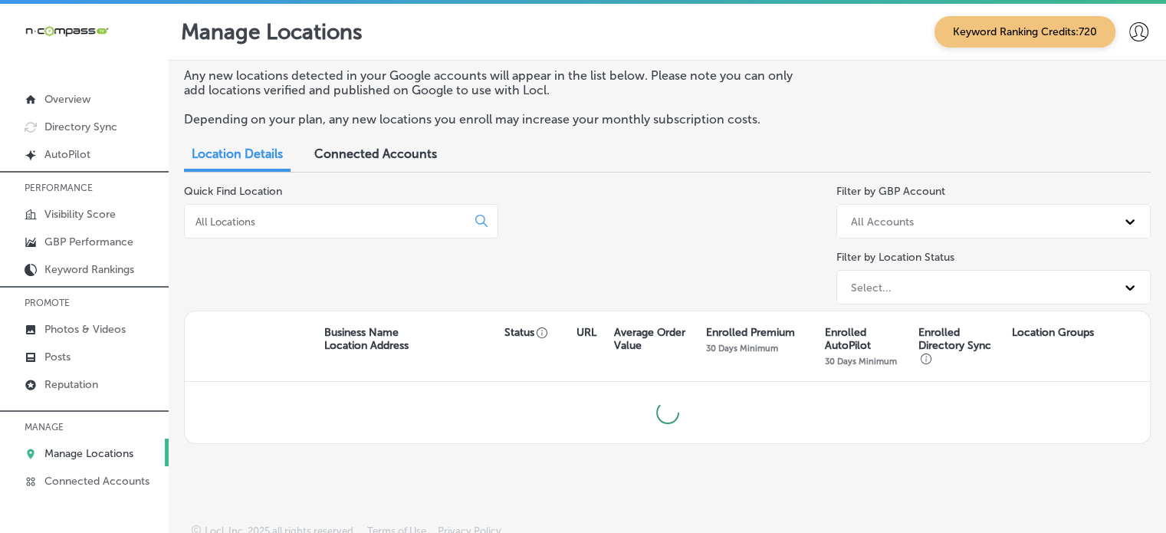
click at [327, 224] on input at bounding box center [328, 222] width 269 height 14
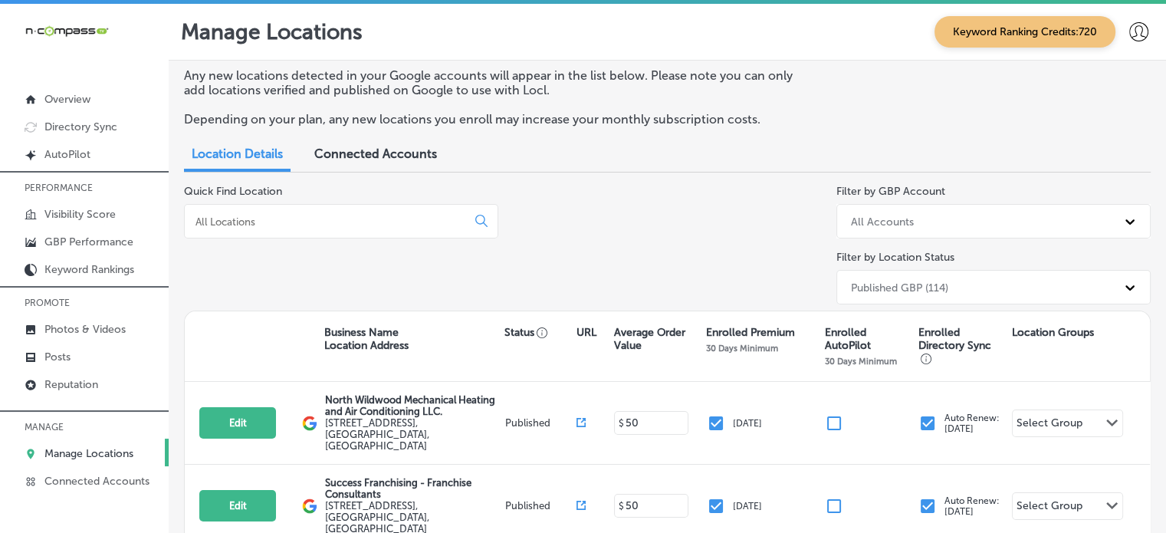
click at [327, 224] on input at bounding box center [328, 222] width 269 height 14
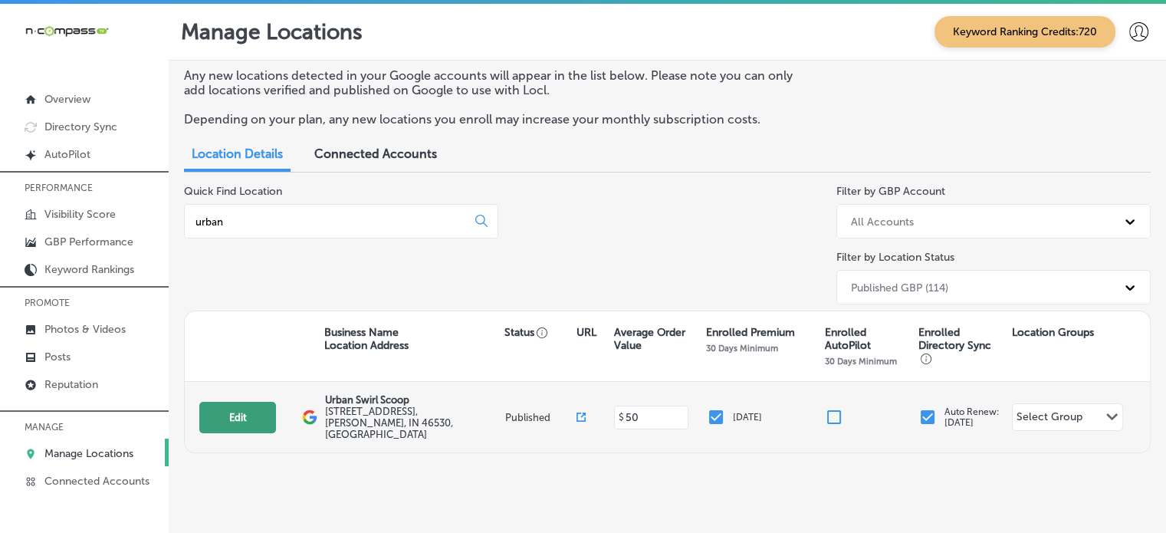
type input "urban"
click at [247, 413] on button "Edit" at bounding box center [237, 417] width 77 height 31
select select "US"
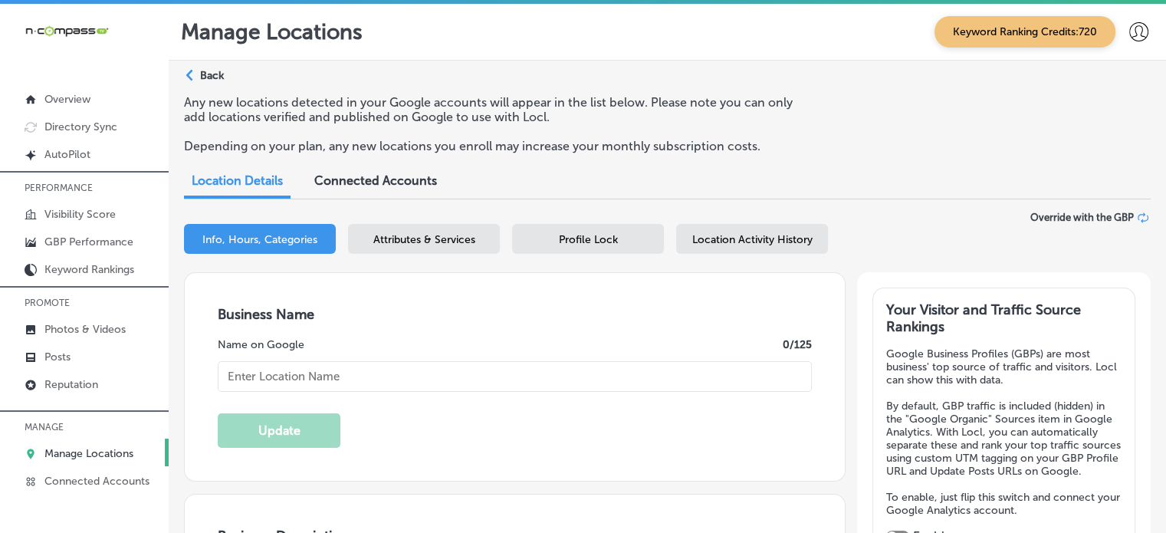
checkbox input "true"
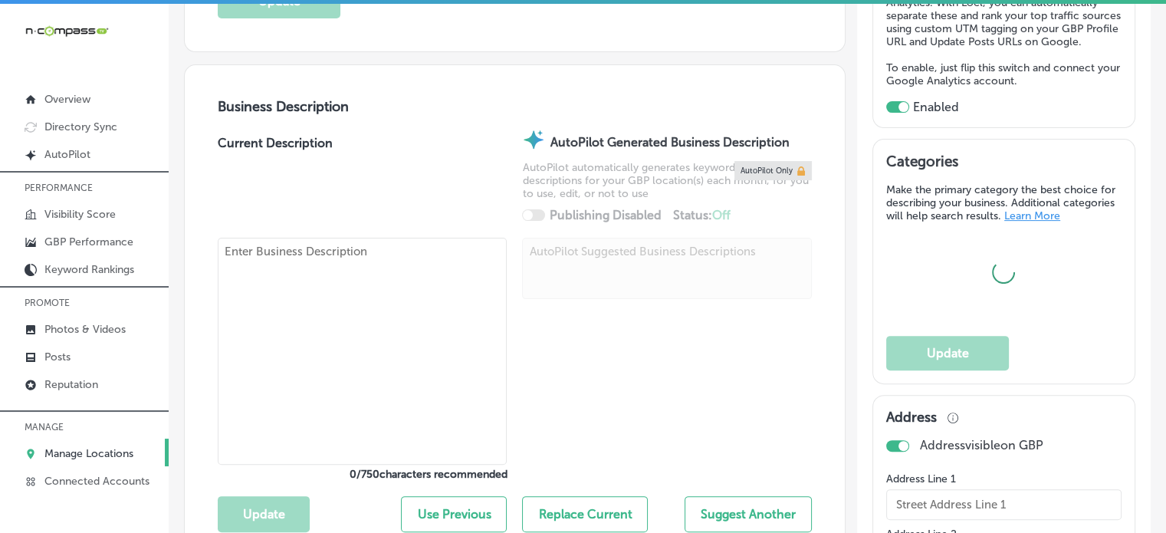
type input "Urban Swirl Scoop"
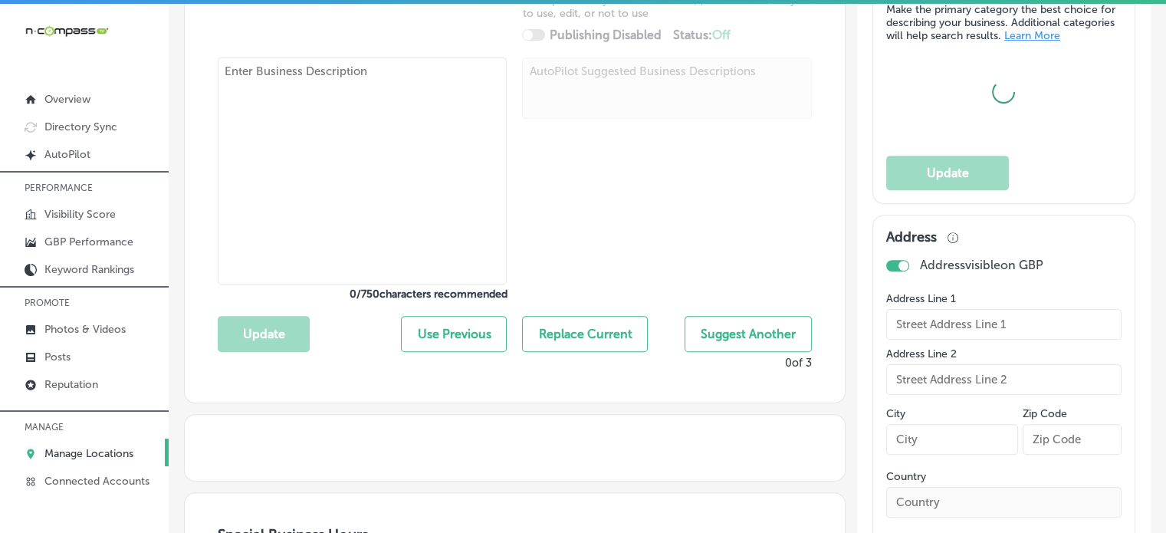
type input "[STREET_ADDRESS]"
type input "[PERSON_NAME]"
type input "46530"
type input "US"
type input "http://urbanswirlandscoop.com/"
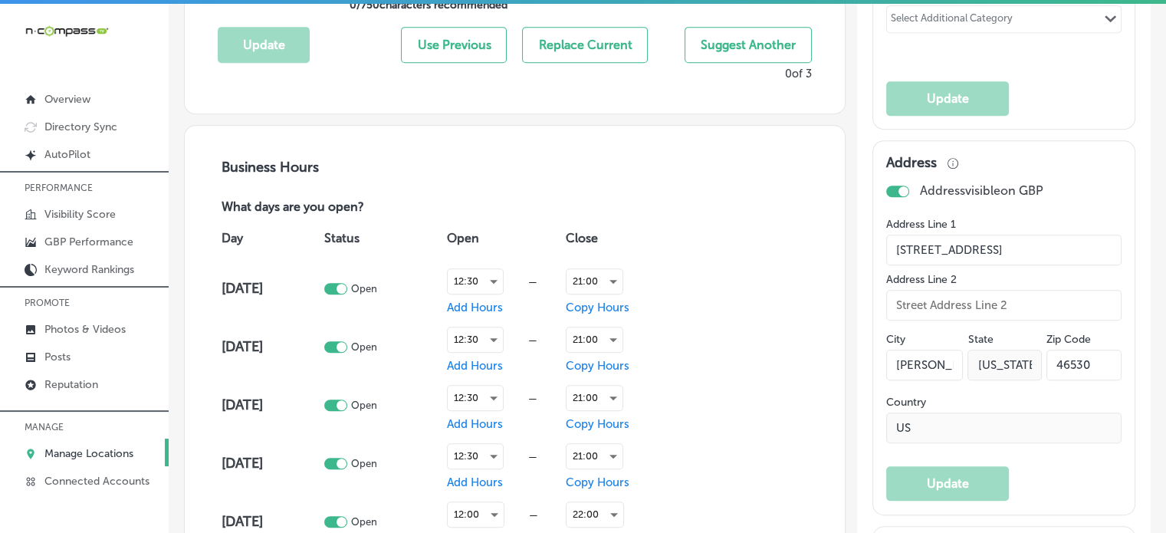
type textarea "Urban Swirl and Scoop is your go-to destination for hand-dipped ice cream, soft…"
type input "+1 574 387 4035"
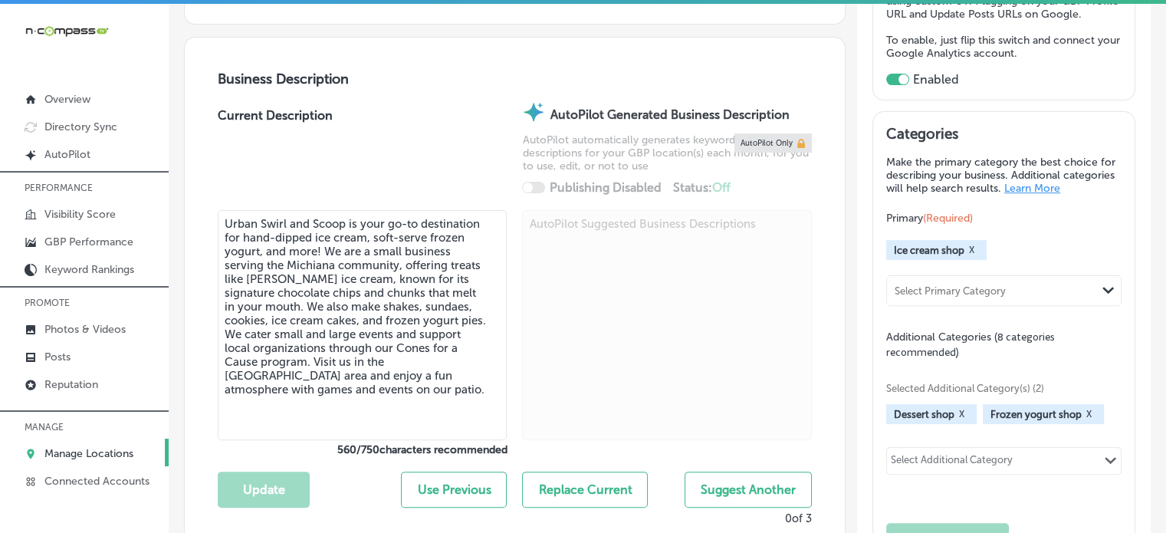
scroll to position [458, 0]
click at [93, 241] on p "GBP Performance" at bounding box center [88, 241] width 89 height 13
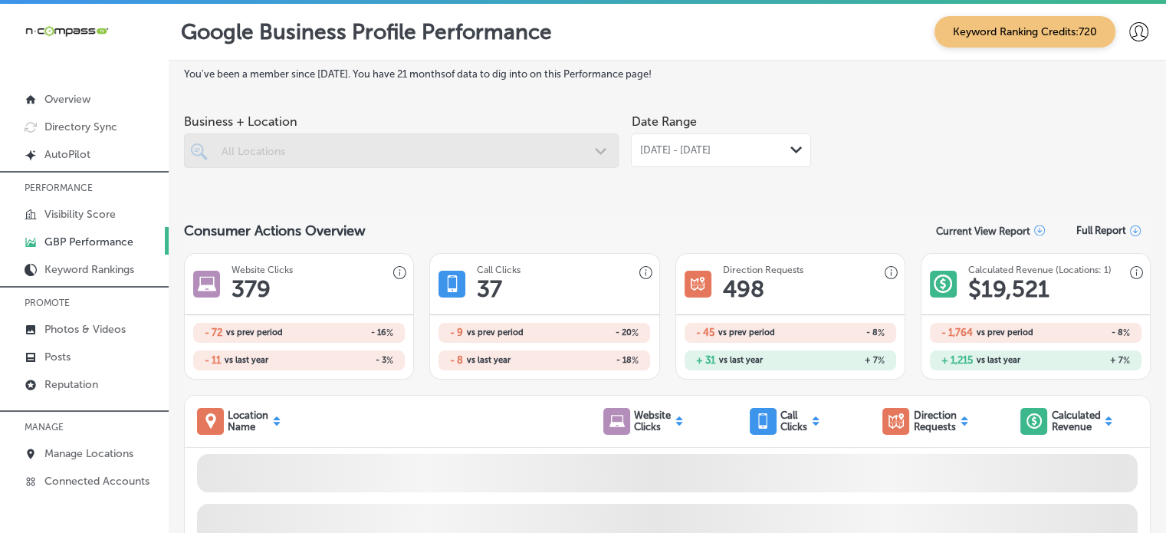
click at [690, 162] on div "Aug 01, 2025 - Aug 31, 2025 Path Created with Sketch." at bounding box center [721, 150] width 180 height 34
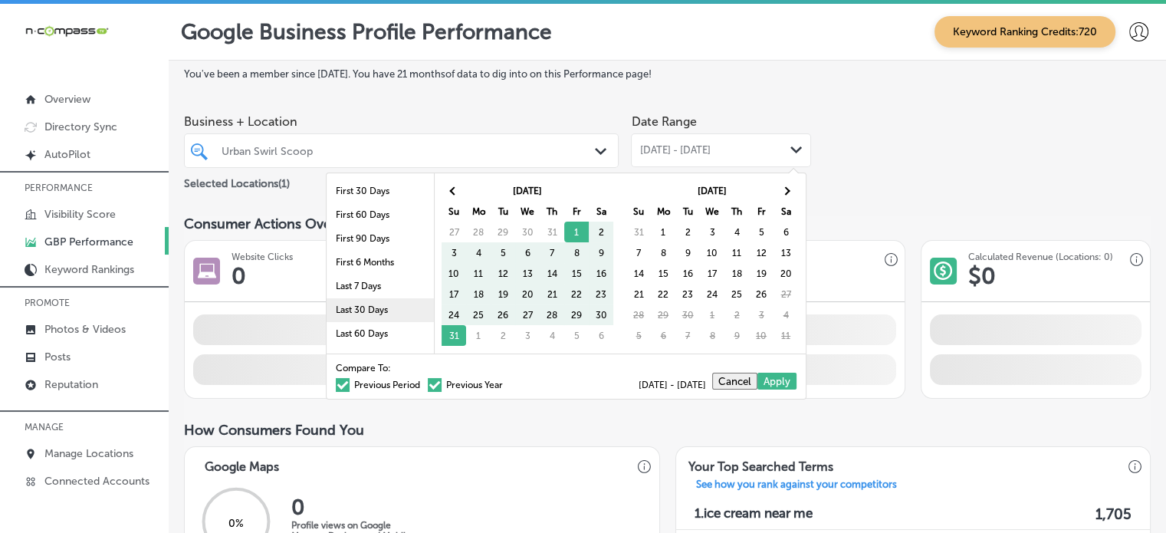
scroll to position [89, 0]
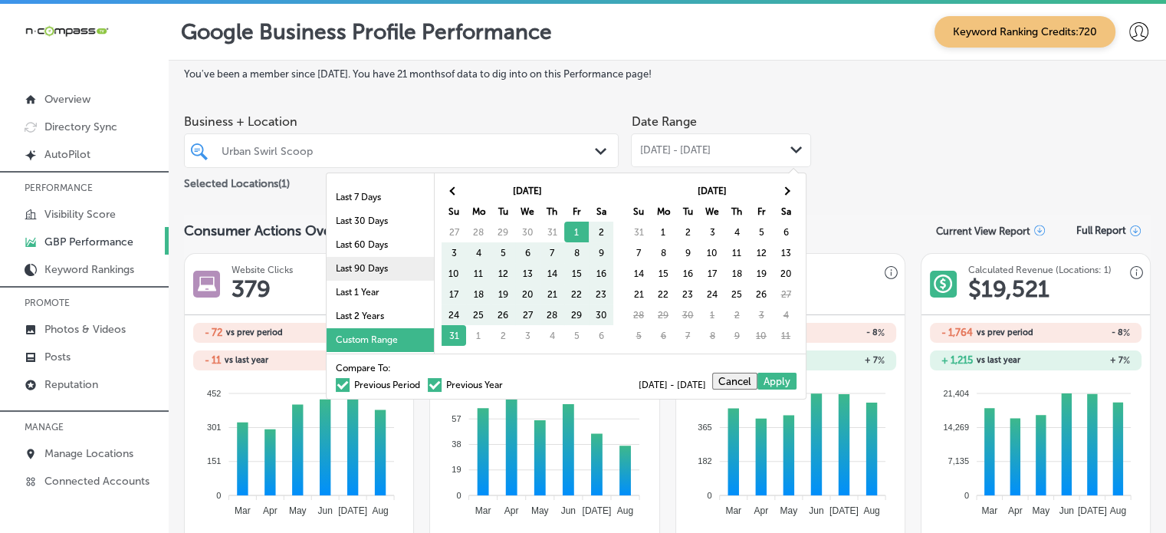
click at [383, 267] on li "Last 90 Days" at bounding box center [379, 269] width 107 height 24
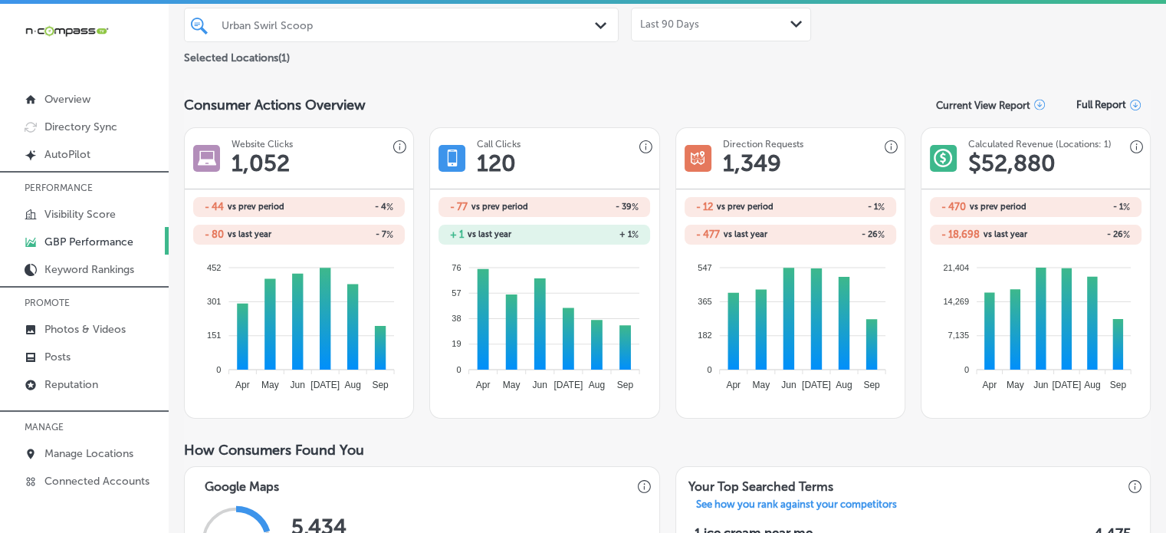
scroll to position [0, 0]
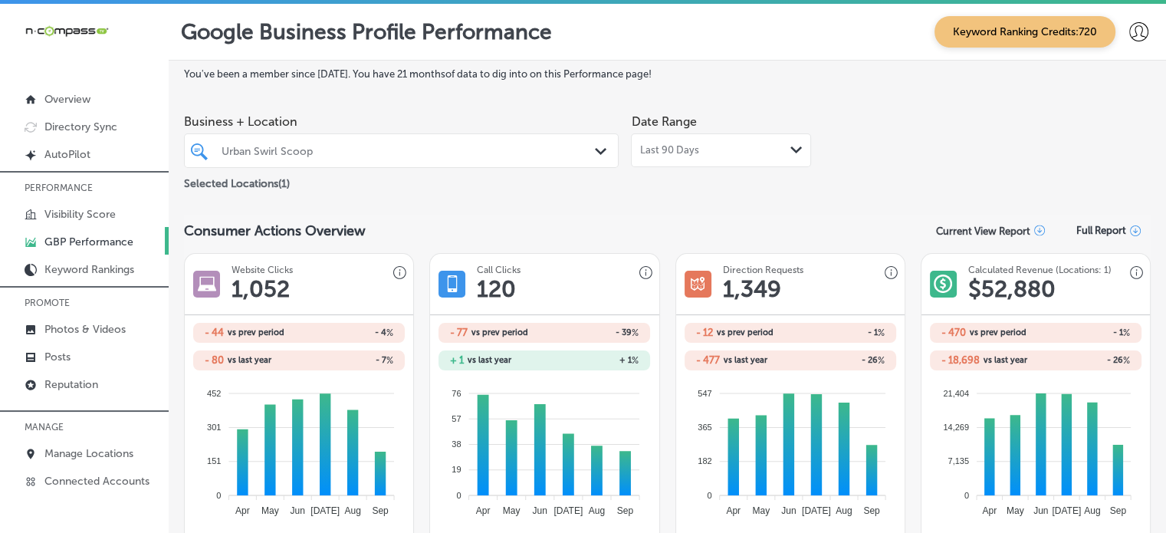
click at [707, 135] on div "Last 90 Days Path Created with Sketch." at bounding box center [721, 150] width 180 height 34
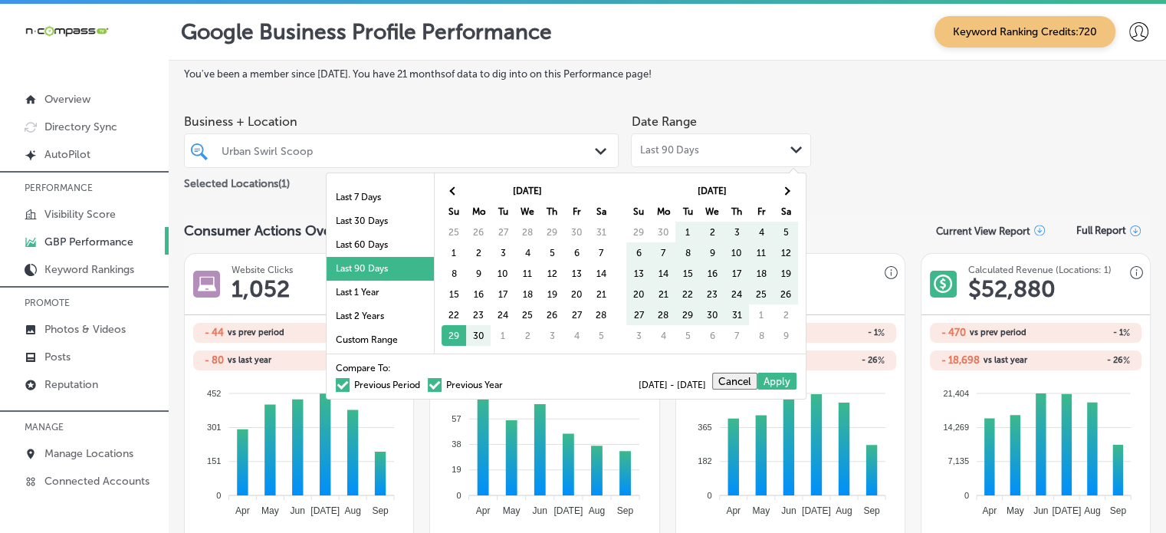
click at [337, 382] on span at bounding box center [343, 385] width 14 height 14
click at [423, 382] on input "Previous Period" at bounding box center [423, 382] width 0 height 0
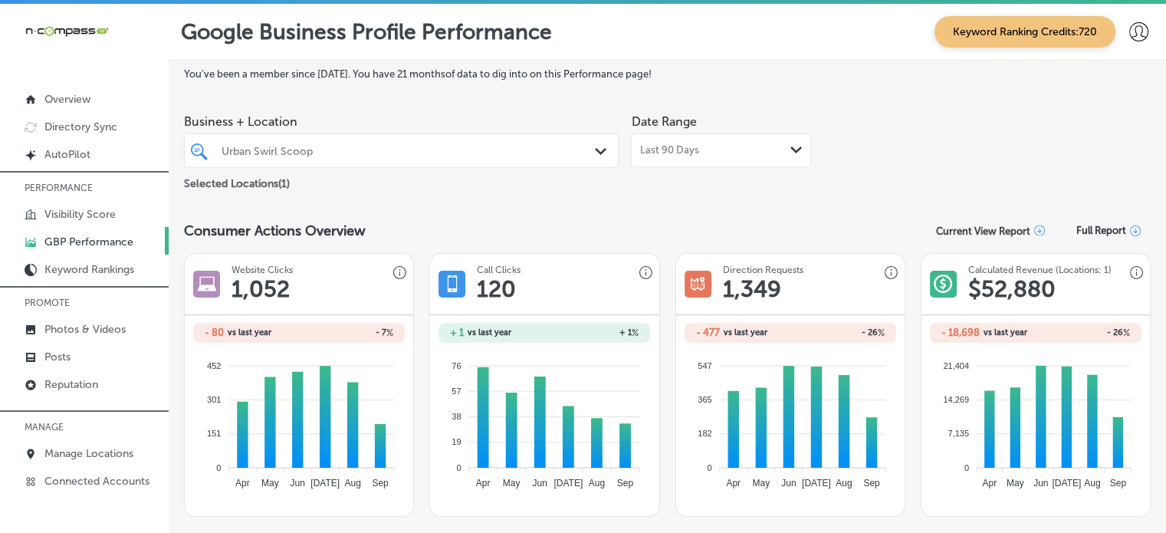
click at [672, 155] on span "Last 90 Days" at bounding box center [668, 150] width 59 height 12
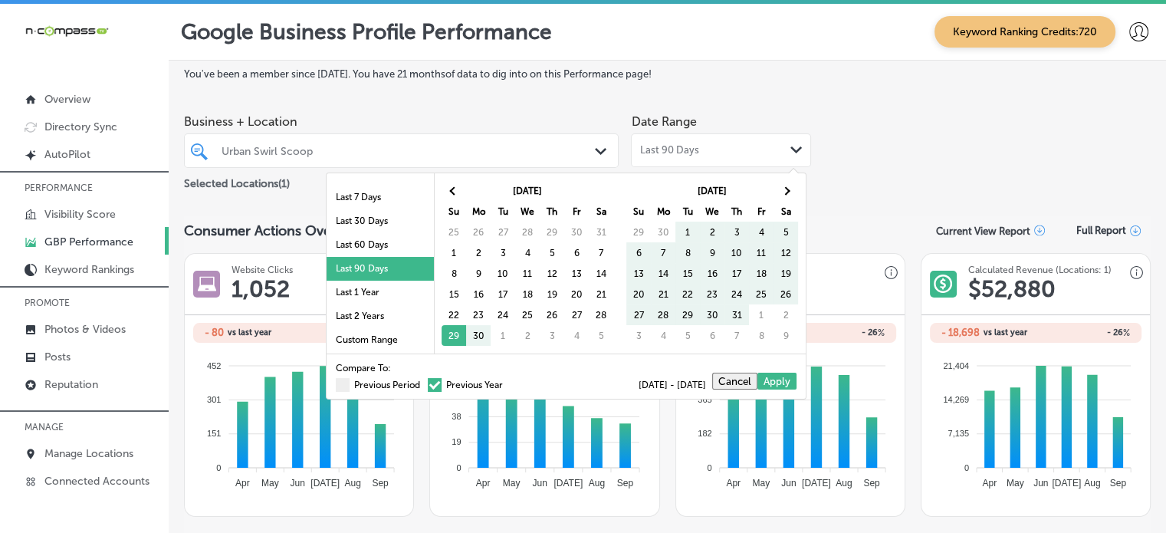
click at [433, 380] on label "Previous Year" at bounding box center [465, 384] width 75 height 9
click at [506, 382] on input "Previous Year" at bounding box center [506, 382] width 0 height 0
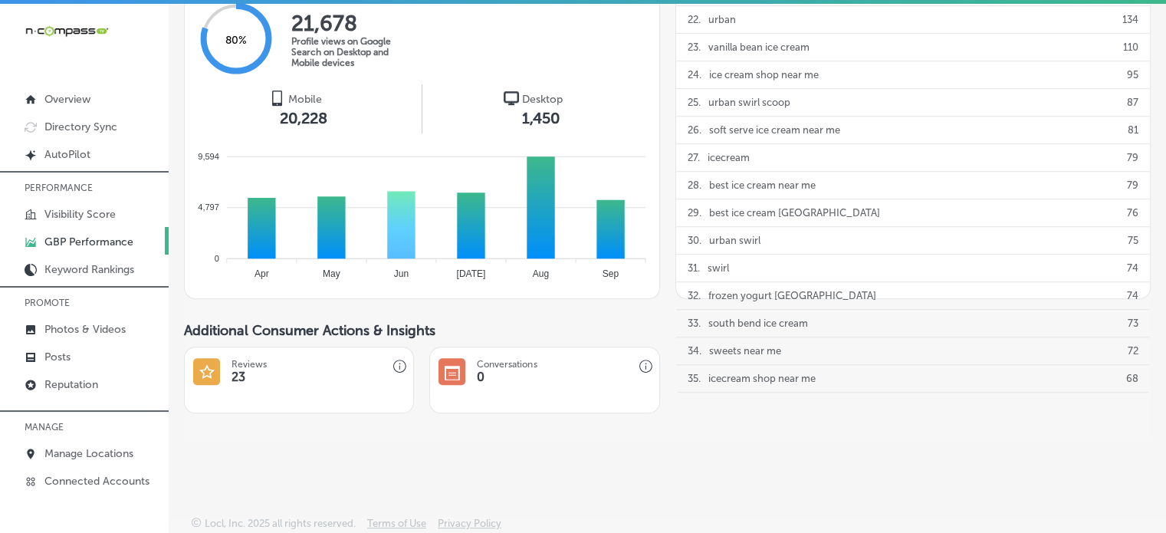
scroll to position [3, 0]
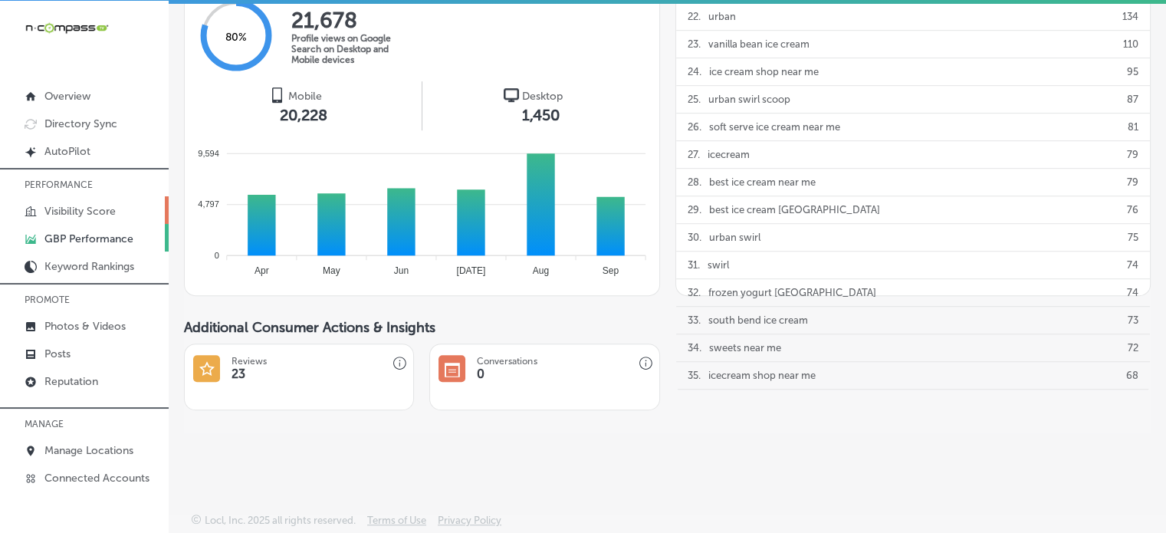
click at [86, 216] on p "Visibility Score" at bounding box center [79, 211] width 71 height 13
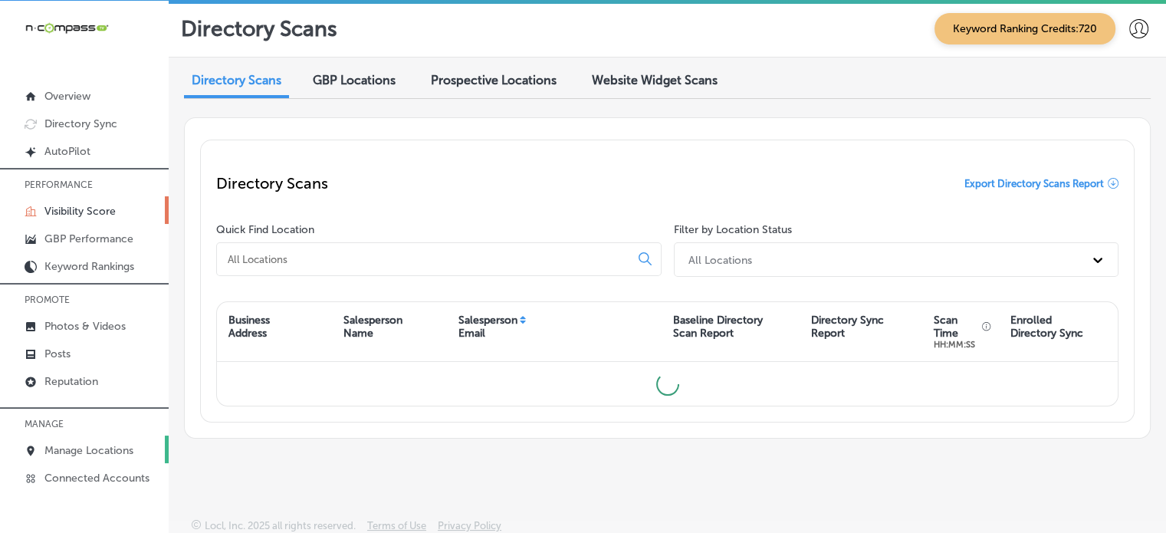
click at [88, 444] on p "Manage Locations" at bounding box center [88, 450] width 89 height 13
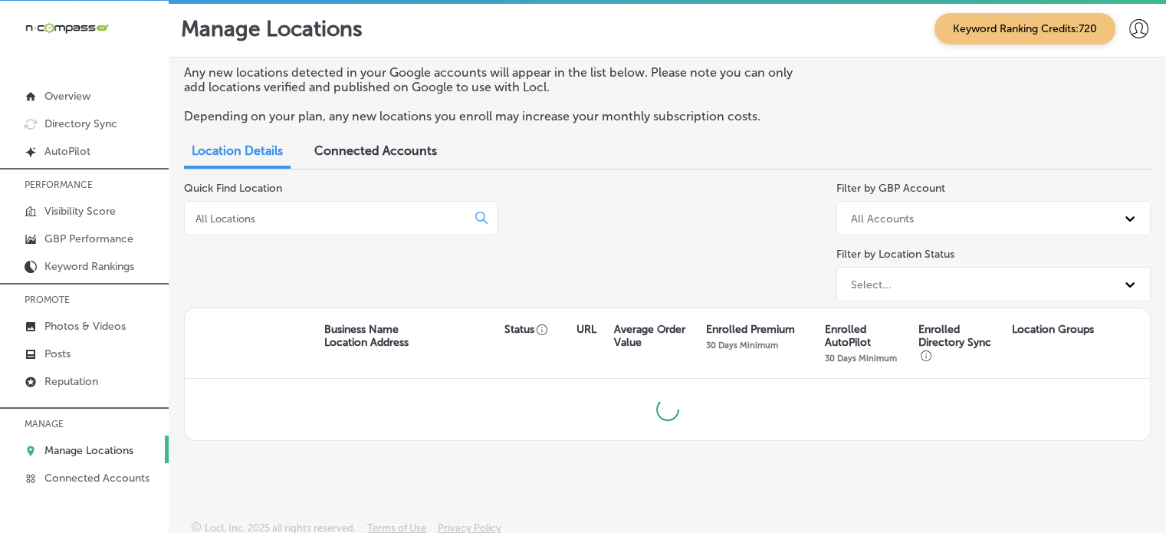
click at [286, 224] on input at bounding box center [328, 219] width 269 height 14
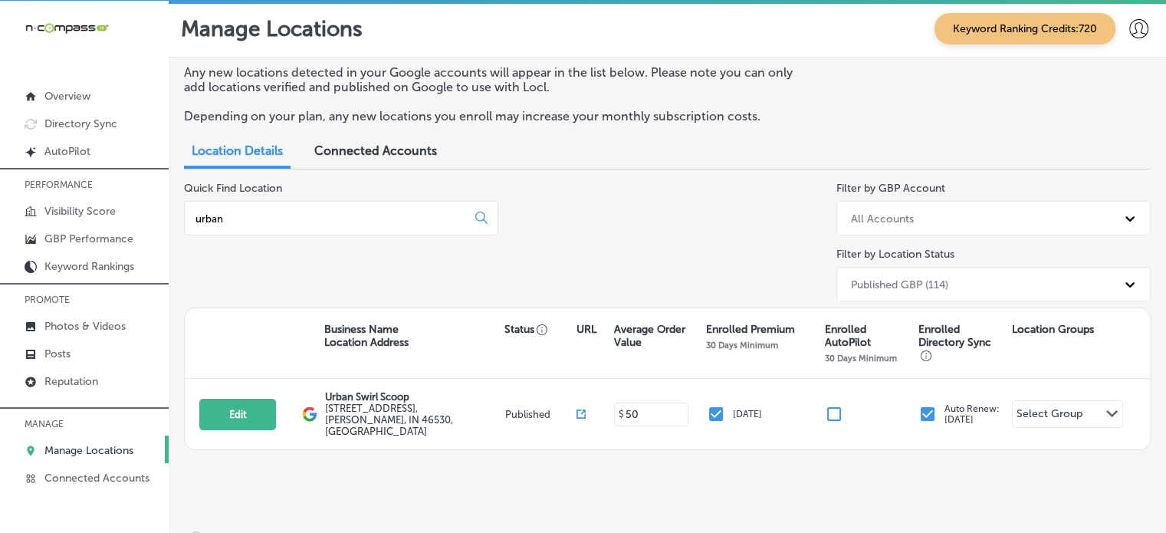
type input "urban"
